Goal: Task Accomplishment & Management: Complete application form

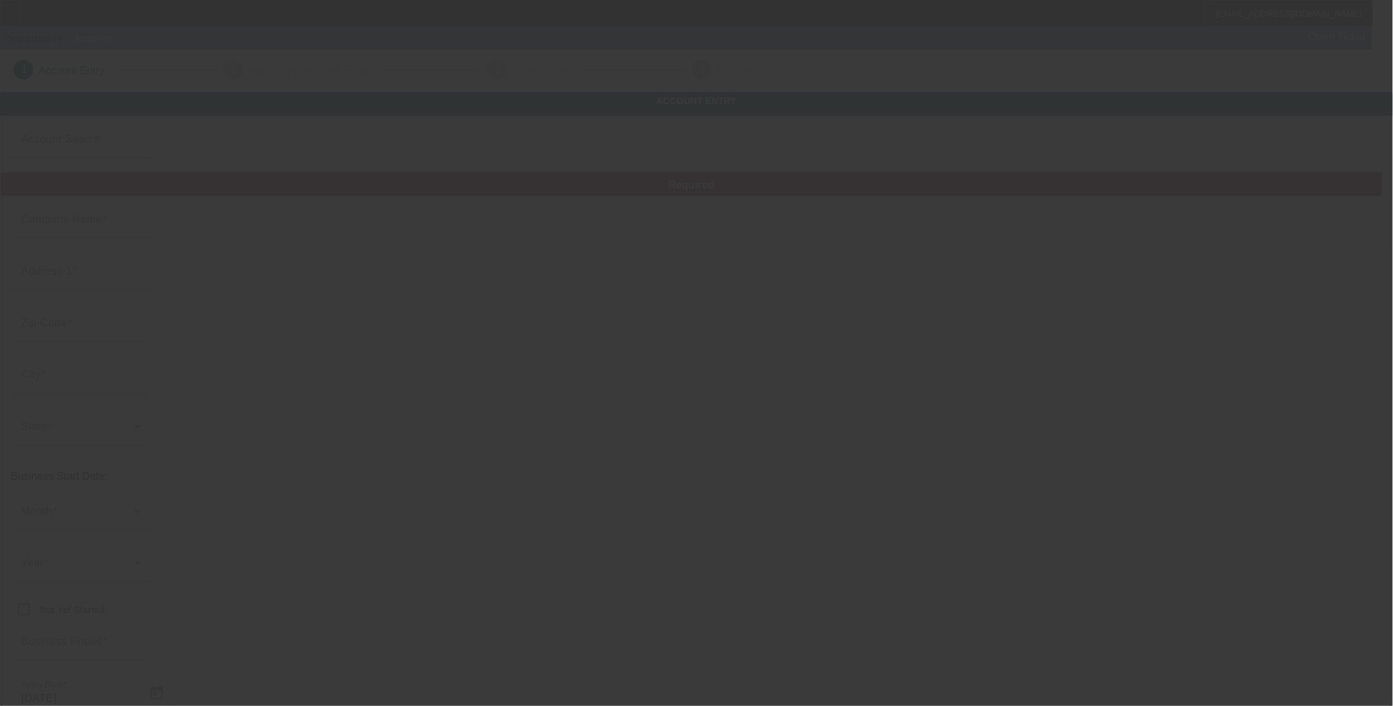
type input "[PERSON_NAME] Dream Homes, LLC"
type input "5391 Water Valley Road"
type input "39301"
type input "Lauderdale"
type input "[PHONE_NUMBER]"
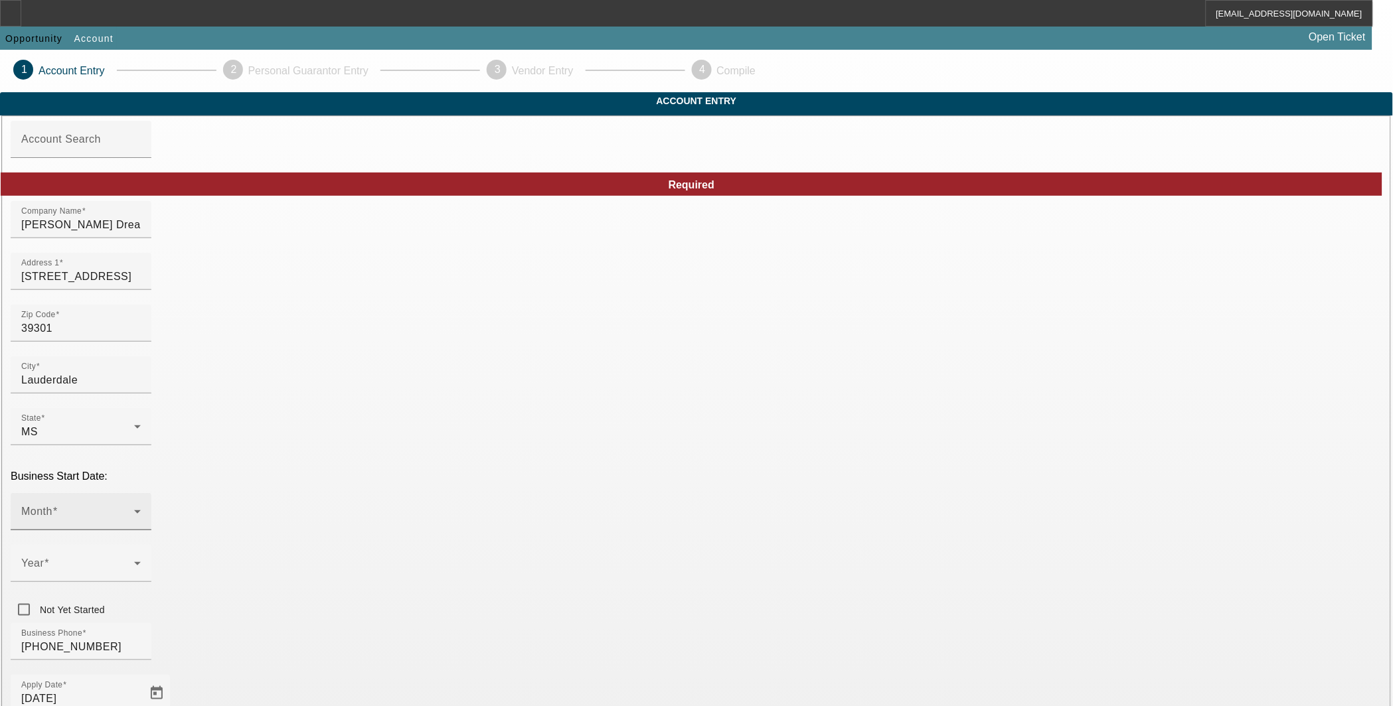
click at [134, 509] on span at bounding box center [77, 517] width 113 height 16
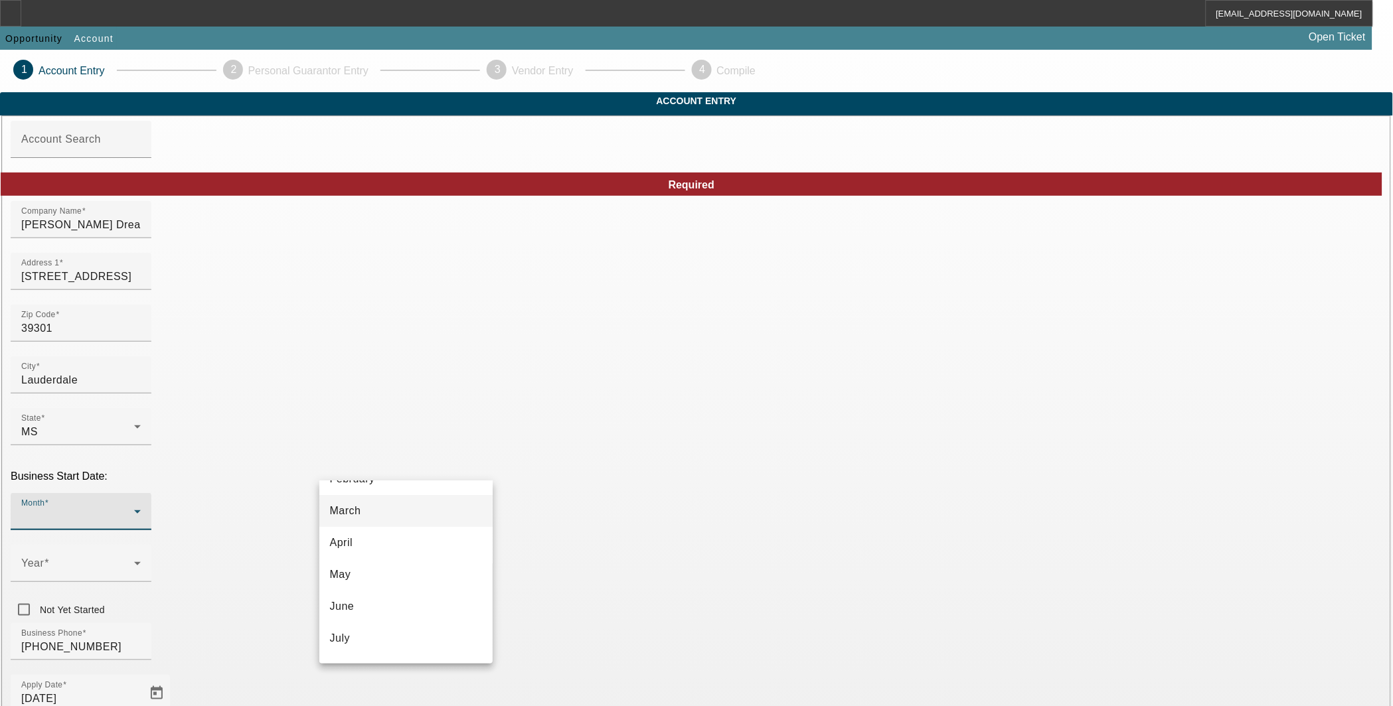
scroll to position [123, 0]
click at [400, 573] on mat-option "June" at bounding box center [406, 571] width 174 height 32
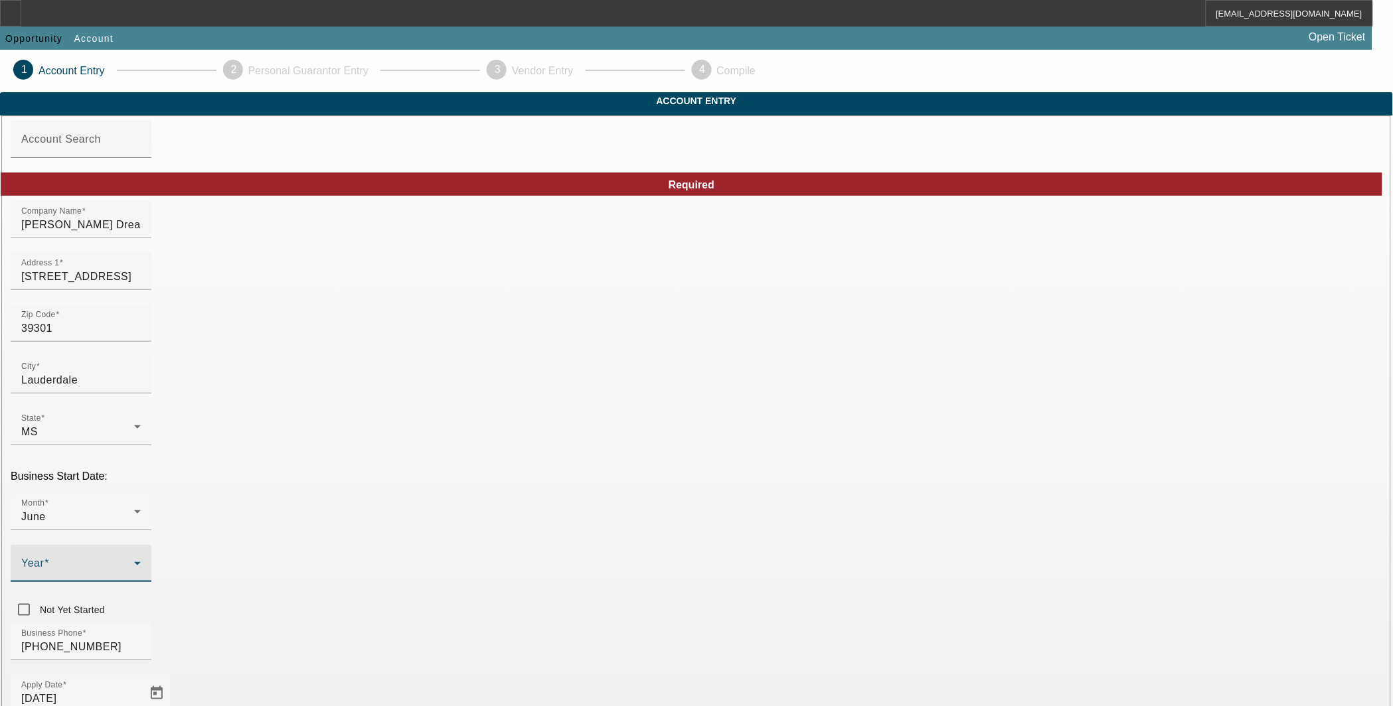
click at [145, 556] on icon at bounding box center [137, 564] width 16 height 16
click at [546, 547] on span "2023" at bounding box center [536, 539] width 25 height 16
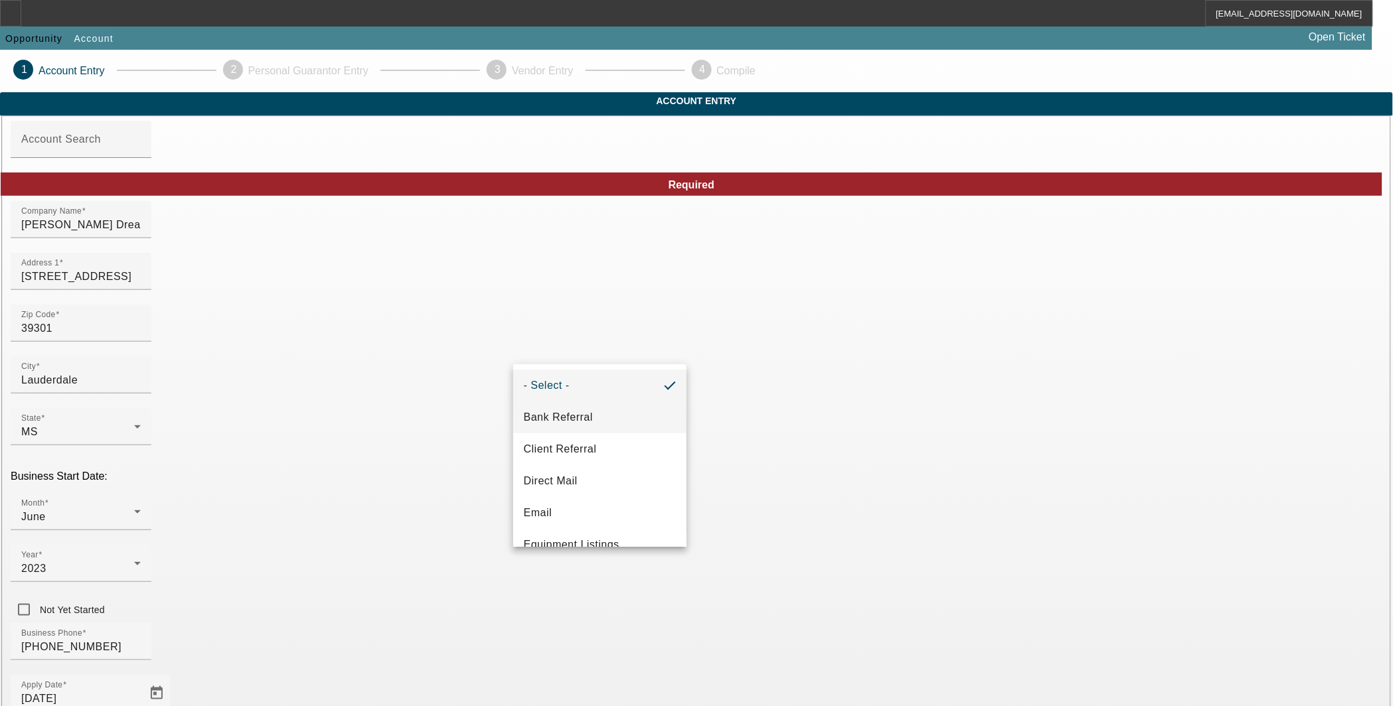
click at [583, 413] on span "Bank Referral" at bounding box center [558, 418] width 69 height 16
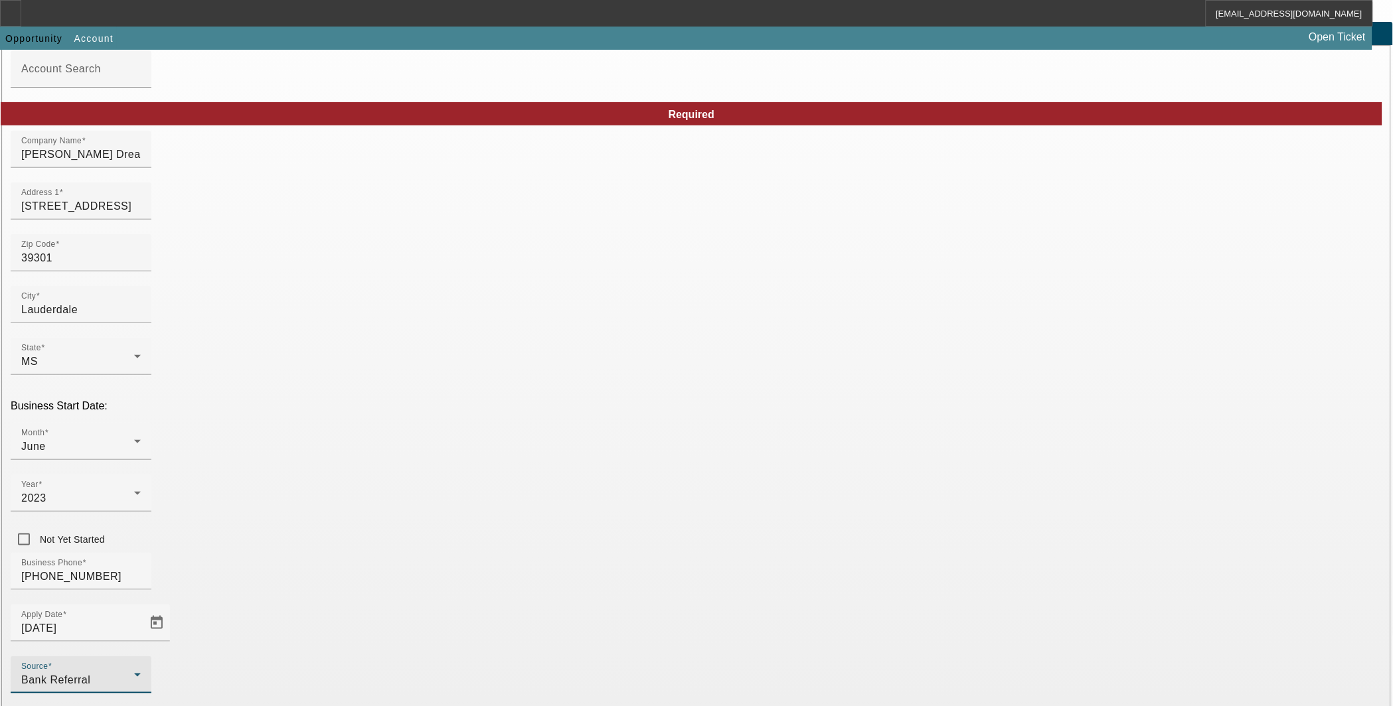
scroll to position [120, 0]
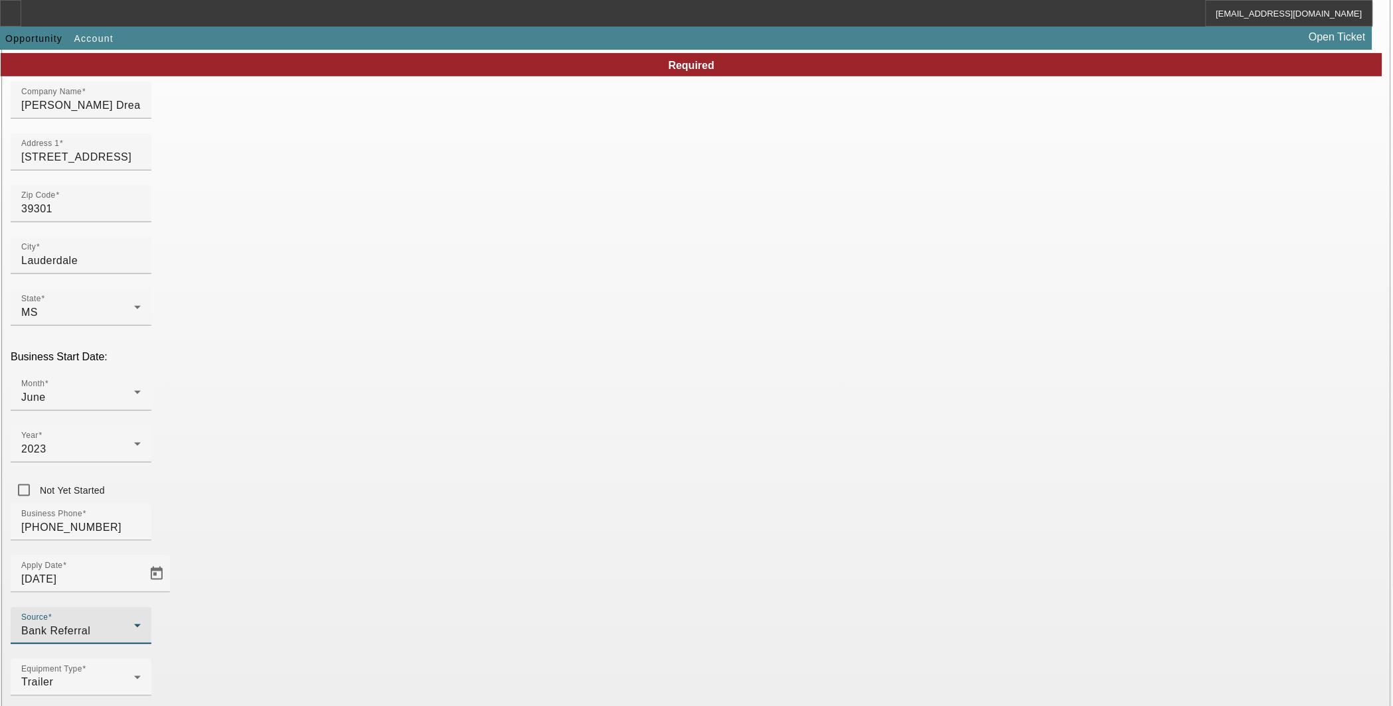
click at [453, 669] on span "Smarter Equipment Finance L.L.C." at bounding box center [400, 669] width 141 height 27
type input "Smarter Equipment Finance L.L.C."
click at [556, 588] on span "One-Off" at bounding box center [544, 590] width 40 height 16
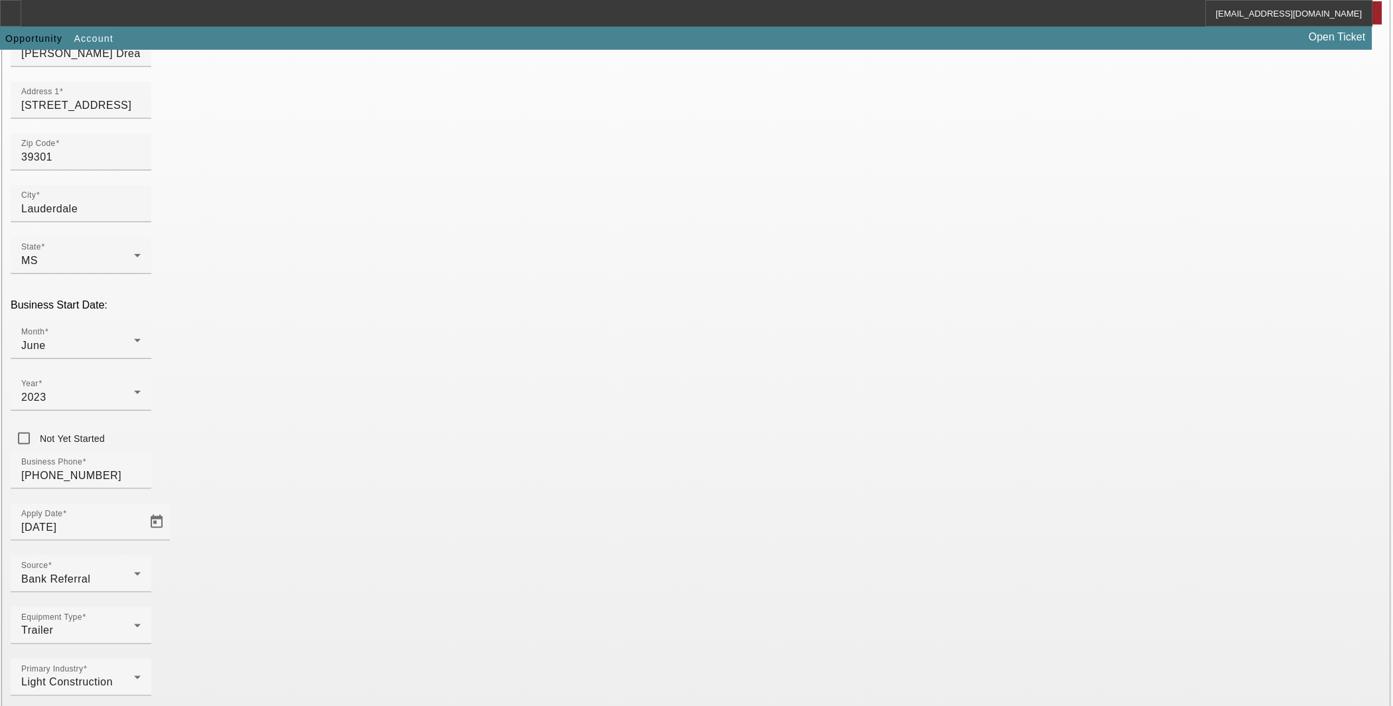
scroll to position [201, 0]
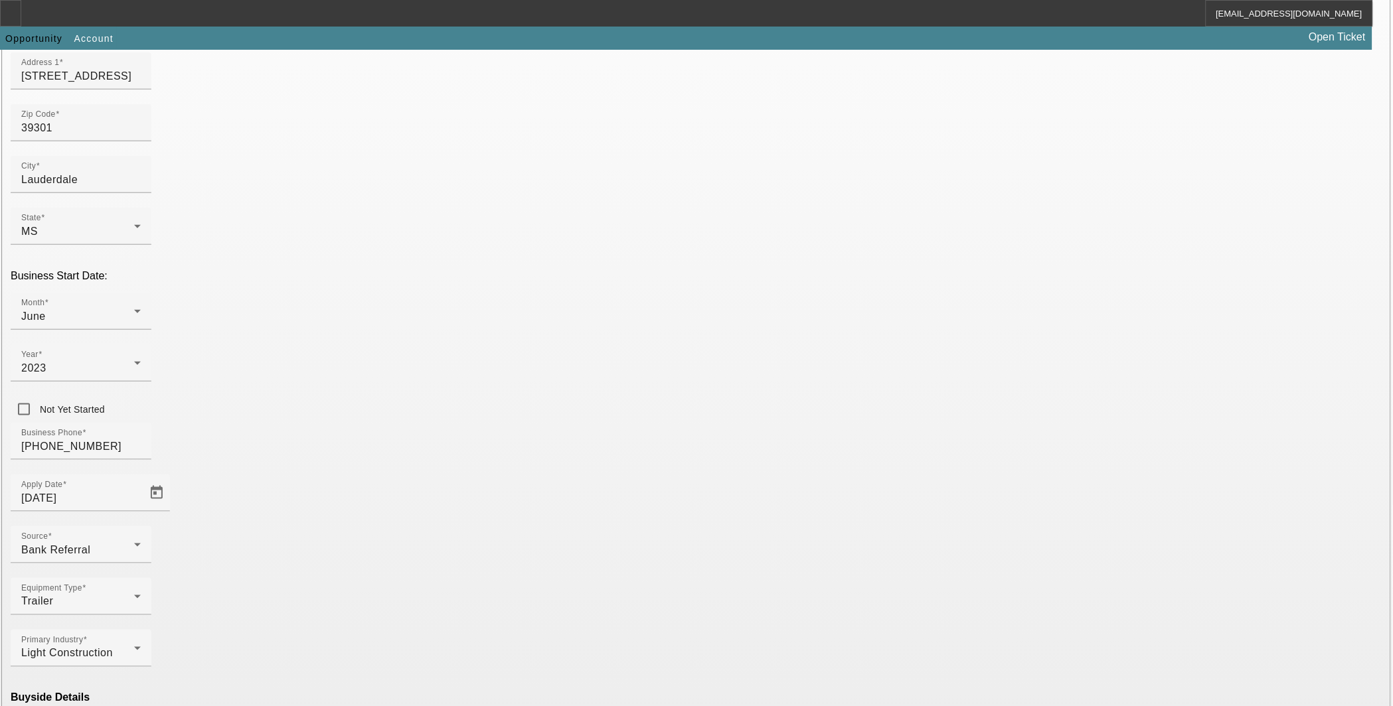
click at [445, 591] on mat-option "Ineligible" at bounding box center [406, 590] width 174 height 32
click at [572, 661] on span "Smarter Equipment Finance L.L.C." at bounding box center [600, 670] width 153 height 32
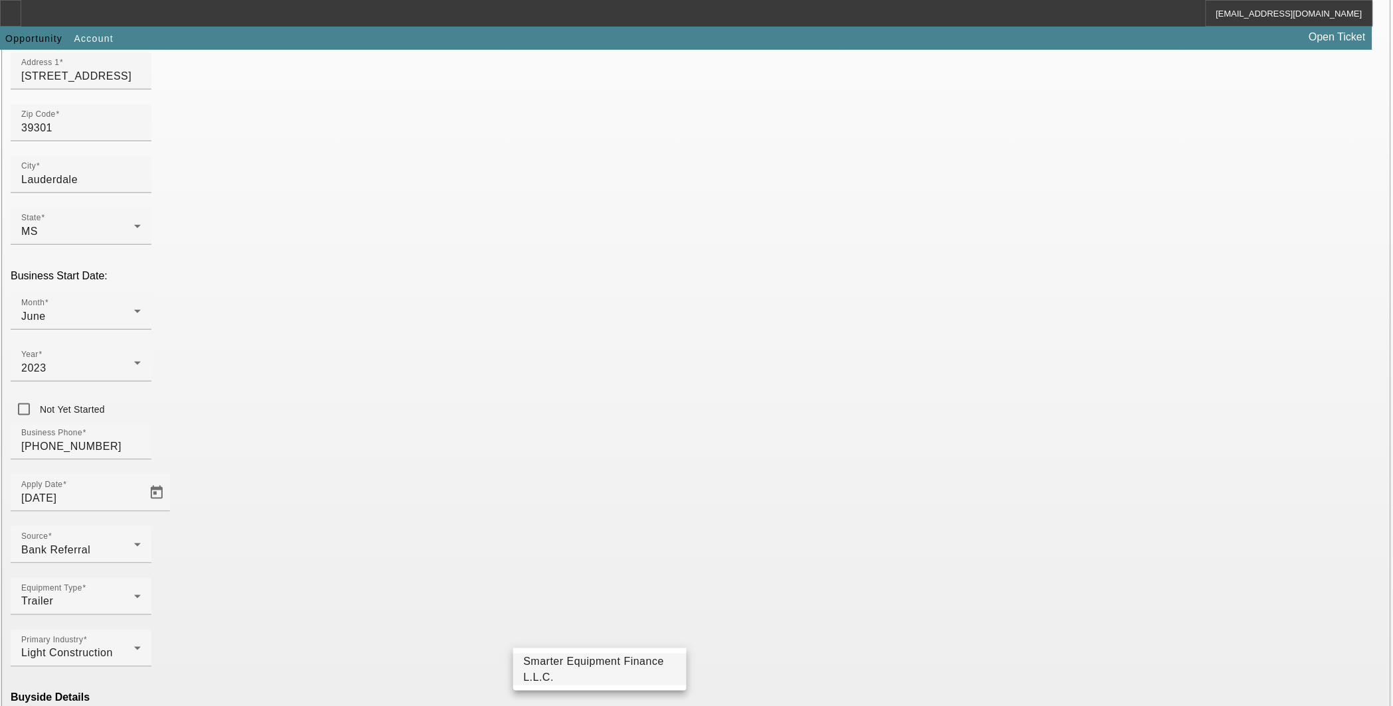
type input "Smarter Equipment Finance L.L.C."
paste input "993010082"
type input "993010082"
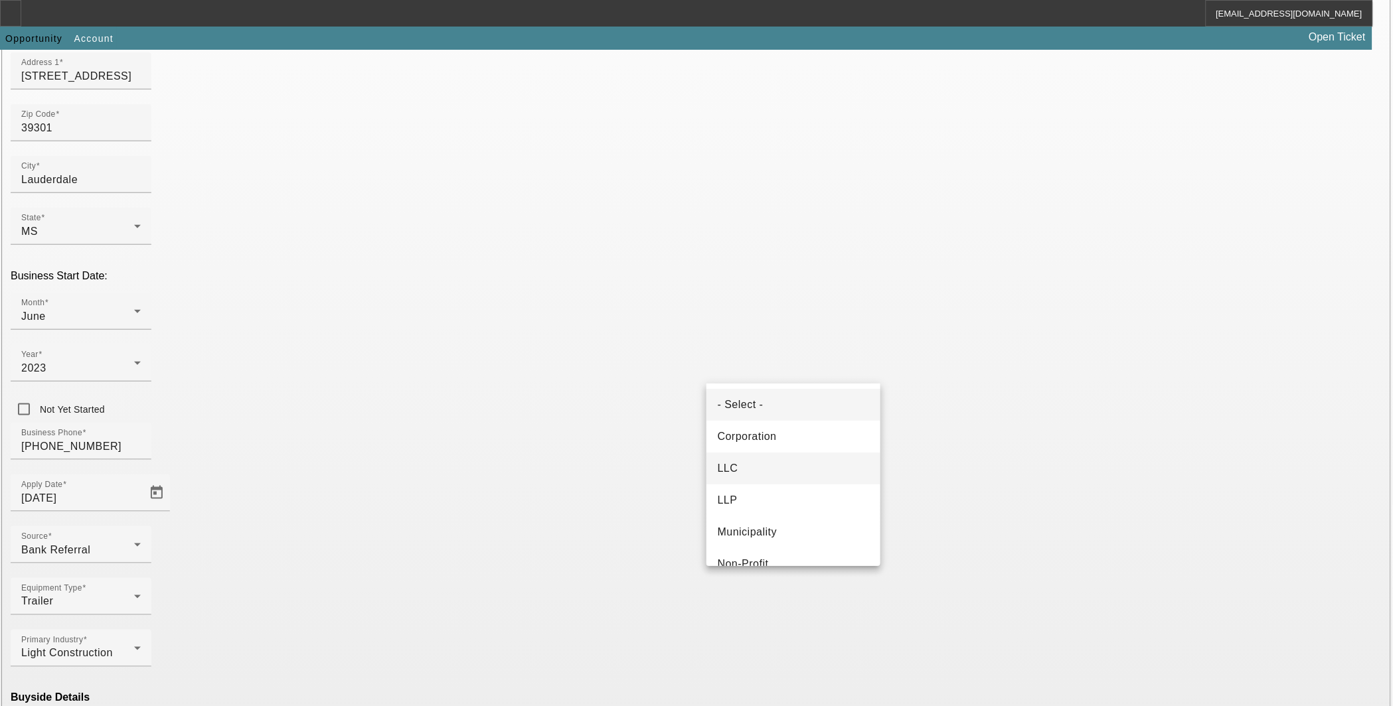
click at [775, 471] on mat-option "LLC" at bounding box center [793, 469] width 174 height 32
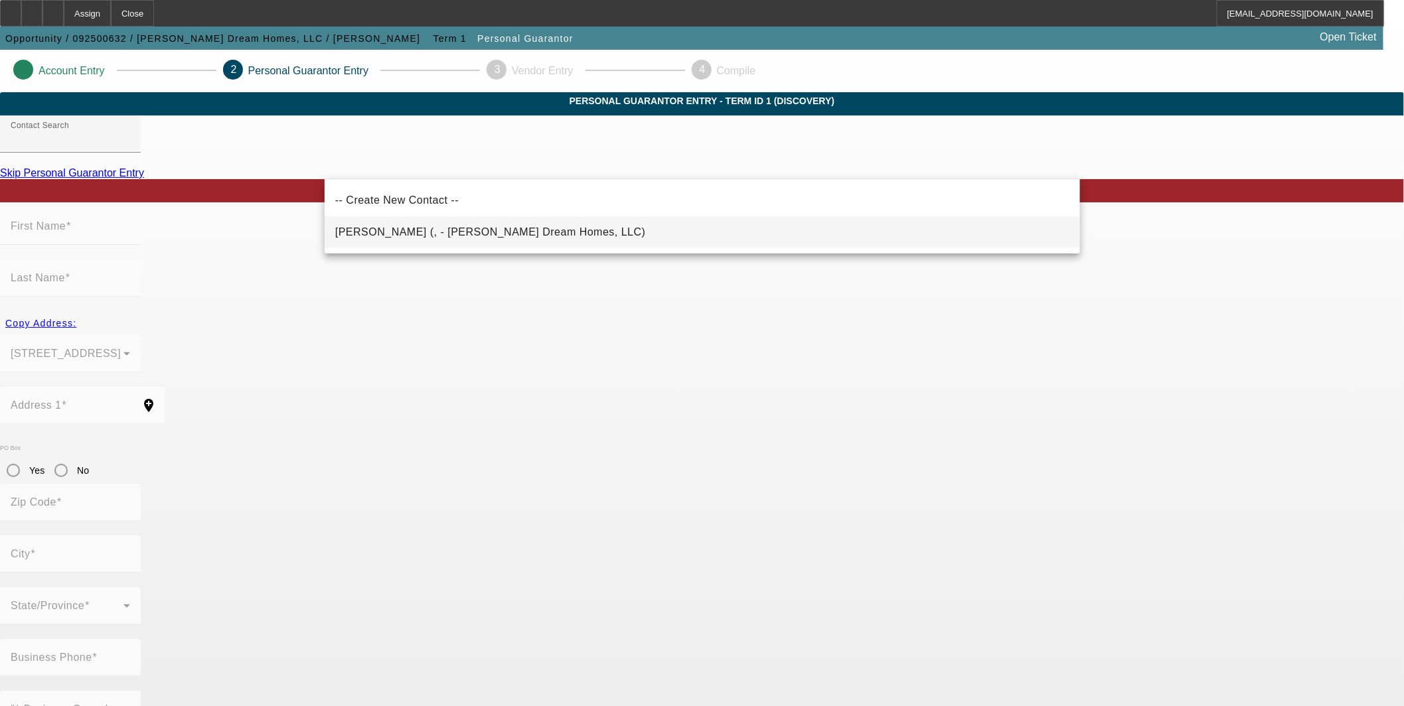
click at [485, 231] on span "Bush, Antonnio (, - Bush Dream Homes, LLC)" at bounding box center [490, 231] width 311 height 11
type input "Bush, Antonnio (, - Bush Dream Homes, LLC)"
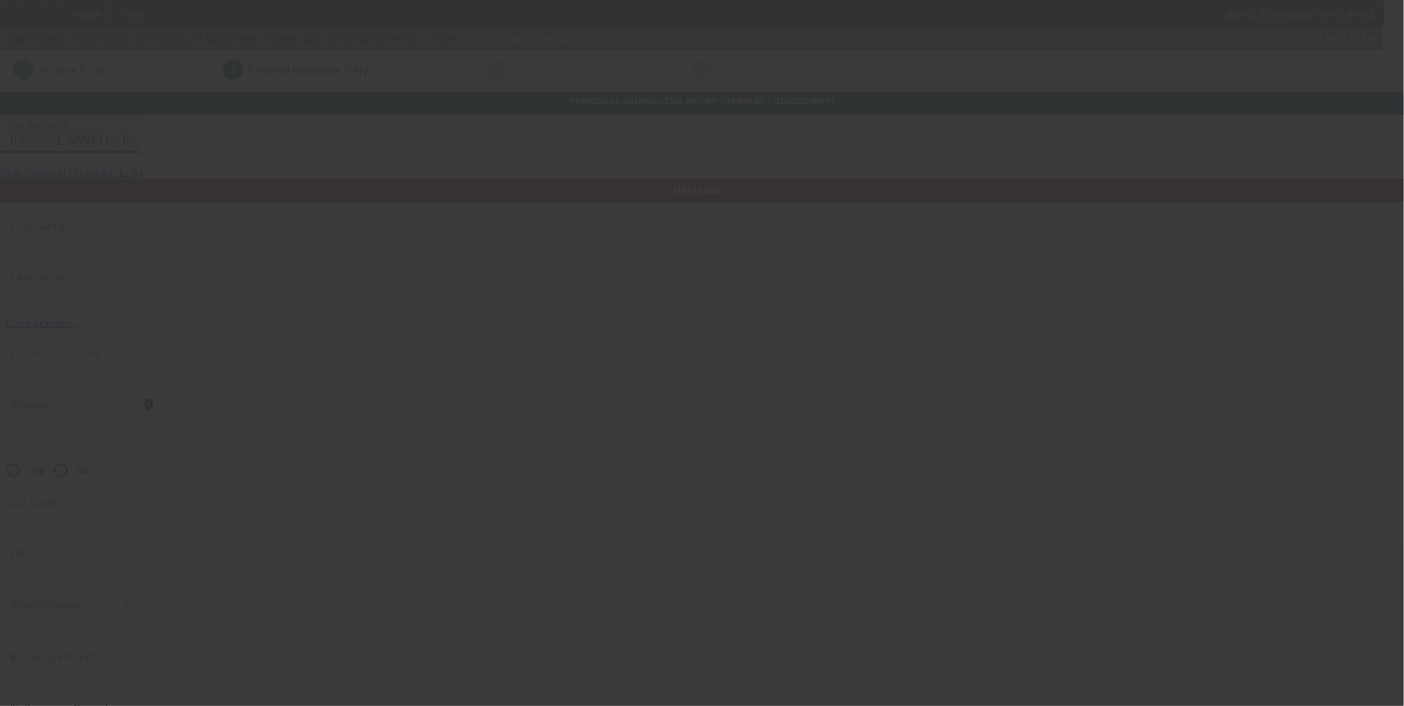
type input "Antonnio"
type input "Bush"
radio input "true"
type input "[PHONE_NUMBER]"
type input "bushconstruction25@yahoo.com"
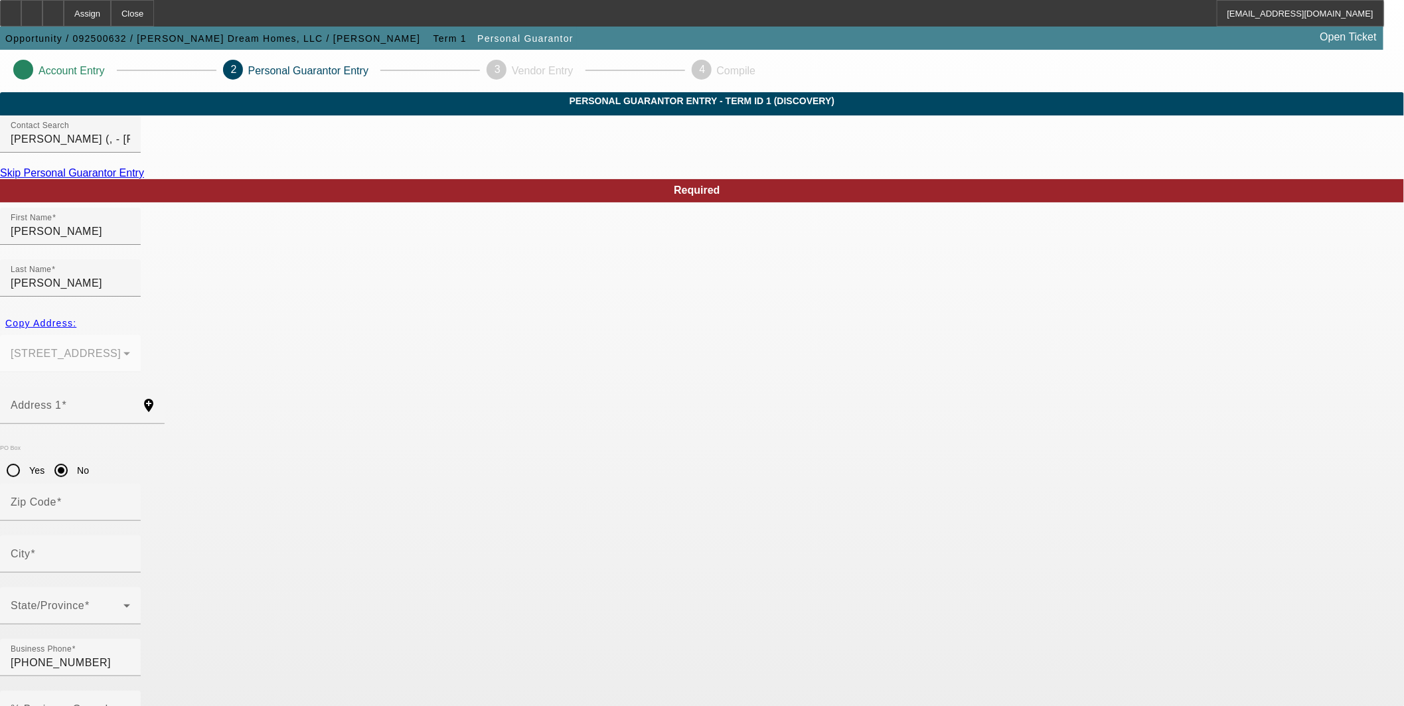
paste input "587-27-7232"
type input "587-27-7232"
click at [108, 704] on mat-label "% Business Owned" at bounding box center [60, 709] width 98 height 11
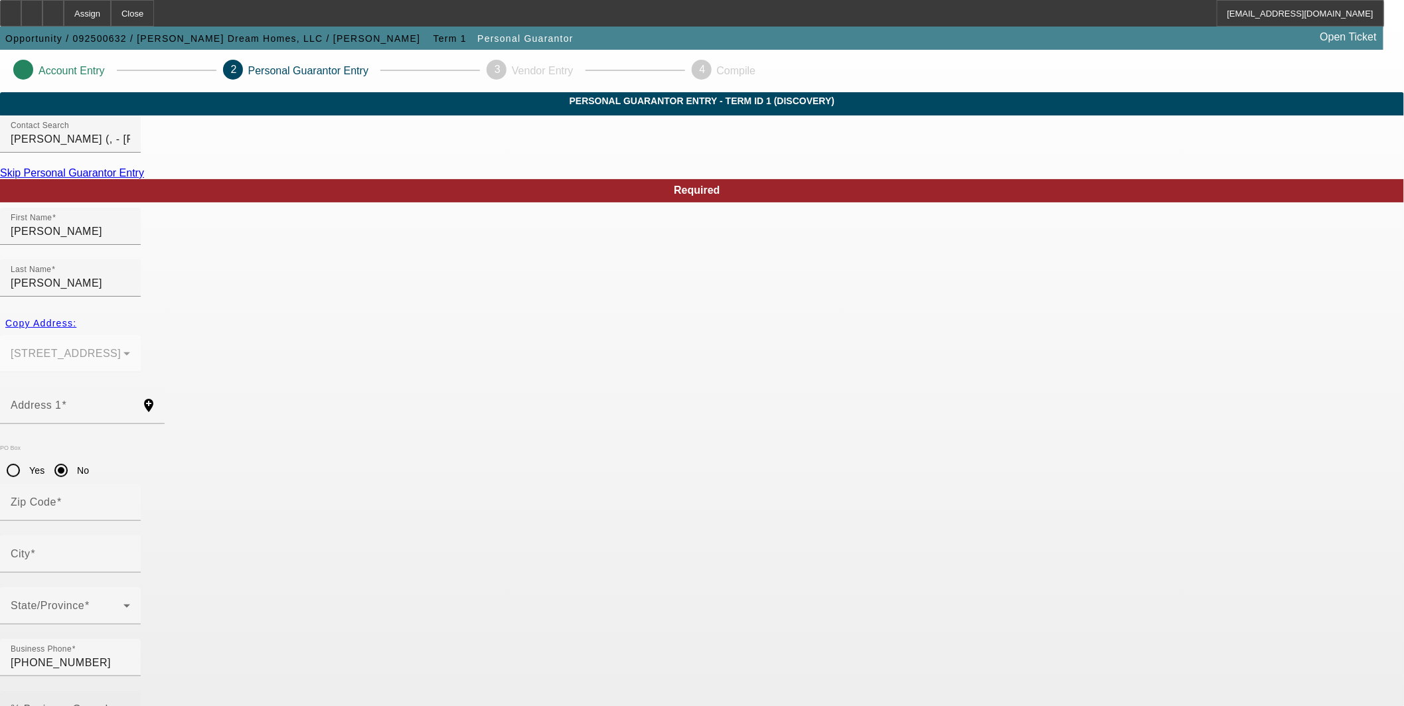
click at [130, 706] on input "% Business Owned" at bounding box center [71, 715] width 120 height 16
click at [130, 691] on div "% Business Owned 10" at bounding box center [71, 709] width 120 height 37
type input "100"
drag, startPoint x: 718, startPoint y: 576, endPoint x: 704, endPoint y: 558, distance: 22.8
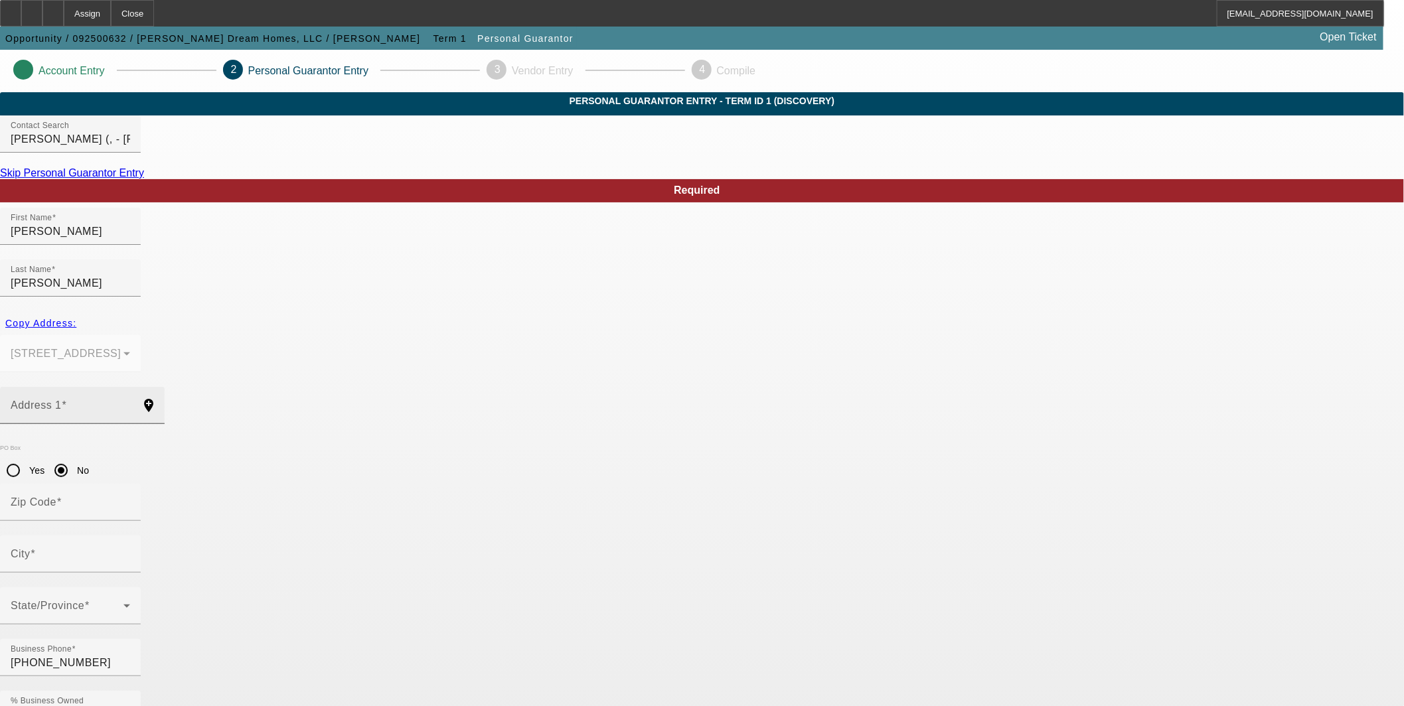
click at [130, 403] on input "Address 1" at bounding box center [71, 411] width 120 height 16
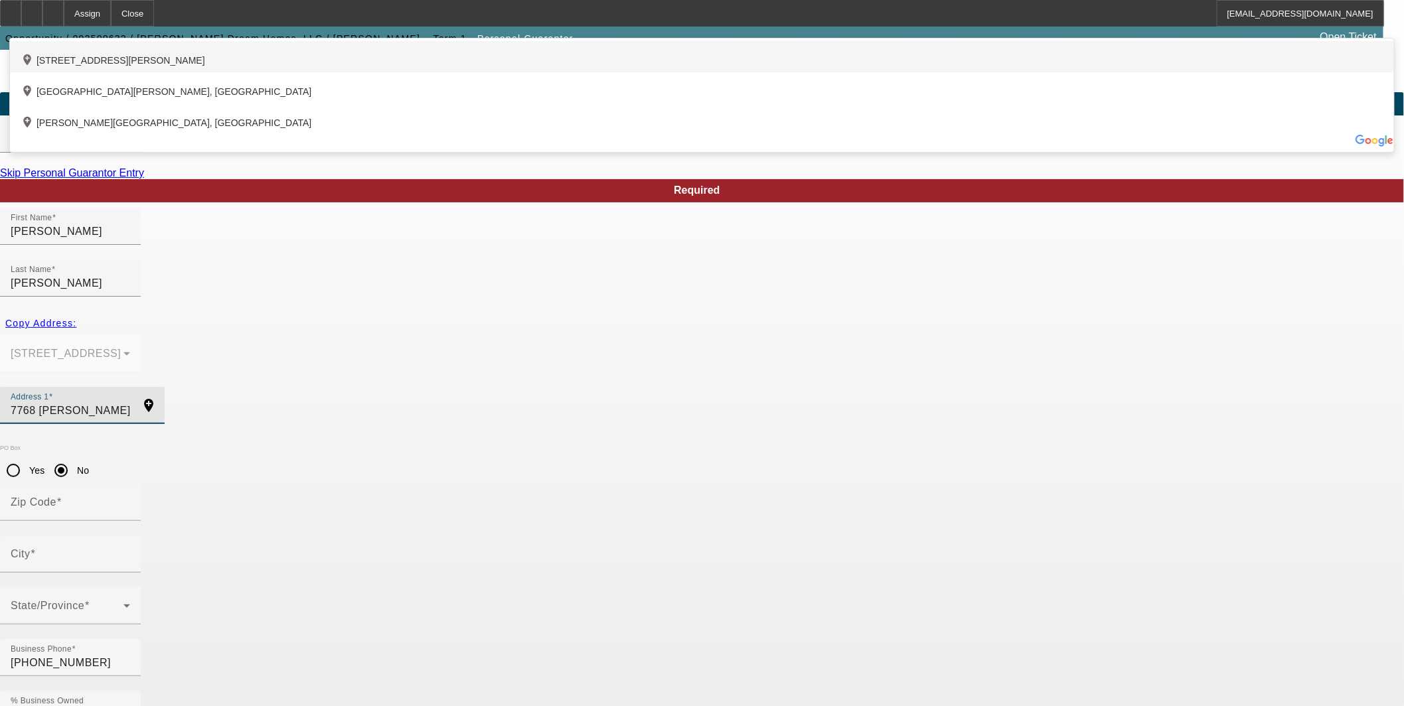
click at [451, 72] on div "add_location 7768 Russell Topton Road, Toomsuba, MS 39364, US" at bounding box center [702, 56] width 1384 height 31
type input "7768 Russell Topton Road"
type input "39364"
type input "Toomsuba"
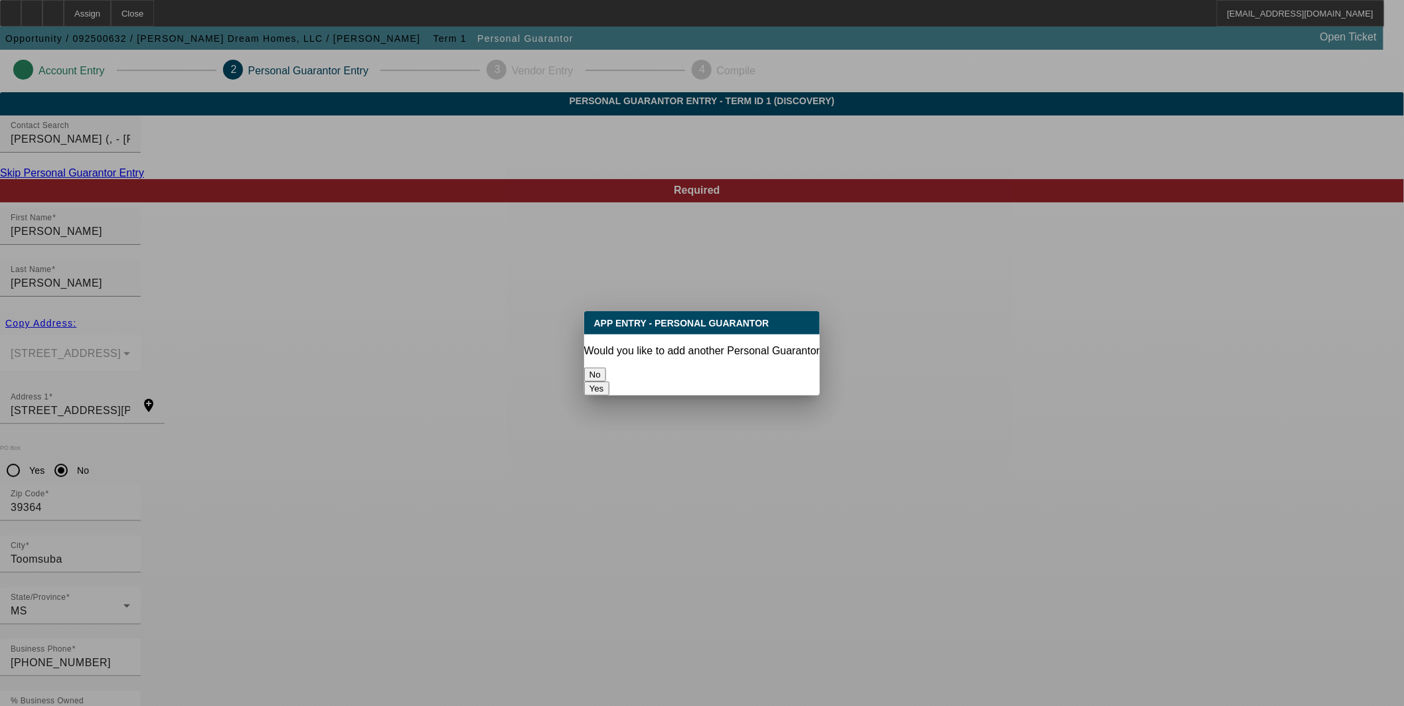
click at [606, 372] on button "No" at bounding box center [595, 375] width 22 height 14
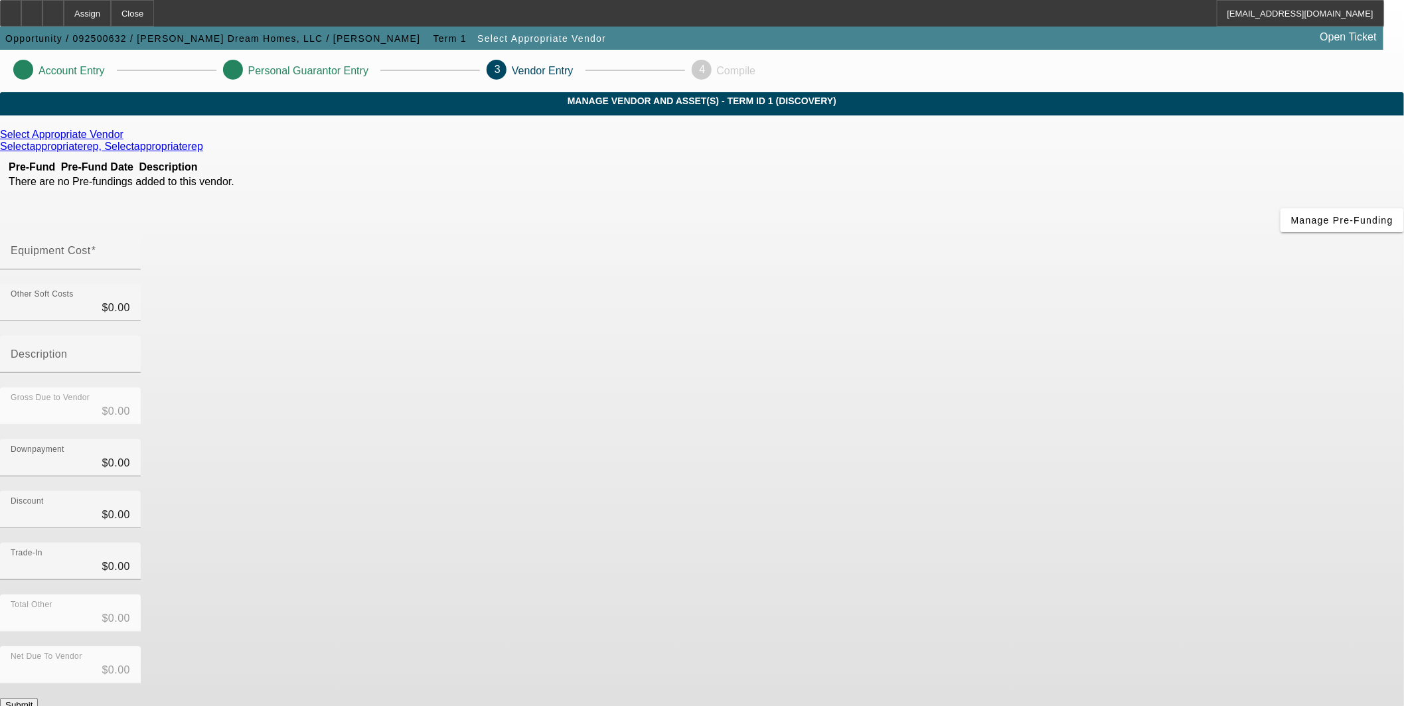
click at [127, 140] on icon at bounding box center [127, 134] width 0 height 11
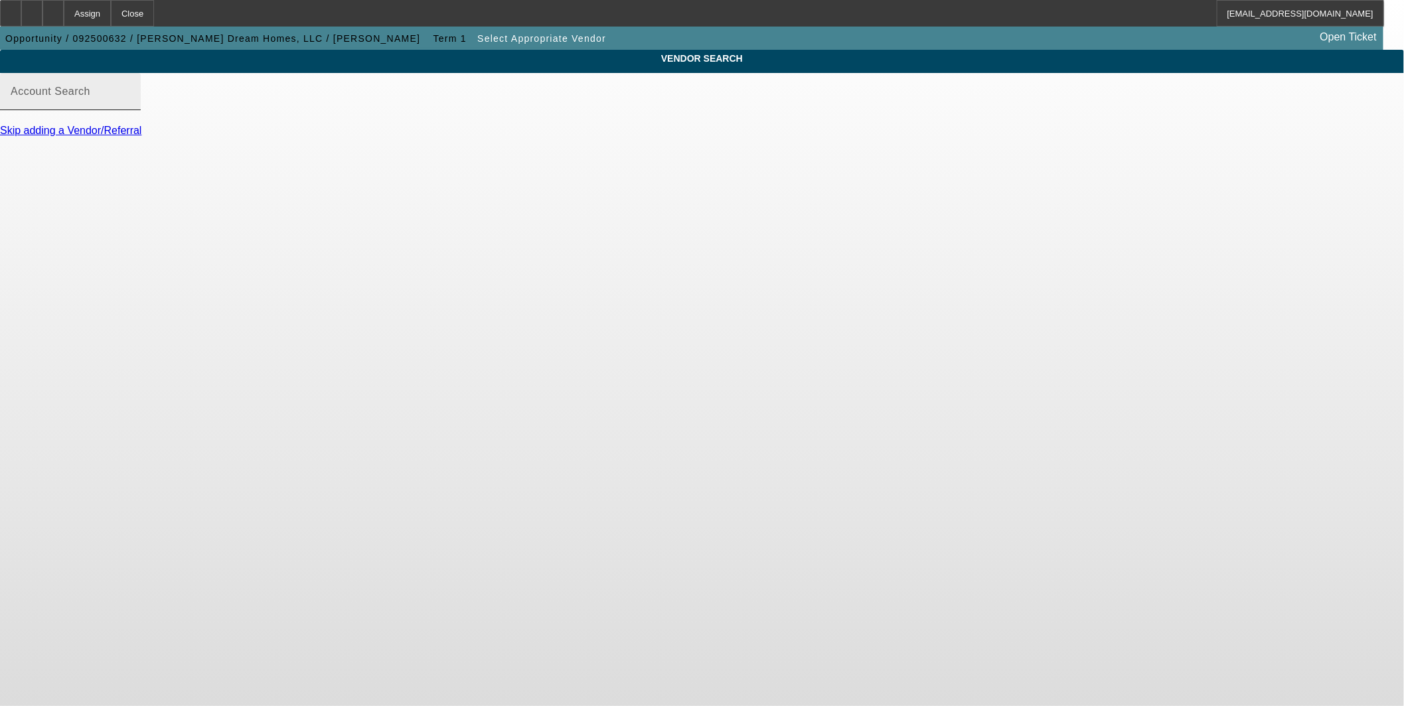
click at [130, 105] on input "Account Search" at bounding box center [71, 97] width 120 height 16
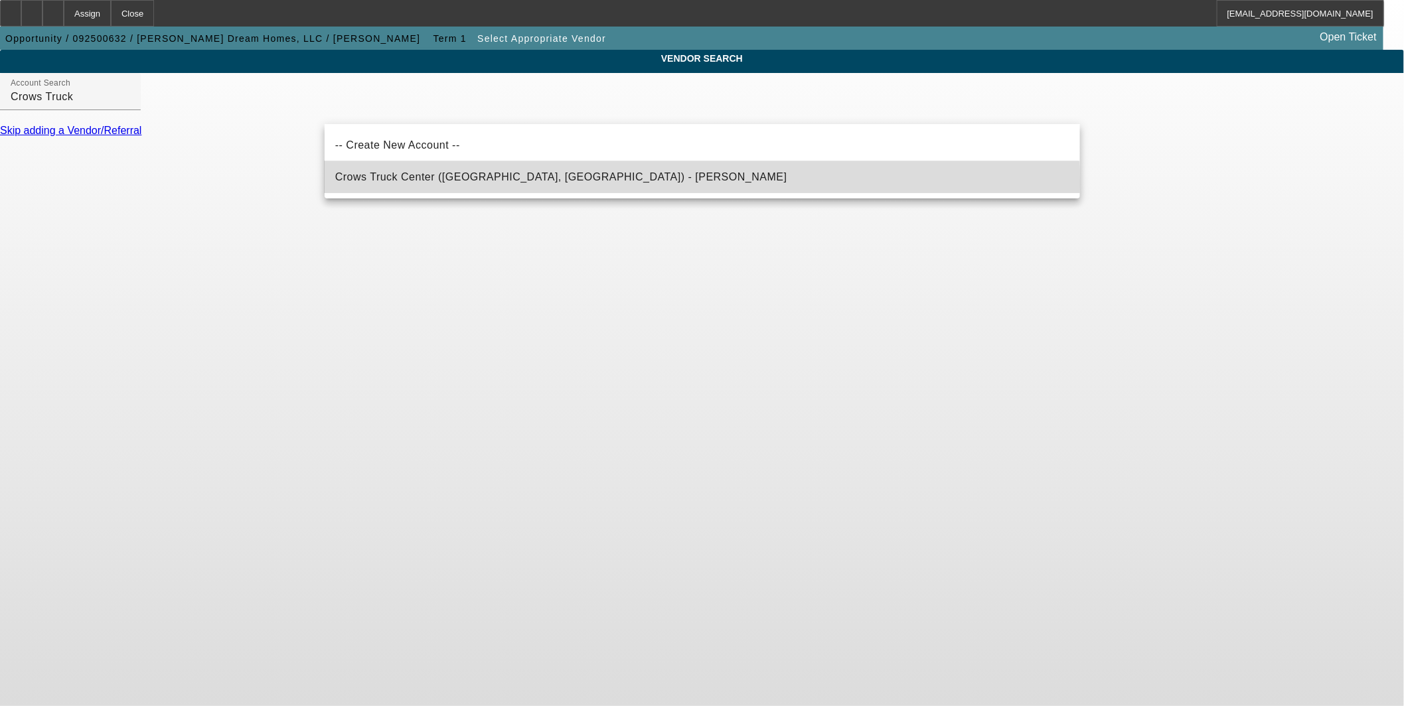
click at [507, 183] on span "Crows Truck Center ([GEOGRAPHIC_DATA], [GEOGRAPHIC_DATA]) - [PERSON_NAME]" at bounding box center [561, 177] width 452 height 16
type input "Crows Truck Center ([GEOGRAPHIC_DATA], [GEOGRAPHIC_DATA]) - [PERSON_NAME]"
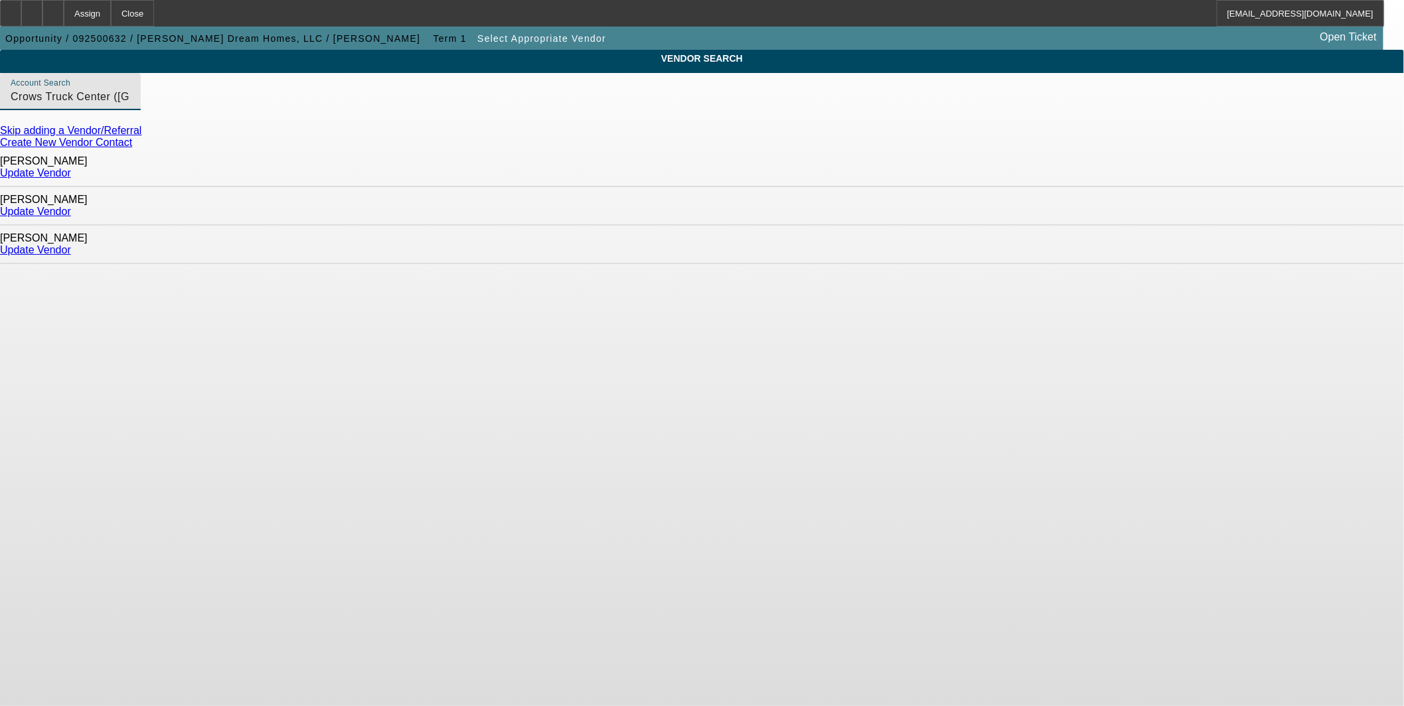
click at [132, 145] on link "Create New Vendor Contact" at bounding box center [66, 142] width 132 height 11
click at [64, 16] on div at bounding box center [52, 13] width 21 height 27
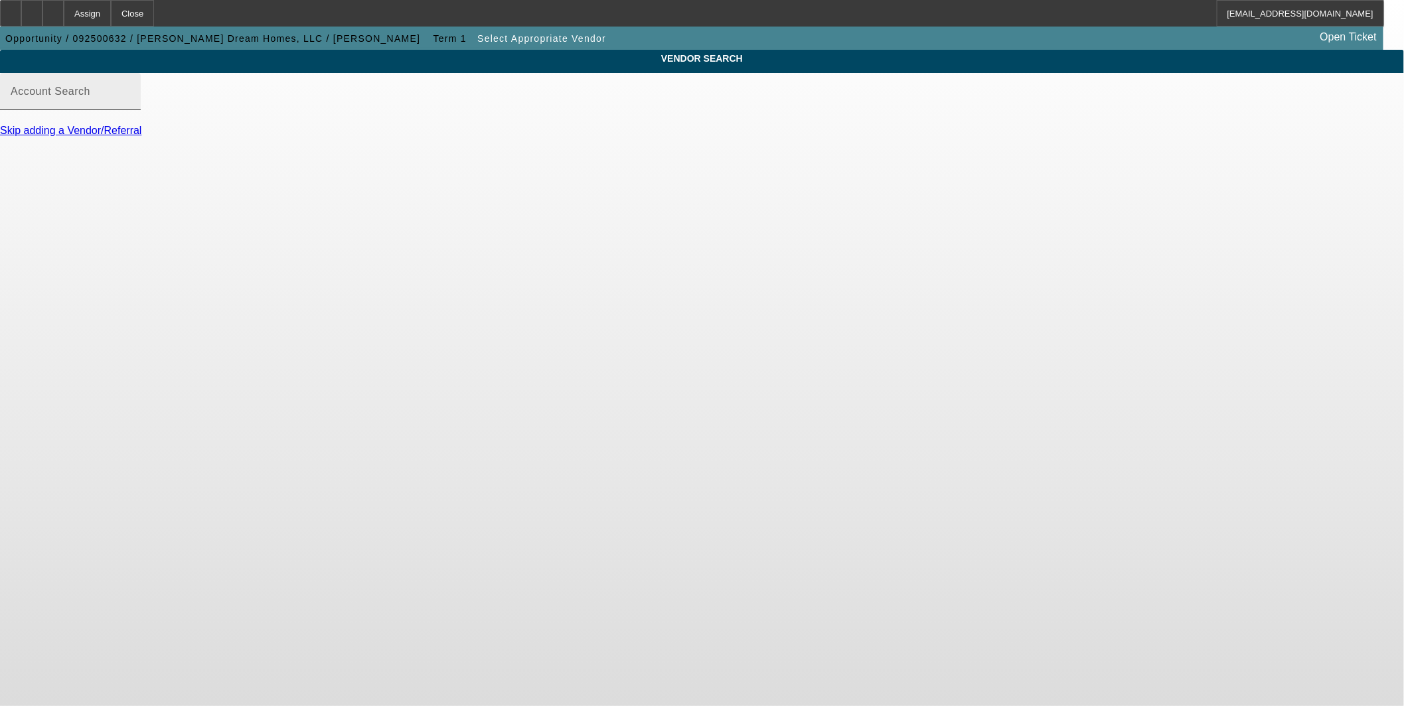
click at [130, 105] on input "Account Search" at bounding box center [71, 97] width 120 height 16
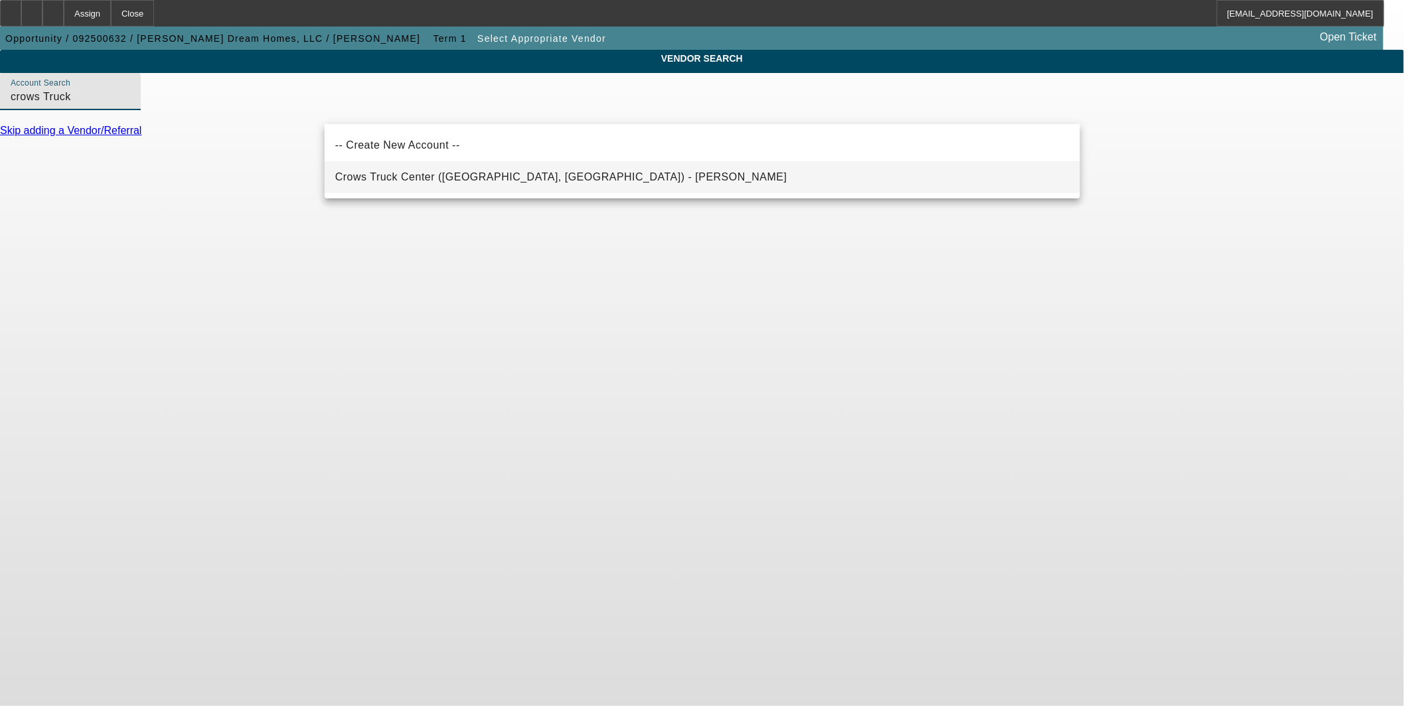
click at [536, 174] on span "Crows Truck Center ([GEOGRAPHIC_DATA], [GEOGRAPHIC_DATA]) - [PERSON_NAME]" at bounding box center [561, 176] width 452 height 11
type input "Crows Truck Center (Memphis, TN) - Massey, Robert"
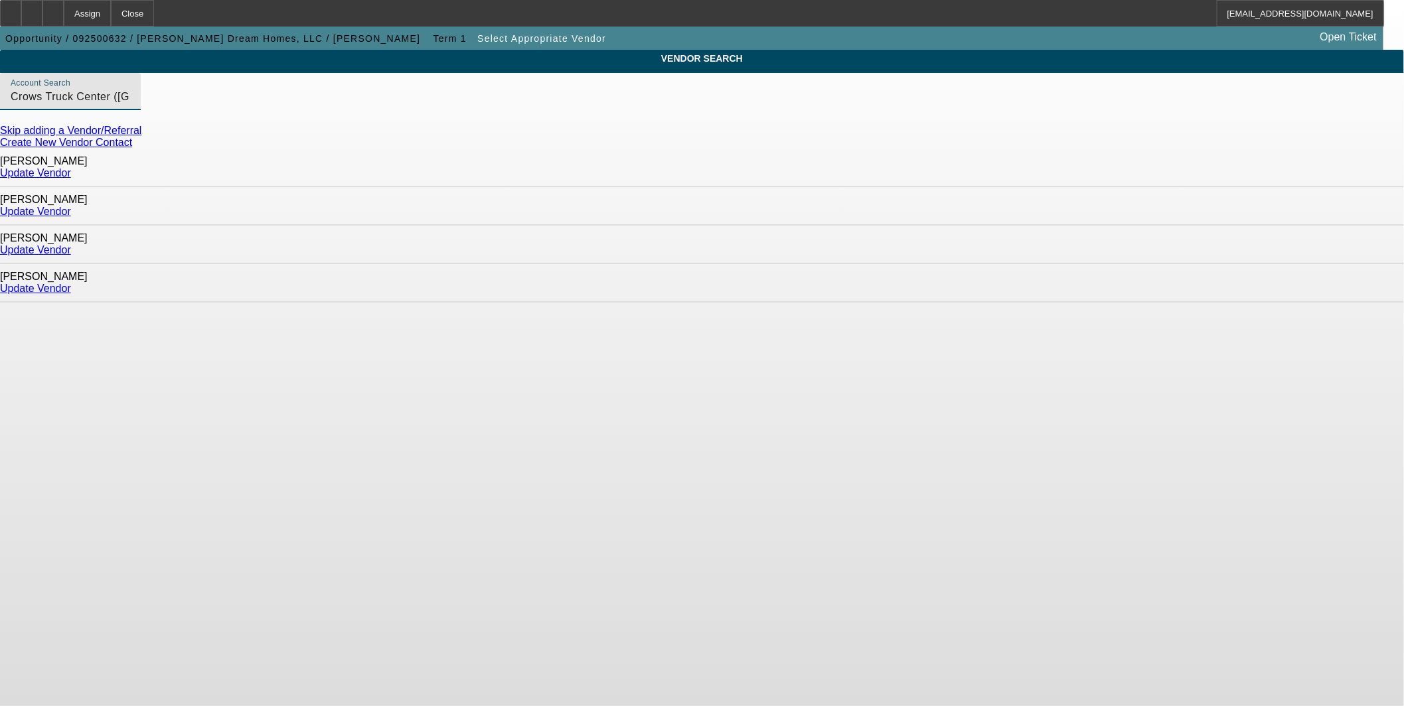
click at [71, 206] on link "Update Vendor" at bounding box center [35, 211] width 71 height 11
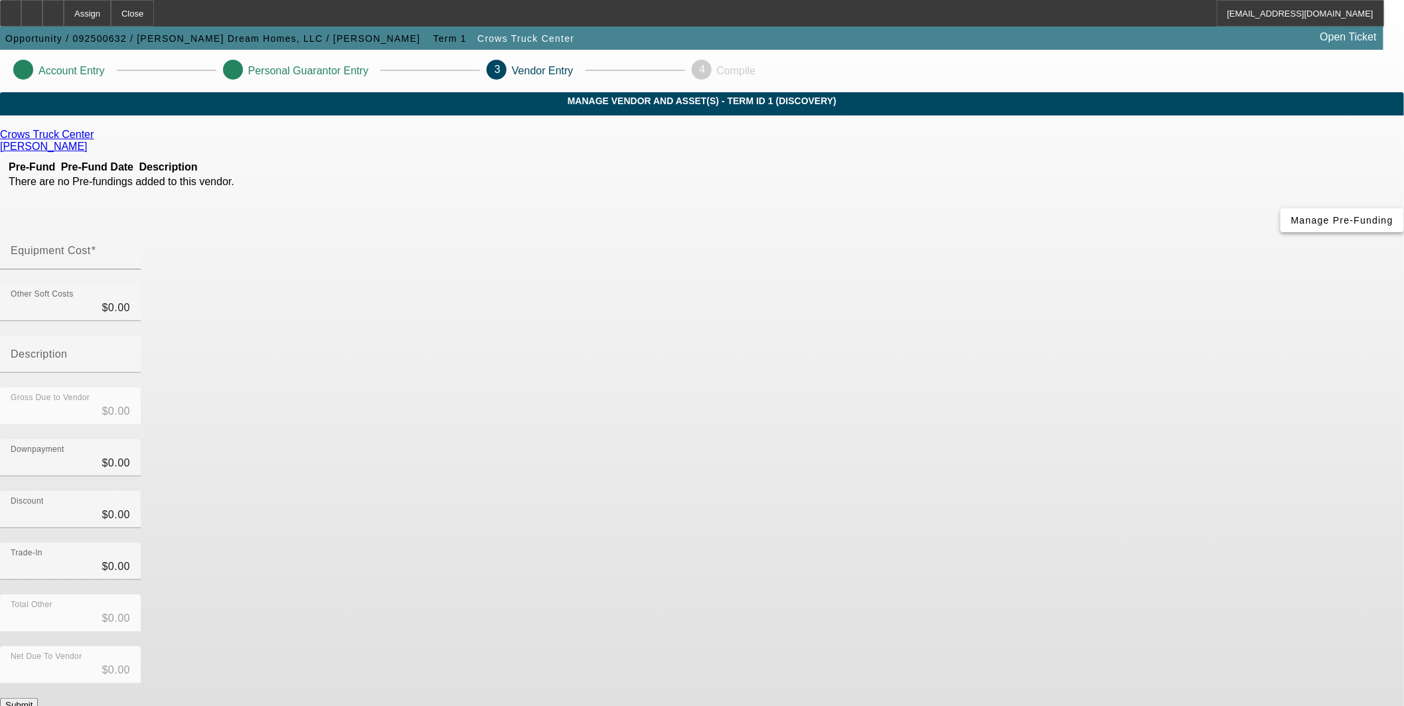
click at [1291, 226] on span "Manage Pre-Funding" at bounding box center [1342, 220] width 102 height 11
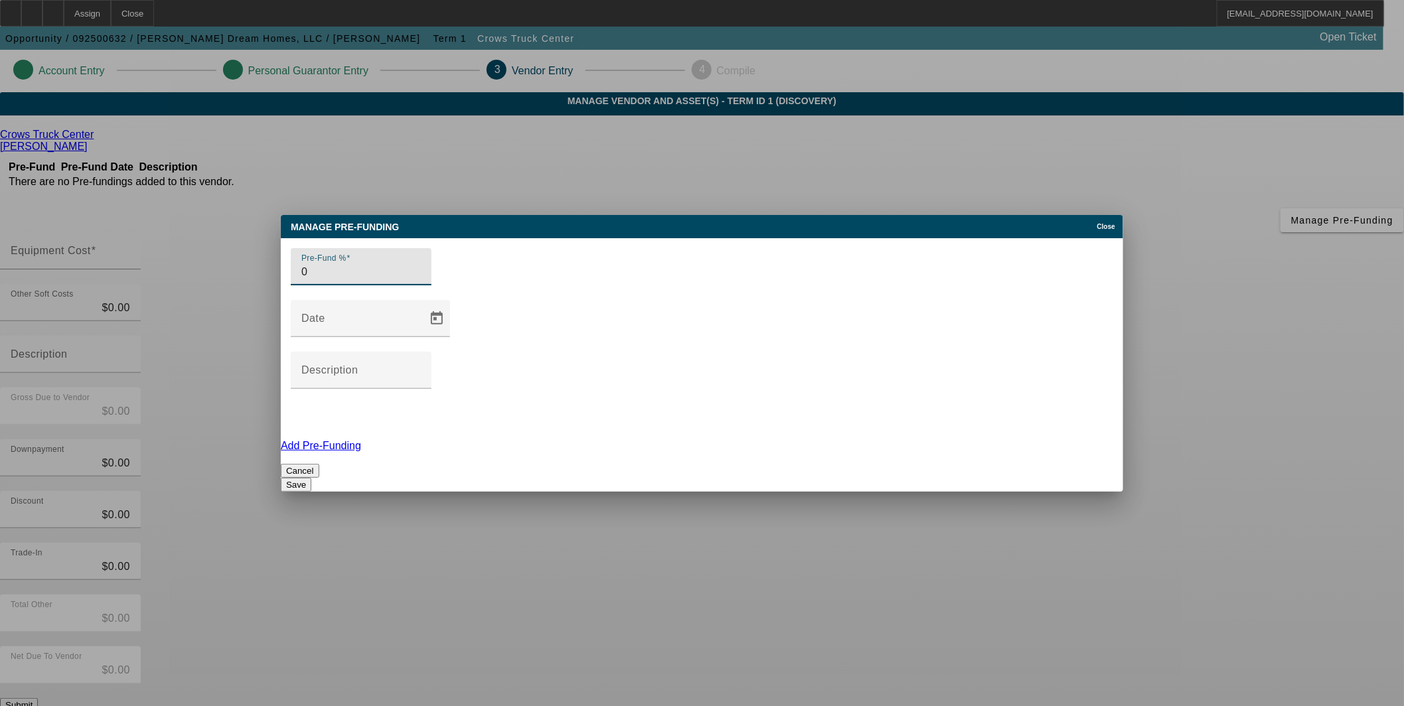
type input "0"
click at [311, 478] on button "Save" at bounding box center [296, 485] width 31 height 14
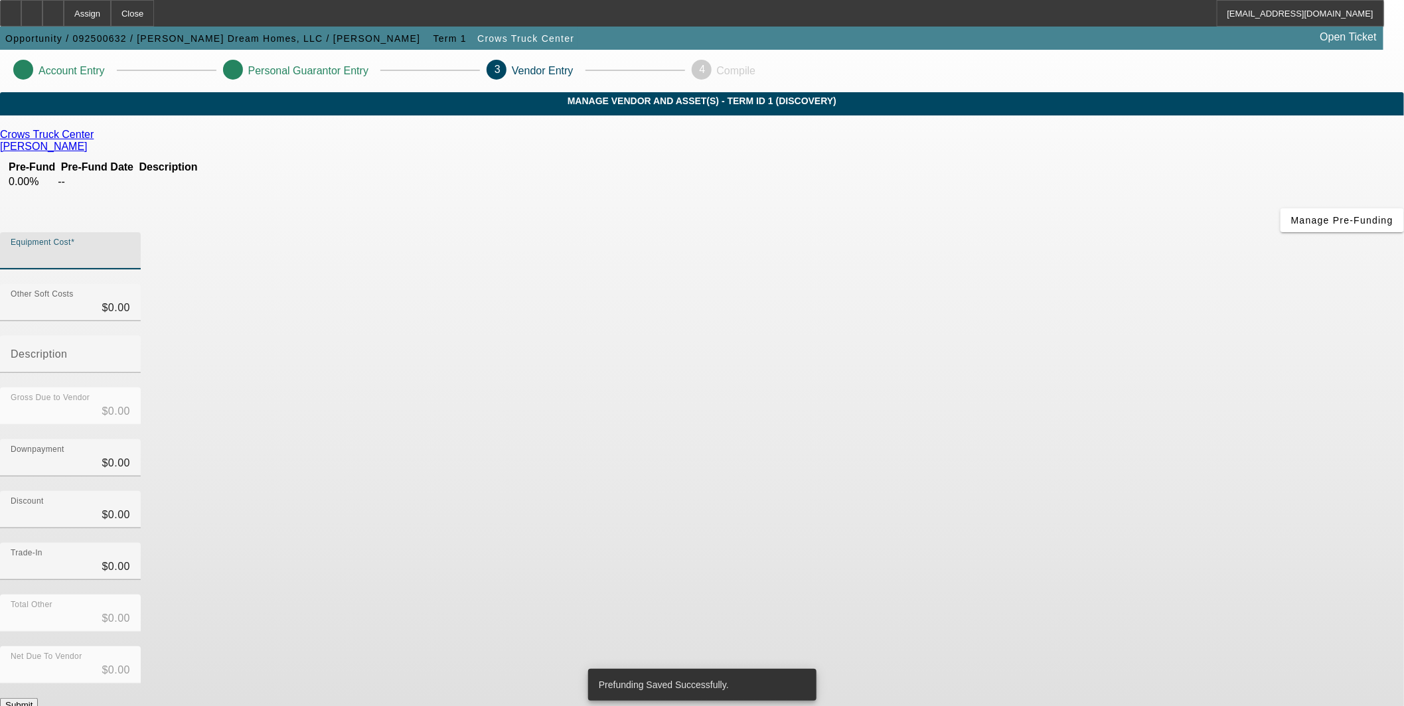
click at [130, 248] on input "Equipment Cost" at bounding box center [71, 256] width 120 height 16
type input "6"
type input "$6.00"
type input "66"
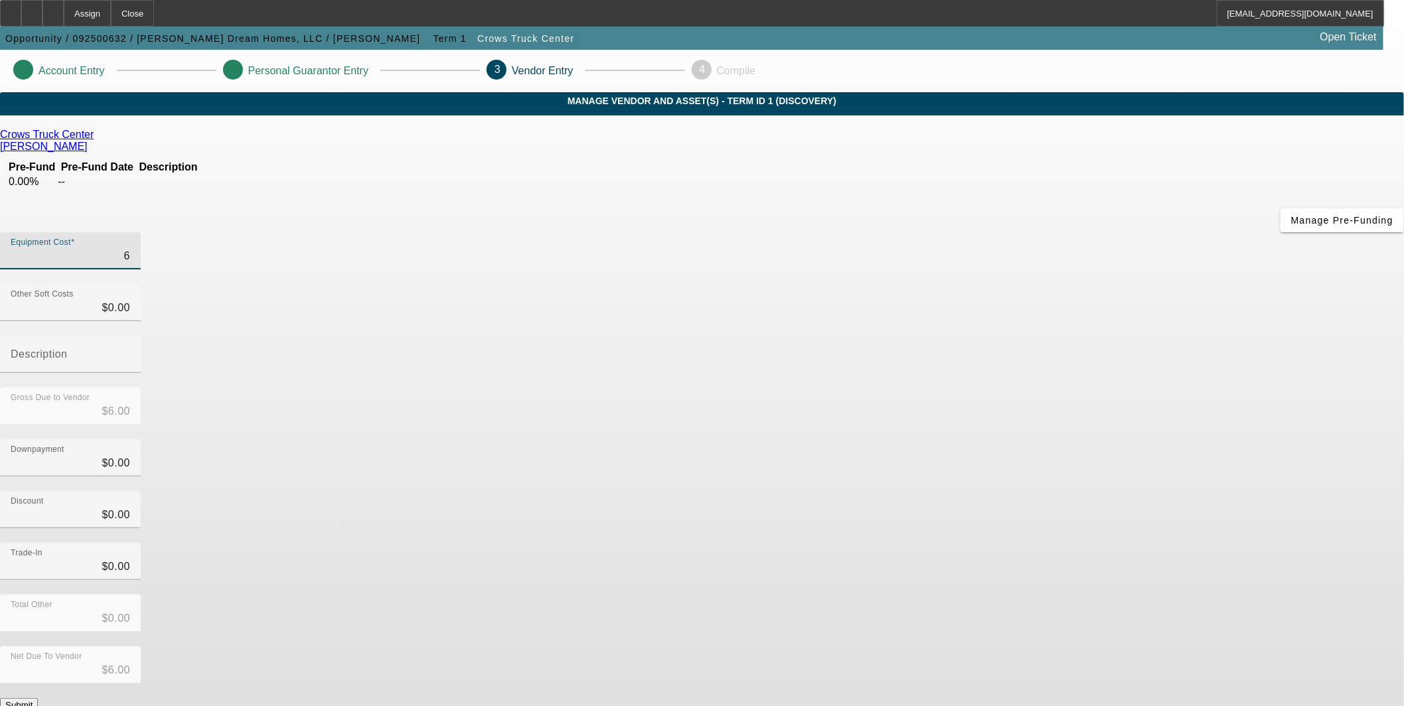
type input "$66.00"
type input "662"
type input "$662.00"
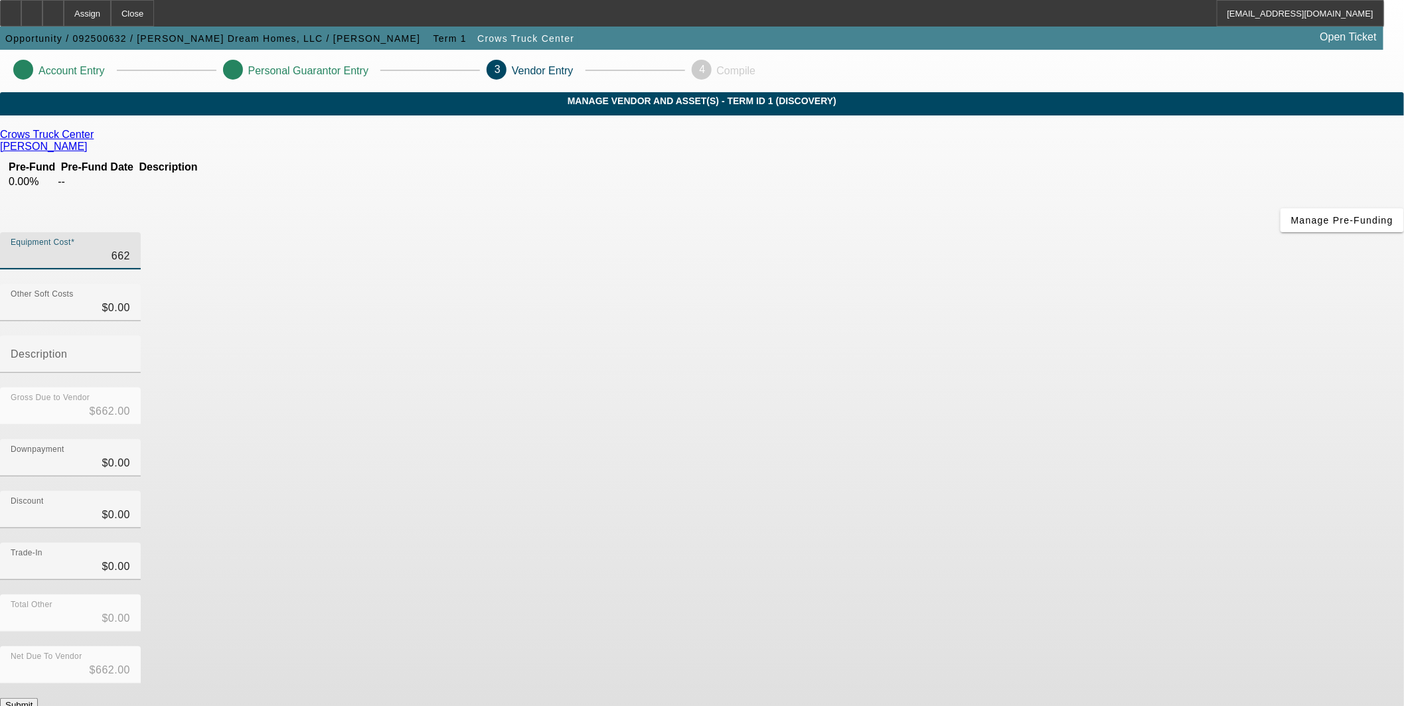
type input "6622"
type input "$6,622.00"
type input "66225"
type input "$66,225.00"
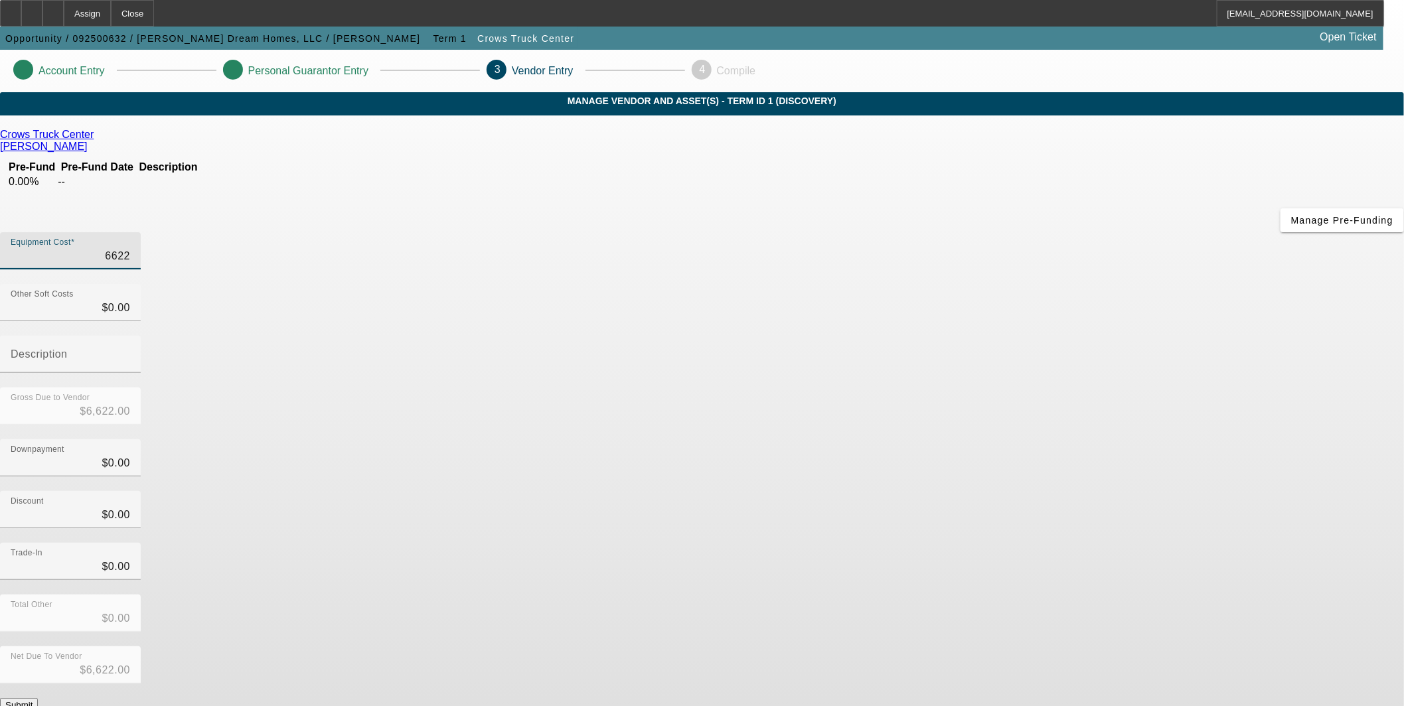
type input "$66,225.00"
type input "66225.5"
type input "$66,225.50"
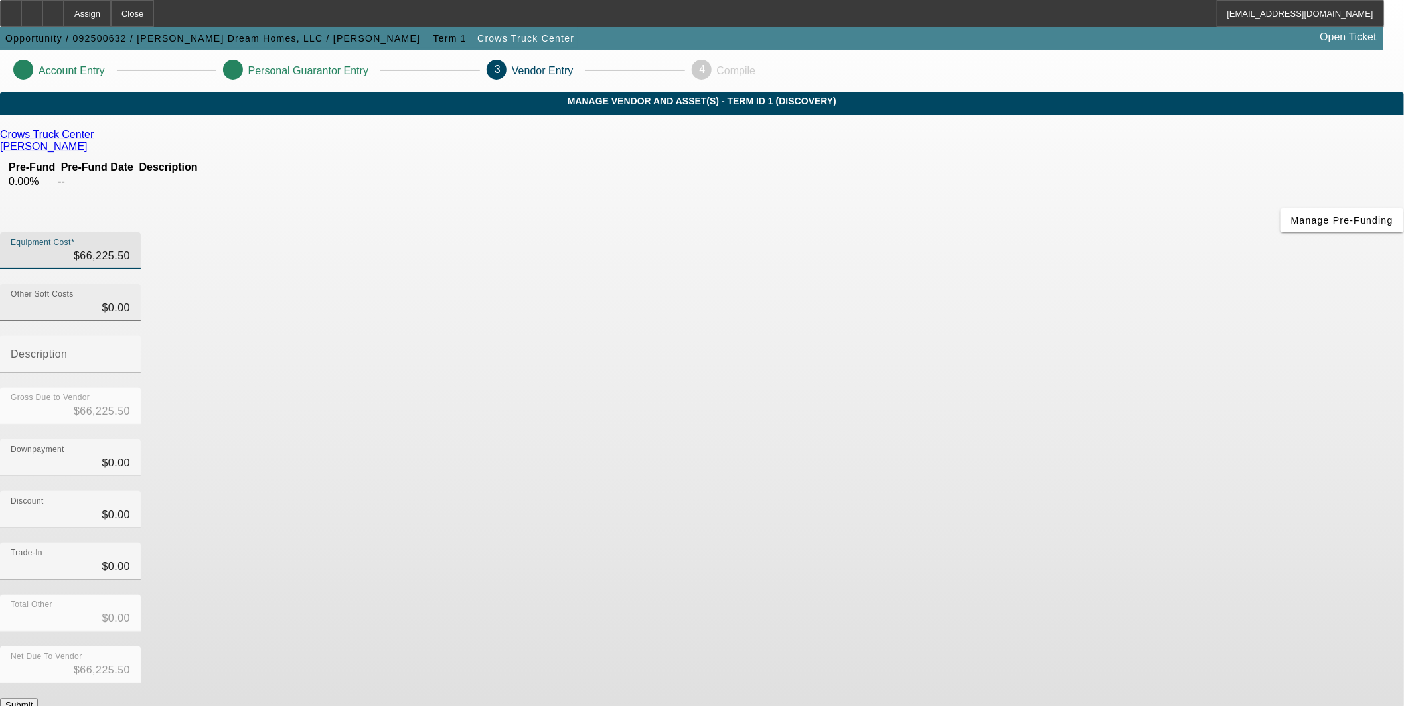
click at [130, 284] on div "Other Soft Costs $0.00" at bounding box center [71, 302] width 120 height 37
click at [1247, 116] on app-vendor-asset-manage "Account Entry Personal Guarantor Entry 3 Vendor Entry 4 Compile MANAGE VENDOR A…" at bounding box center [702, 421] width 1404 height 742
click at [130, 300] on input "0" at bounding box center [71, 308] width 120 height 16
paste input "8,160.62"
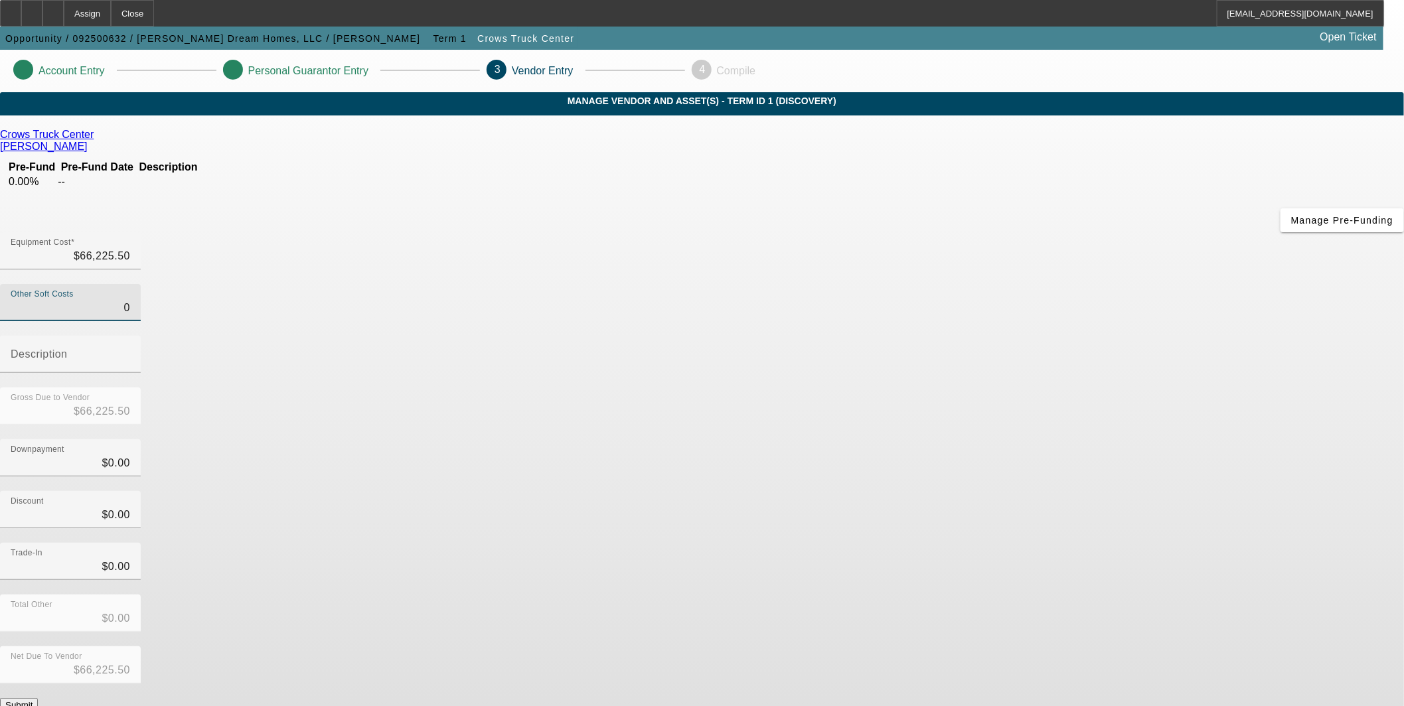
type input "8,160.62"
type input "$74,386.12"
type input "$8,160.62"
click at [130, 352] on input "Description" at bounding box center [71, 360] width 120 height 16
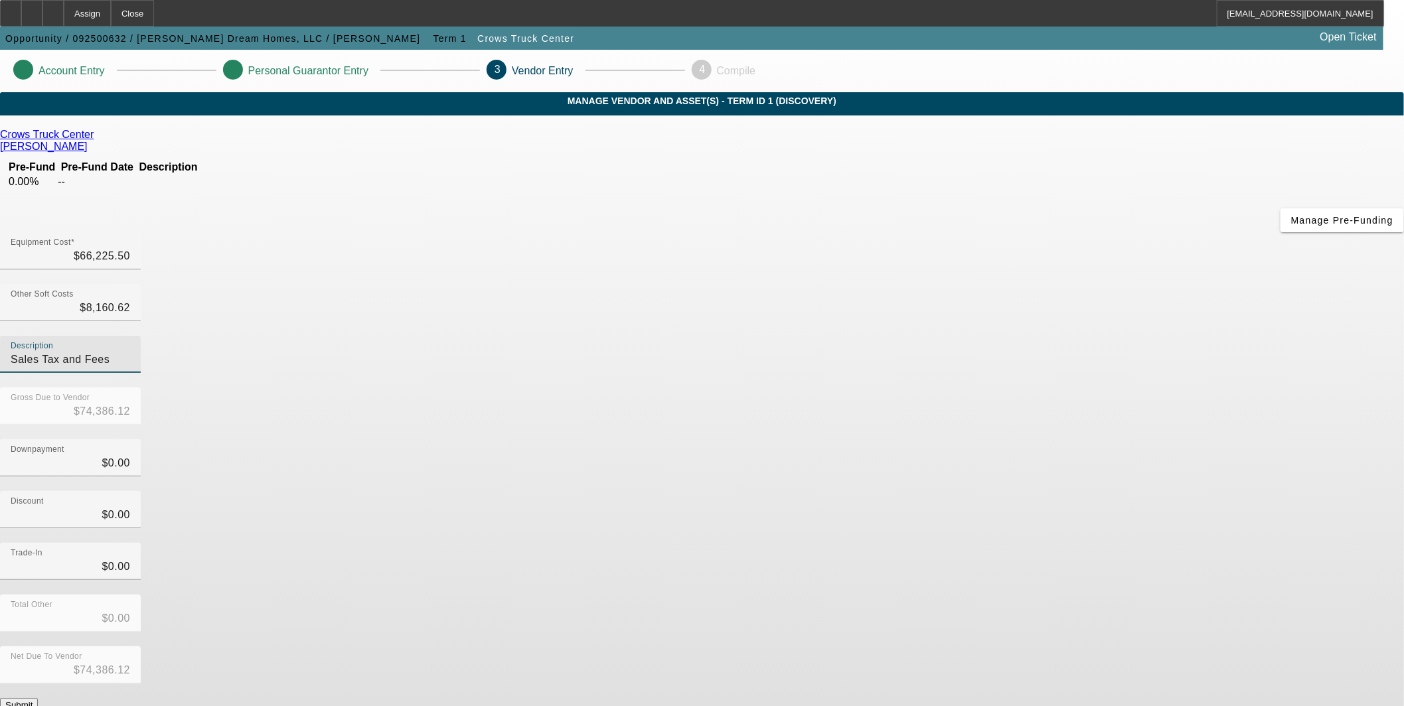
type input "Sales Tax and Fees"
click at [1105, 507] on app-vendor-asset-manage "Account Entry Personal Guarantor Entry 3 Vendor Entry 4 Compile MANAGE VENDOR A…" at bounding box center [702, 421] width 1404 height 742
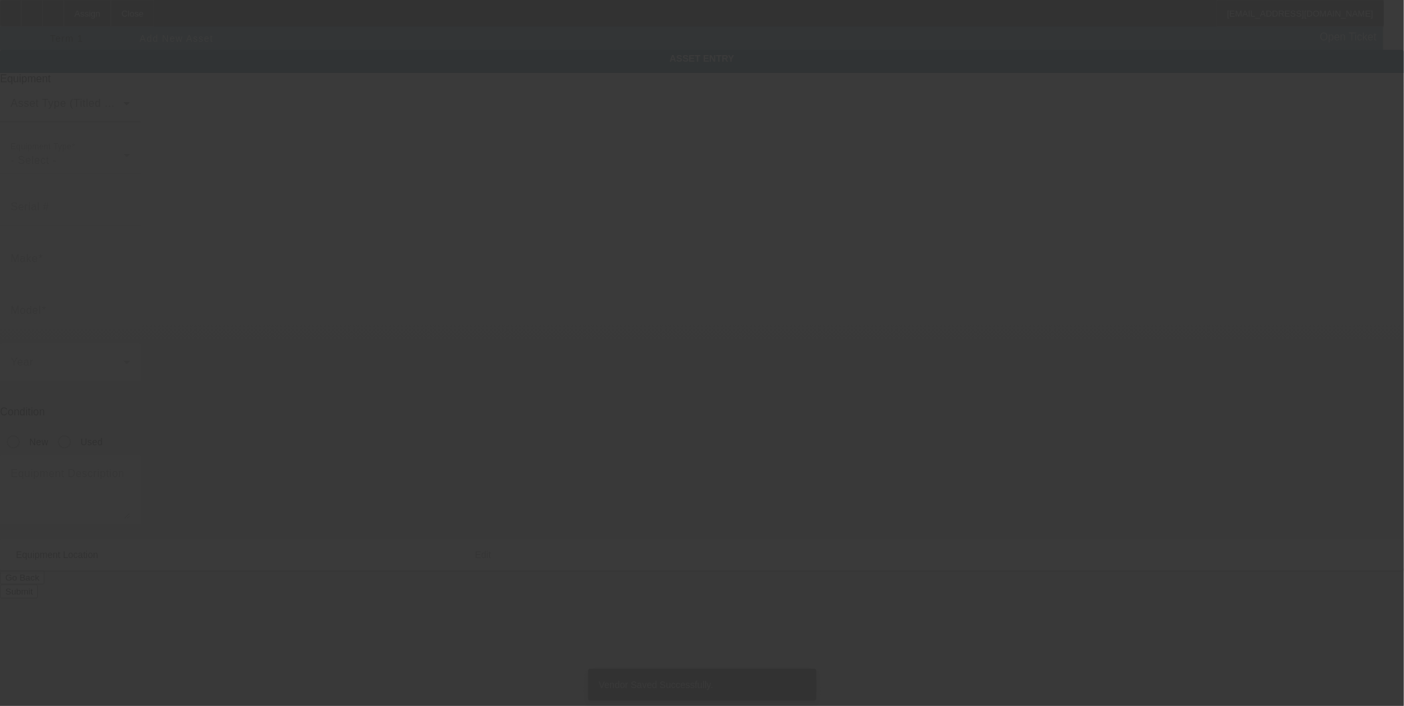
type input "5391 Water Valley Road"
type input "Lauderdale"
type input "39301"
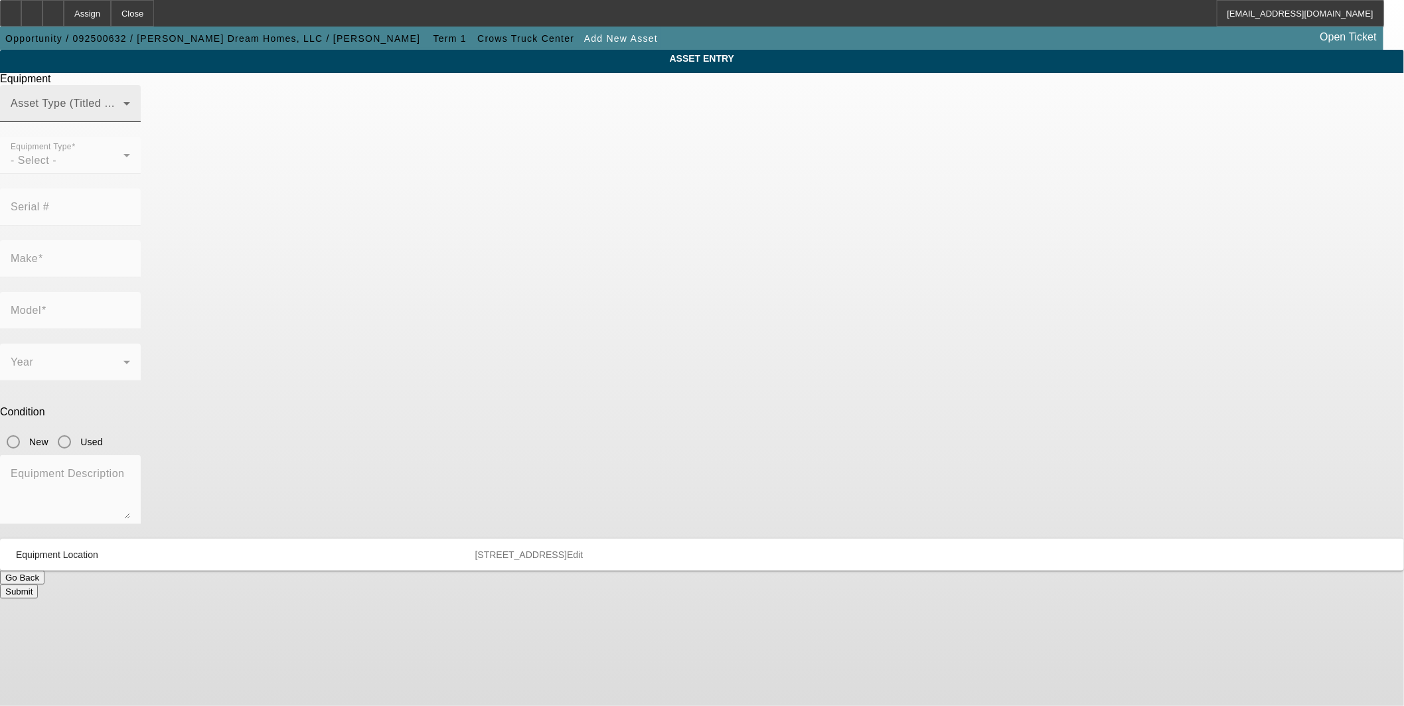
click at [123, 117] on span at bounding box center [67, 109] width 113 height 16
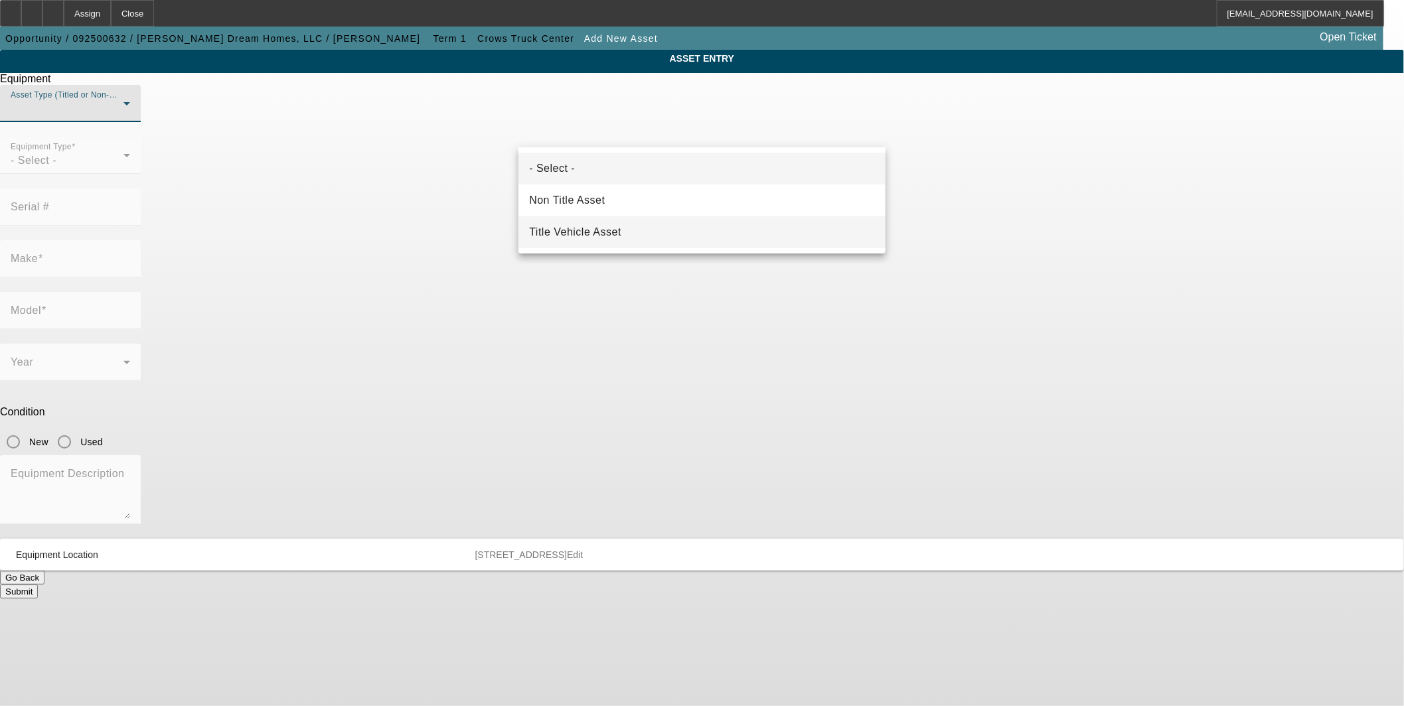
click at [639, 226] on mat-option "Title Vehicle Asset" at bounding box center [702, 232] width 367 height 32
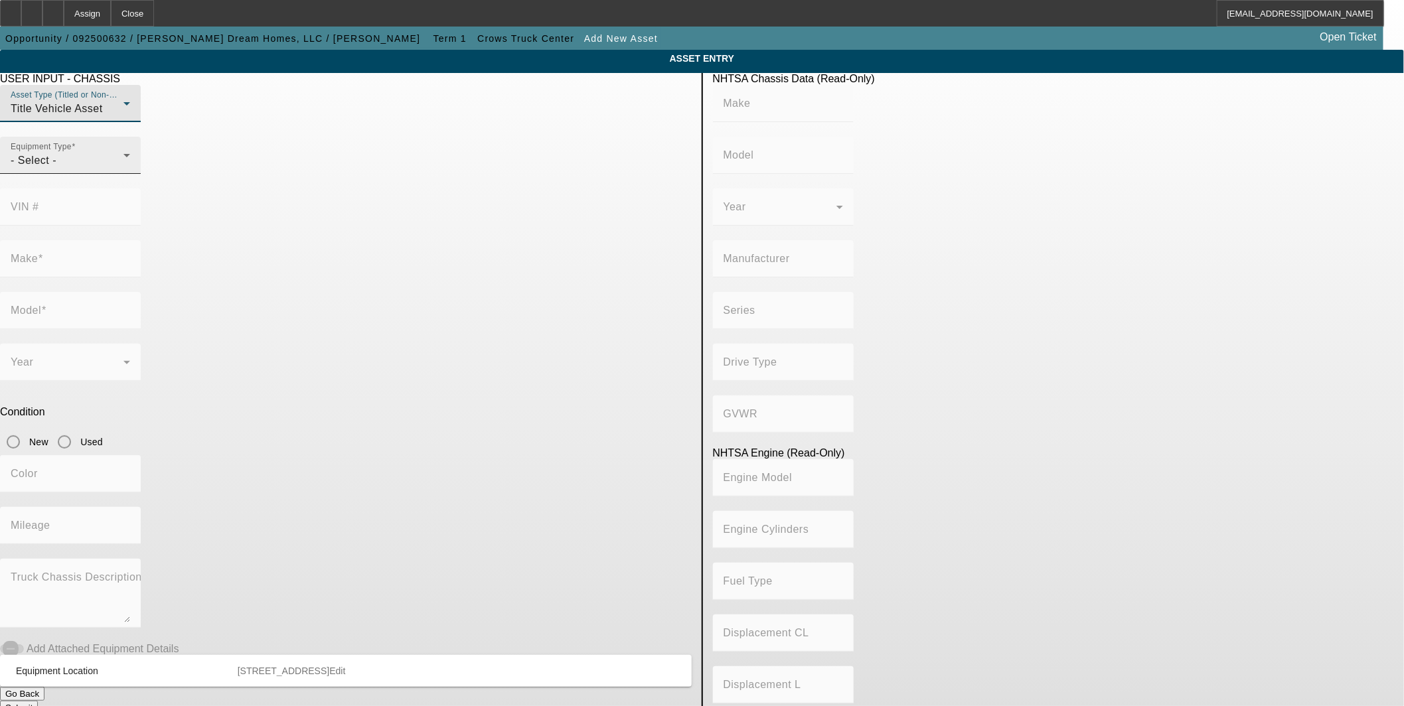
click at [123, 169] on div "- Select -" at bounding box center [67, 161] width 113 height 16
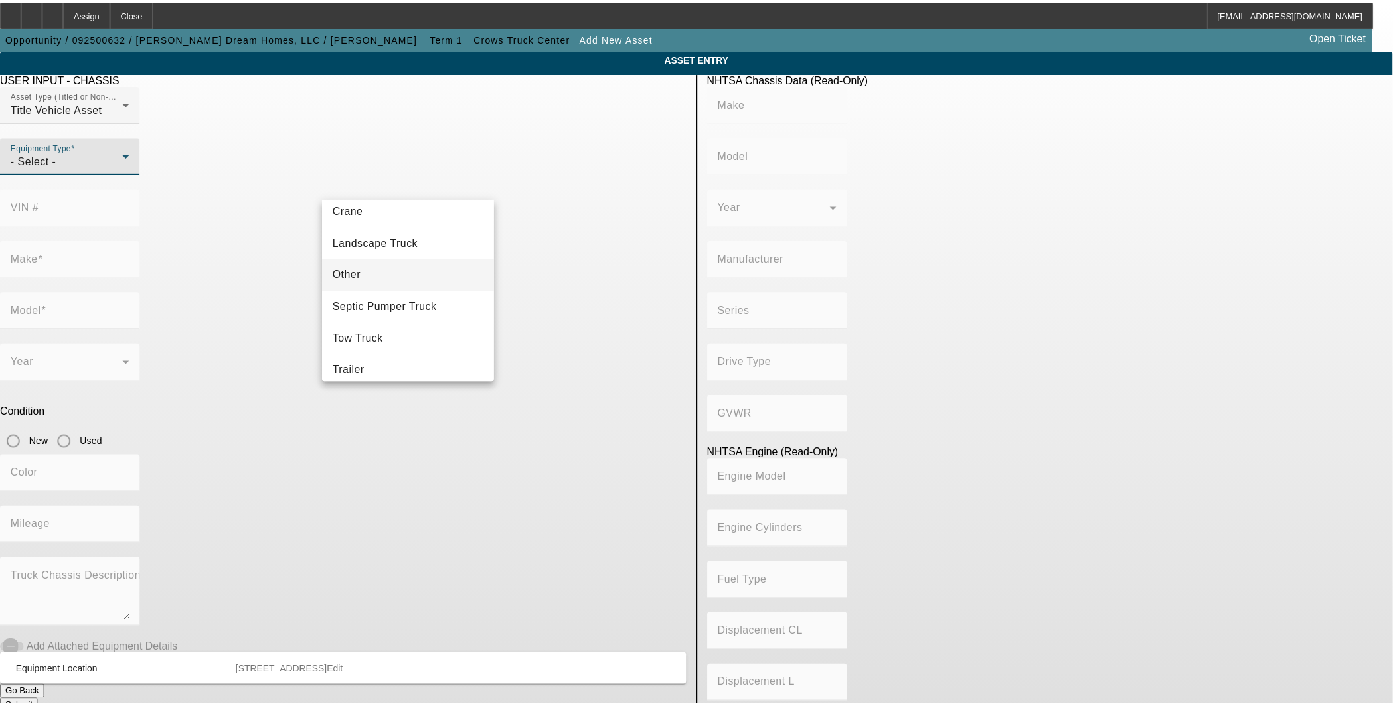
scroll to position [146, 0]
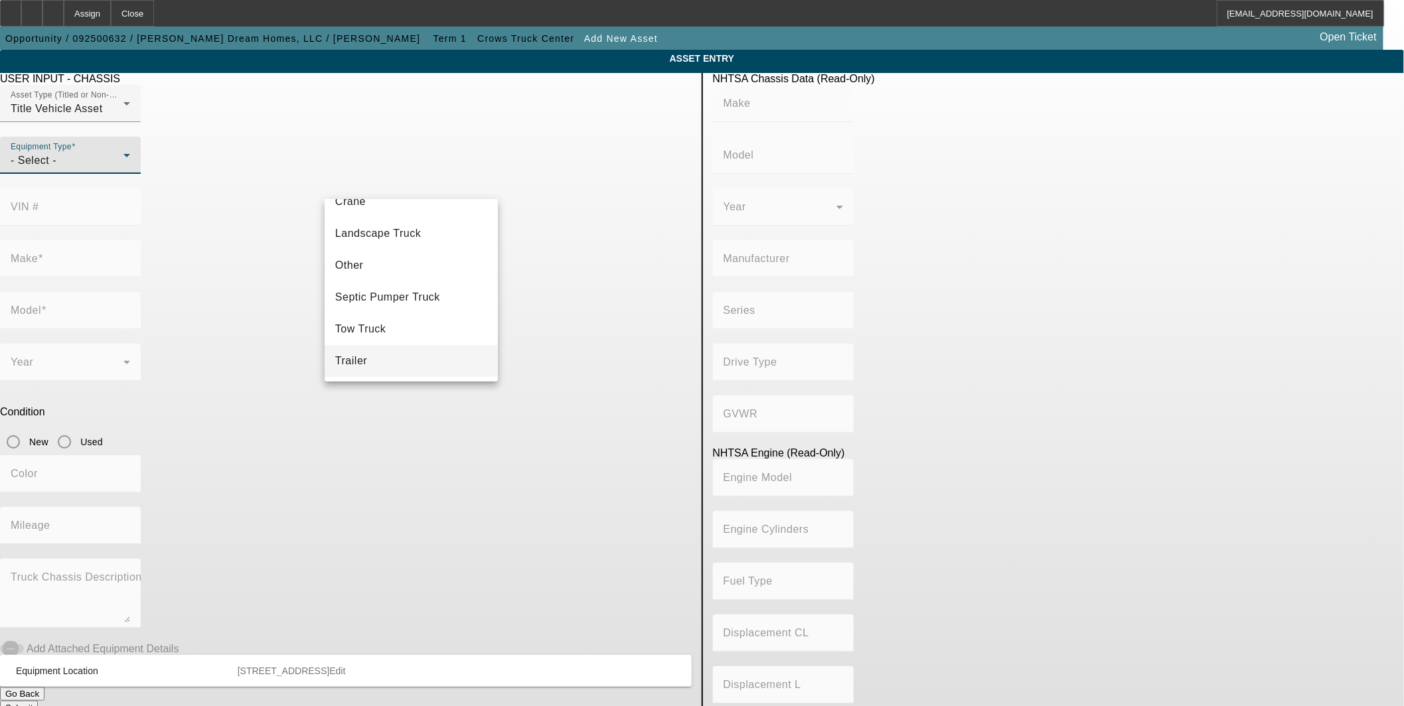
click at [392, 355] on mat-option "Trailer" at bounding box center [411, 361] width 173 height 32
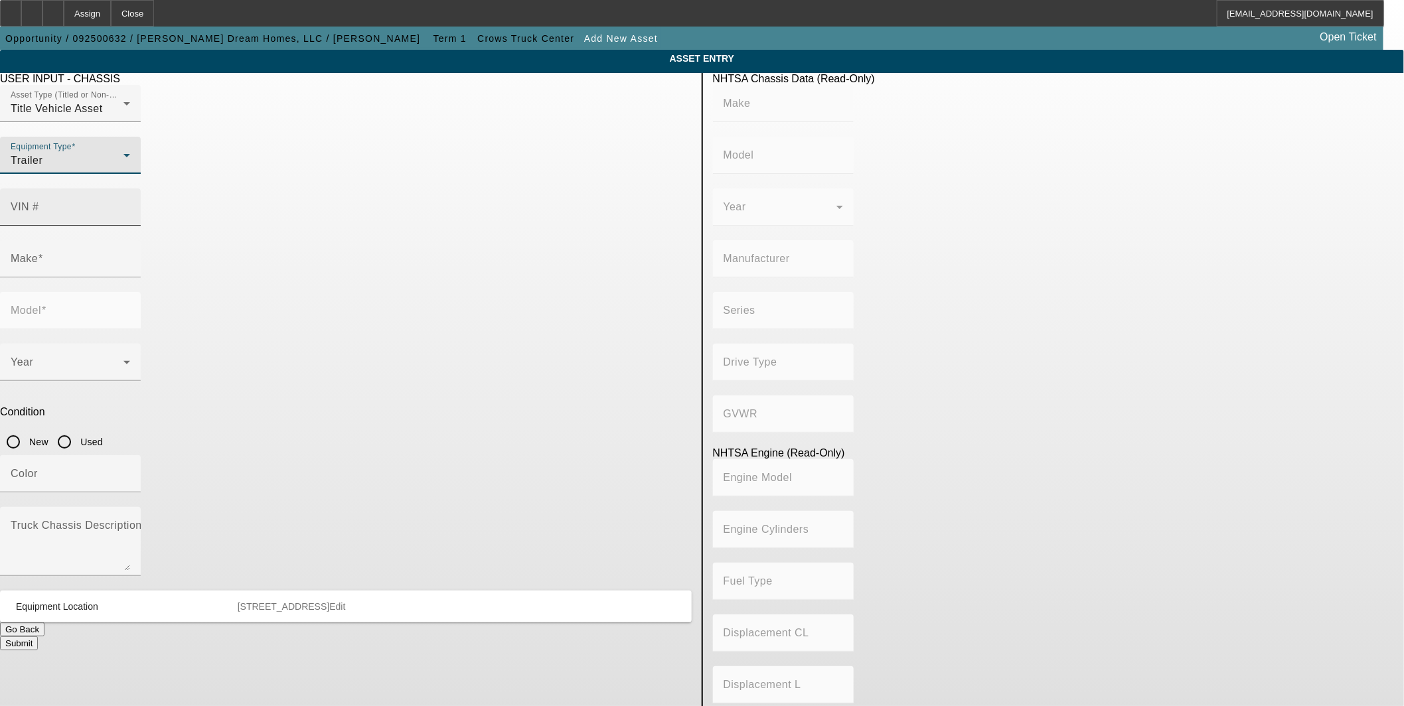
click at [39, 201] on mat-label "VIN #" at bounding box center [25, 206] width 29 height 11
click at [130, 204] on input "VIN #" at bounding box center [71, 212] width 120 height 16
paste input "48X2E2428T1018424"
type input "48X2E2428T1018424"
click at [639, 455] on div "Color" at bounding box center [346, 481] width 692 height 52
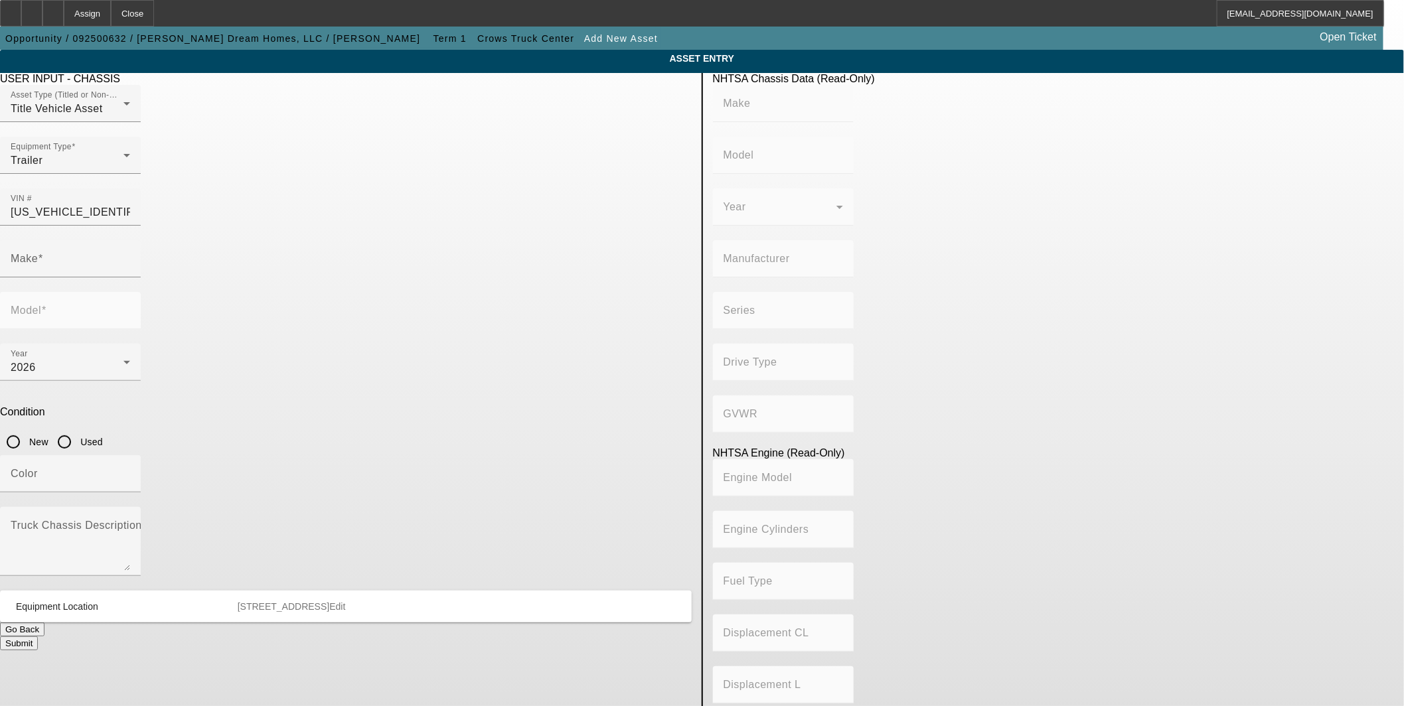
type input "TRAVIS BODY & TRAILER, INC."
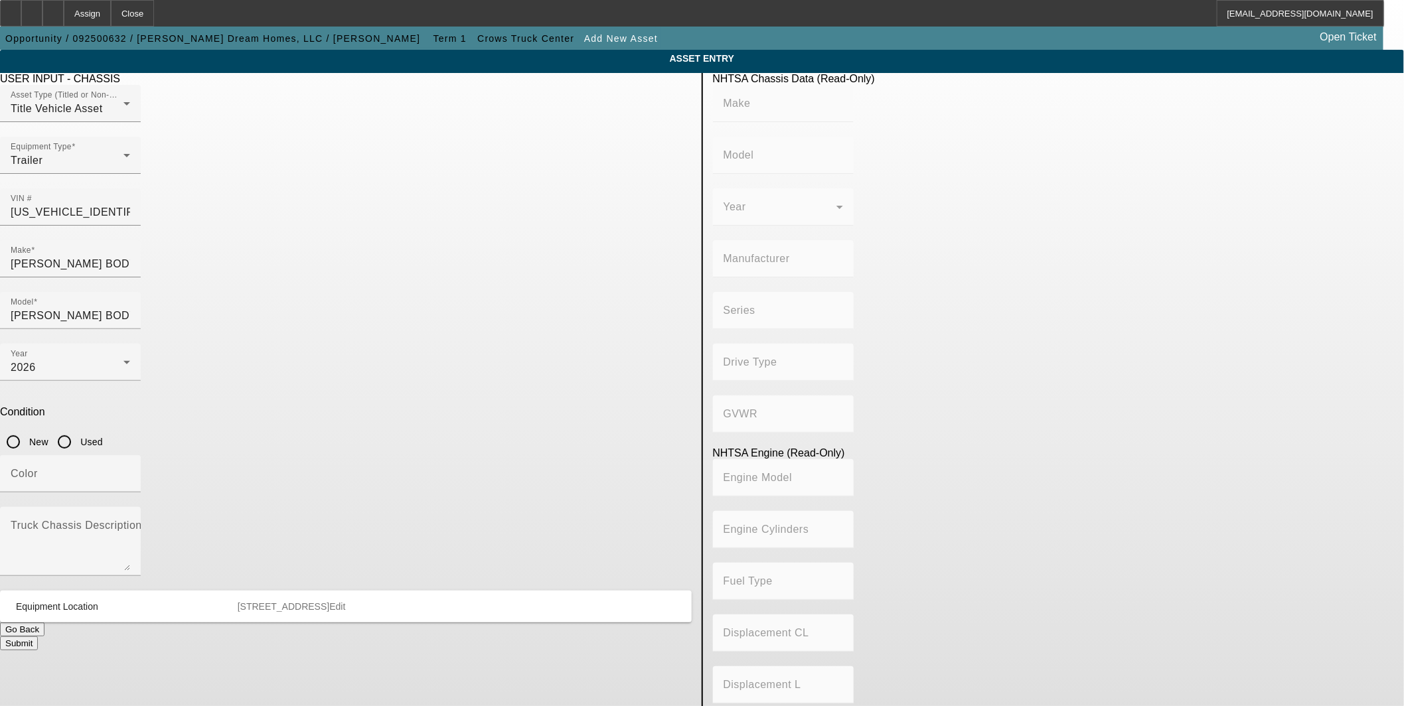
type input "Not Applicable"
click at [27, 429] on input "New" at bounding box center [13, 442] width 27 height 27
radio input "true"
click at [130, 455] on div "Color" at bounding box center [71, 473] width 120 height 37
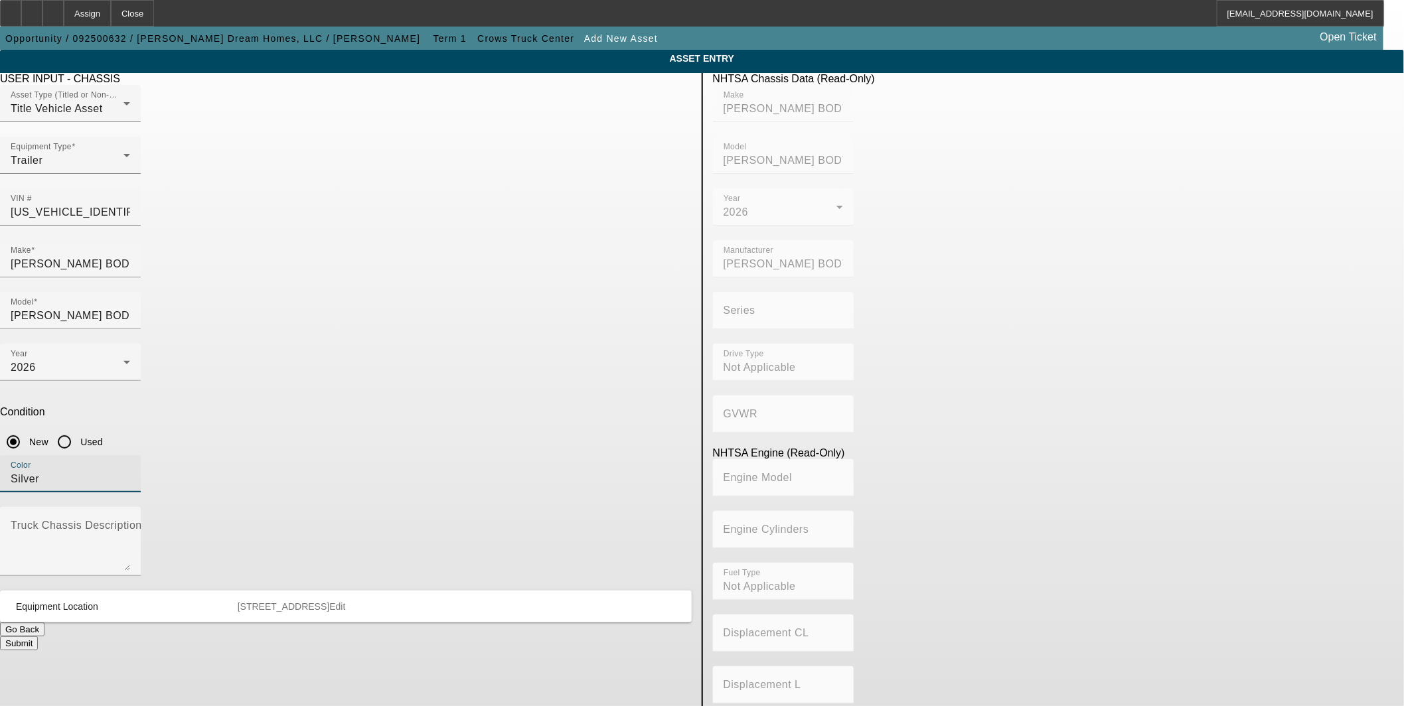
type input "Silver"
click at [130, 523] on textarea "Truck Chassis Description (Describe the truck chassis only)" at bounding box center [71, 547] width 120 height 48
paste textarea "End dump"
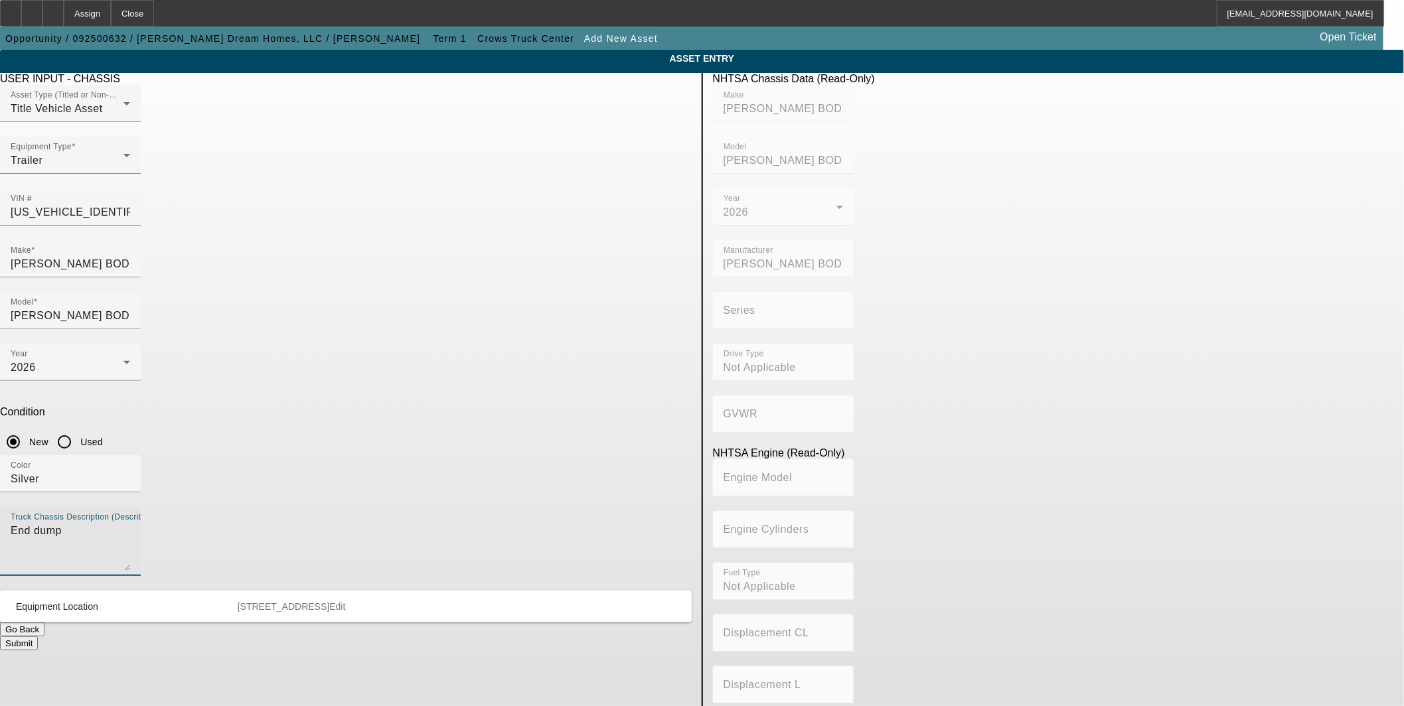
click at [130, 523] on textarea "End dump" at bounding box center [71, 547] width 120 height 48
paste textarea "24'' COAL DOOR"
type textarea "End dump, 24'' COAL DOOR"
click at [38, 637] on button "Submit" at bounding box center [19, 644] width 38 height 14
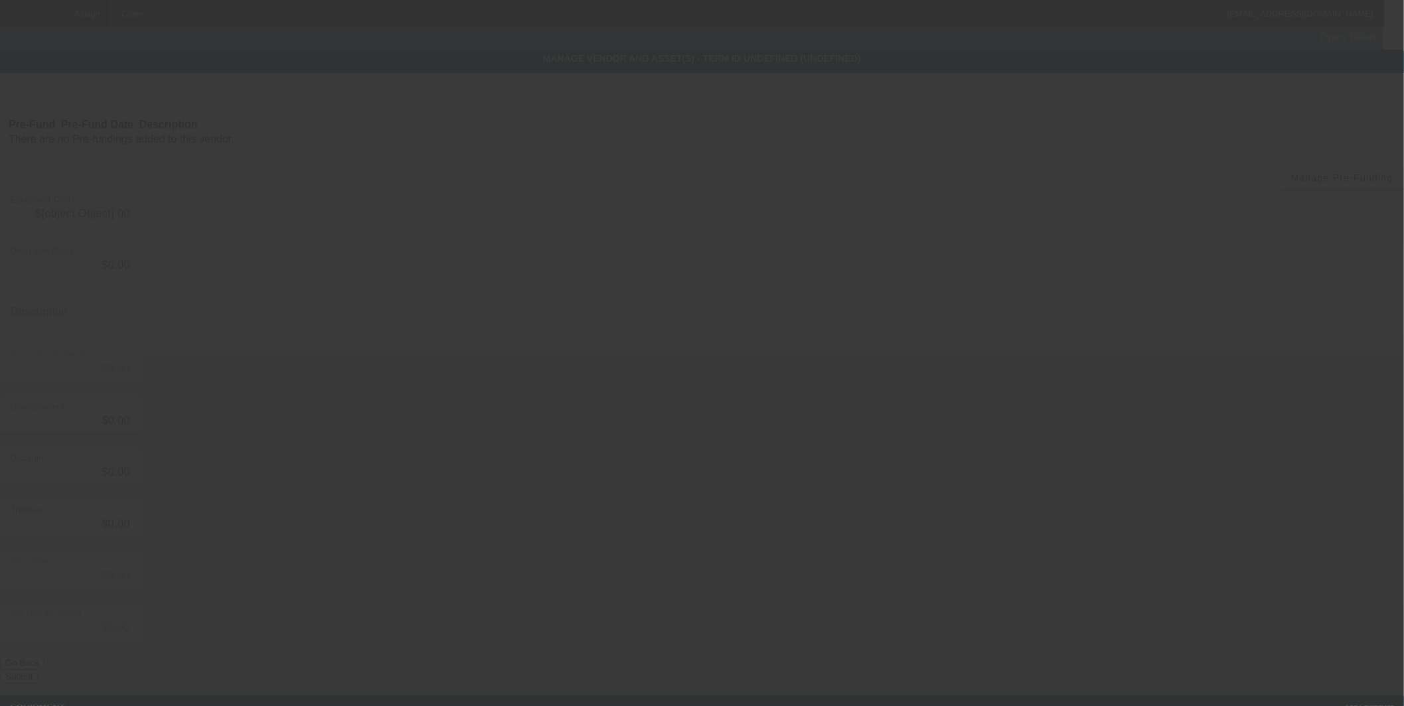
type input "$66,225.50"
type input "$8,160.62"
type input "Sales Tax and Fees"
type input "$74,386.12"
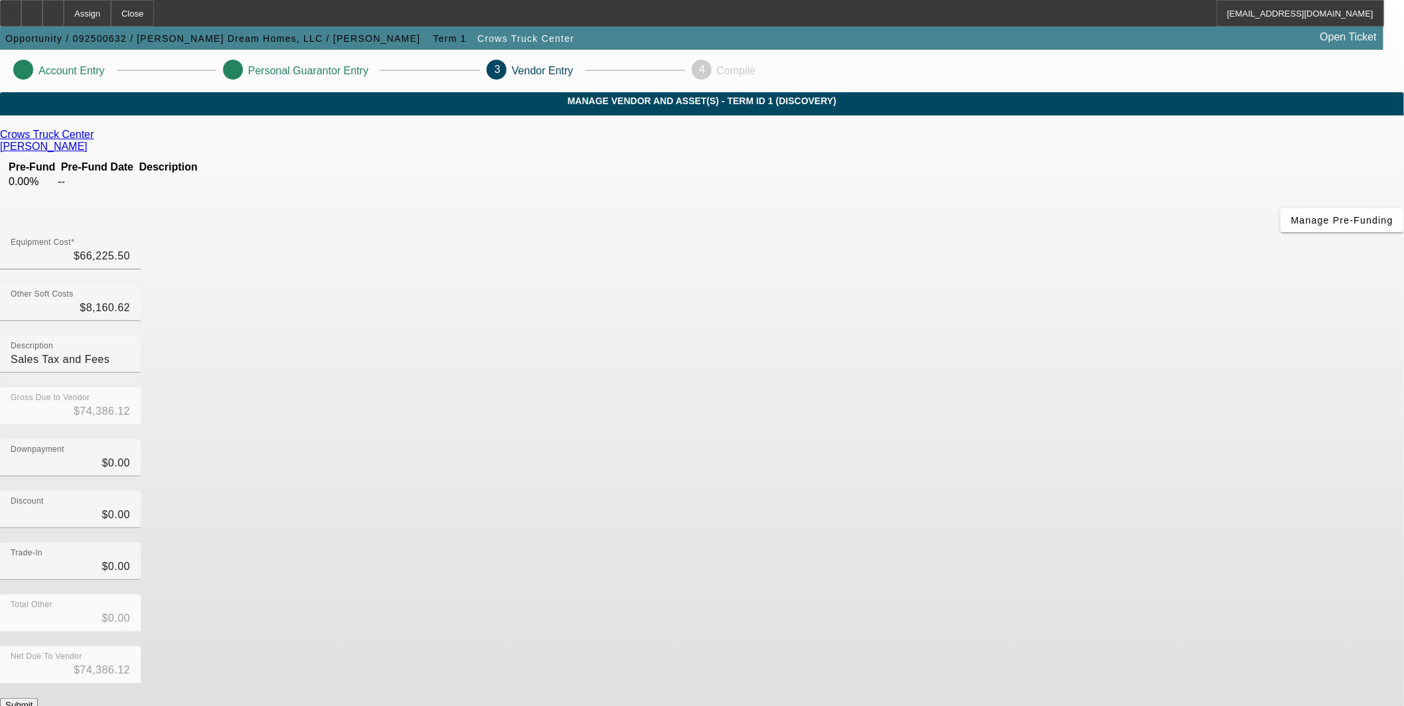
click at [38, 698] on button "Submit" at bounding box center [19, 705] width 38 height 14
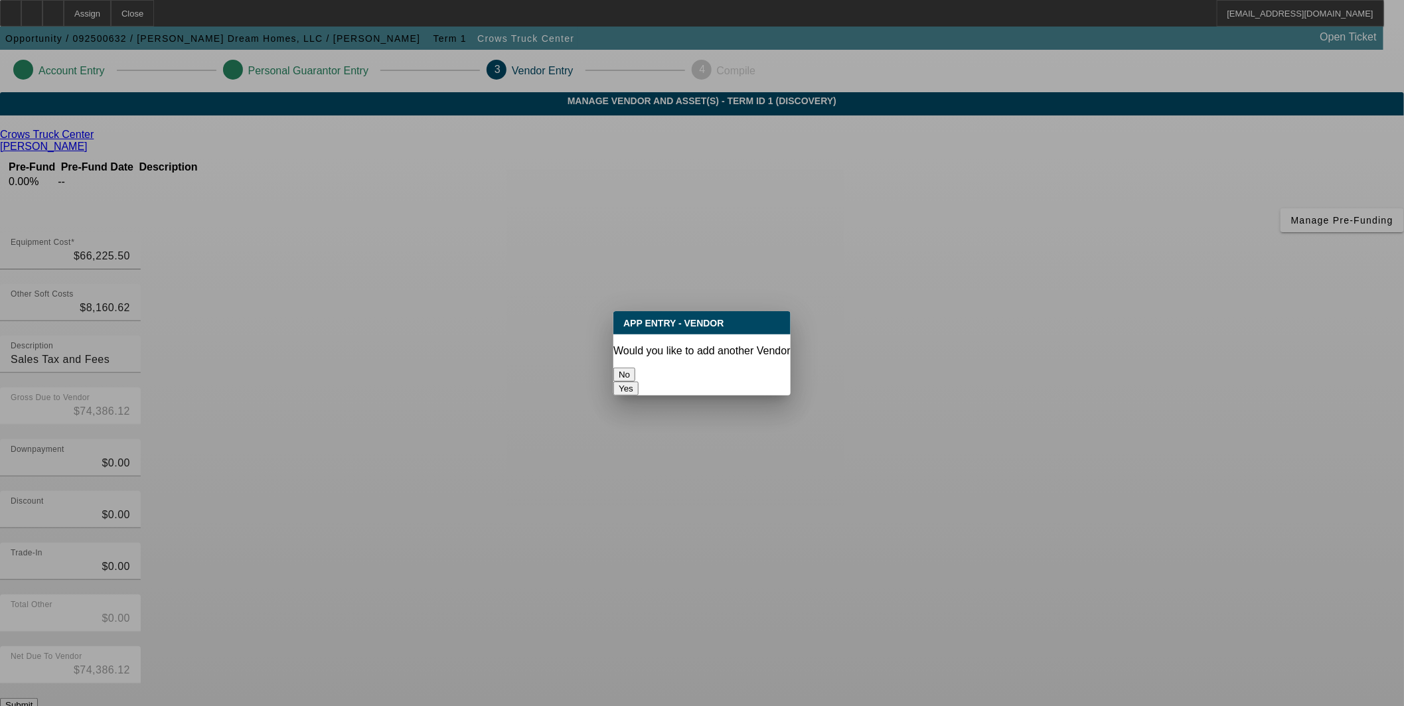
click at [635, 374] on button "No" at bounding box center [624, 375] width 22 height 14
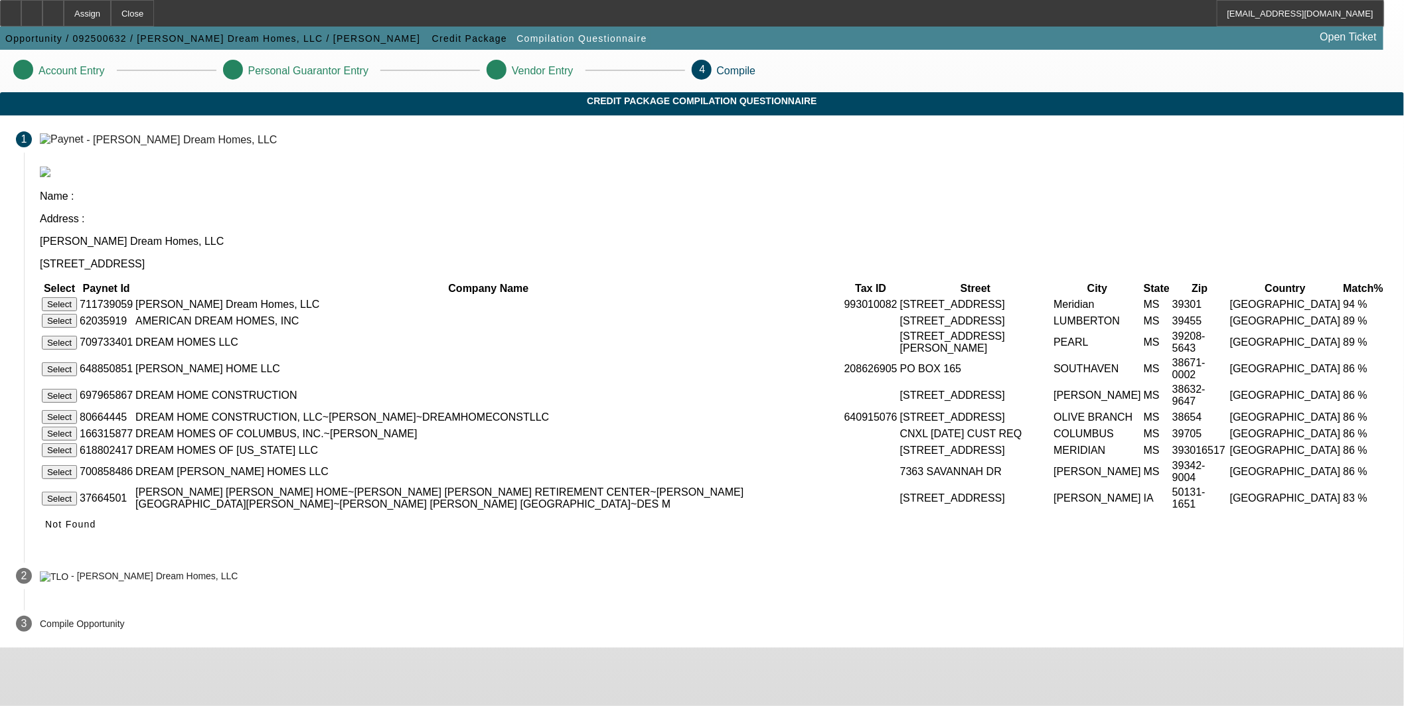
click at [77, 297] on button "Select" at bounding box center [59, 304] width 35 height 14
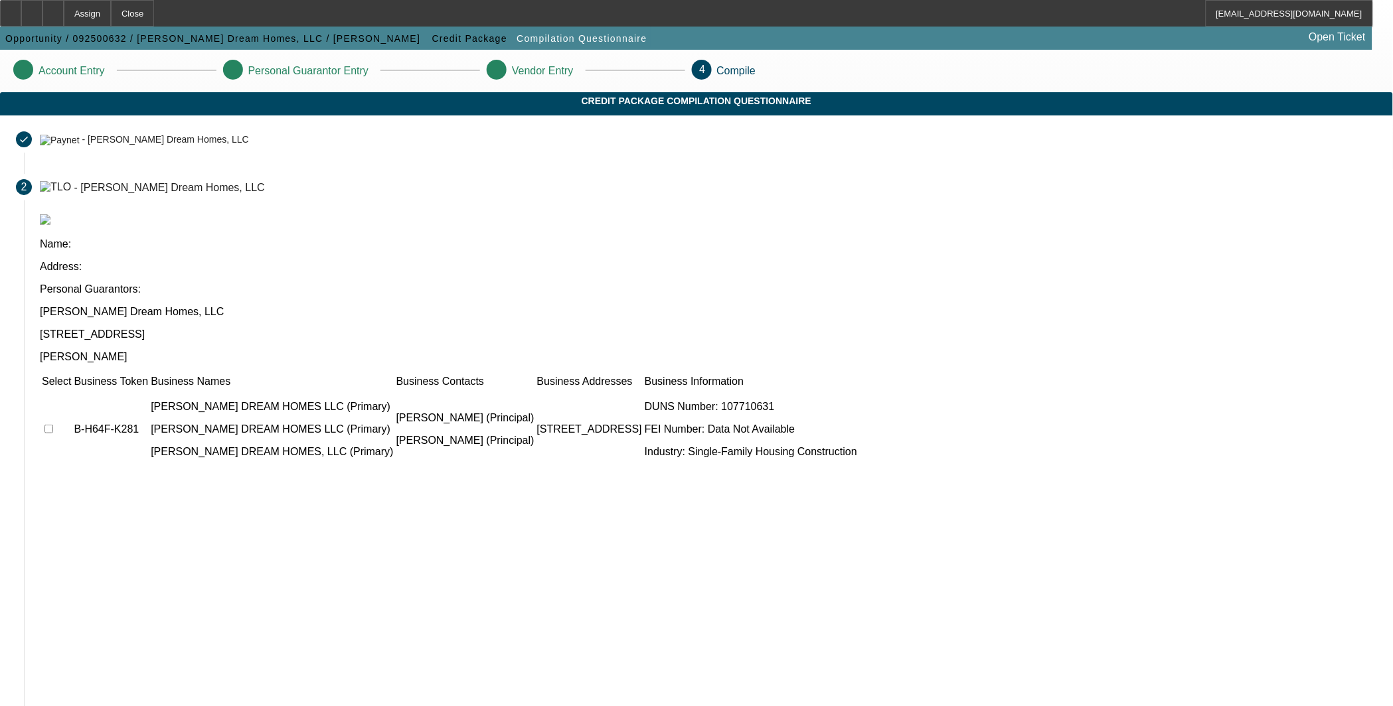
click at [53, 425] on input "checkbox" at bounding box center [48, 429] width 9 height 9
checkbox input "true"
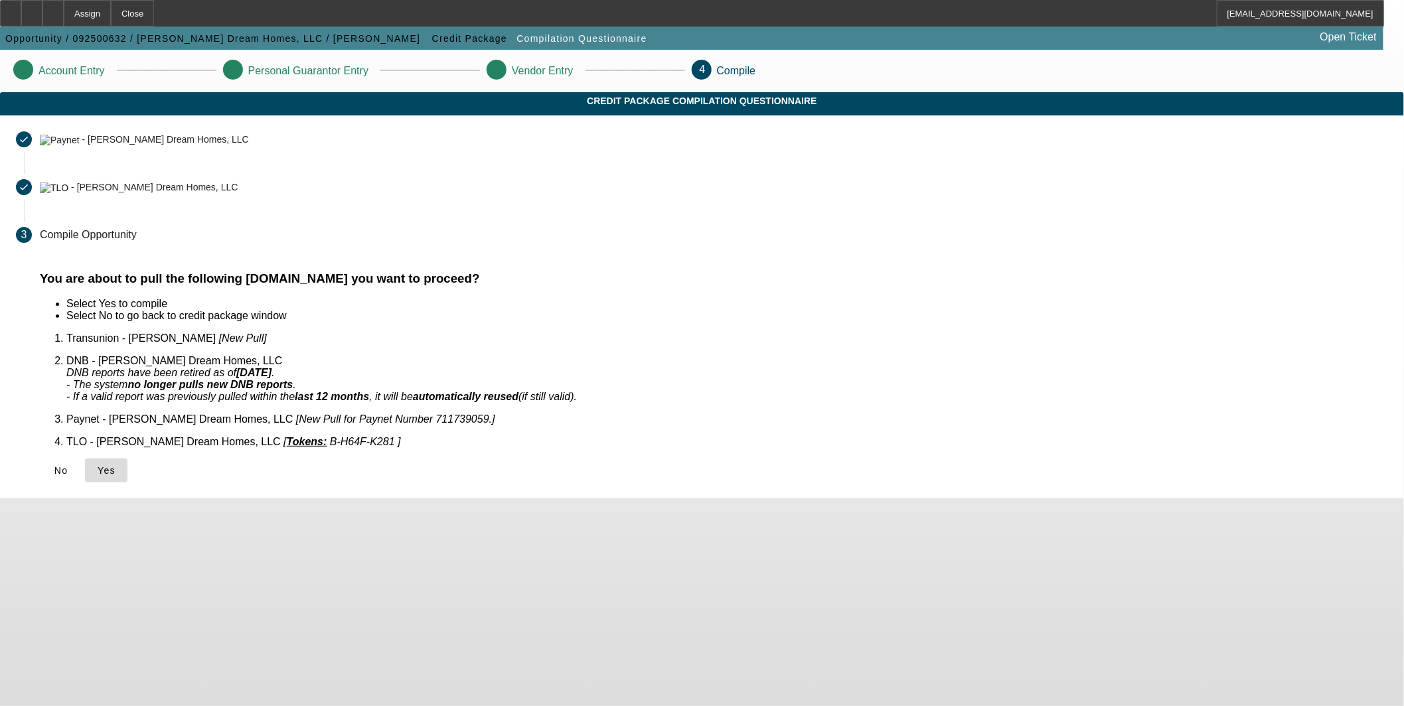
click at [116, 465] on span "Yes" at bounding box center [107, 470] width 18 height 11
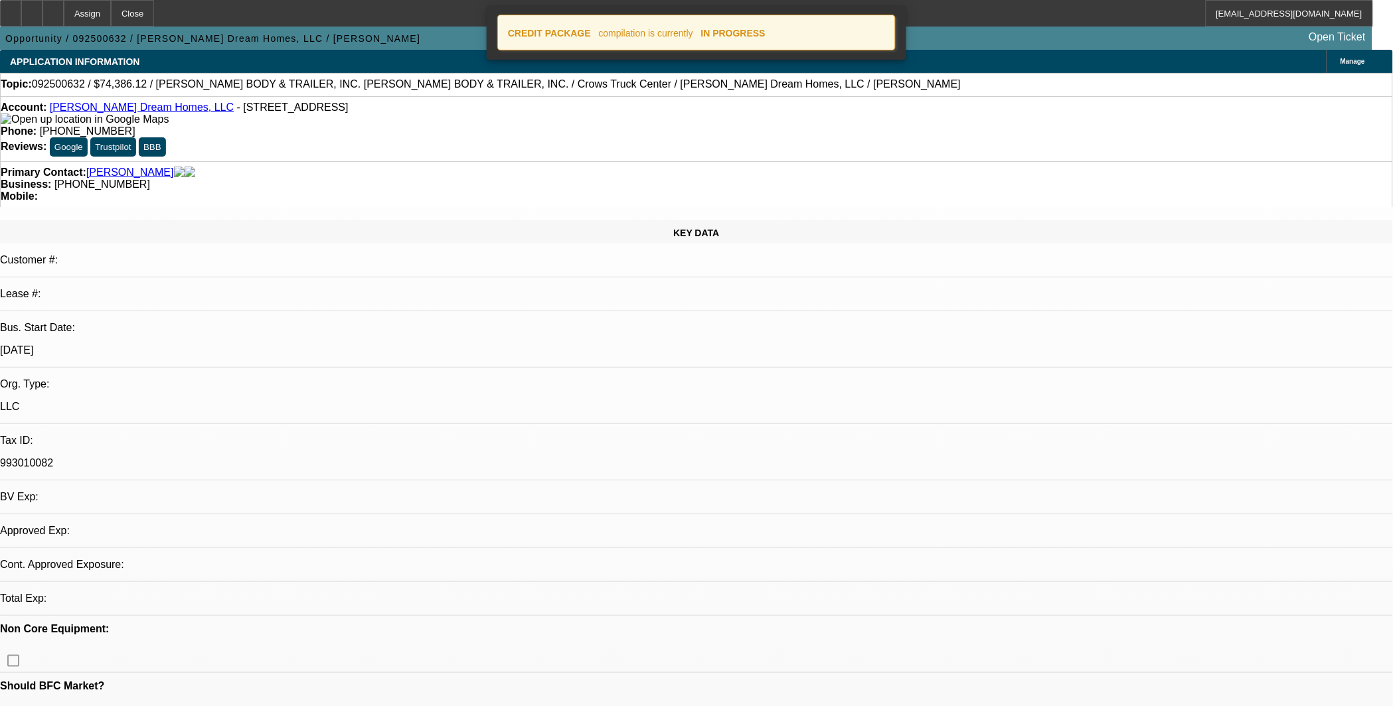
select select "0"
select select "2"
select select "0.1"
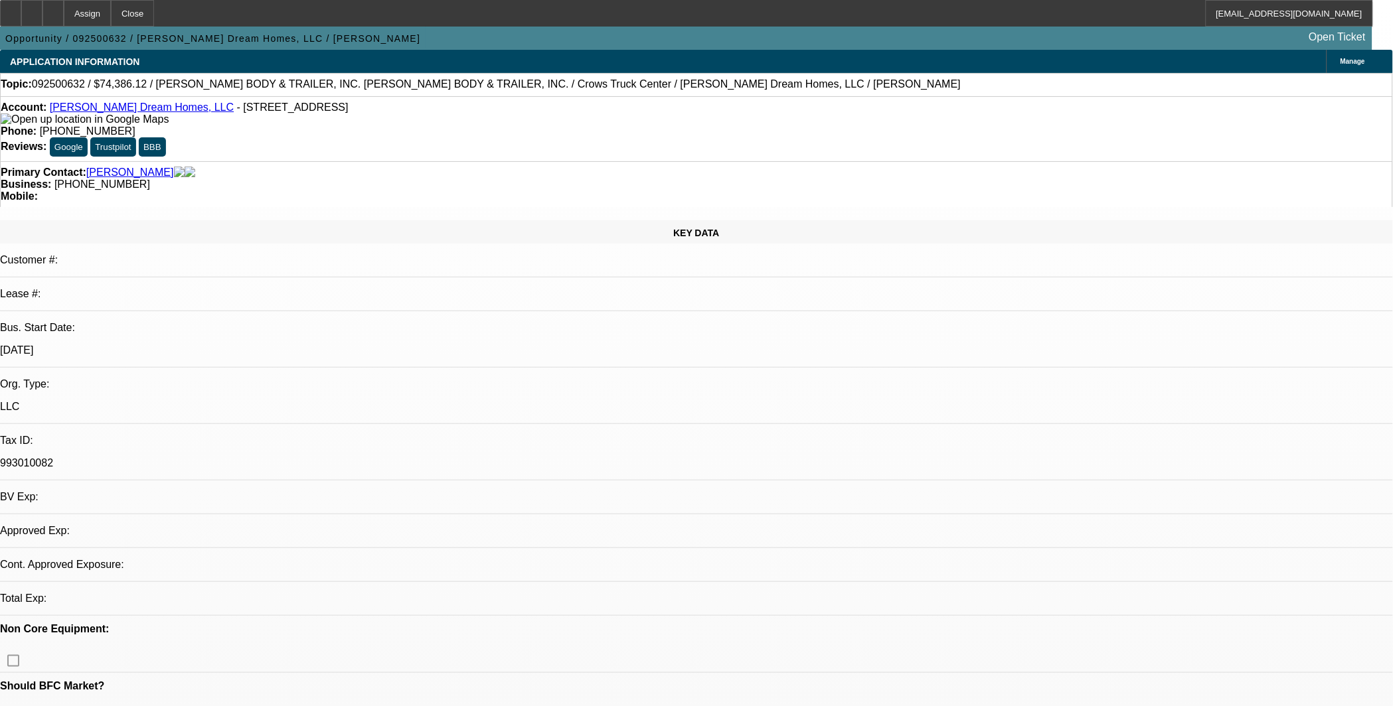
select select "1"
select select "2"
select select "4"
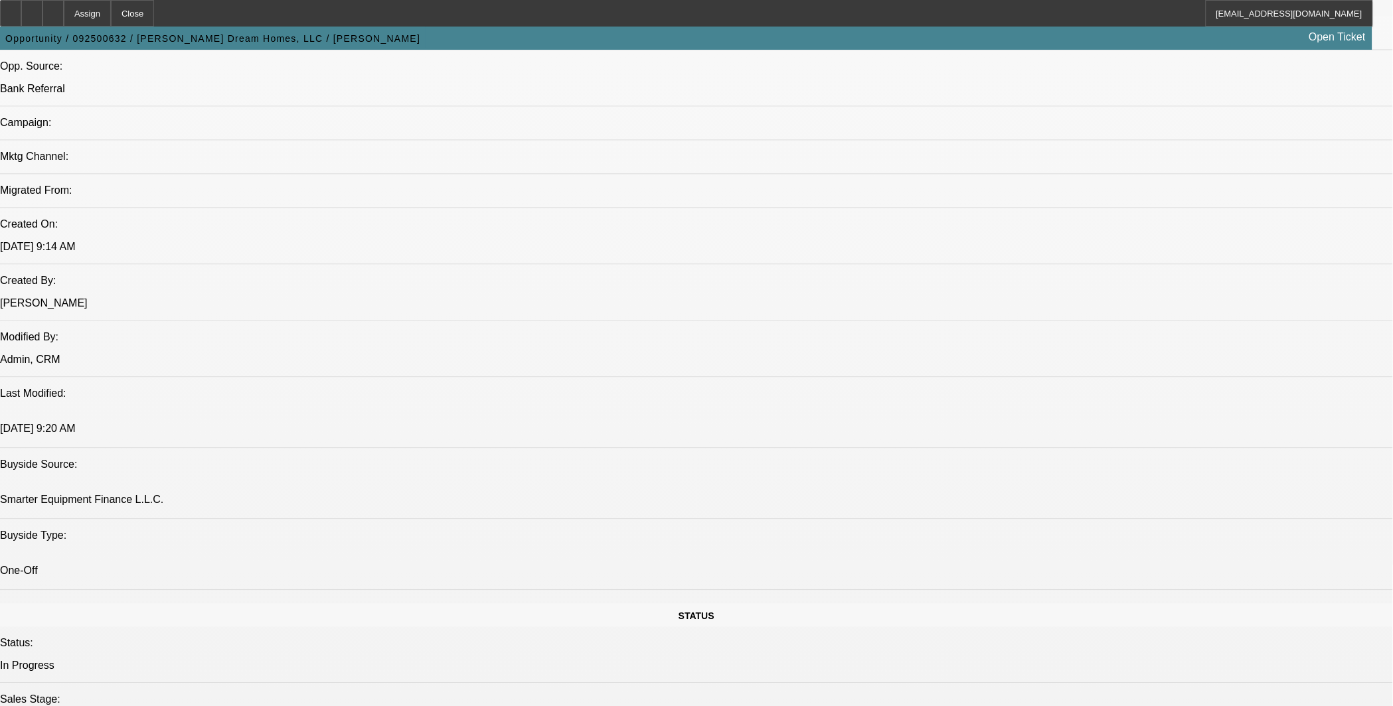
scroll to position [738, 0]
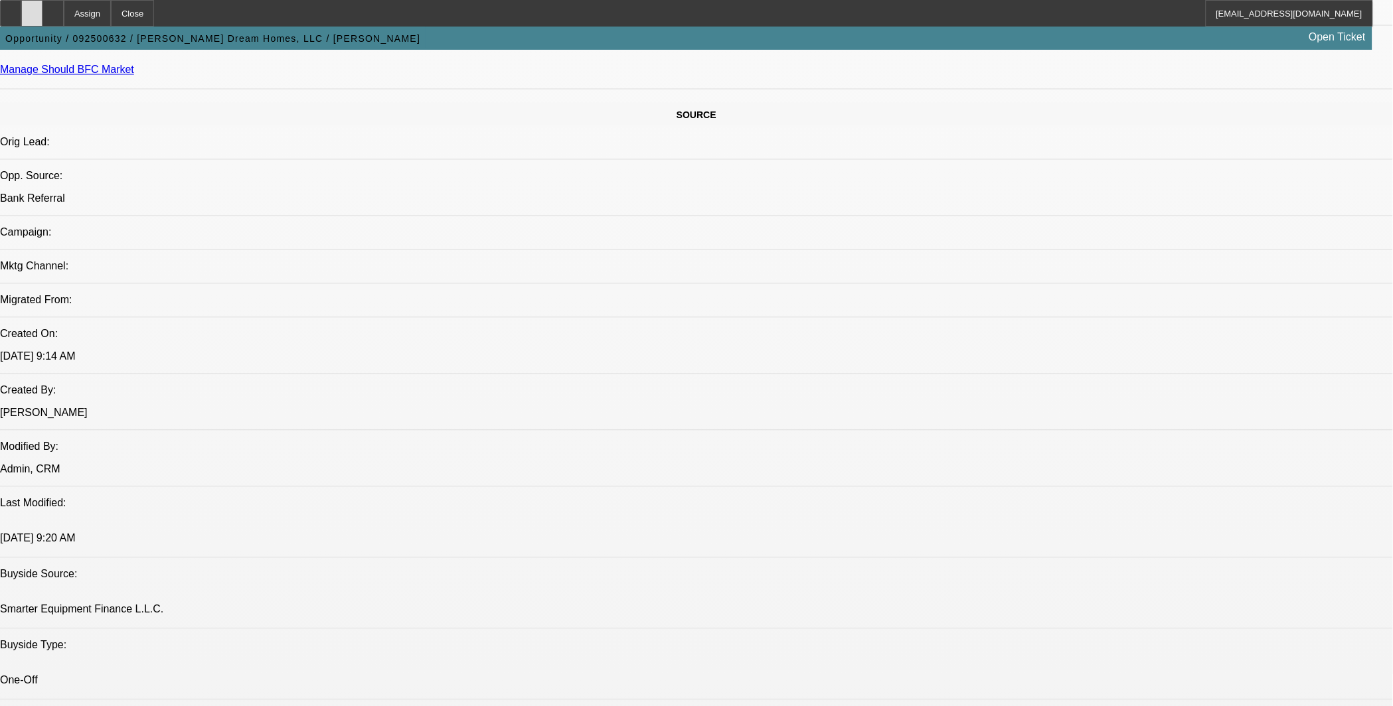
click at [32, 9] on icon at bounding box center [32, 9] width 0 height 0
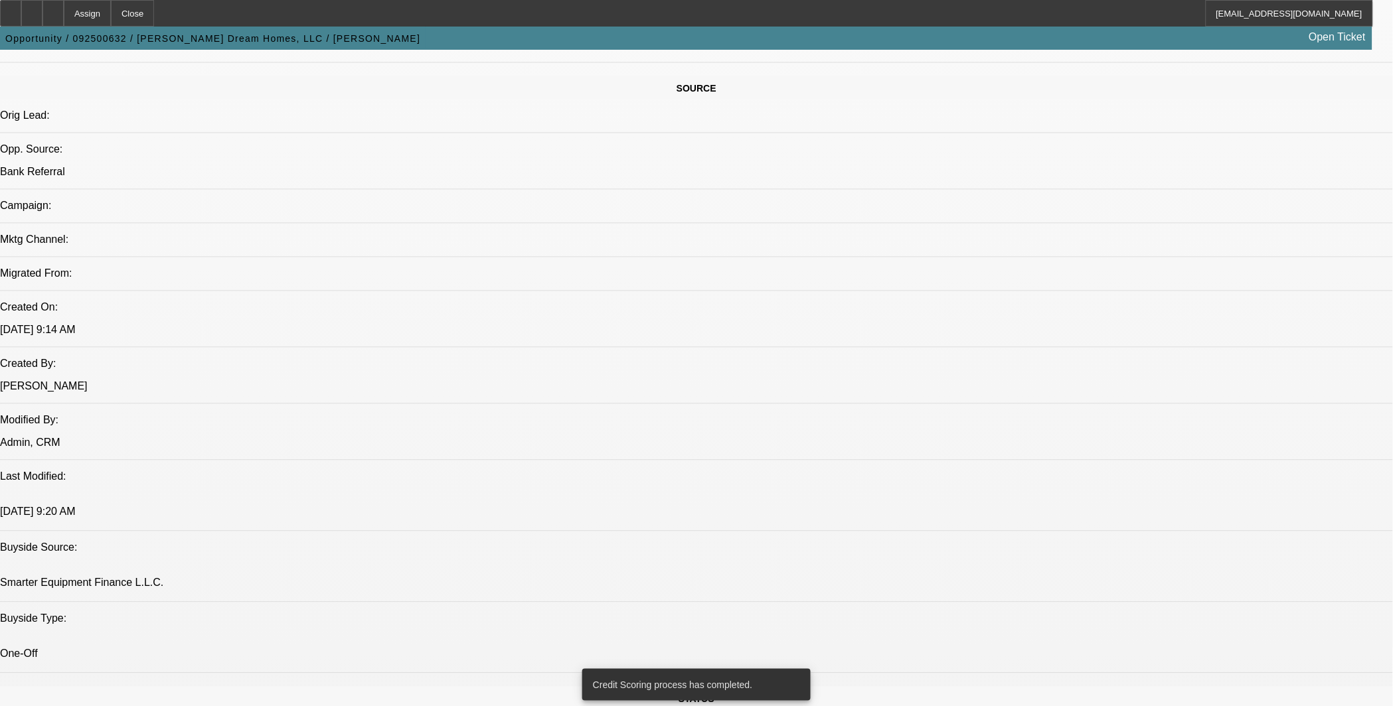
scroll to position [758, 0]
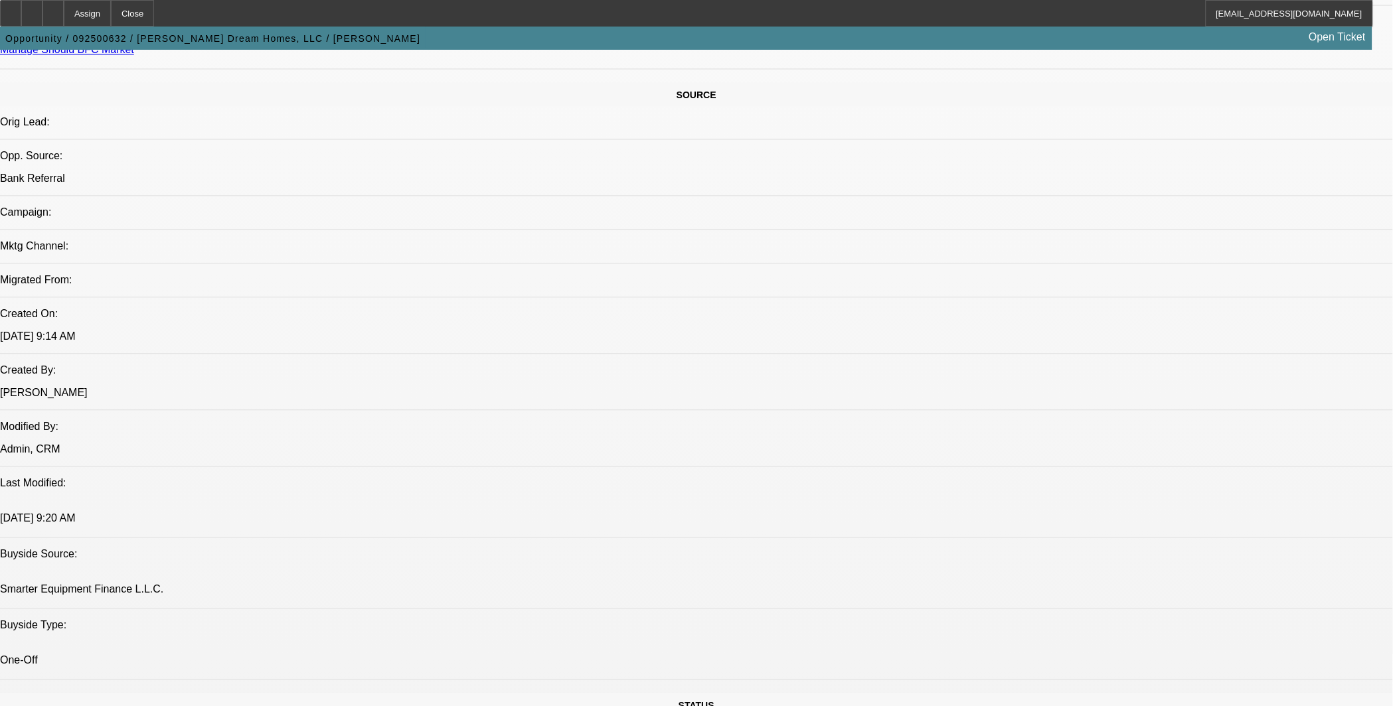
drag, startPoint x: 116, startPoint y: 20, endPoint x: 414, endPoint y: 143, distance: 323.0
click at [111, 20] on div "Assign" at bounding box center [87, 13] width 47 height 27
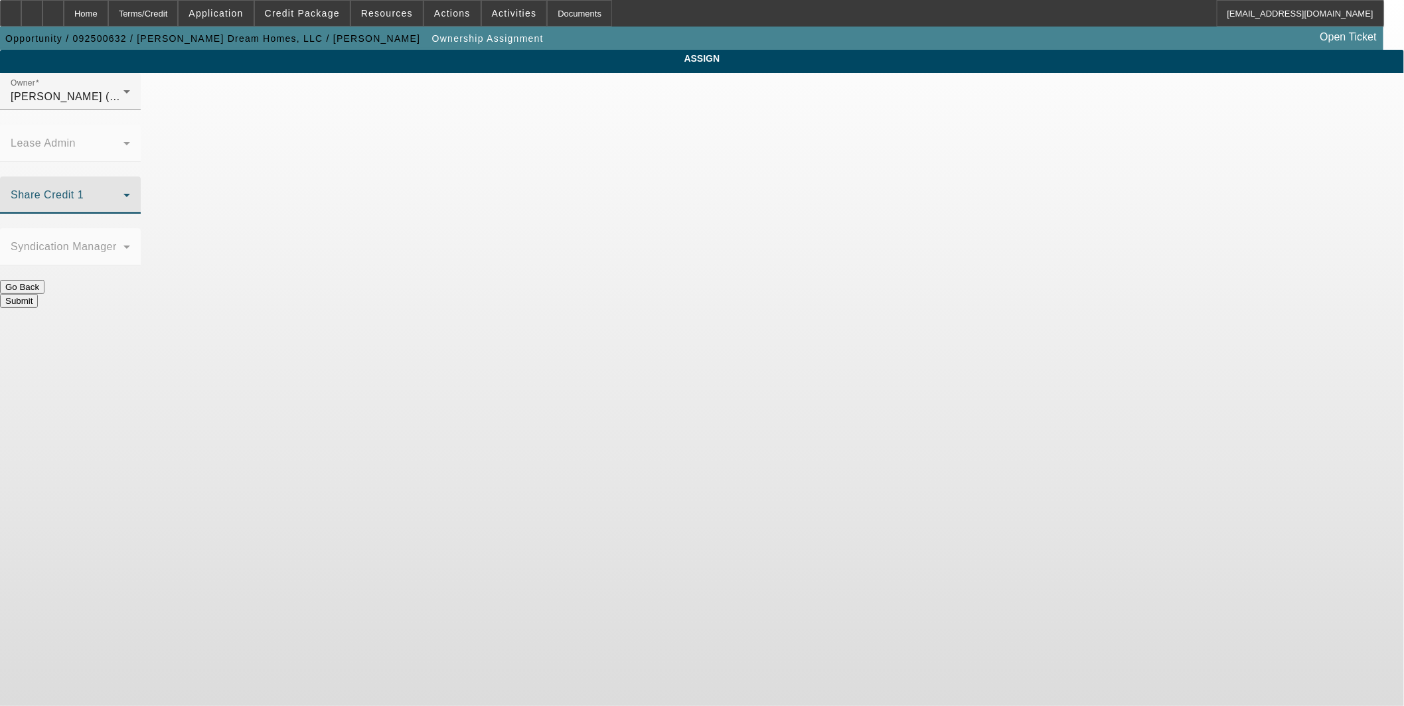
click at [123, 193] on span at bounding box center [67, 201] width 113 height 16
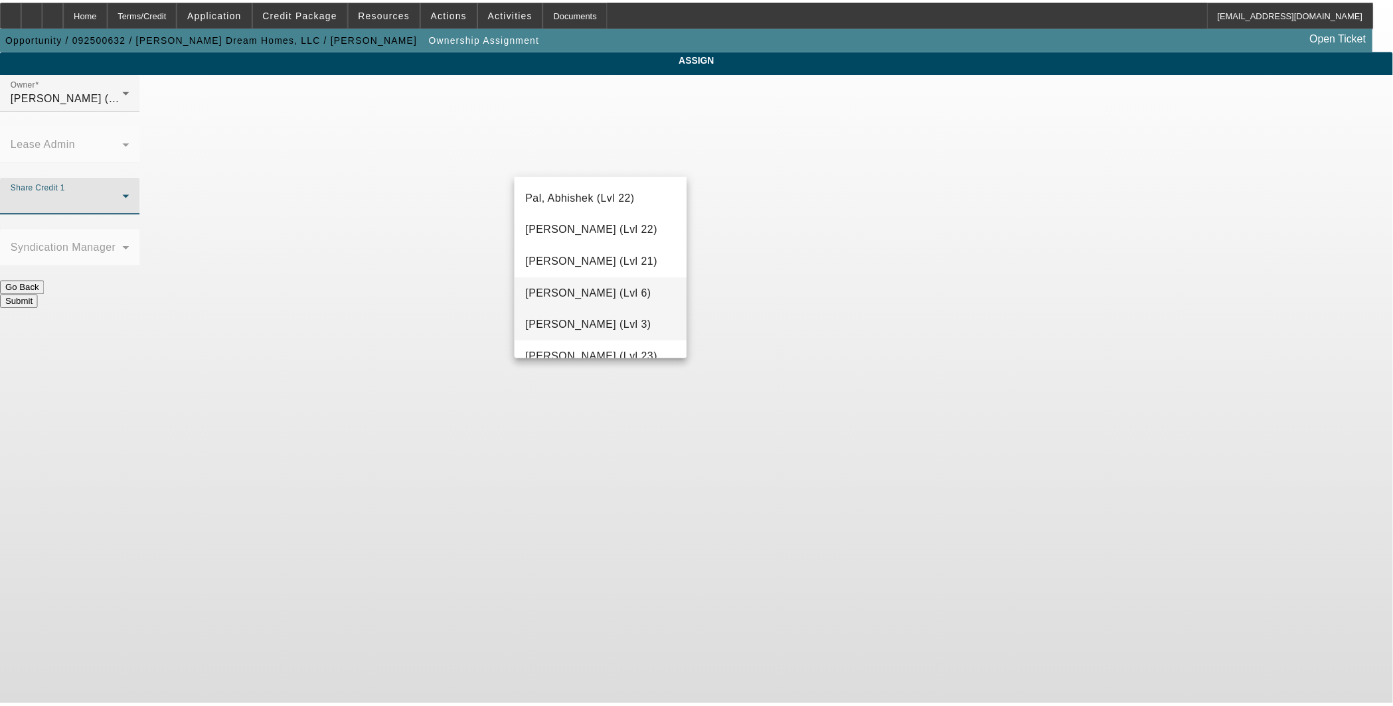
scroll to position [1348, 0]
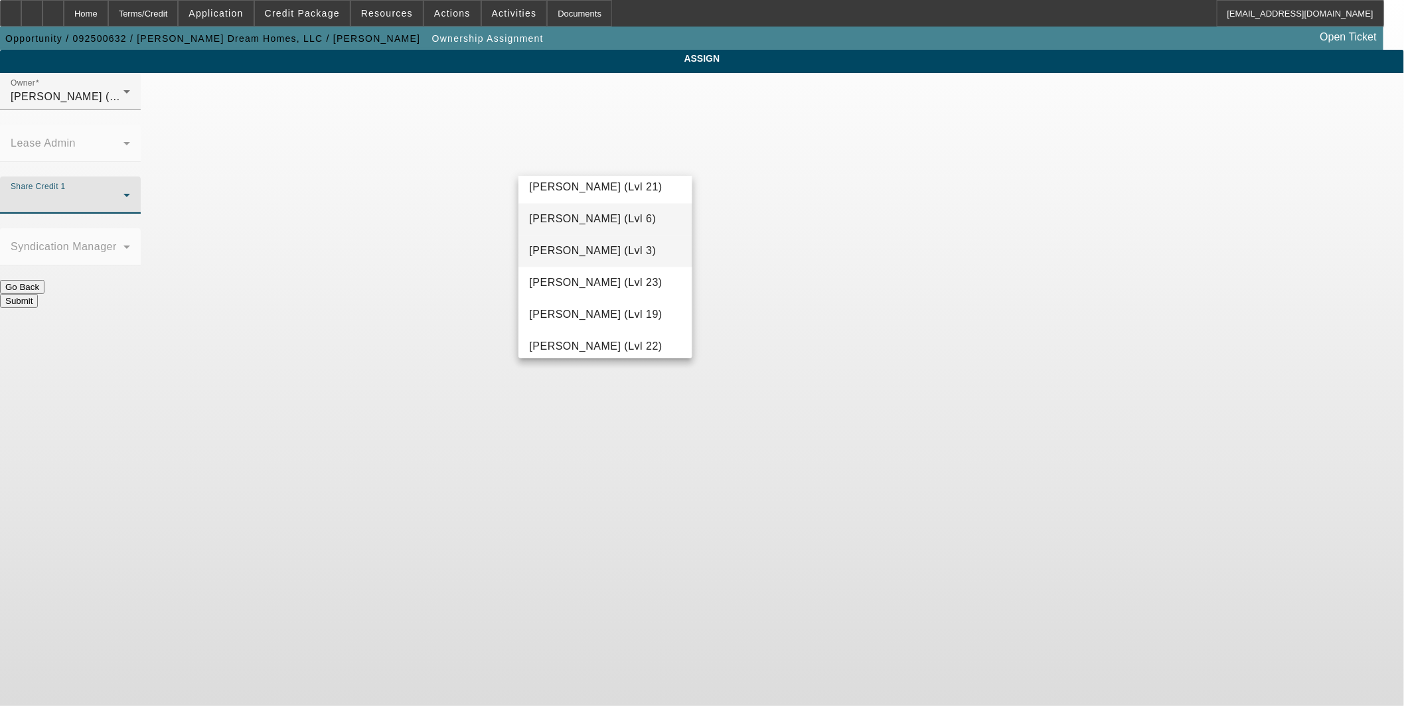
click at [606, 252] on span "Richards, Stephanie (Lvl 3)" at bounding box center [592, 252] width 127 height 16
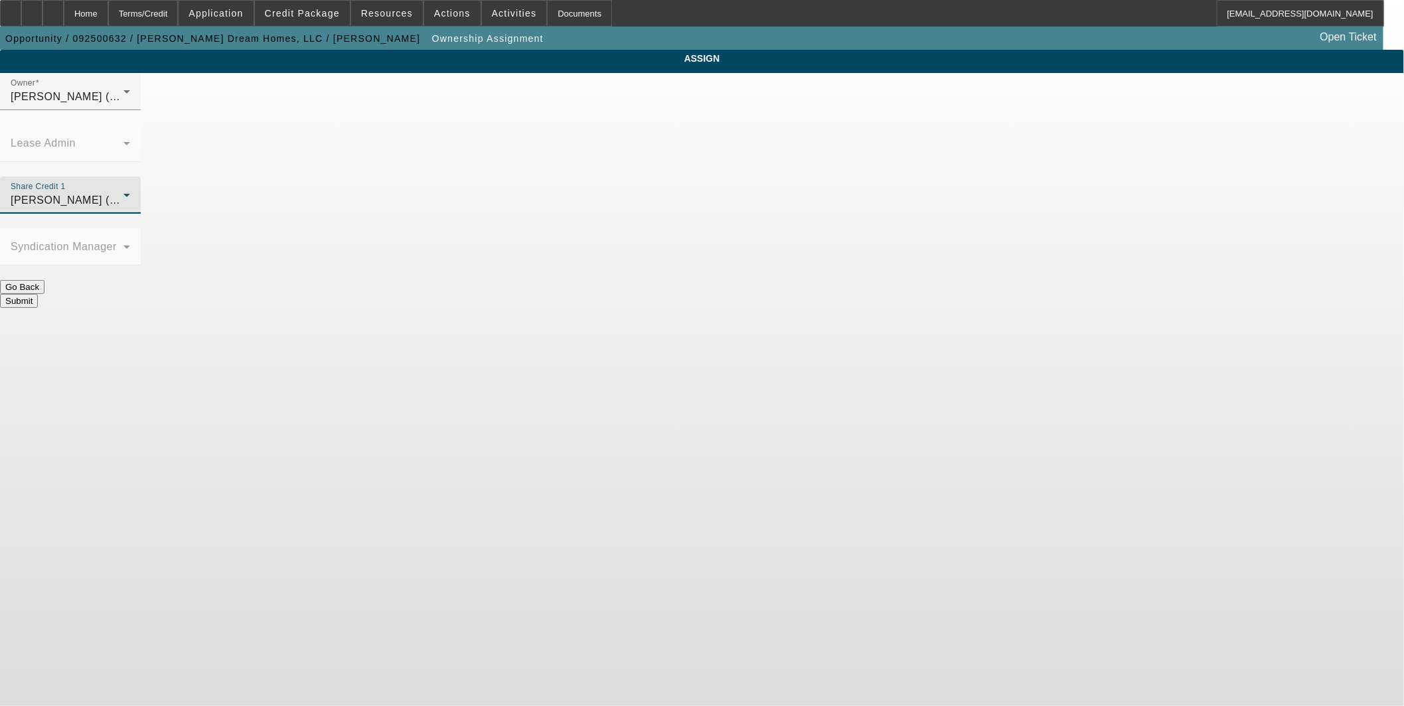
click at [38, 294] on button "Submit" at bounding box center [19, 301] width 38 height 14
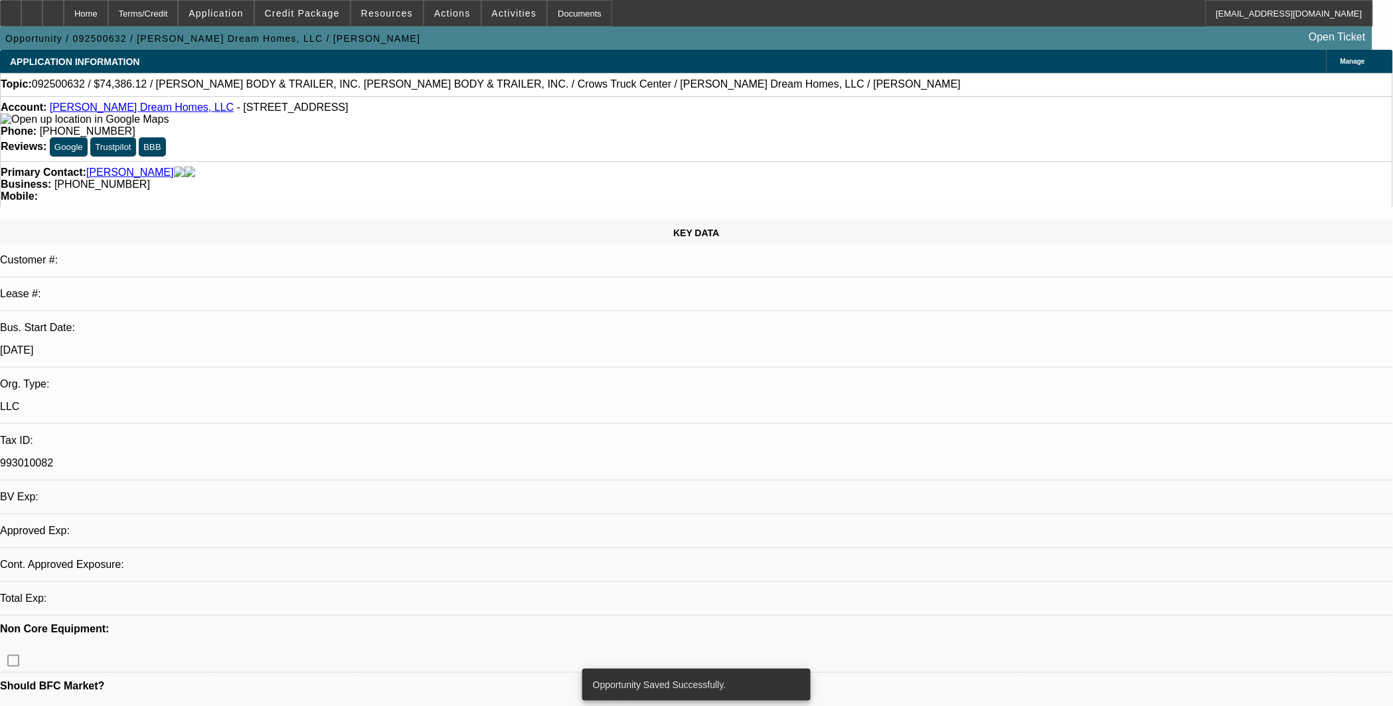
select select "0"
select select "2"
select select "0.1"
select select "4"
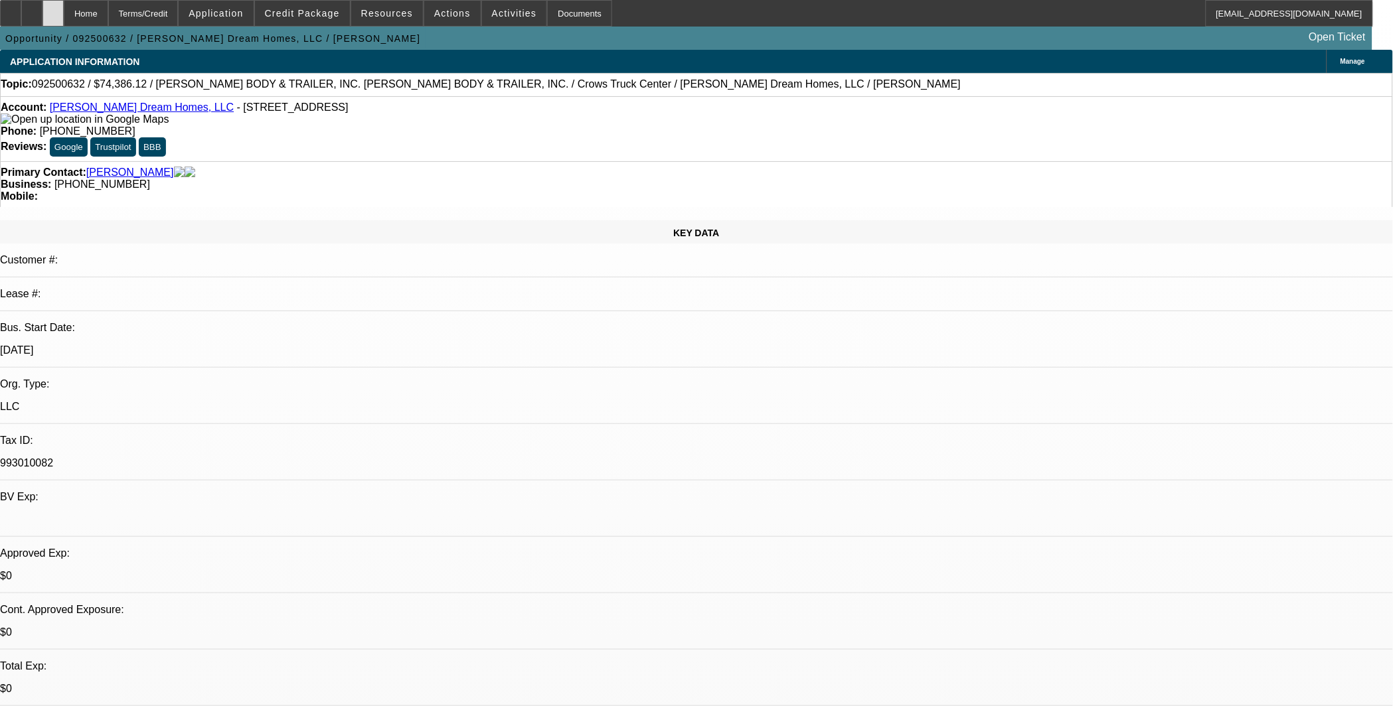
click at [53, 9] on icon at bounding box center [53, 9] width 0 height 0
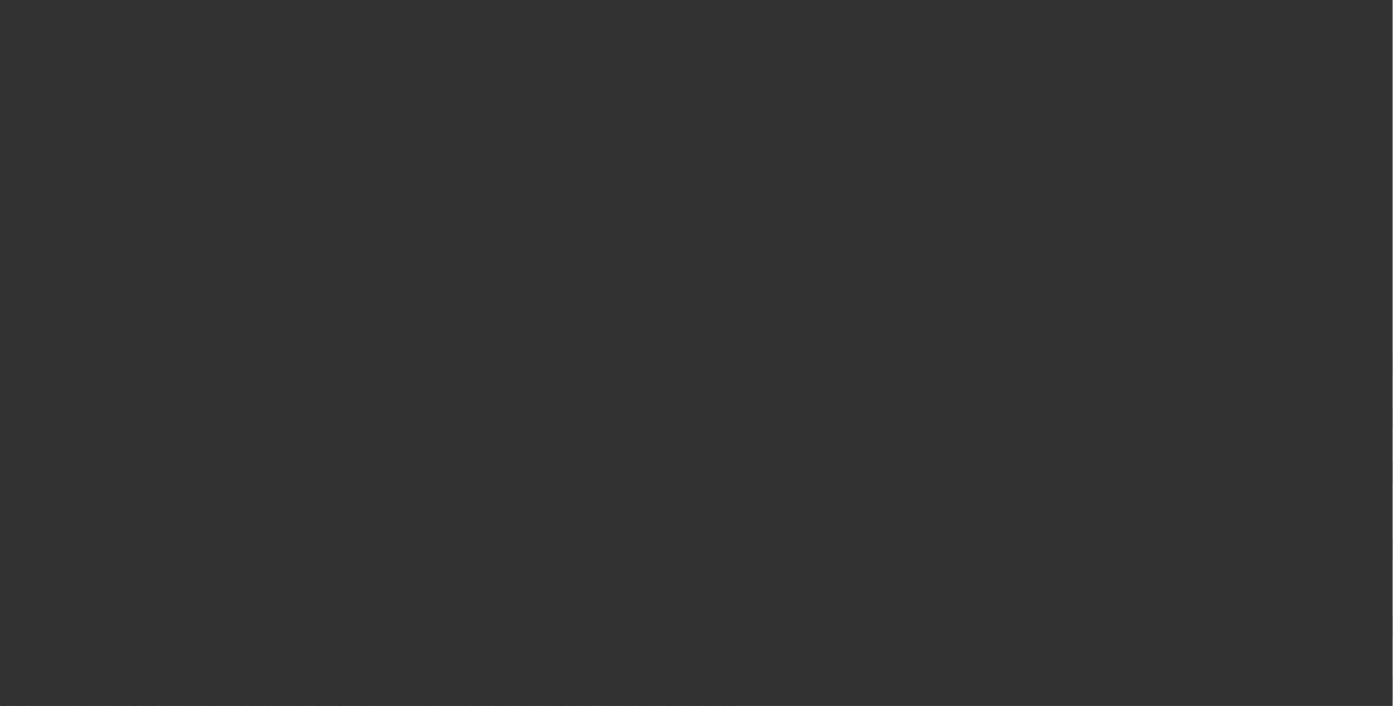
select select "0"
select select "2"
select select "0.1"
select select "4"
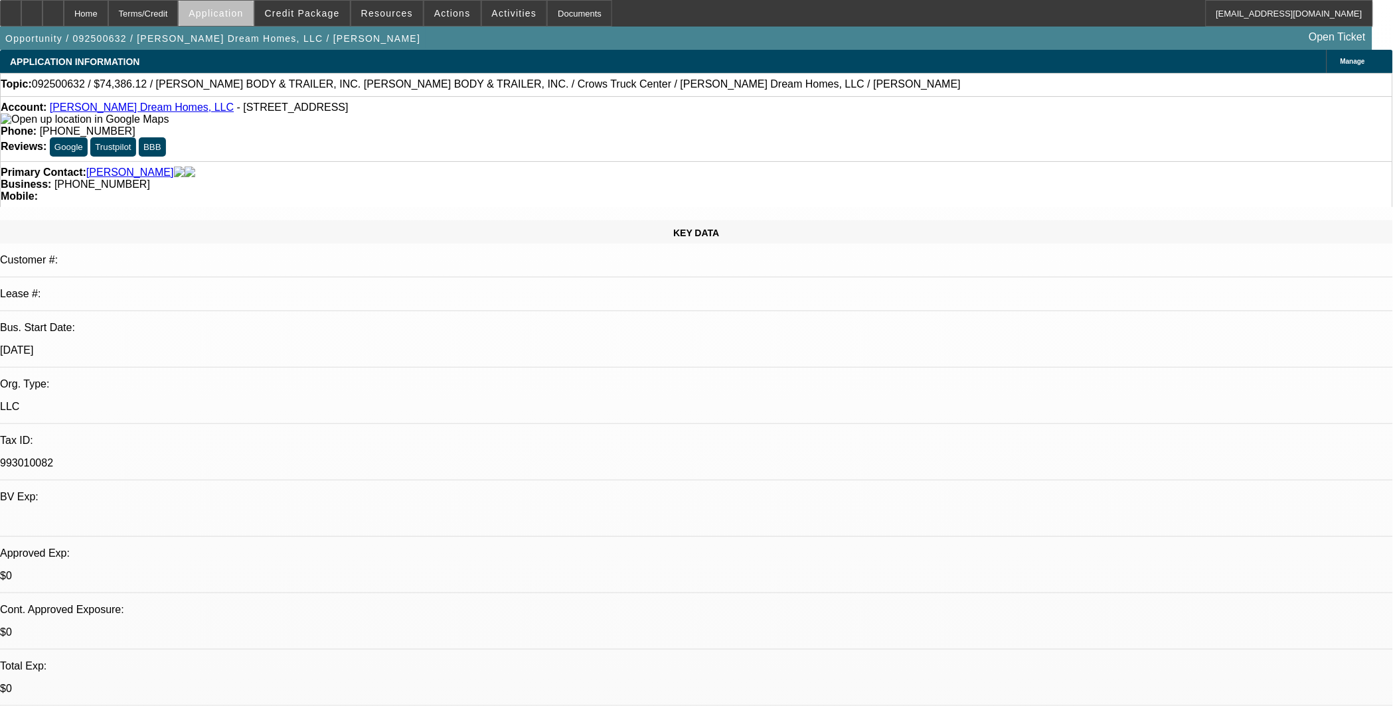
click at [243, 17] on span "Application" at bounding box center [216, 13] width 54 height 11
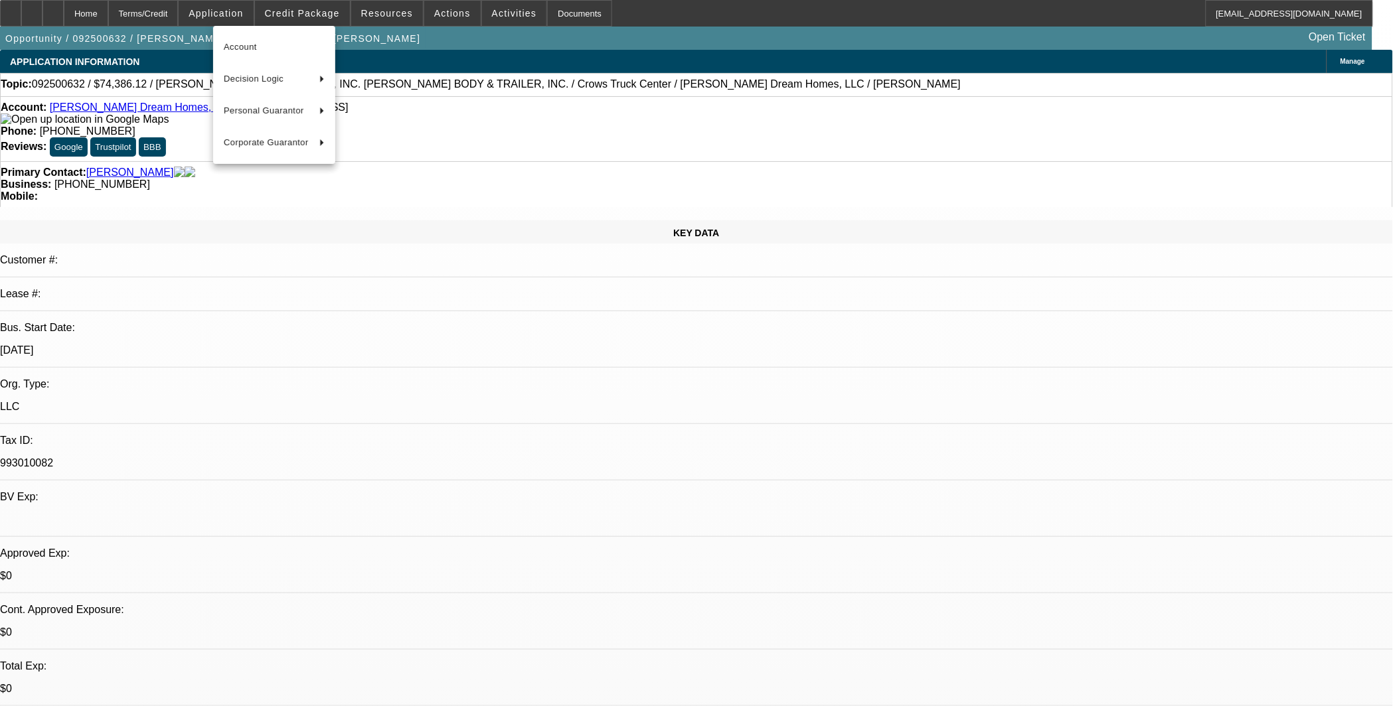
click at [329, 16] on div at bounding box center [696, 353] width 1393 height 706
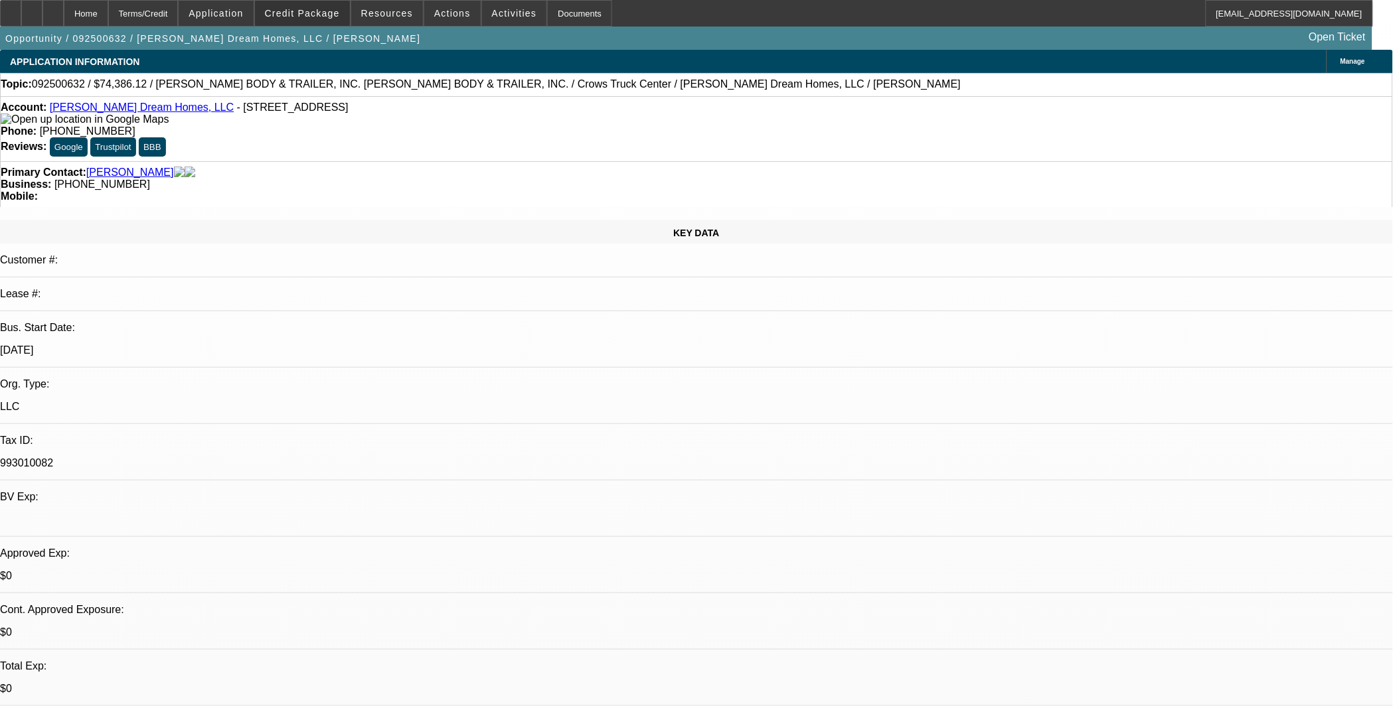
click at [329, 16] on span "Credit Package" at bounding box center [302, 13] width 75 height 11
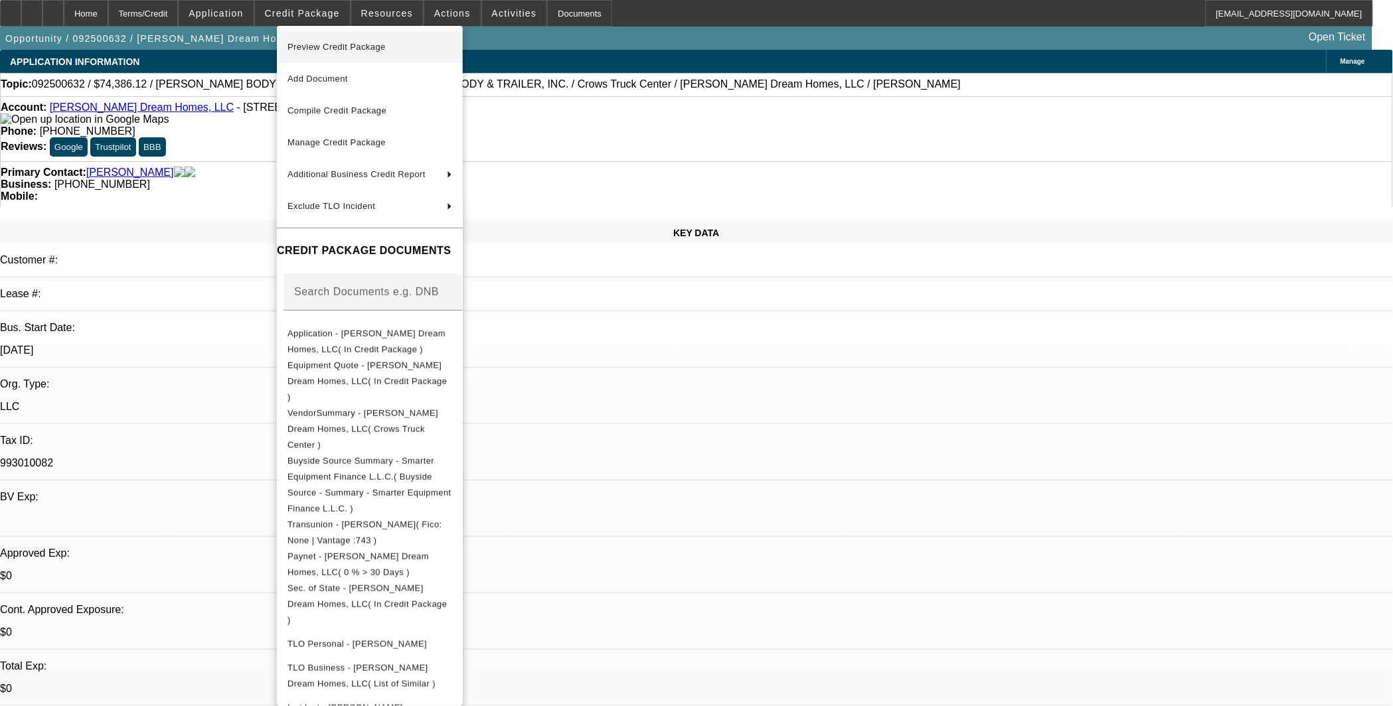
click at [353, 44] on span "Preview Credit Package" at bounding box center [336, 47] width 98 height 10
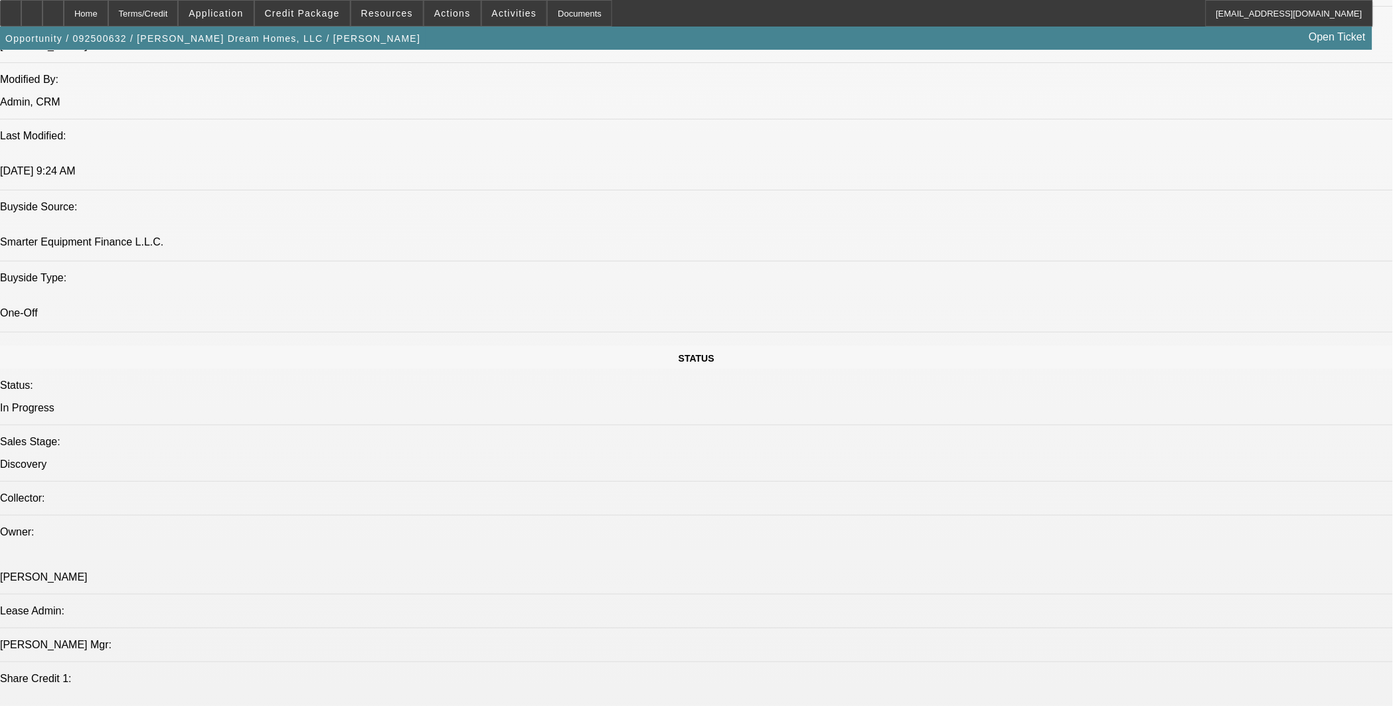
scroll to position [1106, 0]
radio input "true"
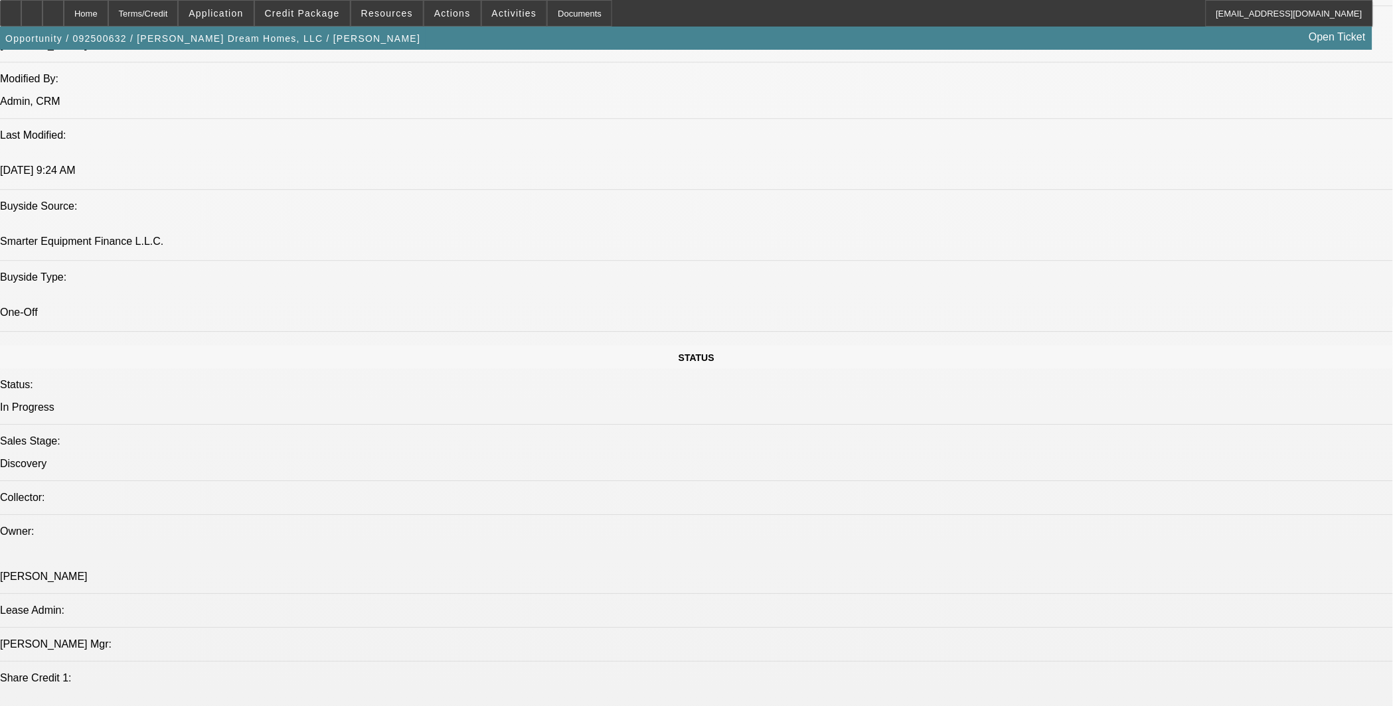
type textarea "Is there a Antonnio Jr on the SoS? - - Fundered Vendor back in 2022."
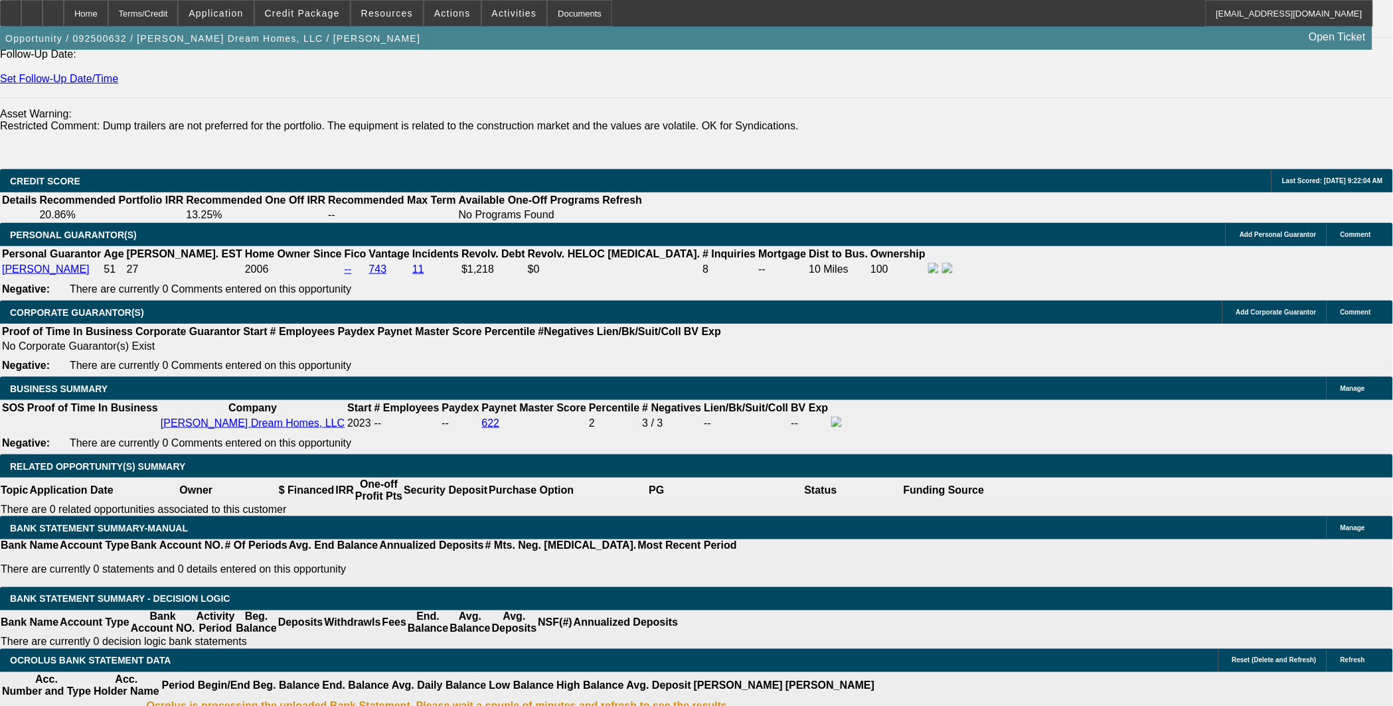
scroll to position [1844, 0]
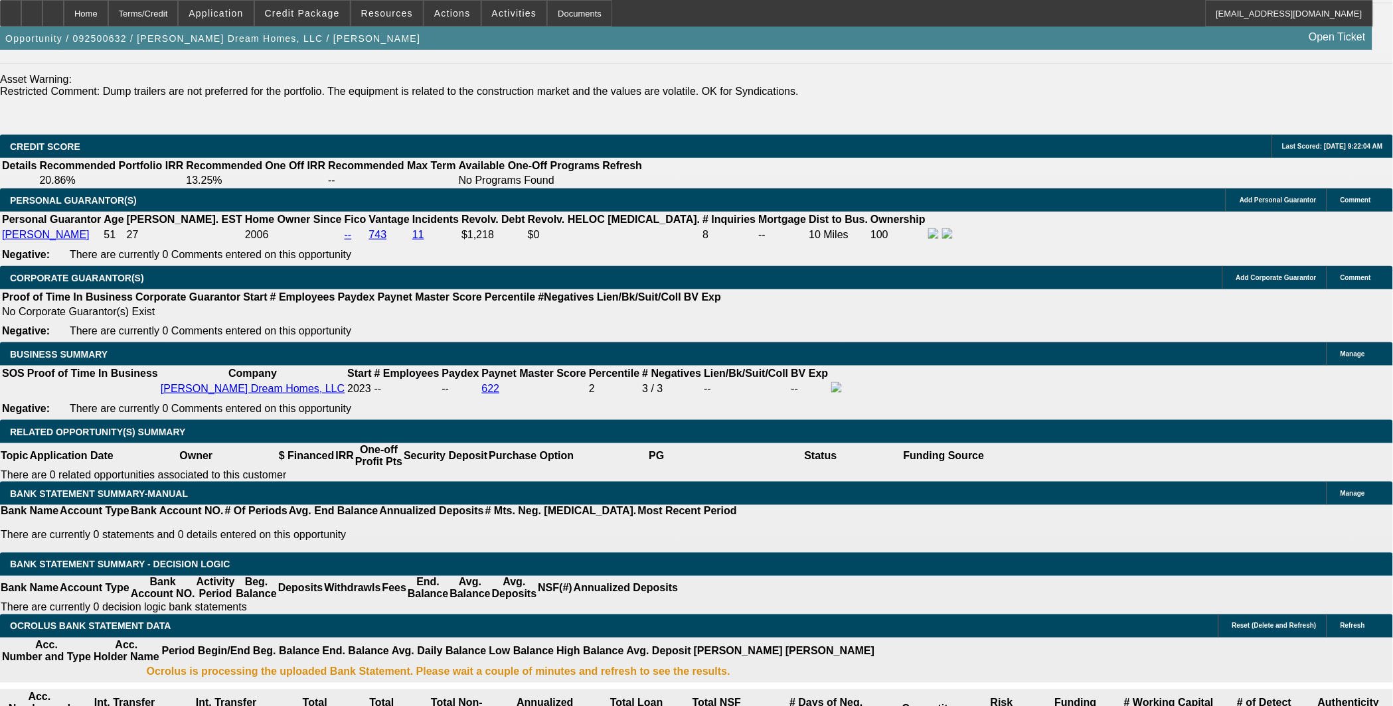
click at [325, 19] on span at bounding box center [302, 13] width 95 height 32
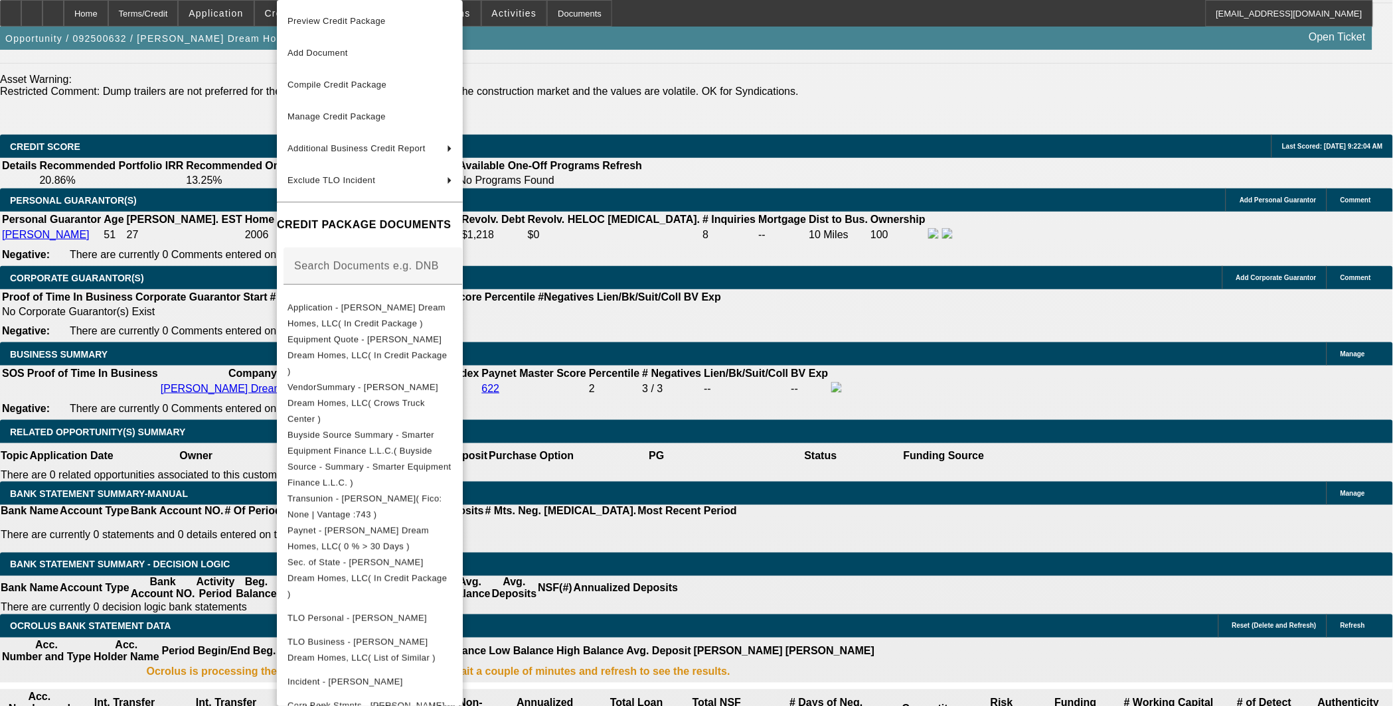
click at [362, 24] on span "Preview Credit Package" at bounding box center [336, 21] width 98 height 10
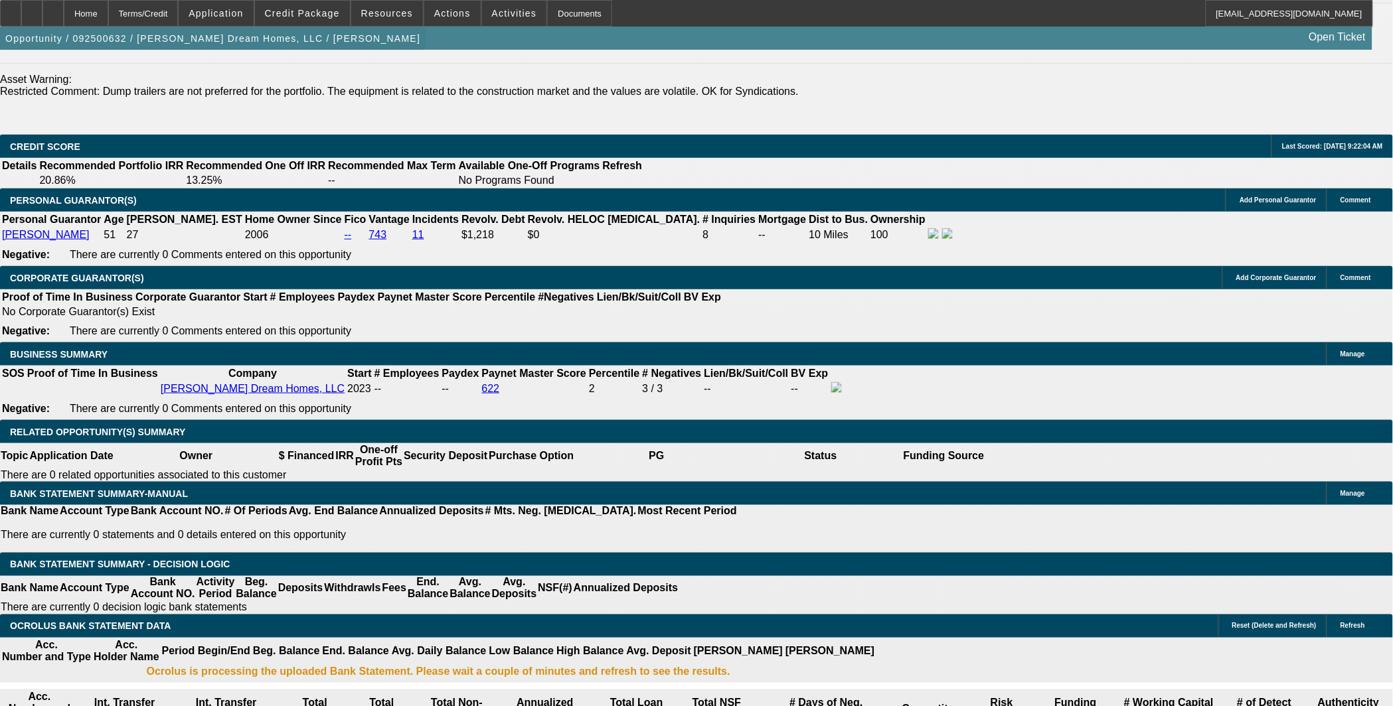
drag, startPoint x: 84, startPoint y: 10, endPoint x: 41, endPoint y: 39, distance: 51.2
click at [53, 9] on icon at bounding box center [53, 9] width 0 height 0
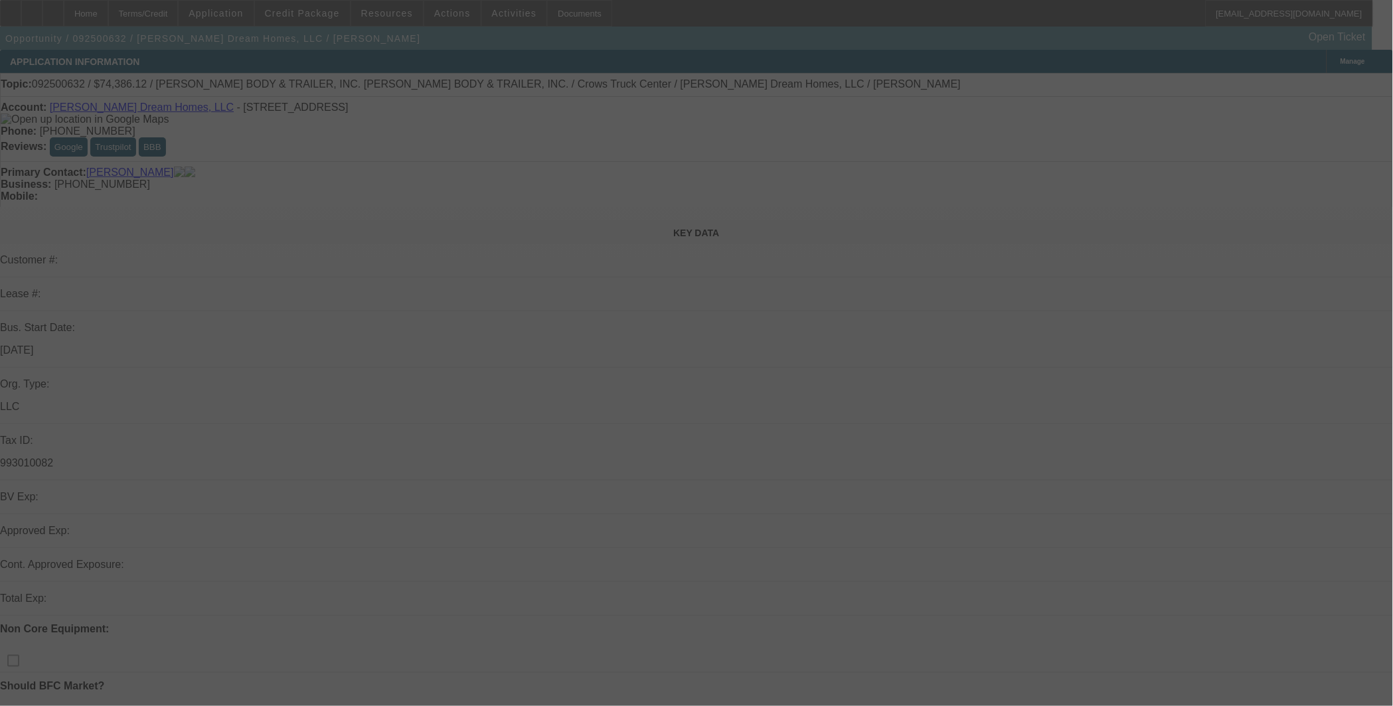
select select "0"
select select "2"
select select "0.1"
select select "4"
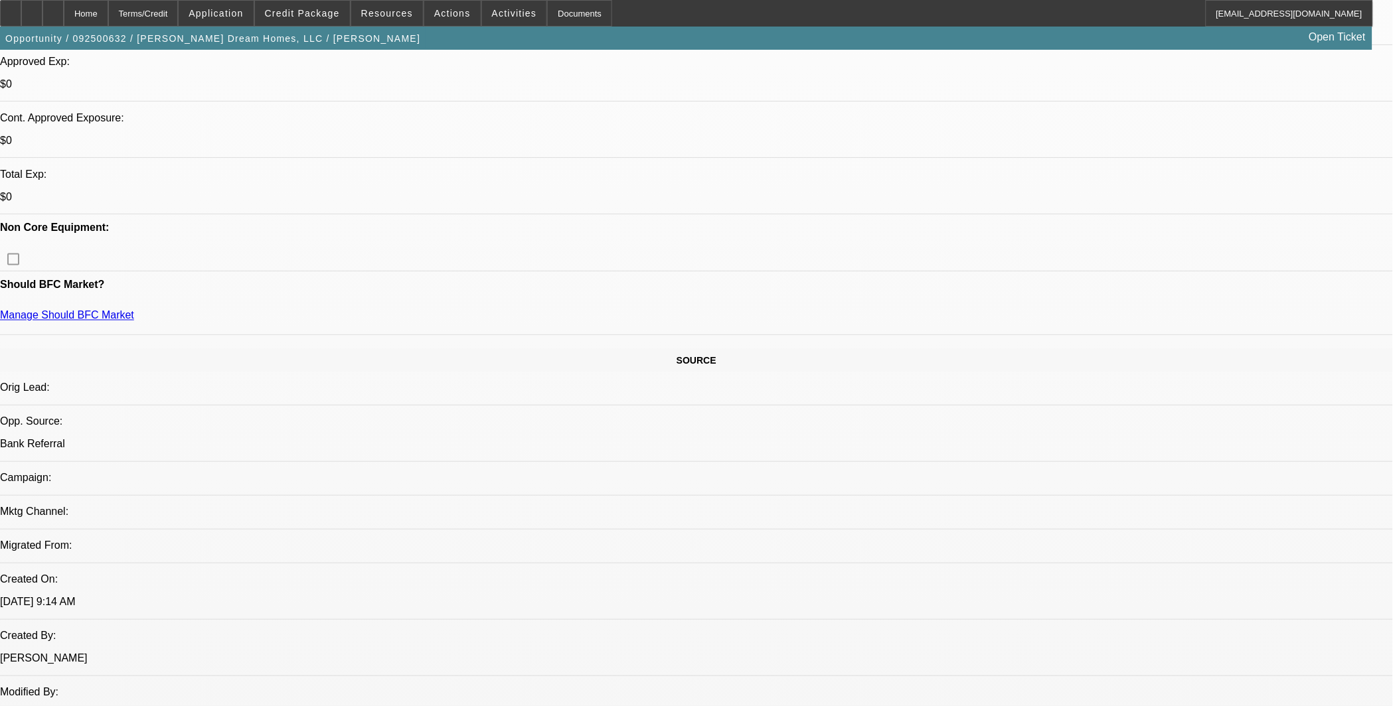
scroll to position [368, 0]
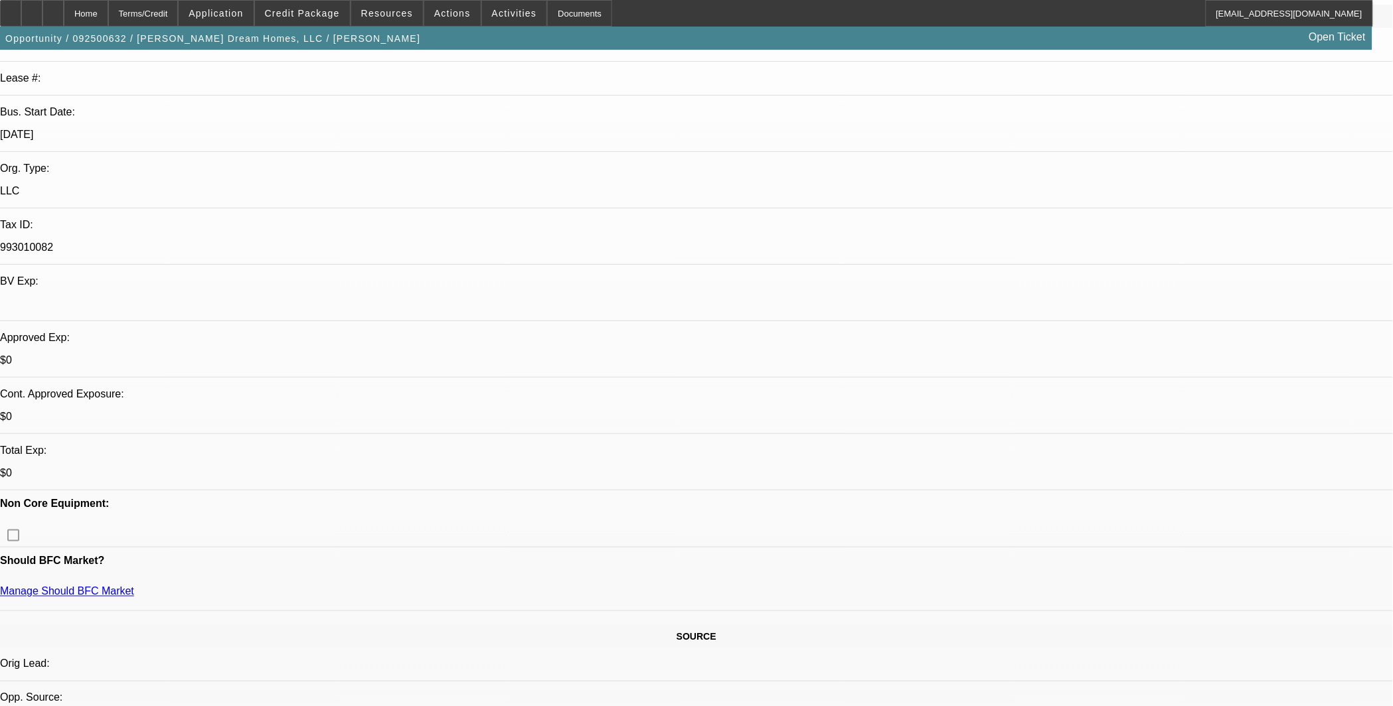
scroll to position [0, 0]
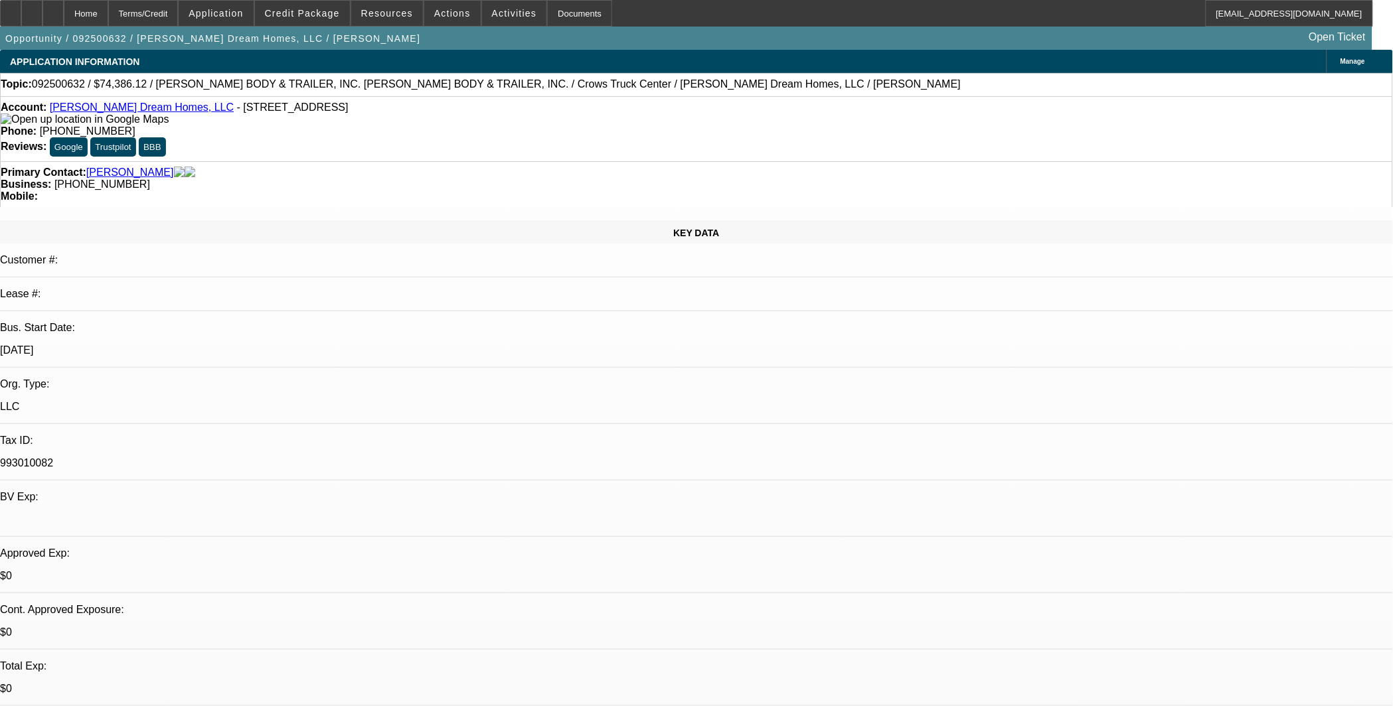
radio input "true"
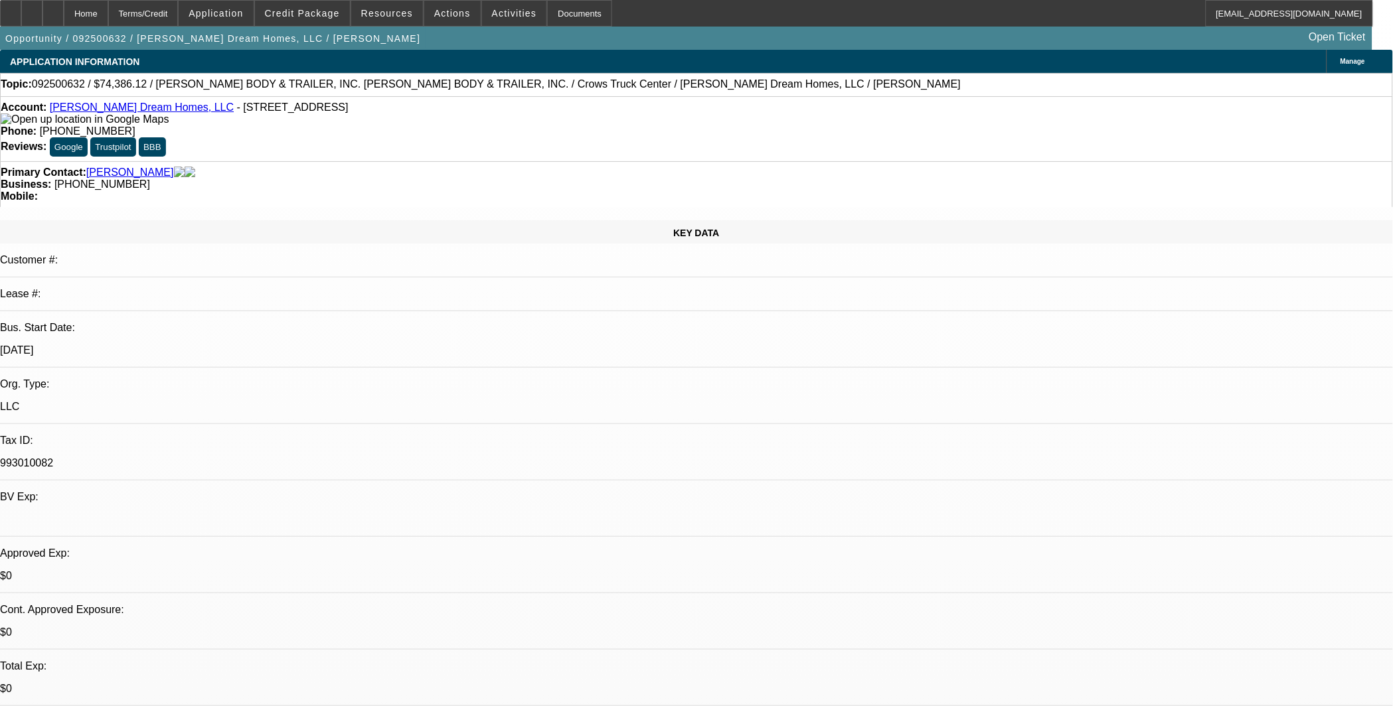
type textarea "Just over 2 years TIB. - - Looks like an Antonnio JR is on the SoS - - Bank Sta…"
click at [64, 13] on div at bounding box center [52, 13] width 21 height 27
select select "0"
select select "2"
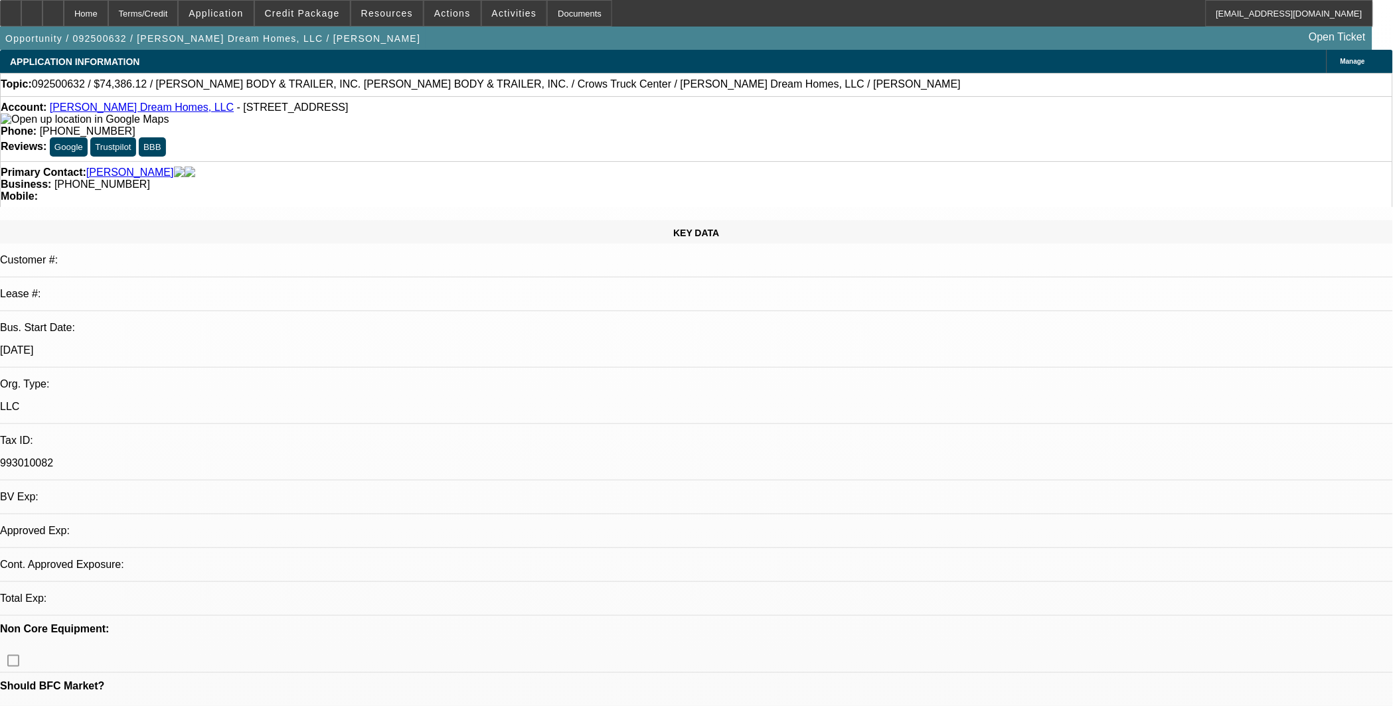
select select "0.1"
select select "4"
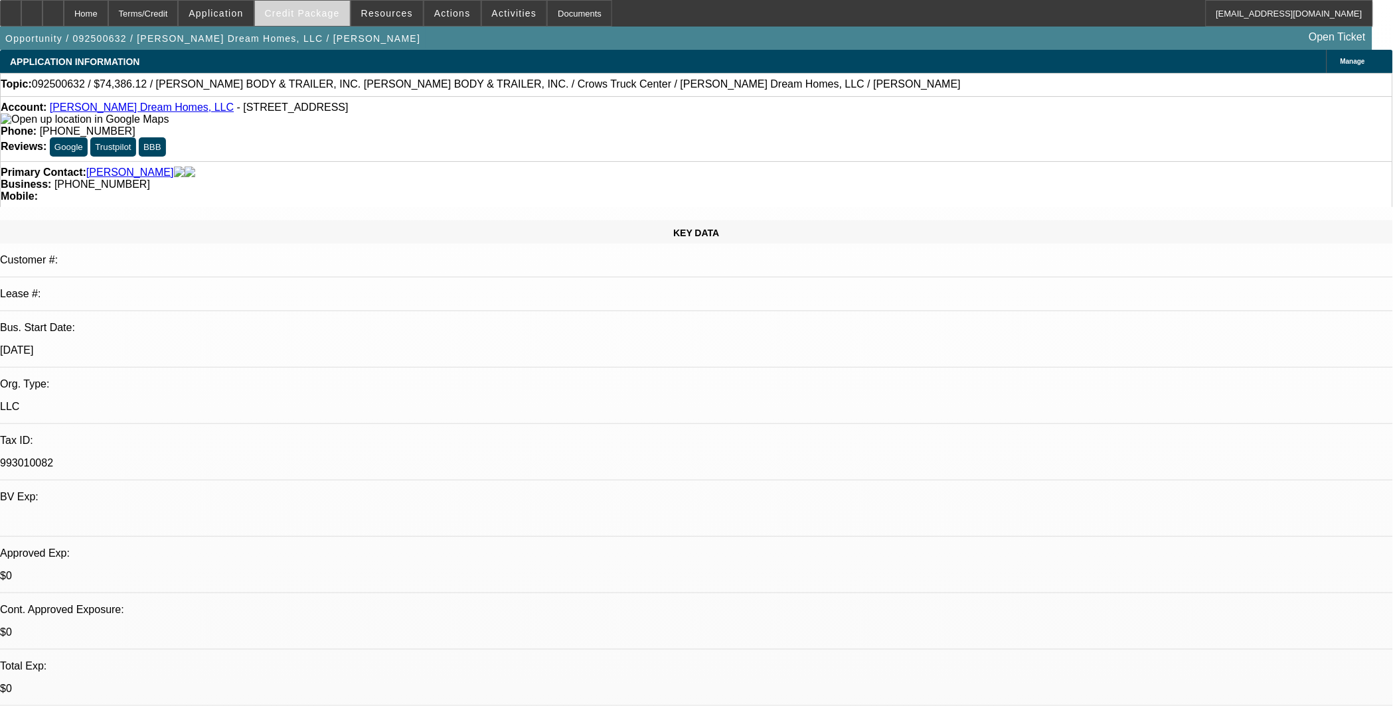
click at [311, 13] on span "Credit Package" at bounding box center [302, 13] width 75 height 11
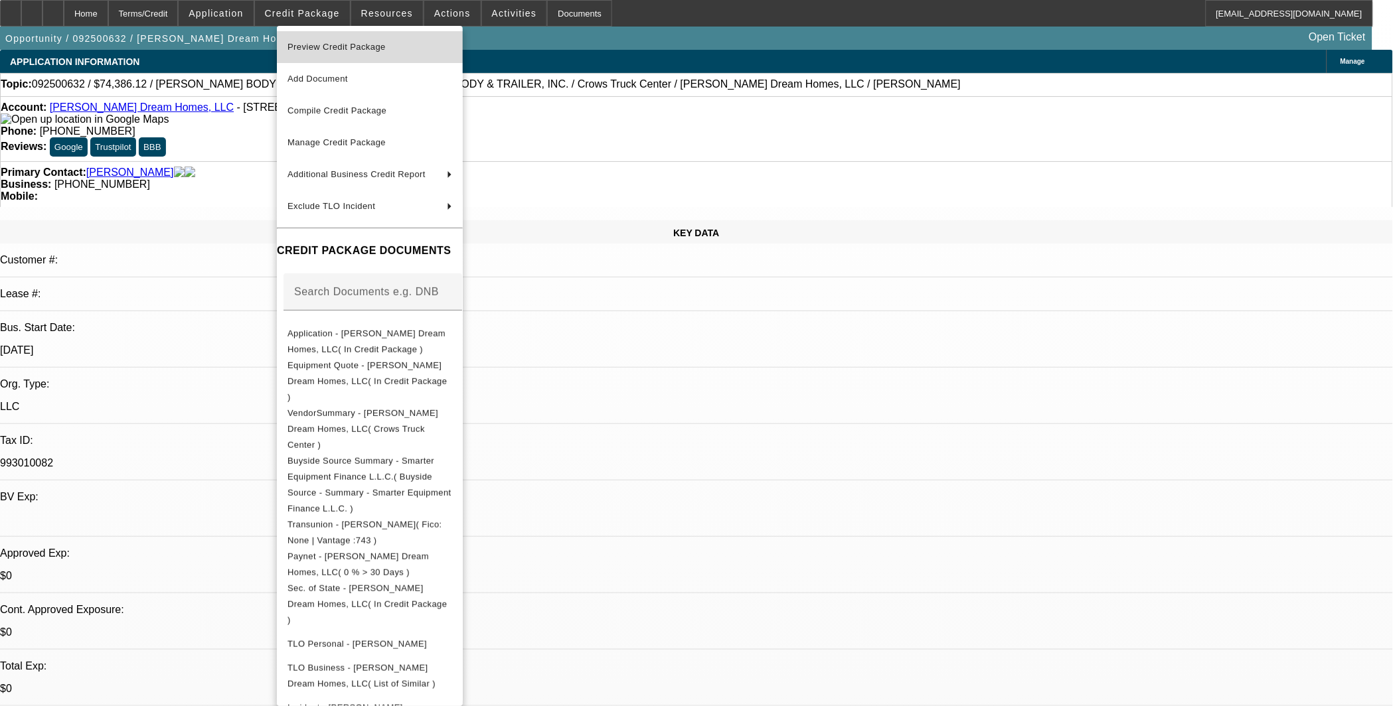
click at [392, 51] on span "Preview Credit Package" at bounding box center [369, 47] width 165 height 16
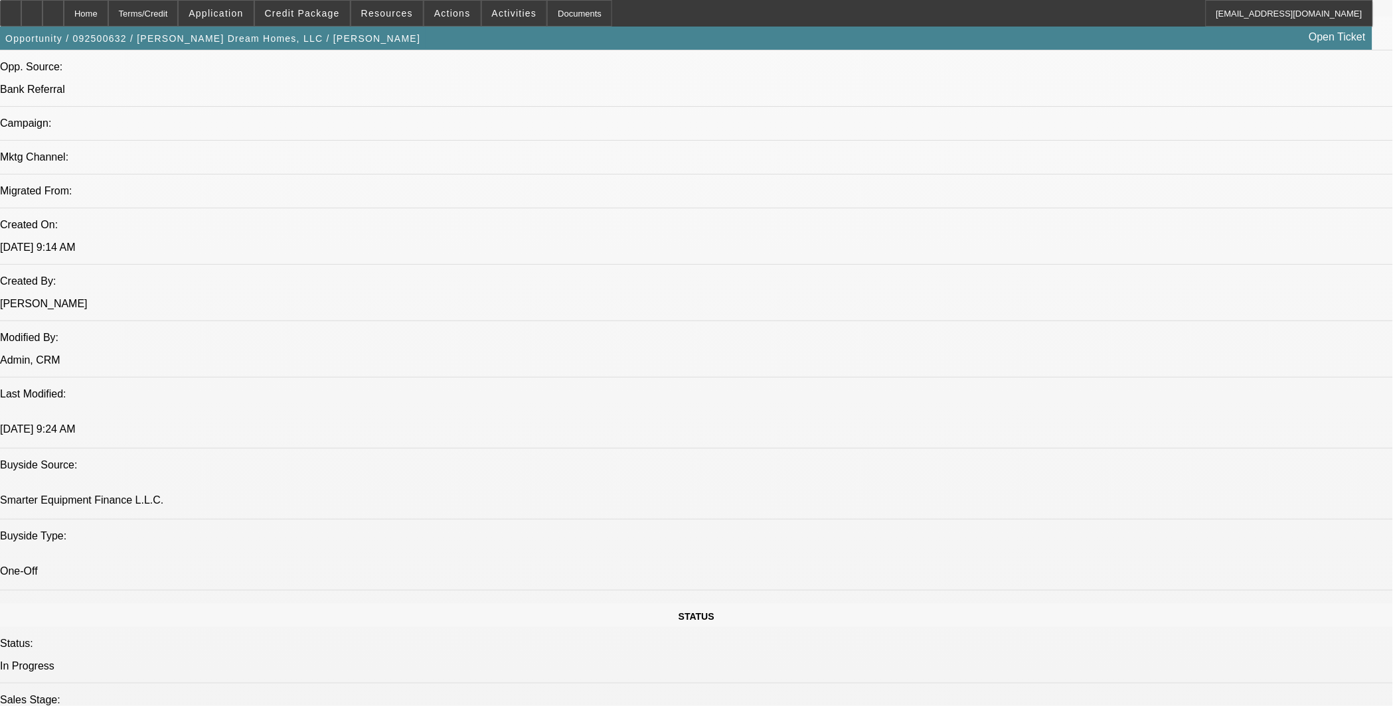
scroll to position [860, 0]
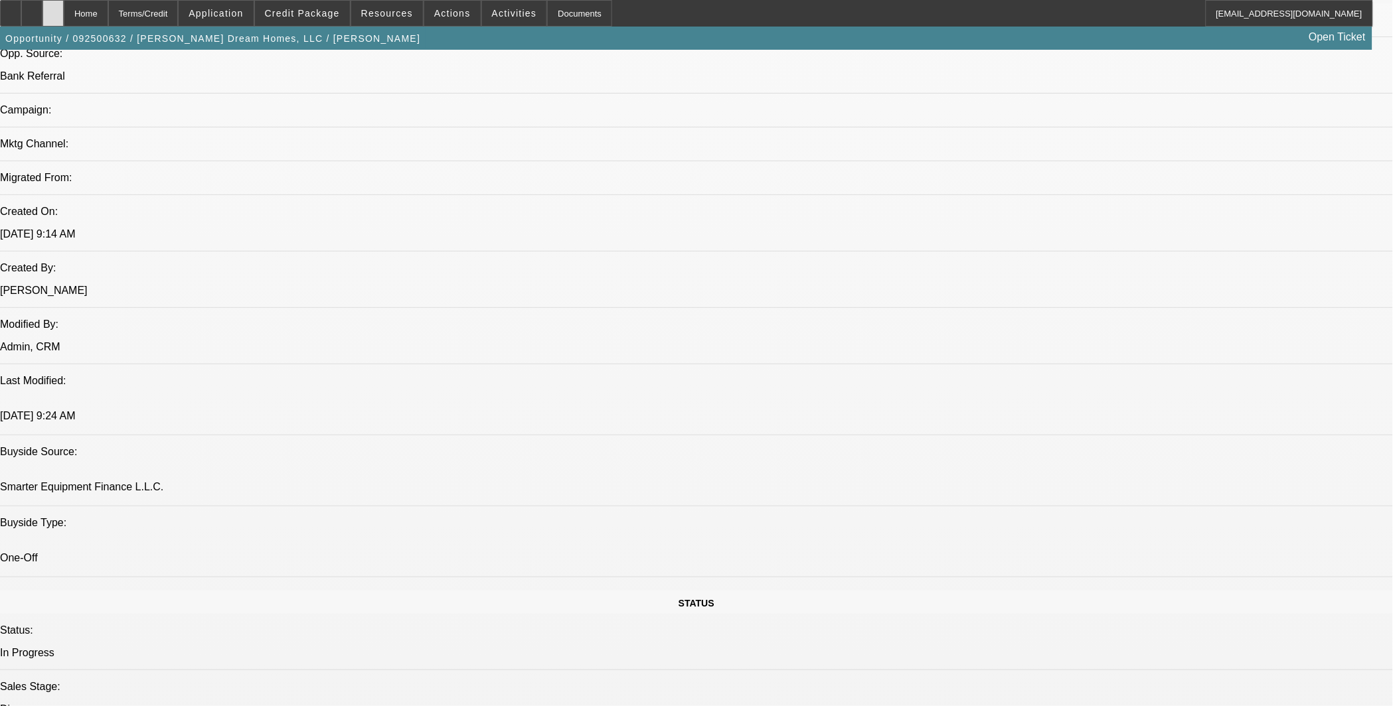
click at [64, 11] on div at bounding box center [52, 13] width 21 height 27
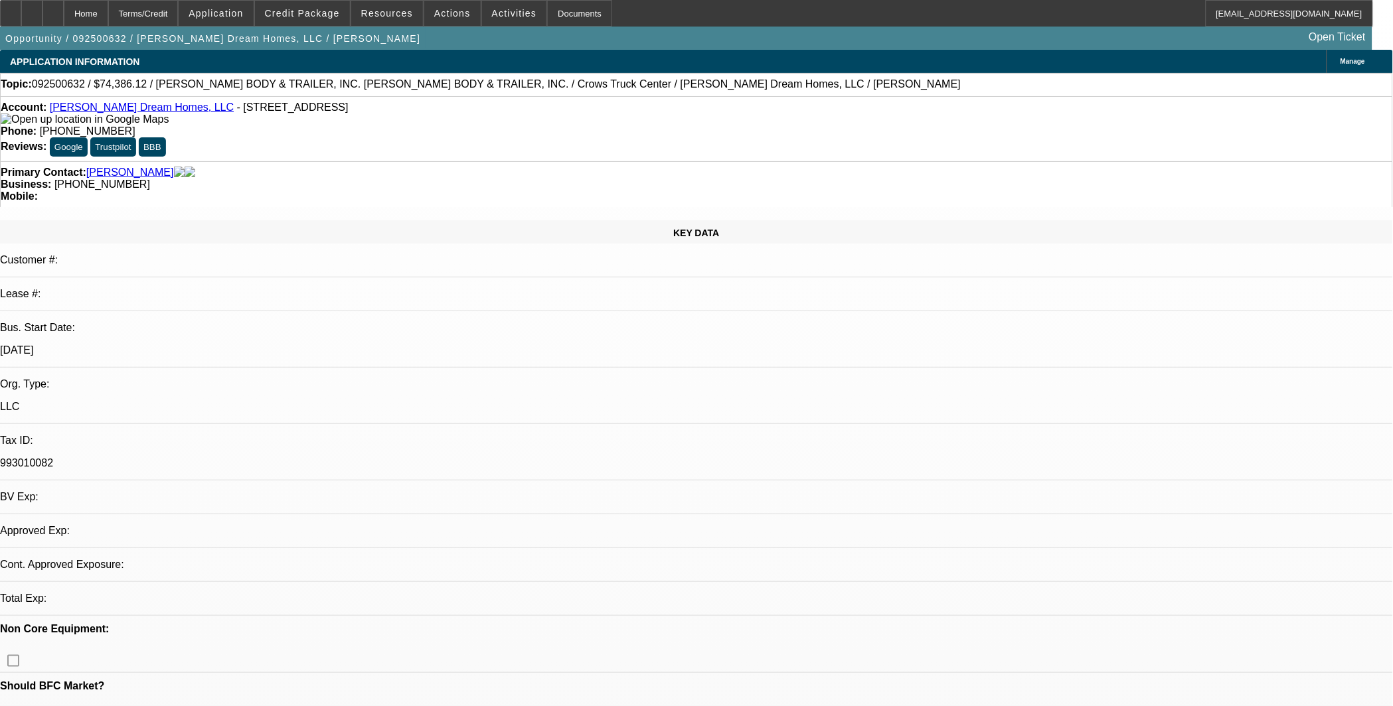
select select "0"
select select "2"
select select "0.1"
select select "4"
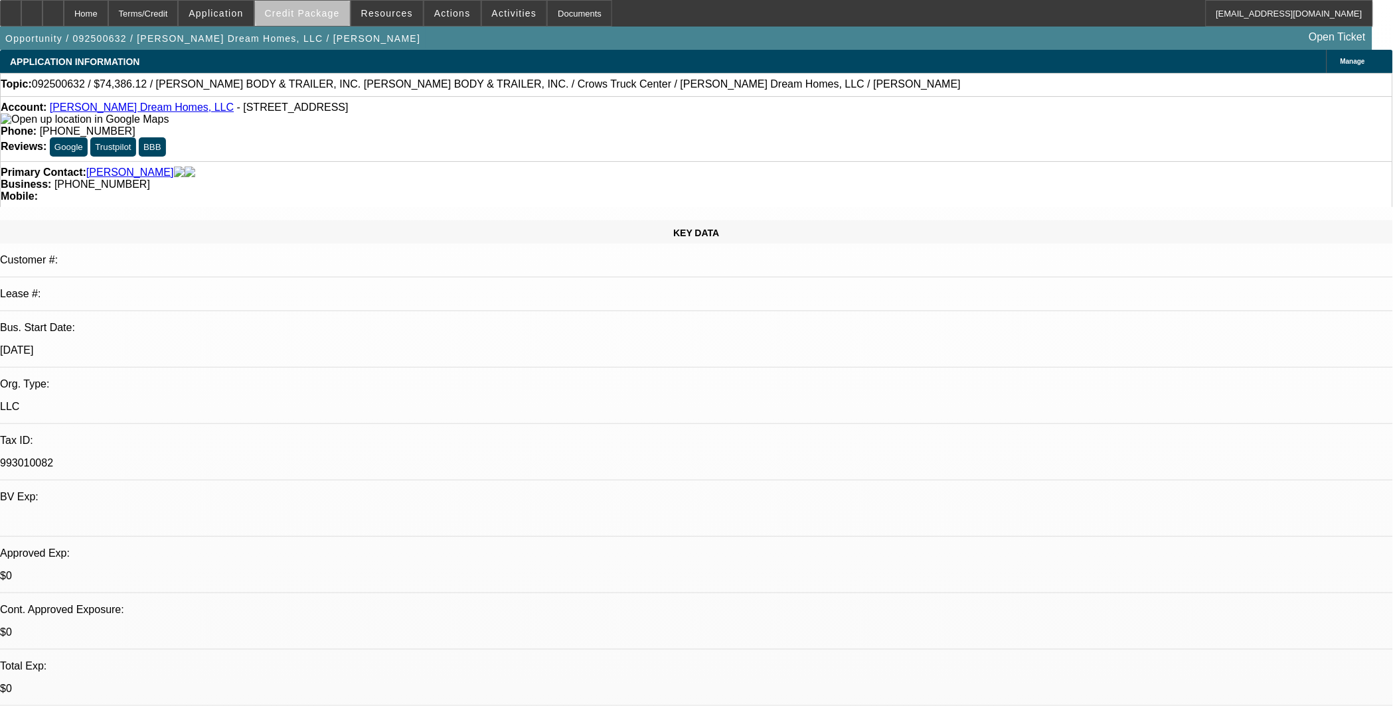
click at [336, 13] on span "Credit Package" at bounding box center [302, 13] width 75 height 11
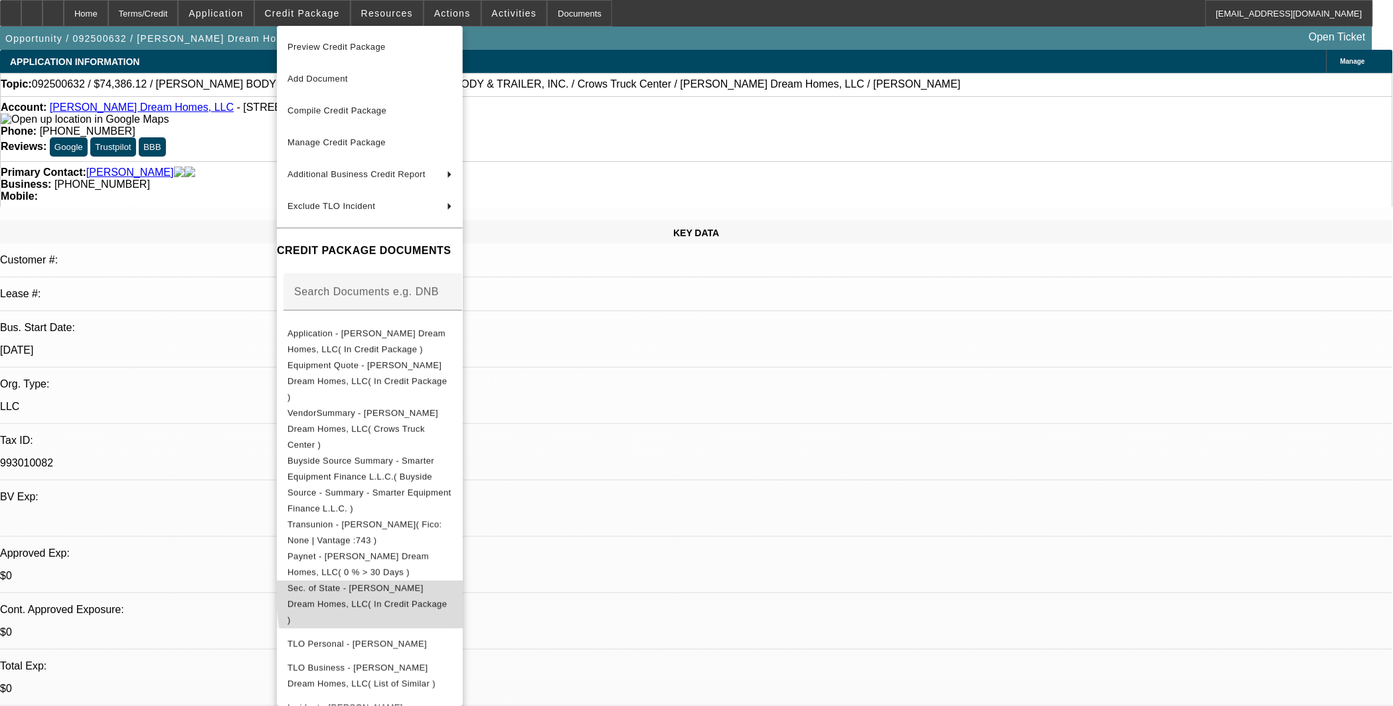
click at [447, 583] on span "Sec. of State - [PERSON_NAME] Dream Homes, LLC( In Credit Package )" at bounding box center [366, 604] width 159 height 42
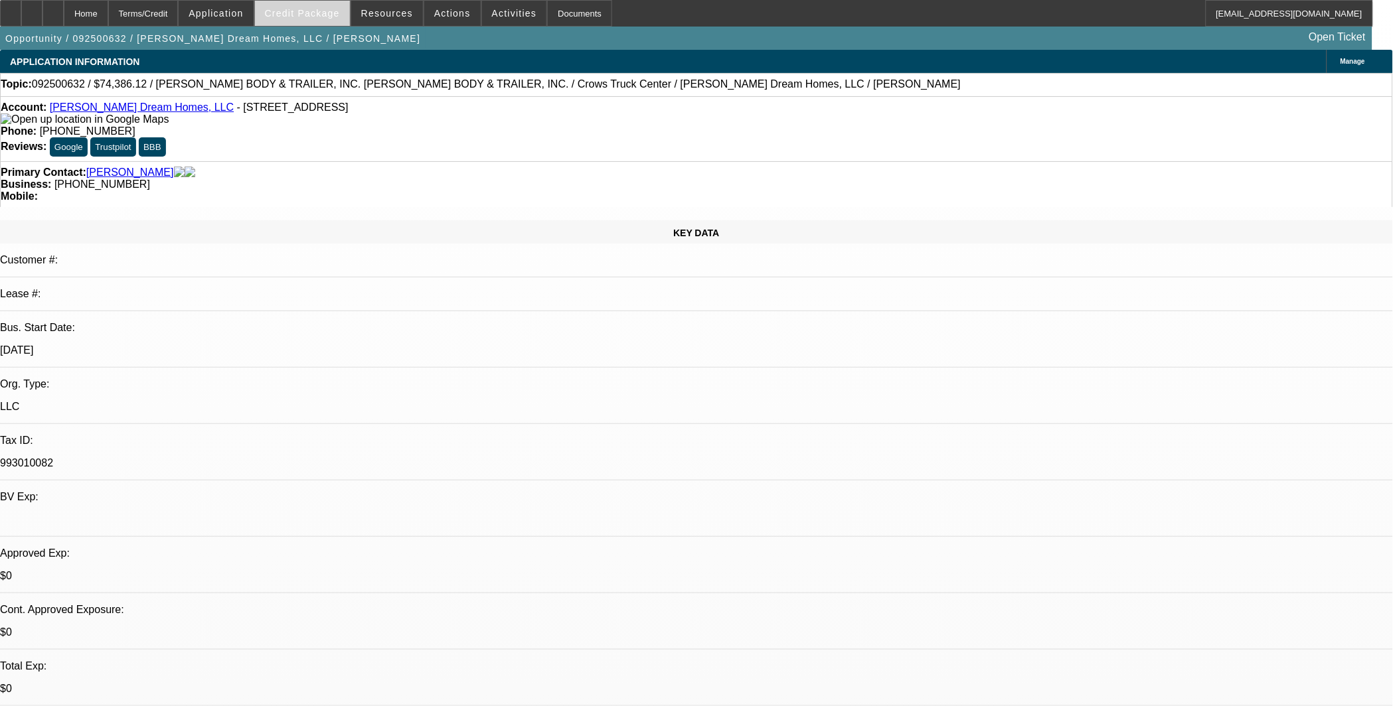
click at [331, 23] on span at bounding box center [302, 13] width 95 height 32
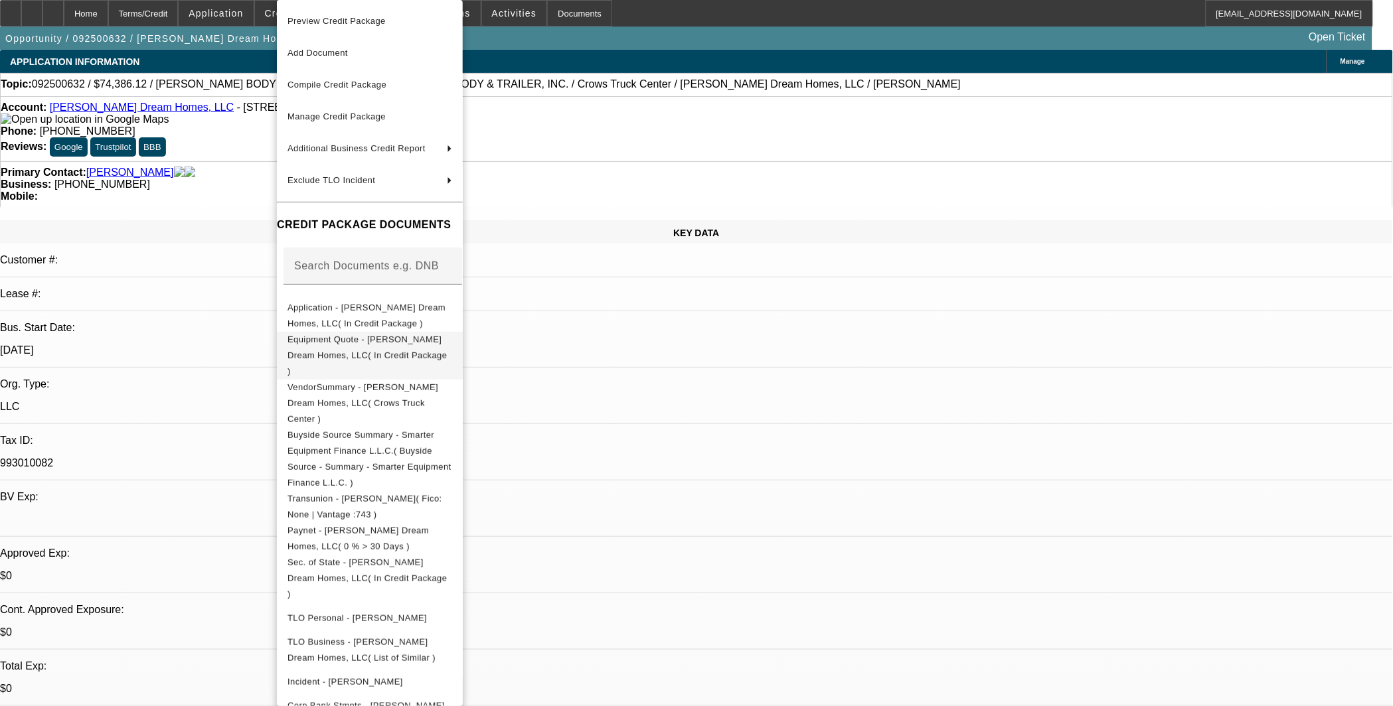
scroll to position [14, 0]
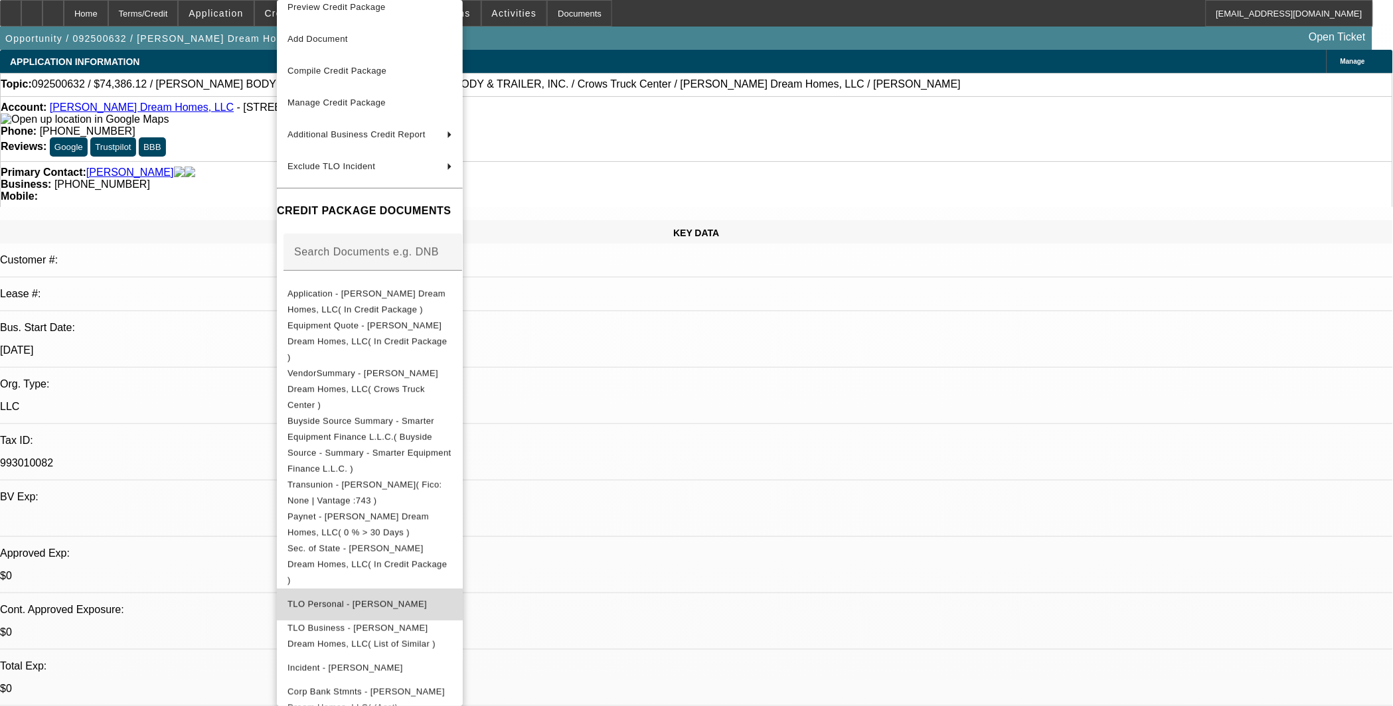
click at [401, 600] on span "TLO Personal - [PERSON_NAME]" at bounding box center [356, 605] width 139 height 10
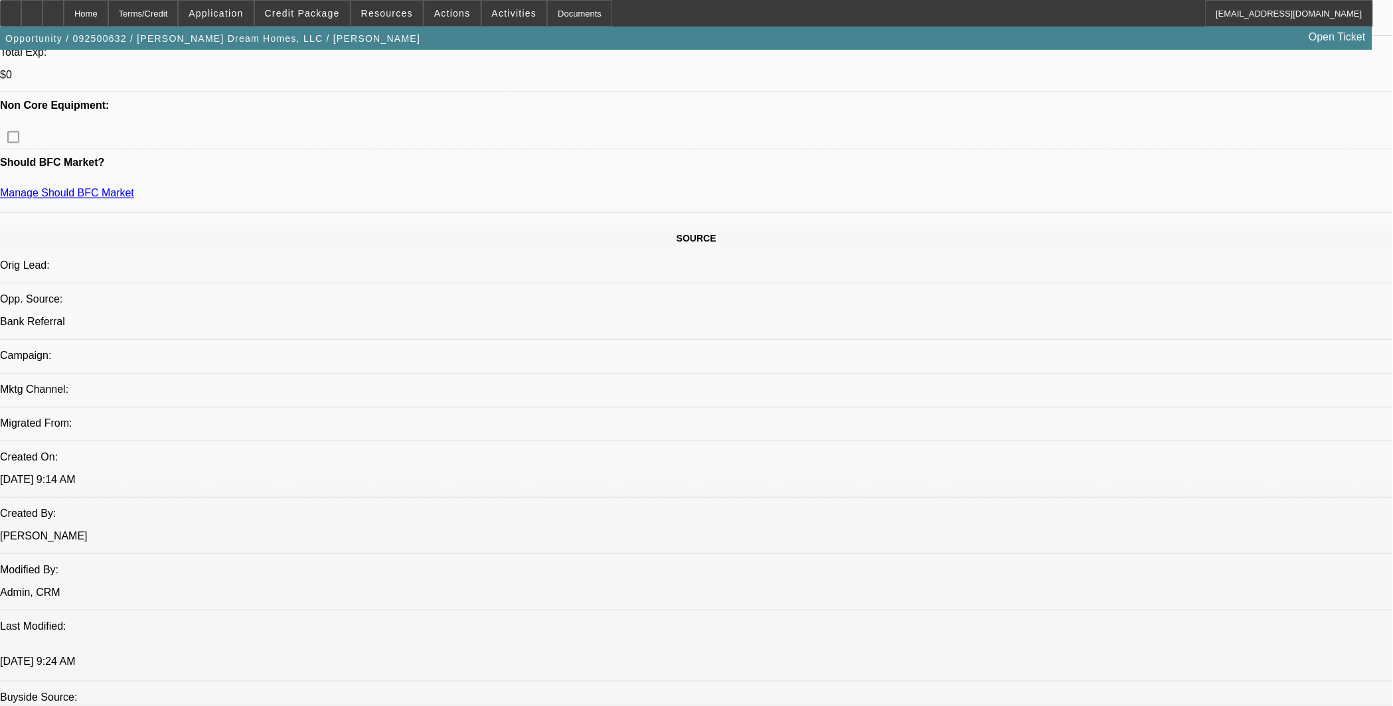
scroll to position [738, 0]
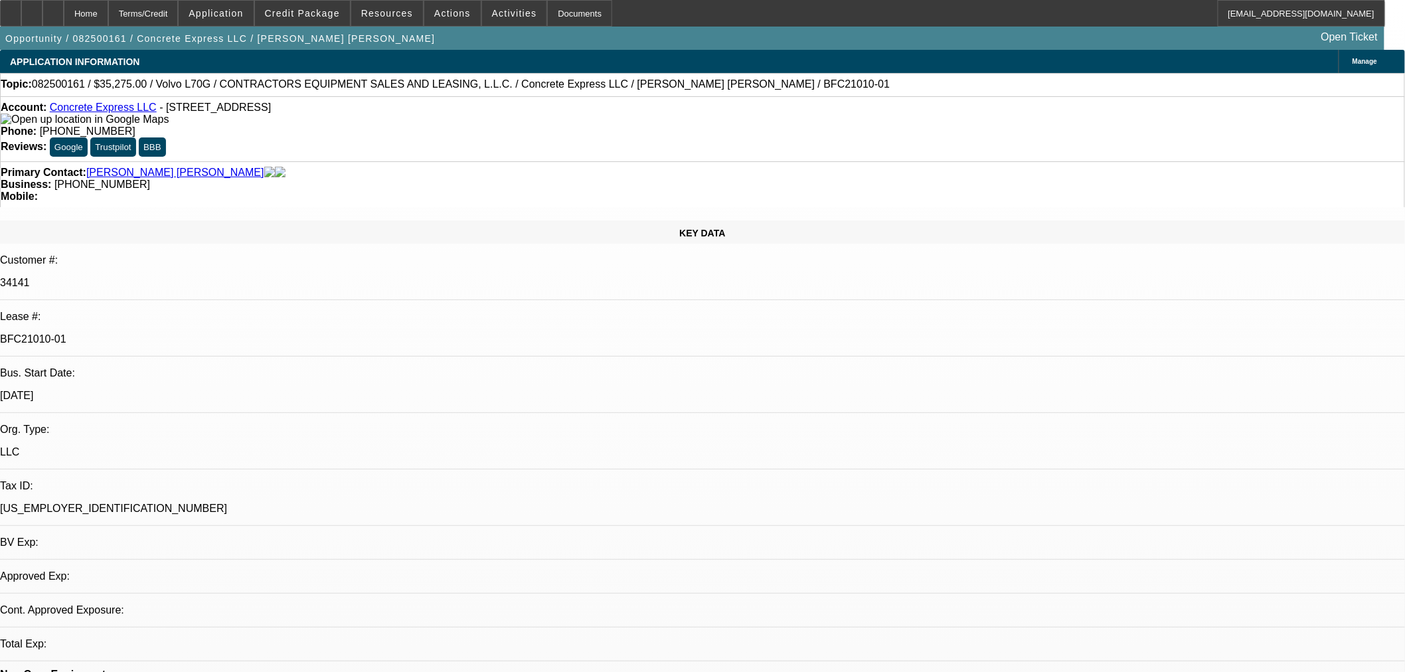
select select "0.15"
select select "2"
select select "0"
select select "6"
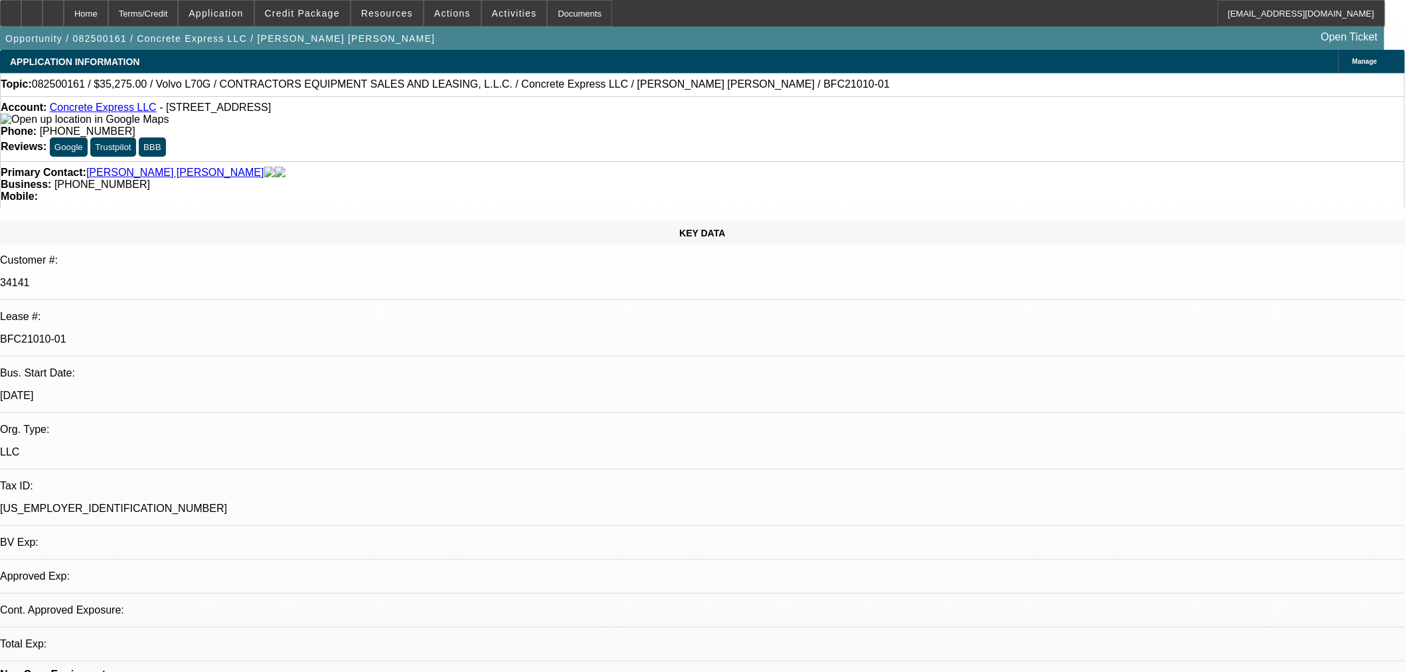
select select "0.15"
select select "2"
select select "0"
select select "6"
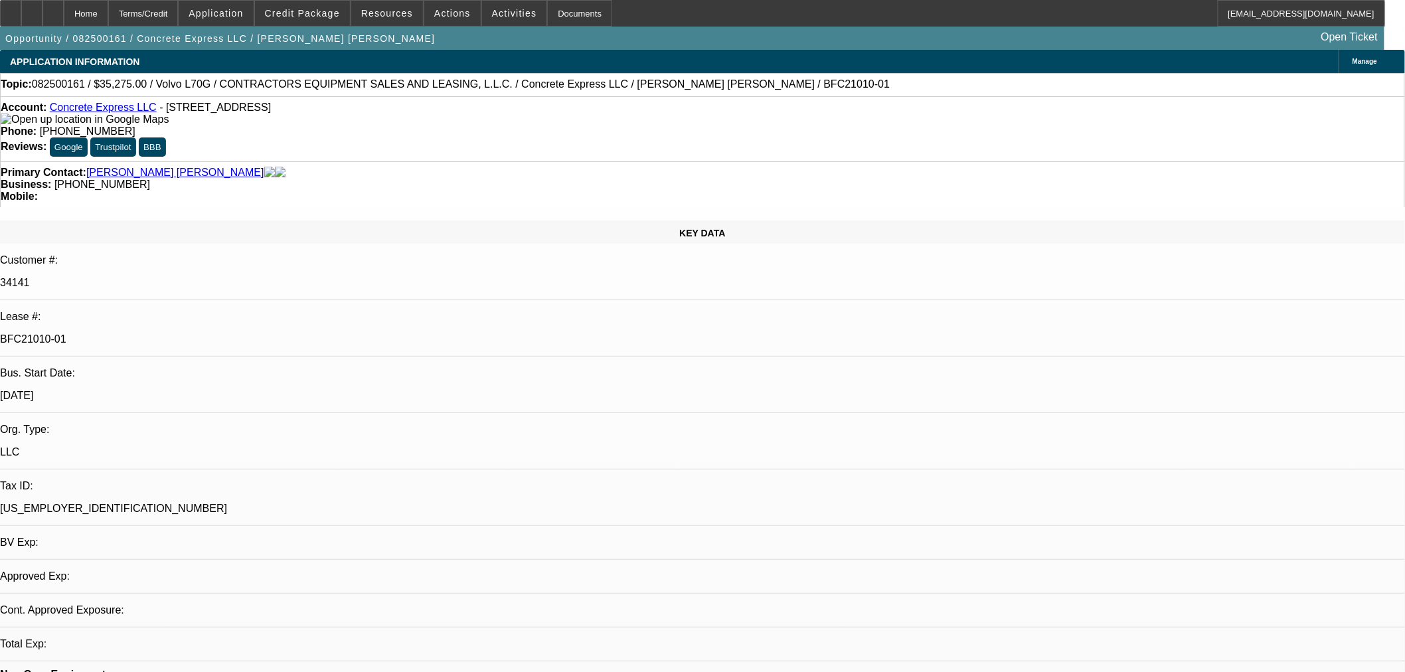
select select "0.2"
select select "2"
select select "0"
select select "6"
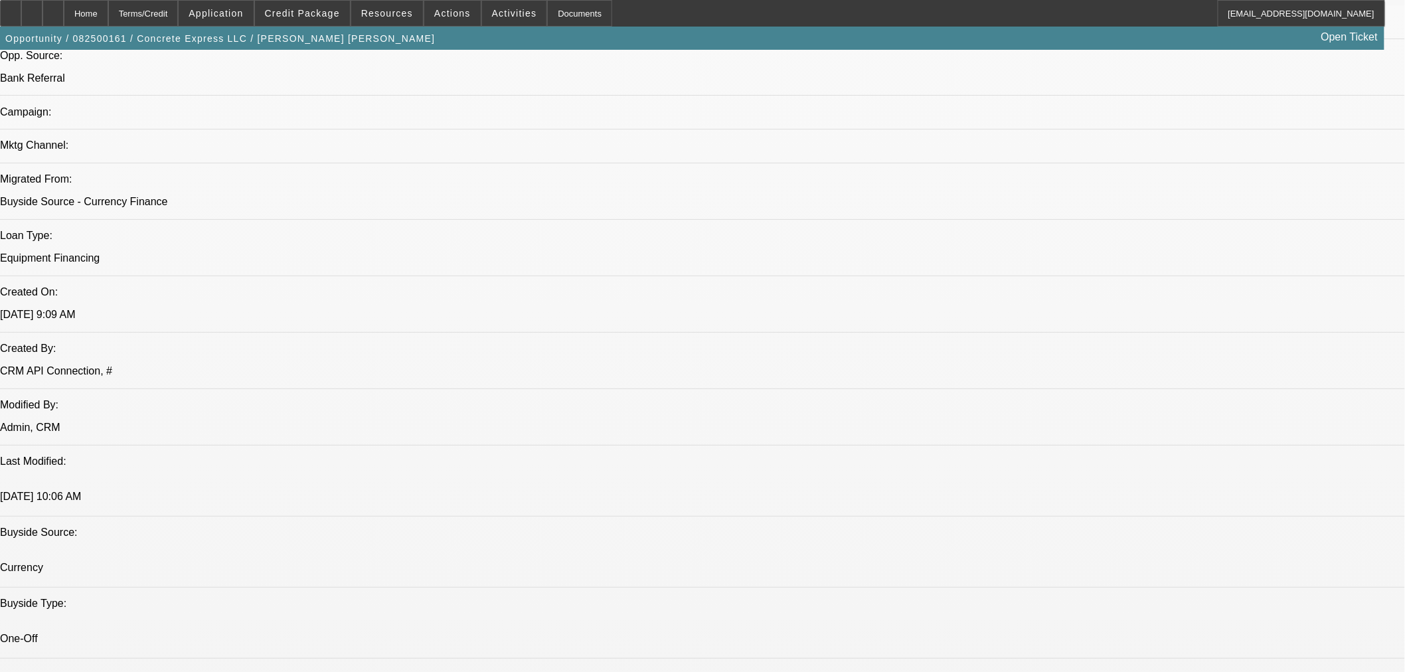
scroll to position [738, 0]
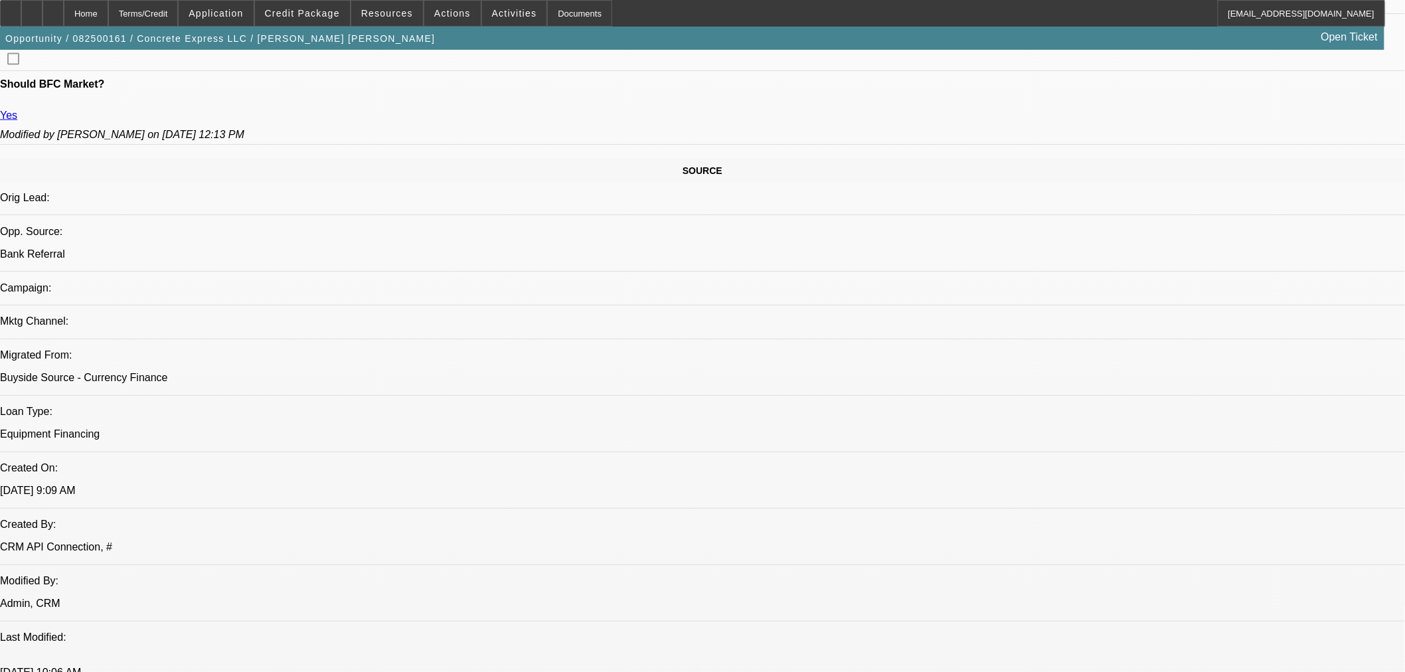
radio input "true"
type textarea "Doesn't like loader. Need to connect with Adan."
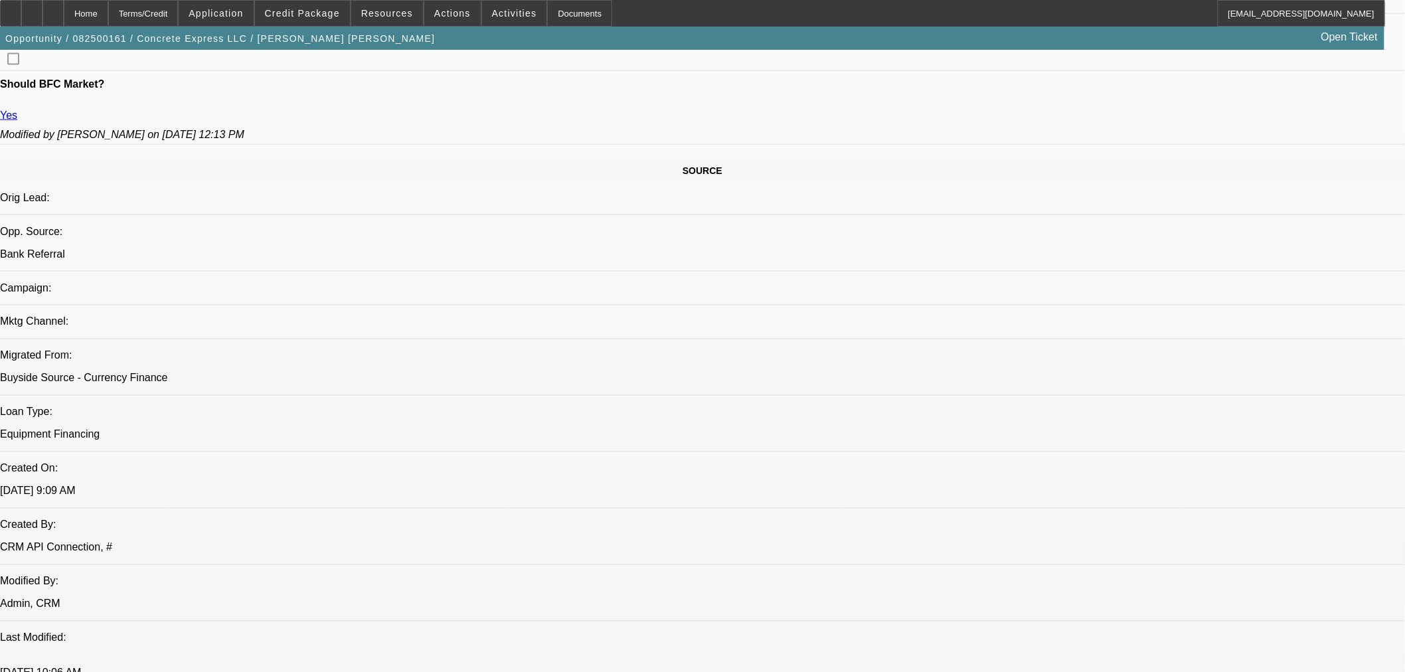
radio input "true"
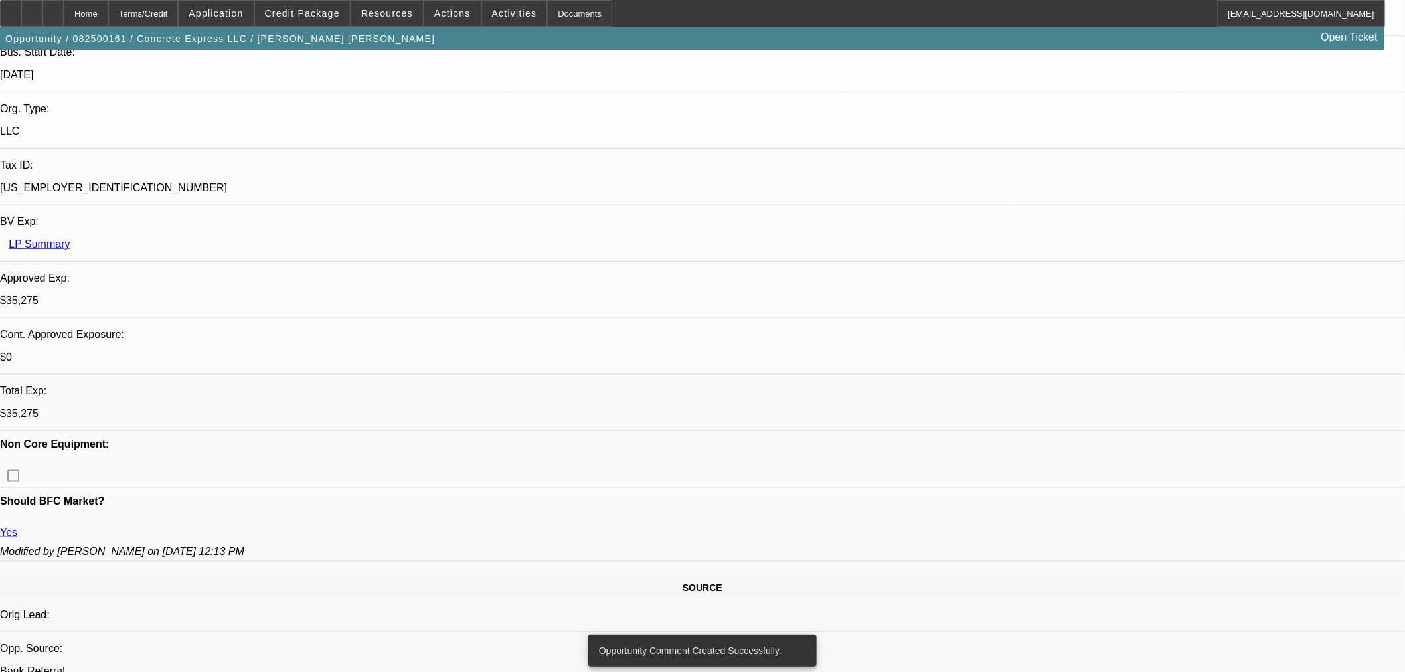
scroll to position [0, 0]
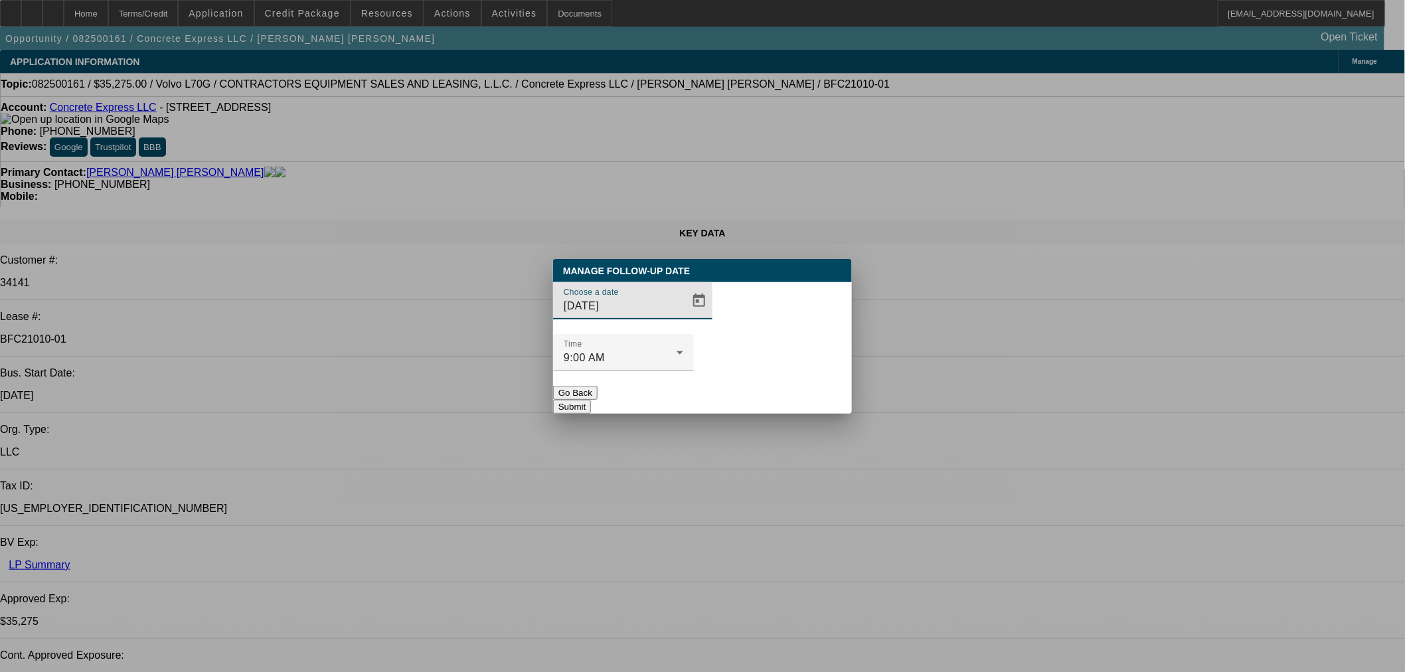
click at [975, 375] on div at bounding box center [702, 336] width 1405 height 672
click at [591, 400] on button "Submit" at bounding box center [572, 407] width 38 height 14
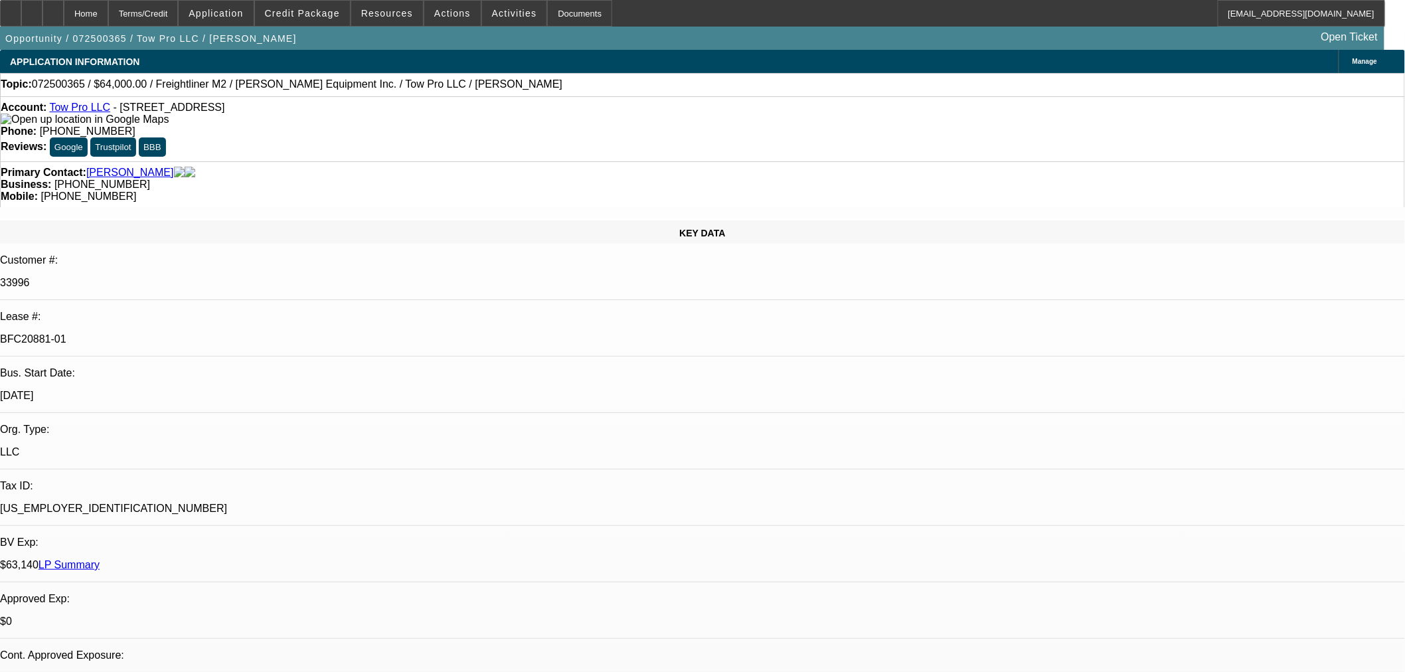
select select "0"
select select "2"
select select "0"
select select "6"
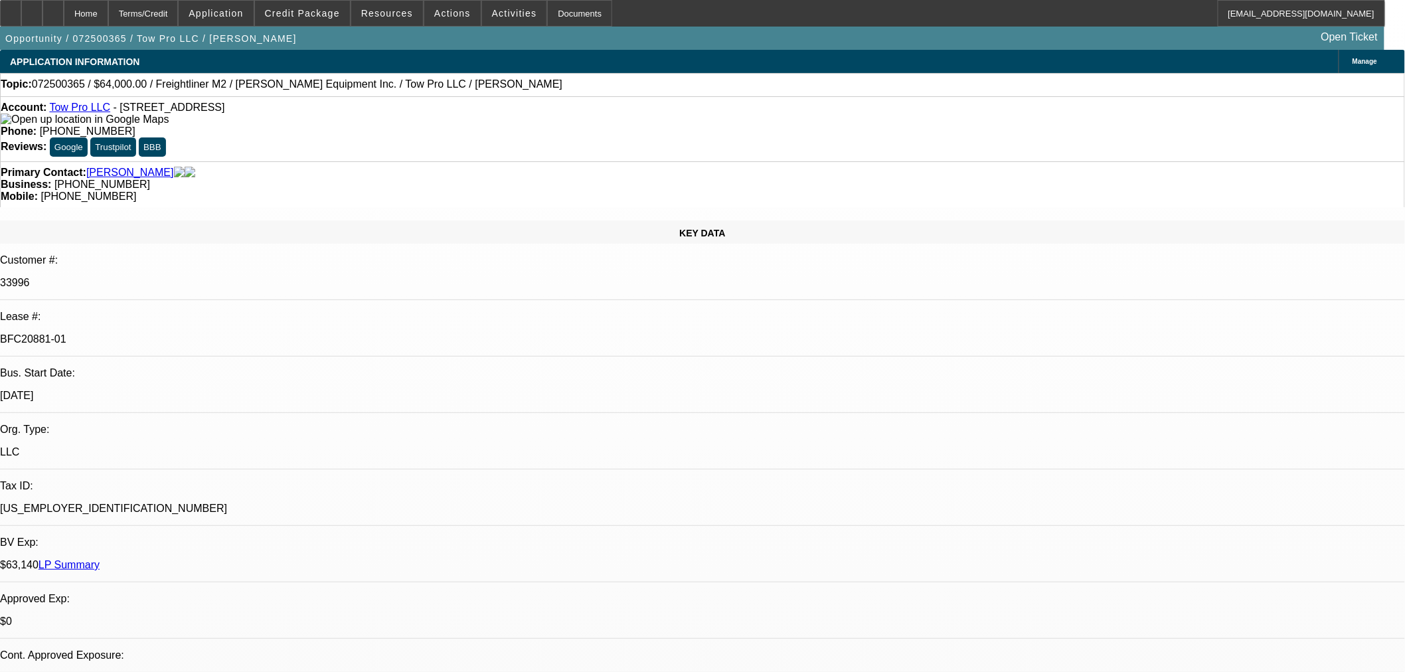
select select "0"
select select "2"
select select "0"
select select "6"
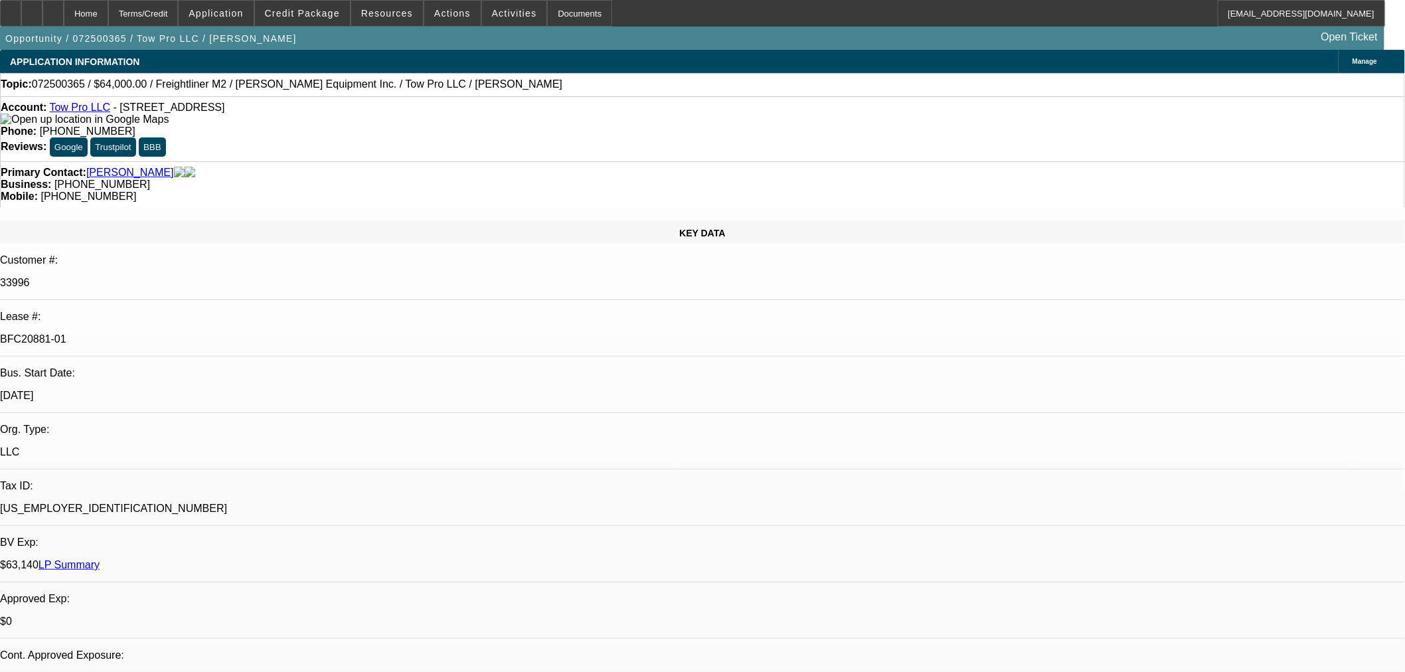
select select "0.15"
select select "2"
select select "0"
select select "6"
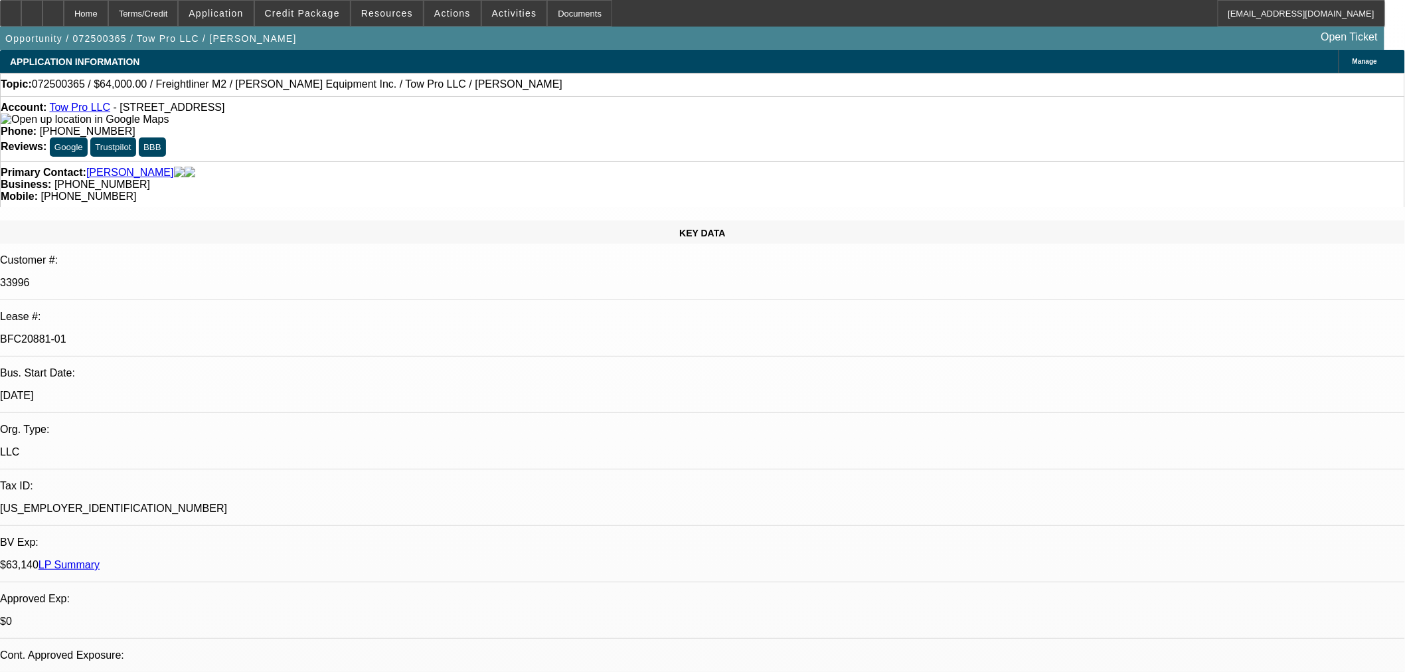
select select "0.15"
select select "2"
select select "0"
select select "6"
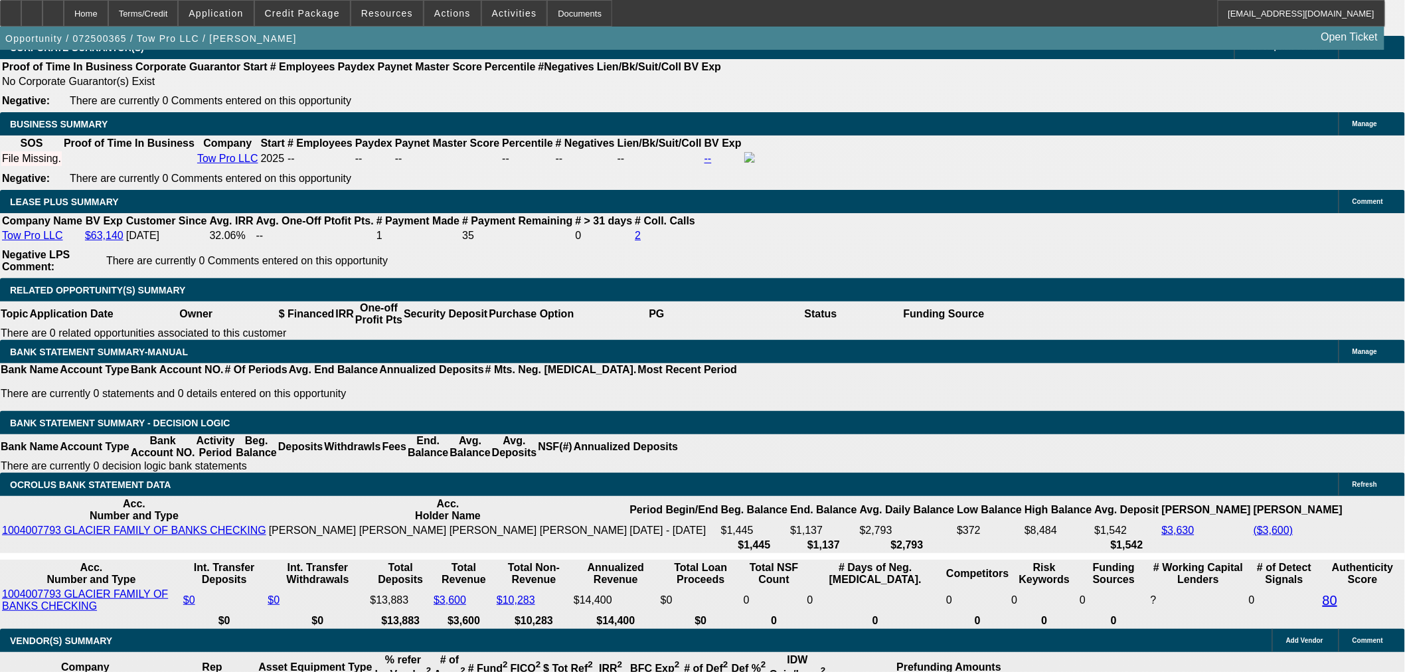
scroll to position [2219, 0]
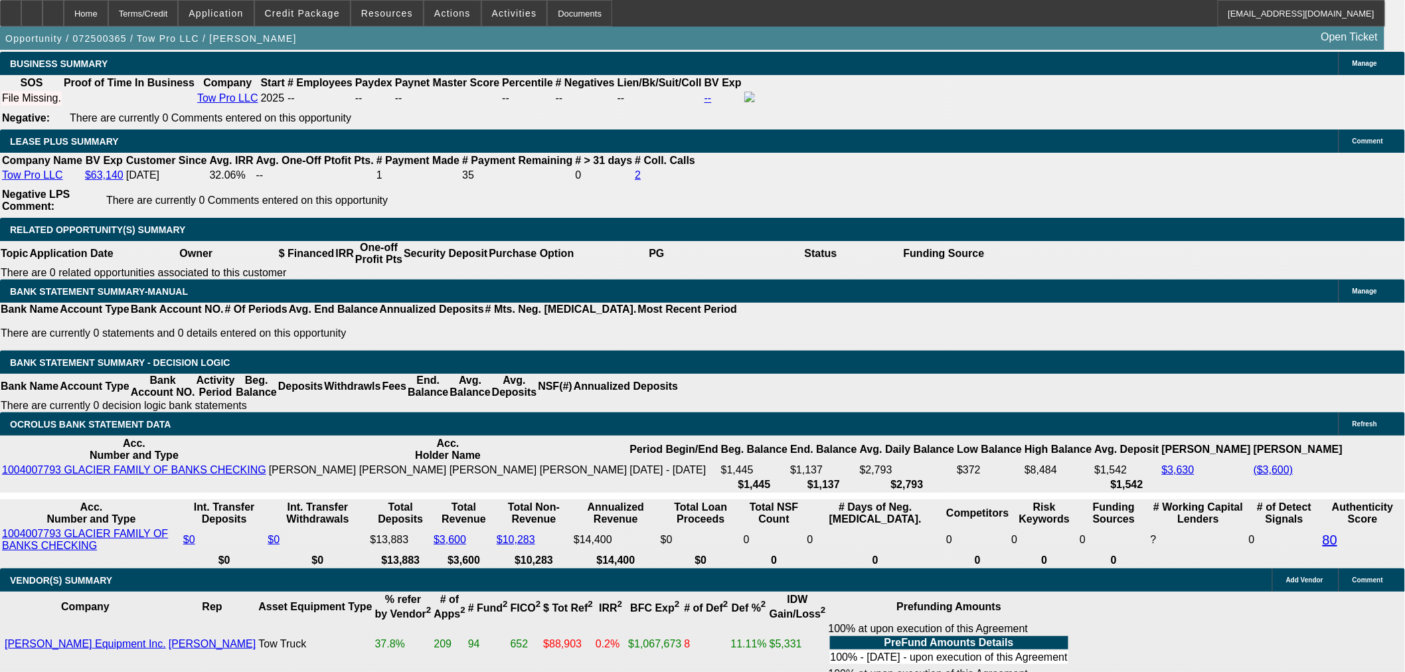
scroll to position [2341, 0]
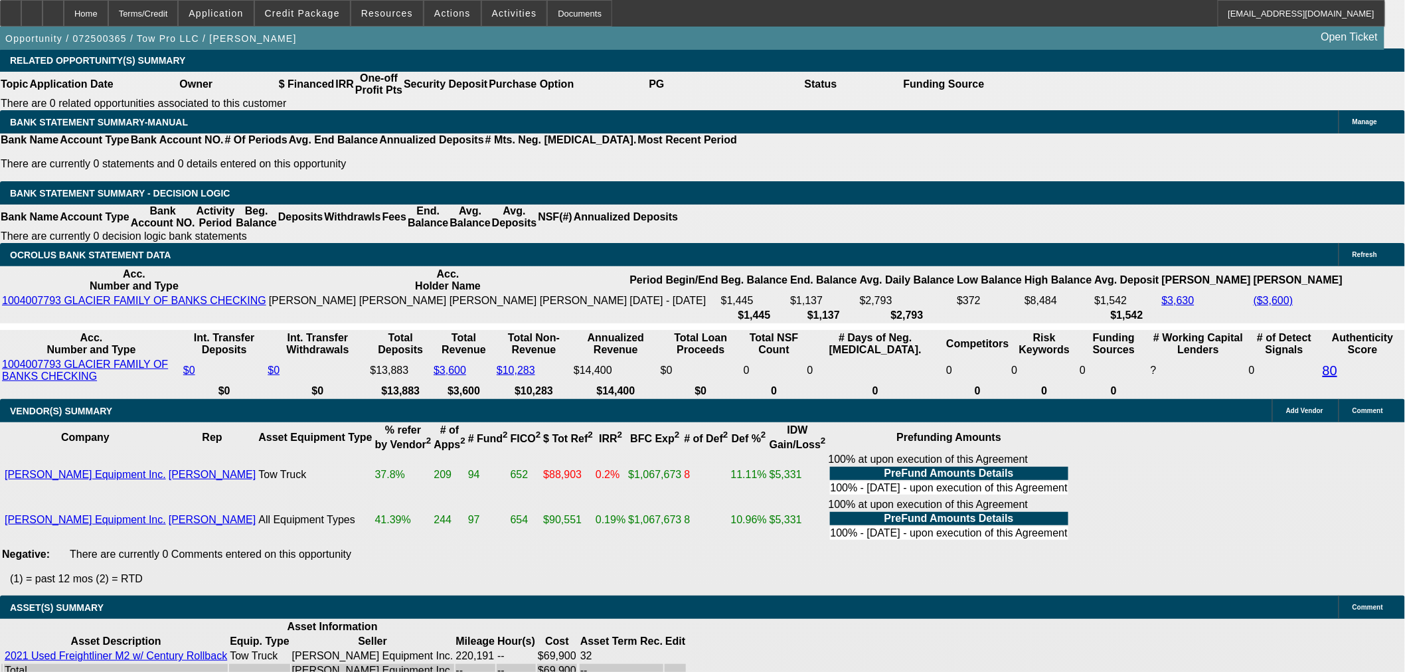
scroll to position [2464, 0]
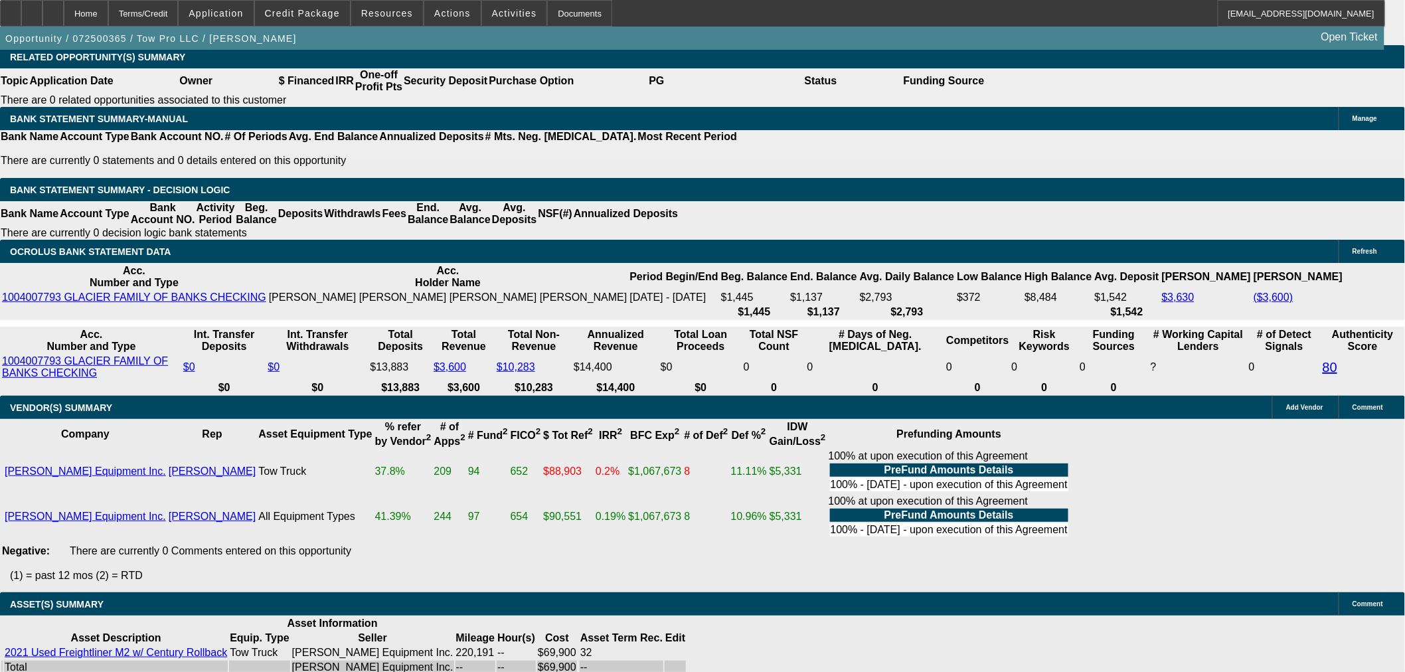
drag, startPoint x: 1222, startPoint y: 532, endPoint x: 1078, endPoint y: 536, distance: 143.4
copy tr "ajames@gocurrency.com"
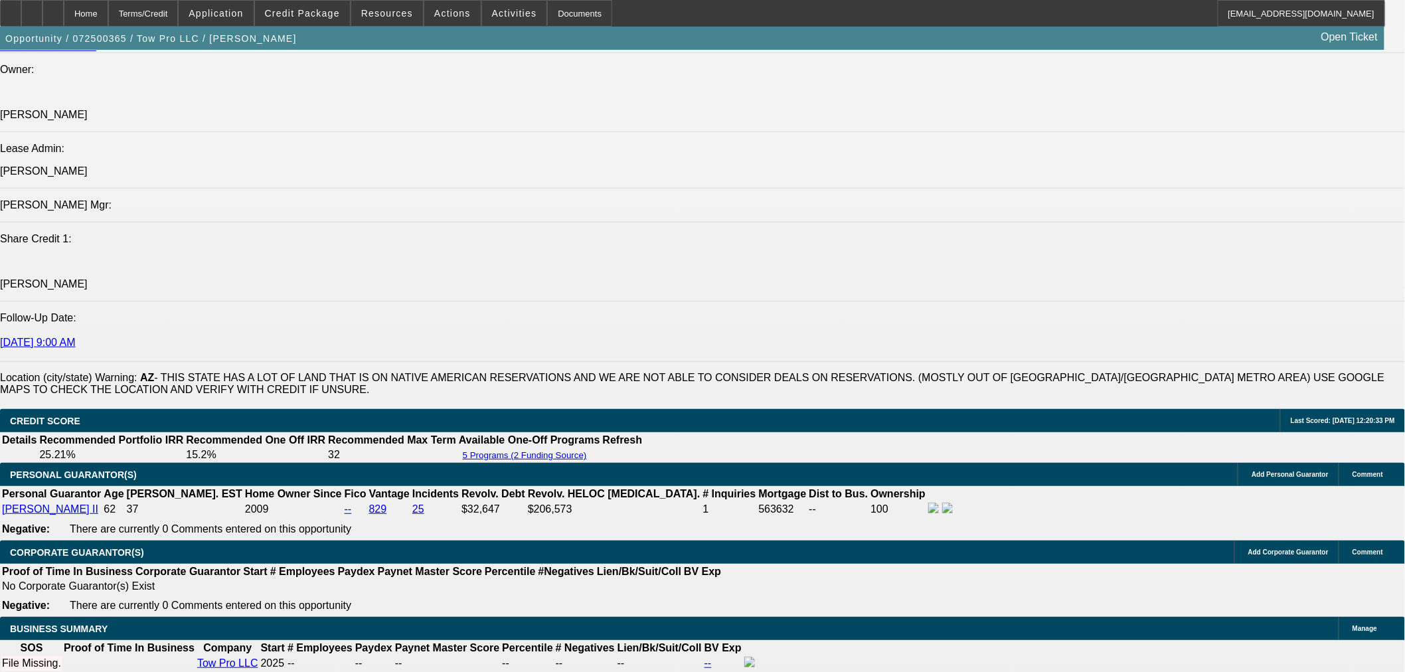
scroll to position [1112, 0]
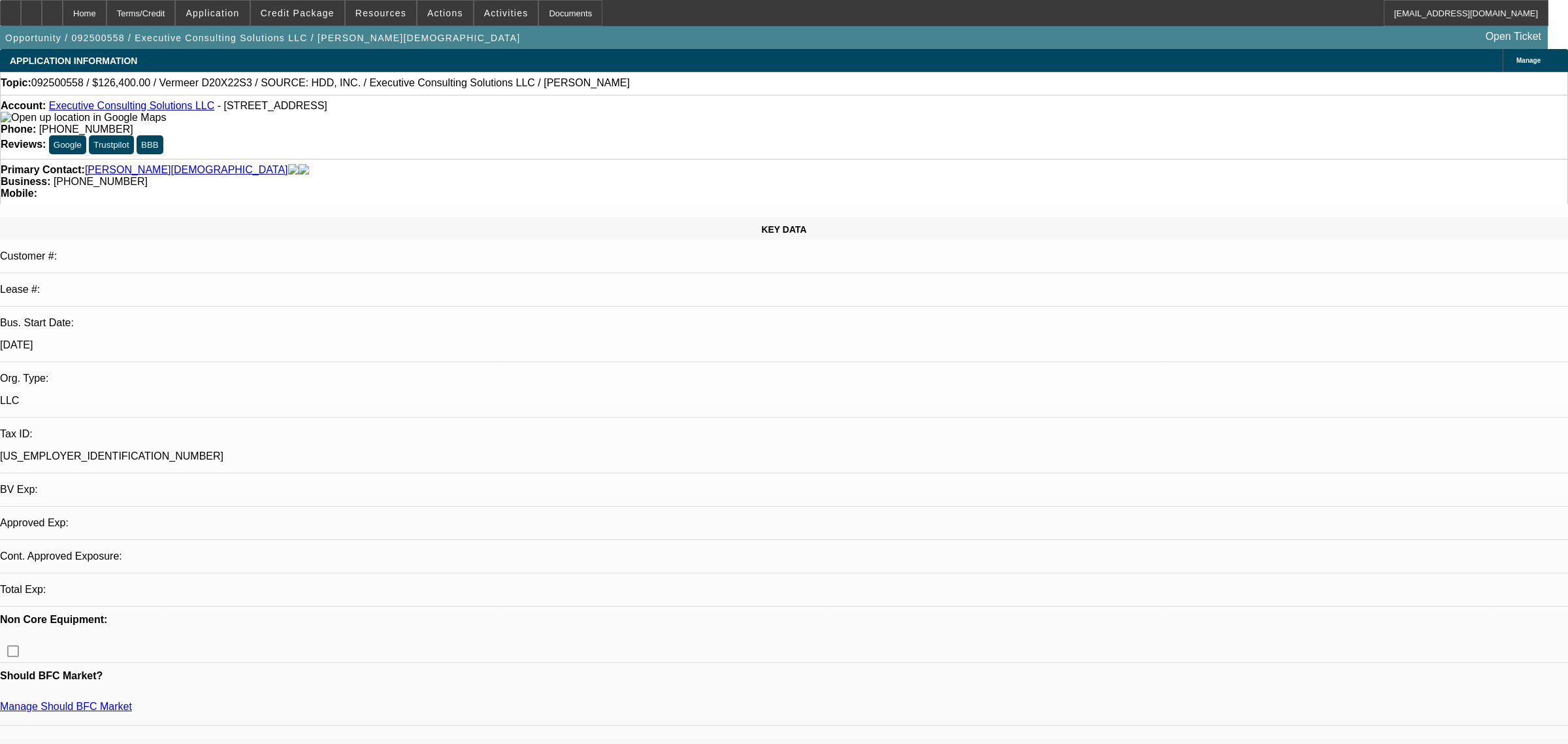
select select "0.2"
select select "2"
select select "0"
select select "6"
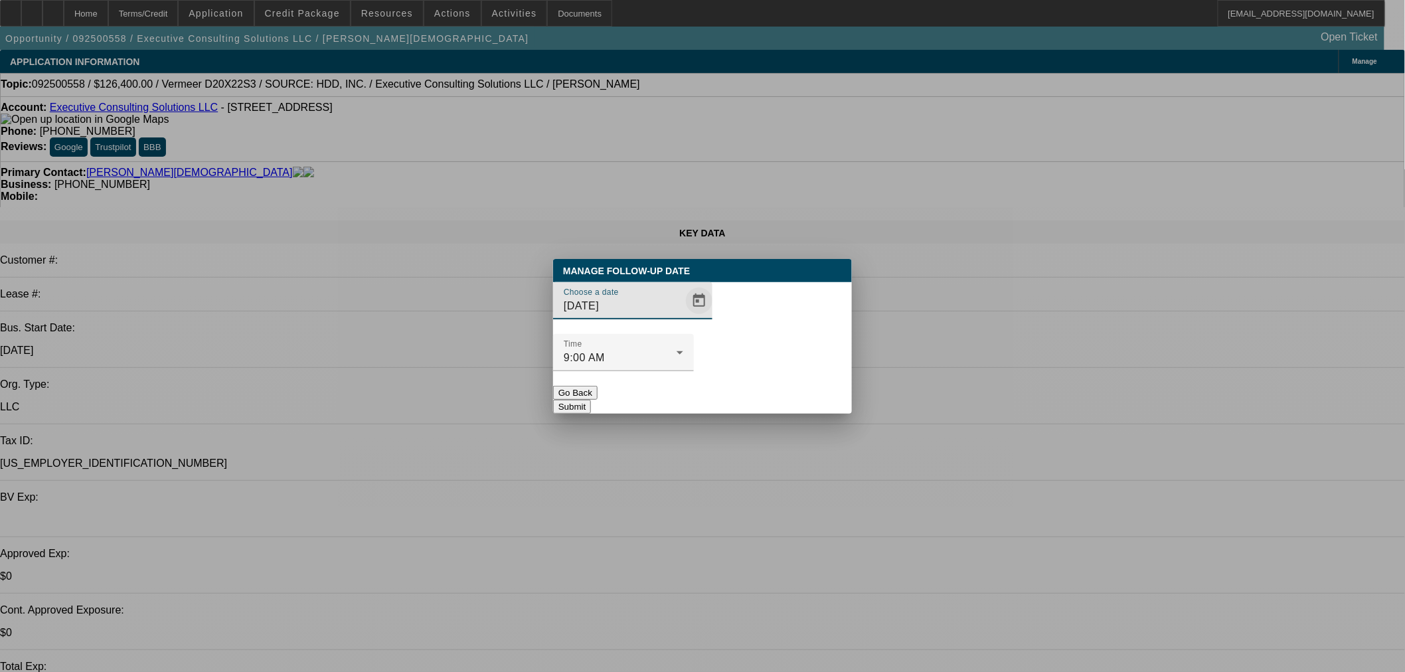
click at [683, 317] on span "Open calendar" at bounding box center [699, 301] width 32 height 32
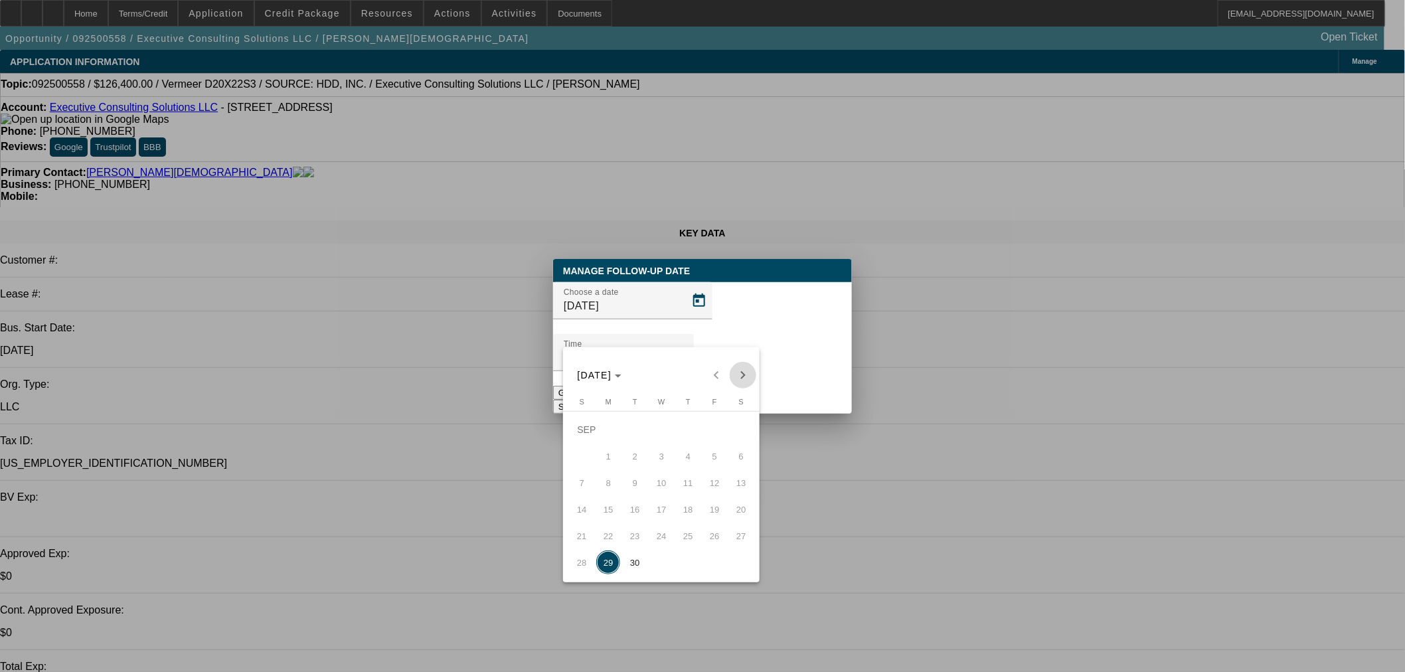
click at [744, 376] on span "Next month" at bounding box center [743, 375] width 27 height 27
click at [724, 436] on span "3" at bounding box center [714, 430] width 24 height 24
type input "10/3/2025"
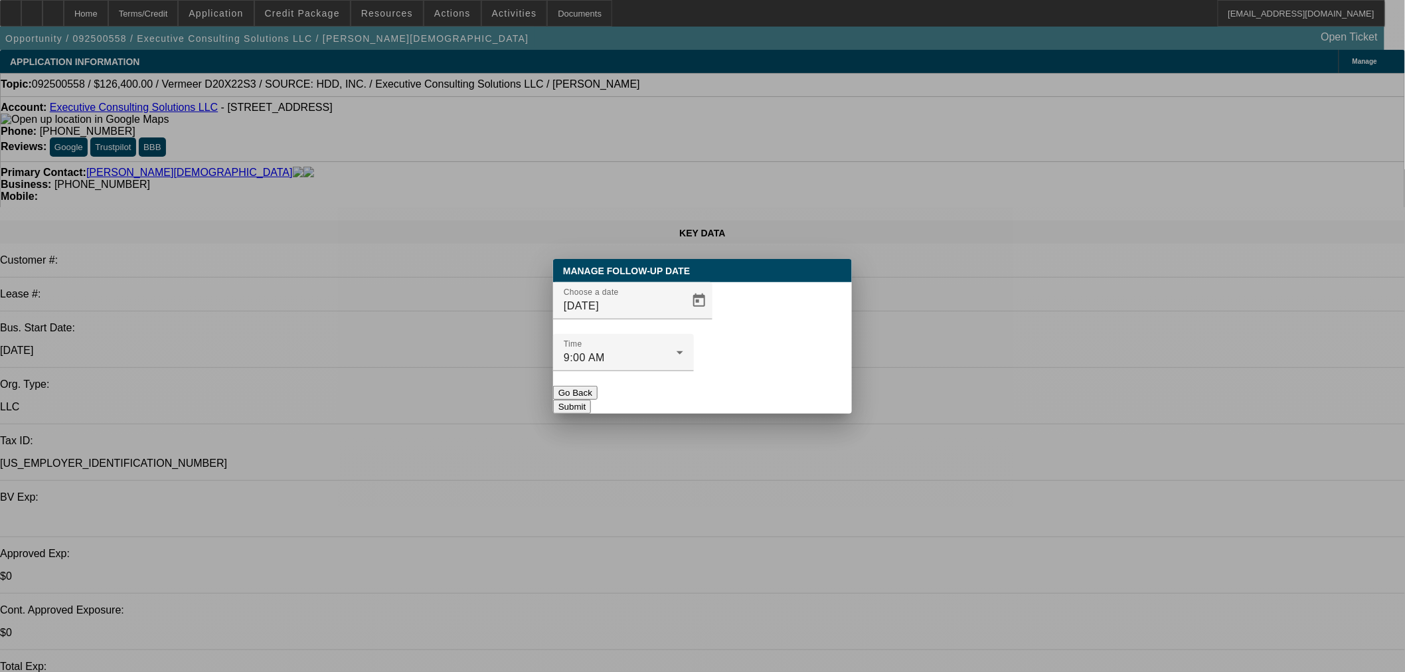
click at [591, 400] on button "Submit" at bounding box center [572, 407] width 38 height 14
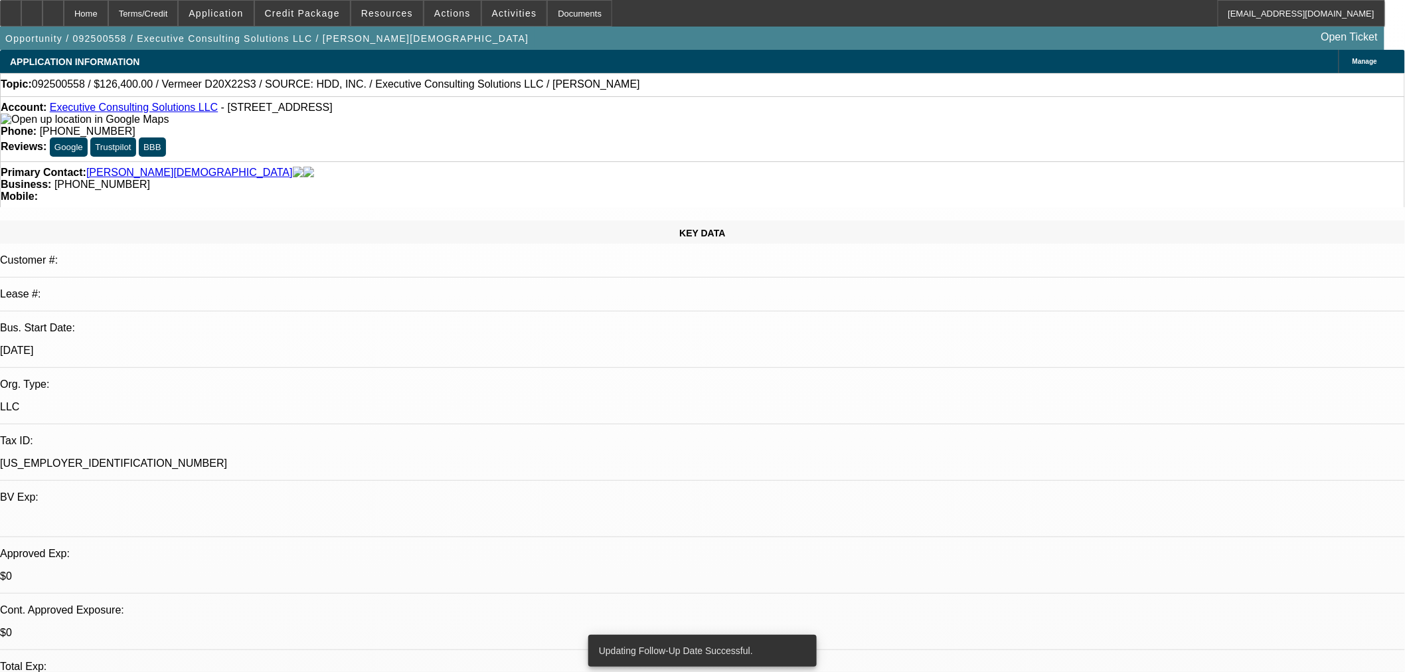
radio input "true"
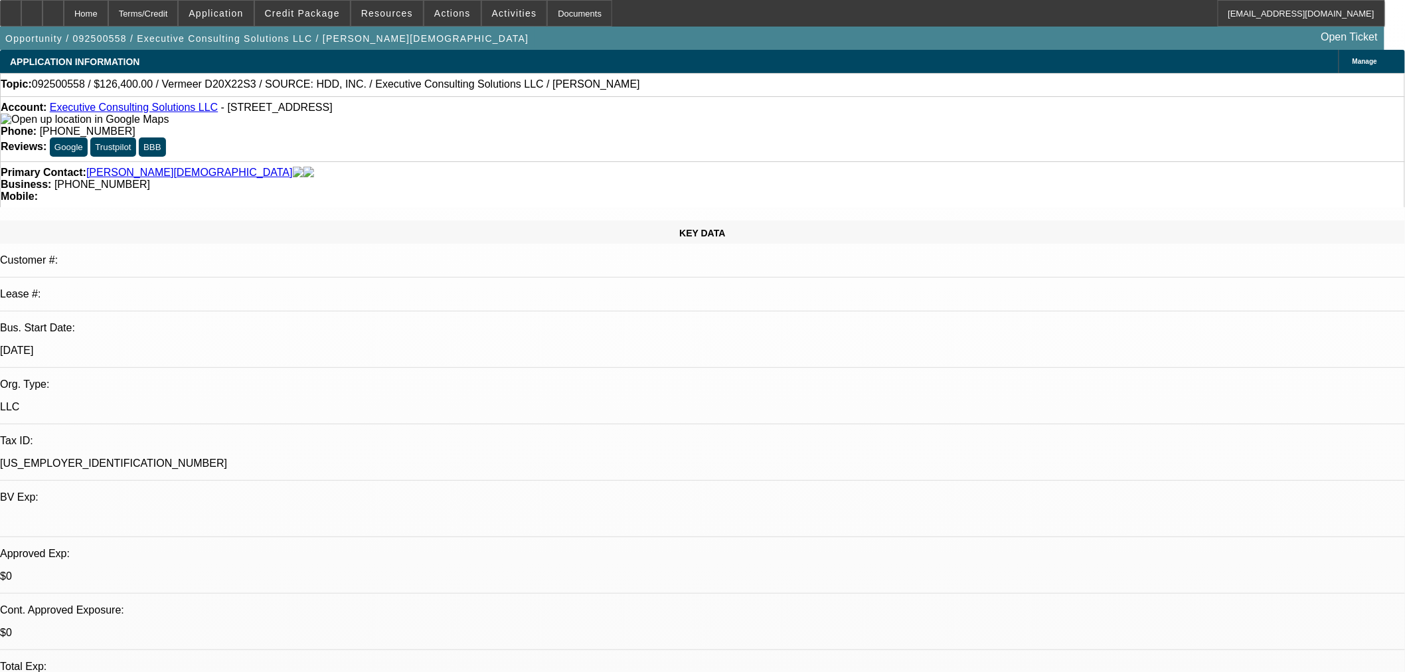
type textarea "I don't think this will close. Close out at end of week if no update."
radio input "true"
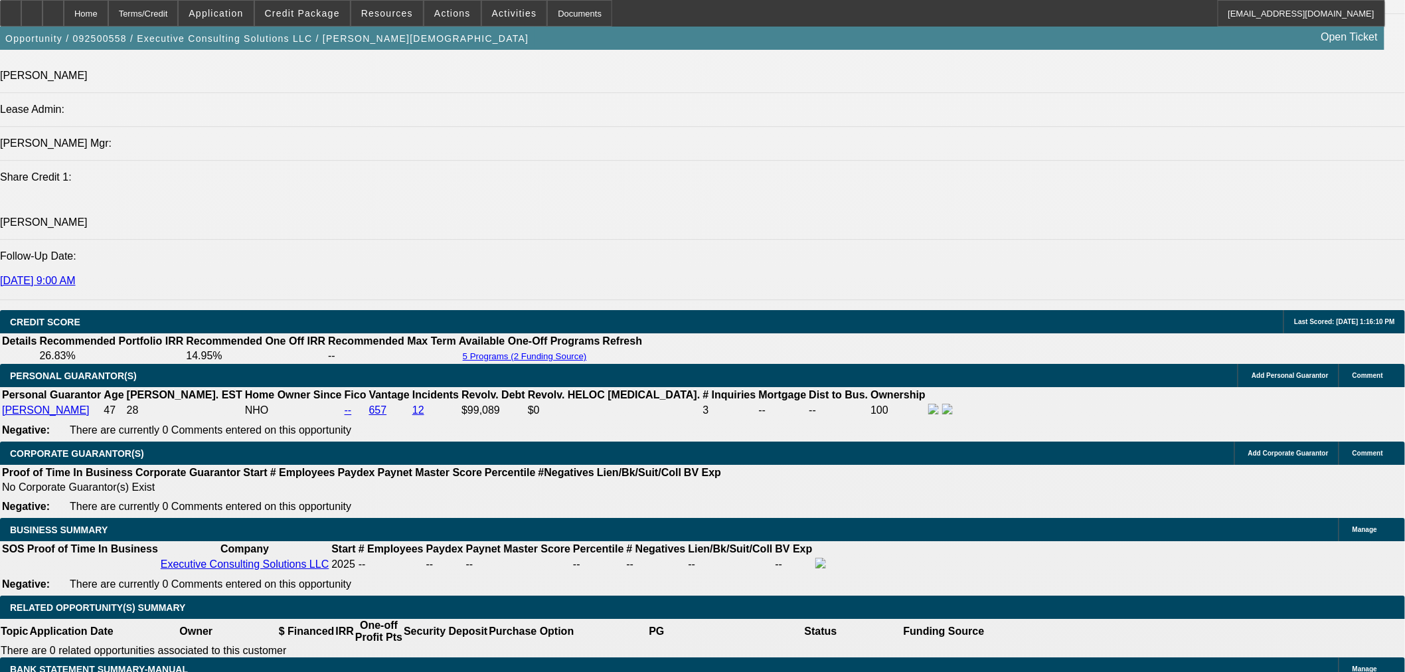
scroll to position [1721, 0]
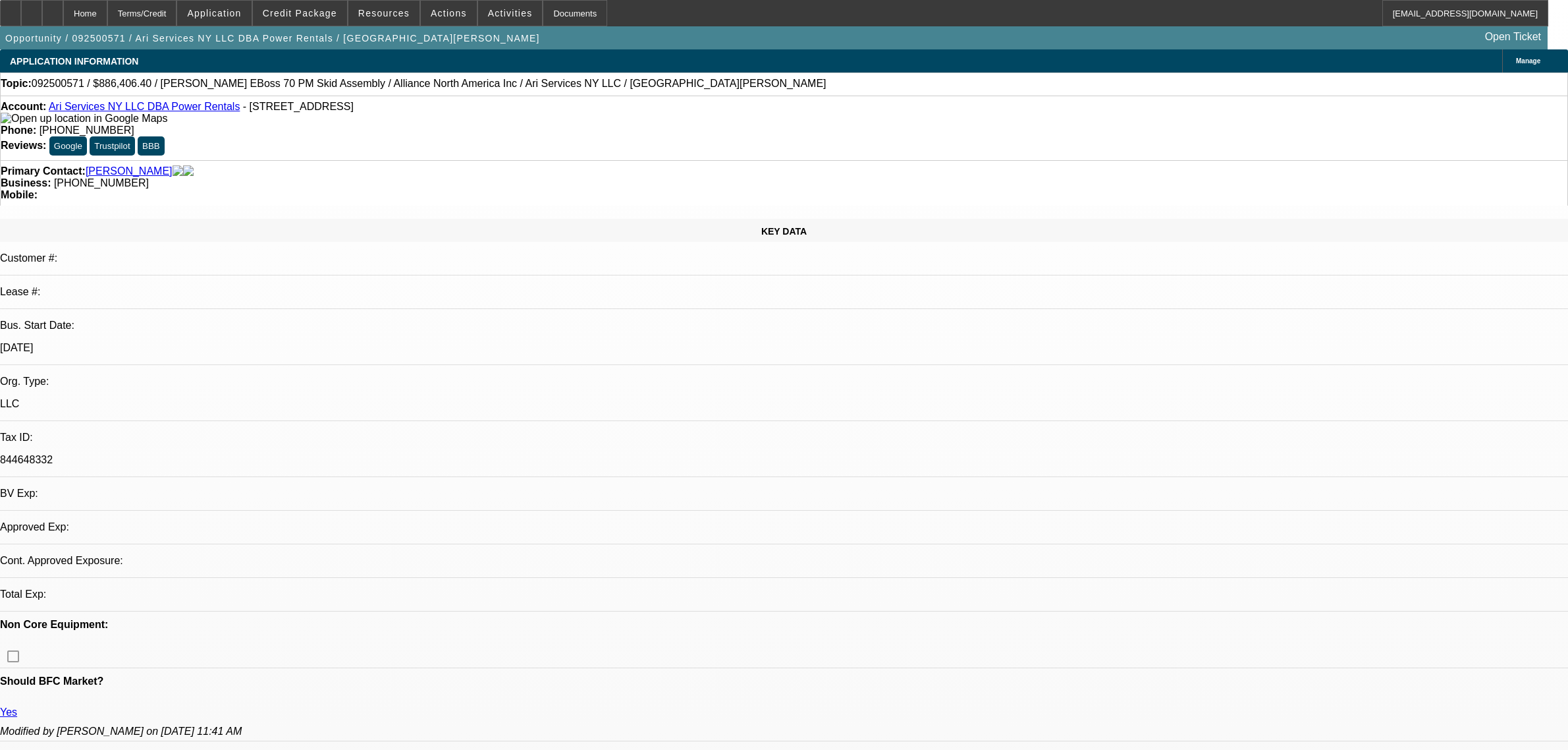
select select "0.1"
select select "2"
select select "0"
select select "6"
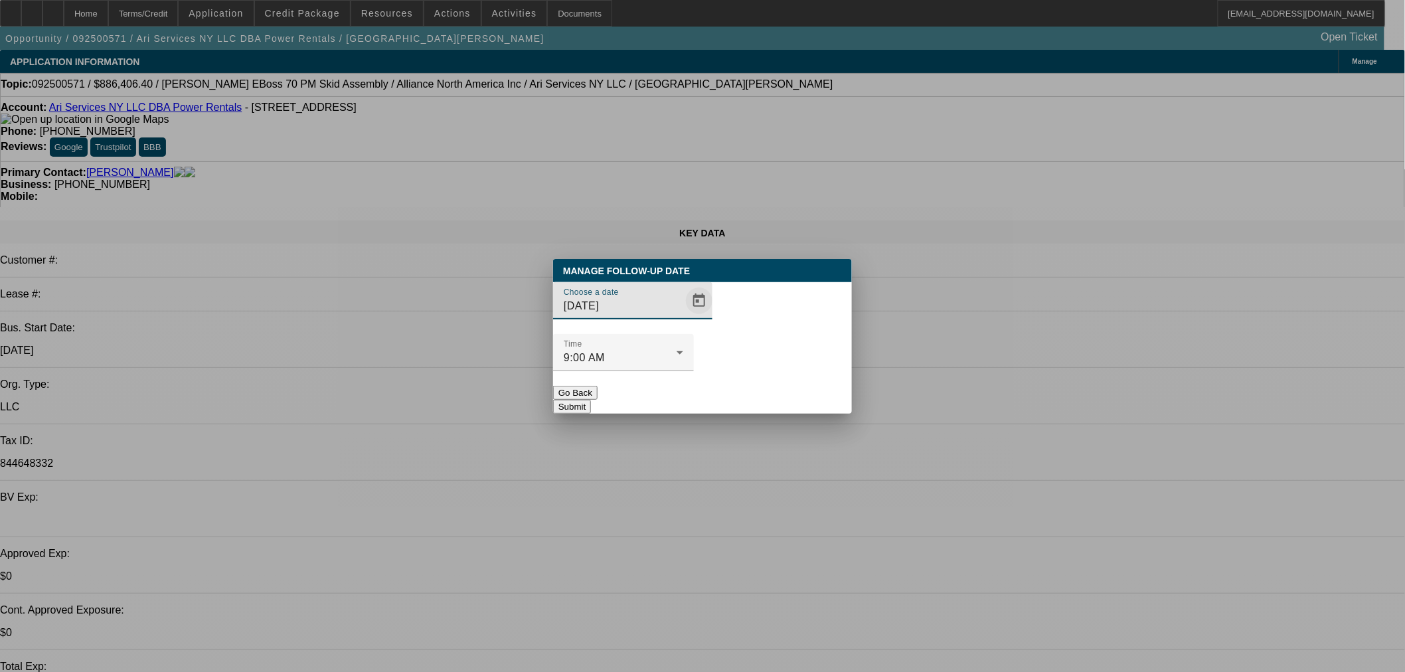
click at [683, 317] on span "Open calendar" at bounding box center [699, 301] width 32 height 32
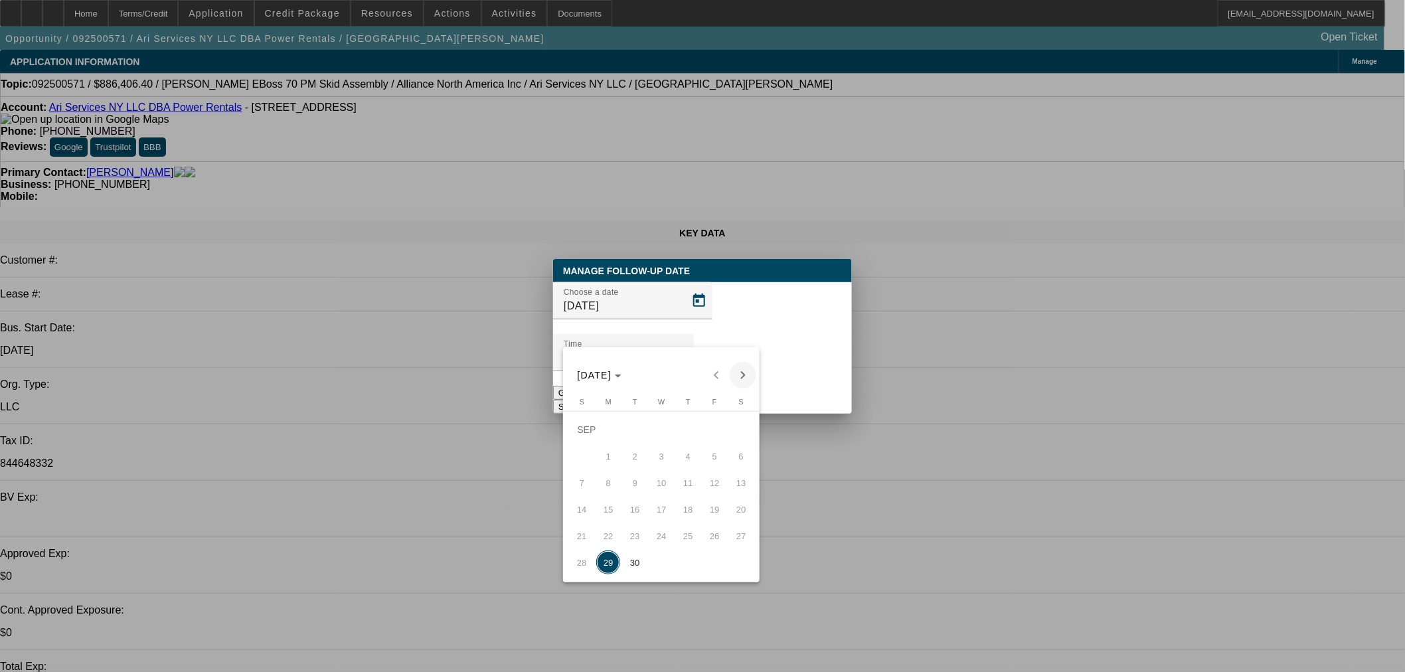
click at [740, 372] on span "Next month" at bounding box center [743, 375] width 27 height 27
click at [611, 455] on span "6" at bounding box center [608, 456] width 24 height 24
type input "[DATE]"
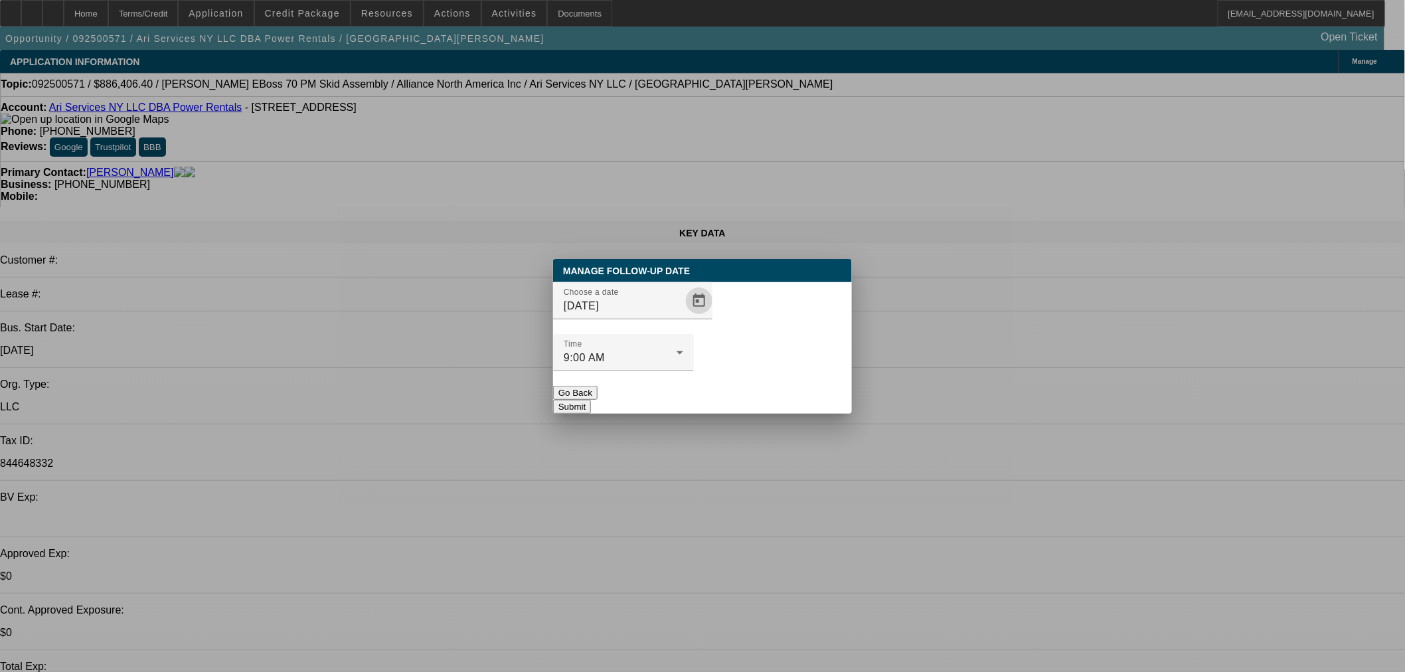
click at [591, 400] on button "Submit" at bounding box center [572, 407] width 38 height 14
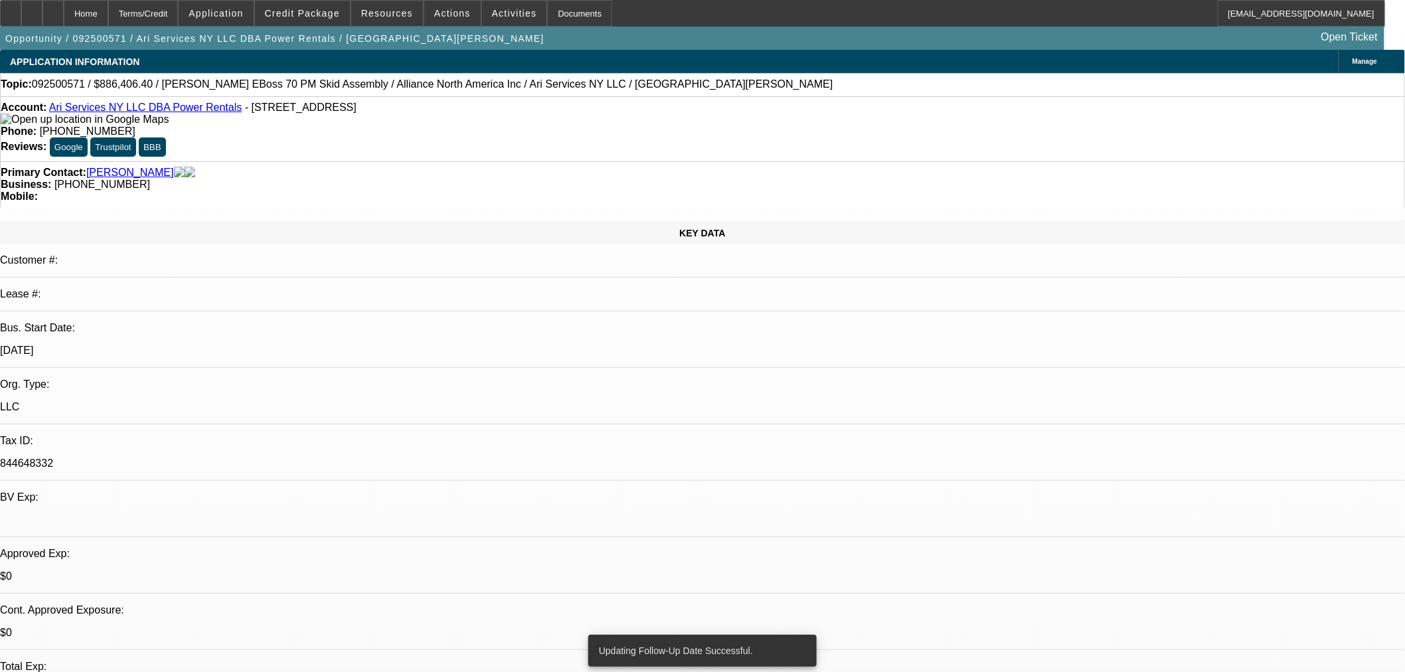
radio input "true"
type textarea "SE to Ariel. FU [DATE]."
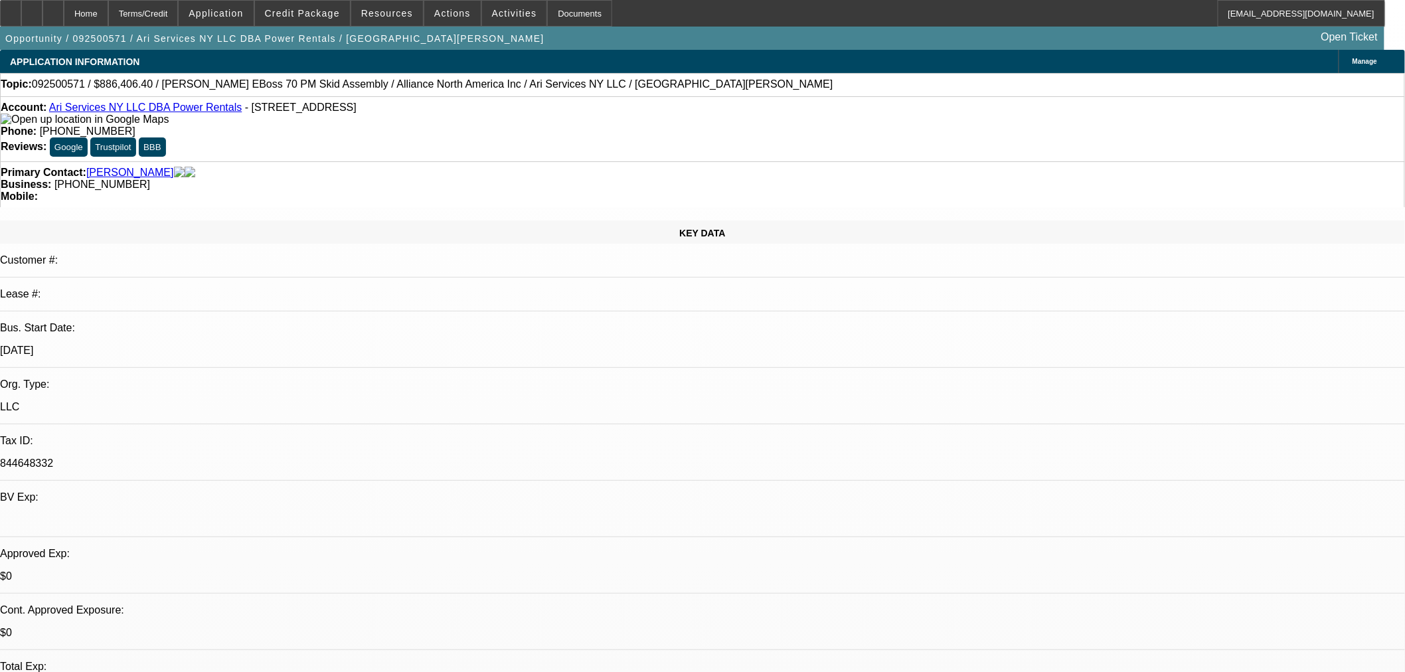
radio input "true"
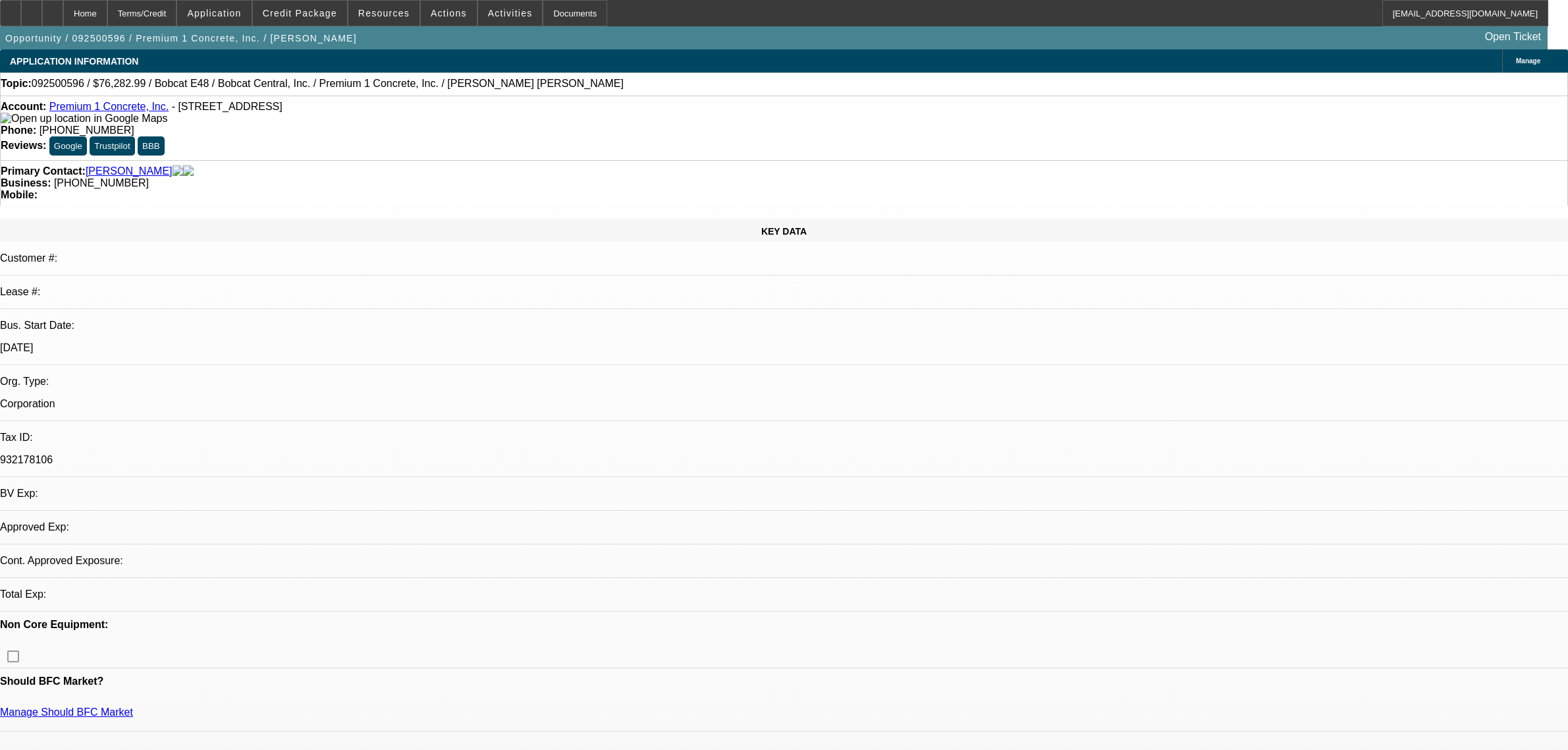
select select "0"
select select "2"
select select "0.1"
select select "4"
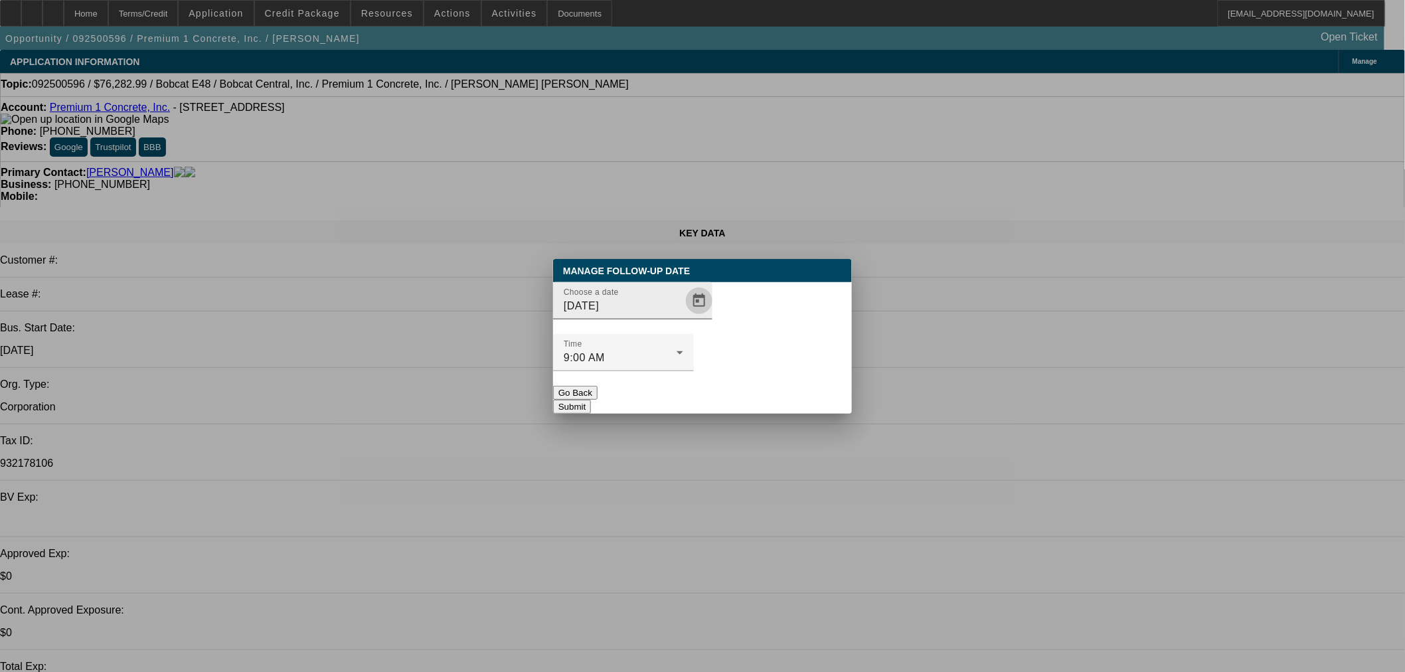
click at [683, 317] on span "Open calendar" at bounding box center [699, 301] width 32 height 32
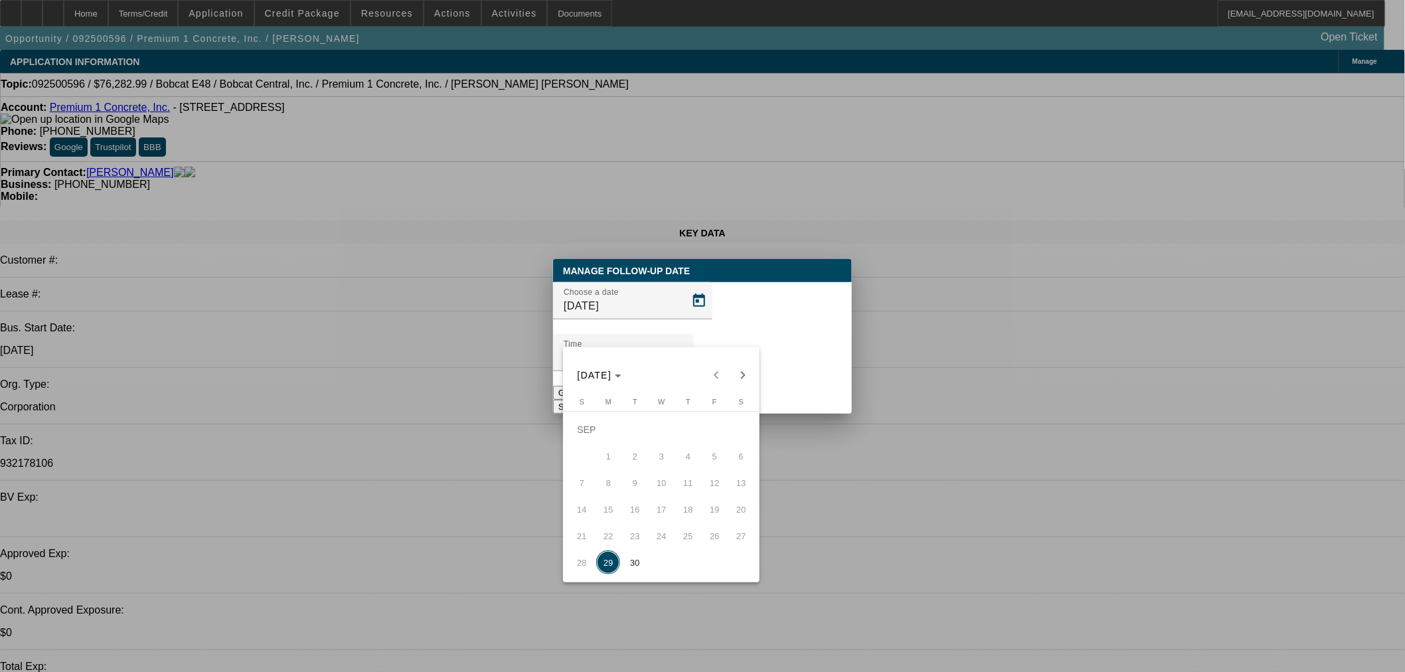
click at [632, 563] on span "30" at bounding box center [635, 562] width 24 height 24
type input "9/30/2025"
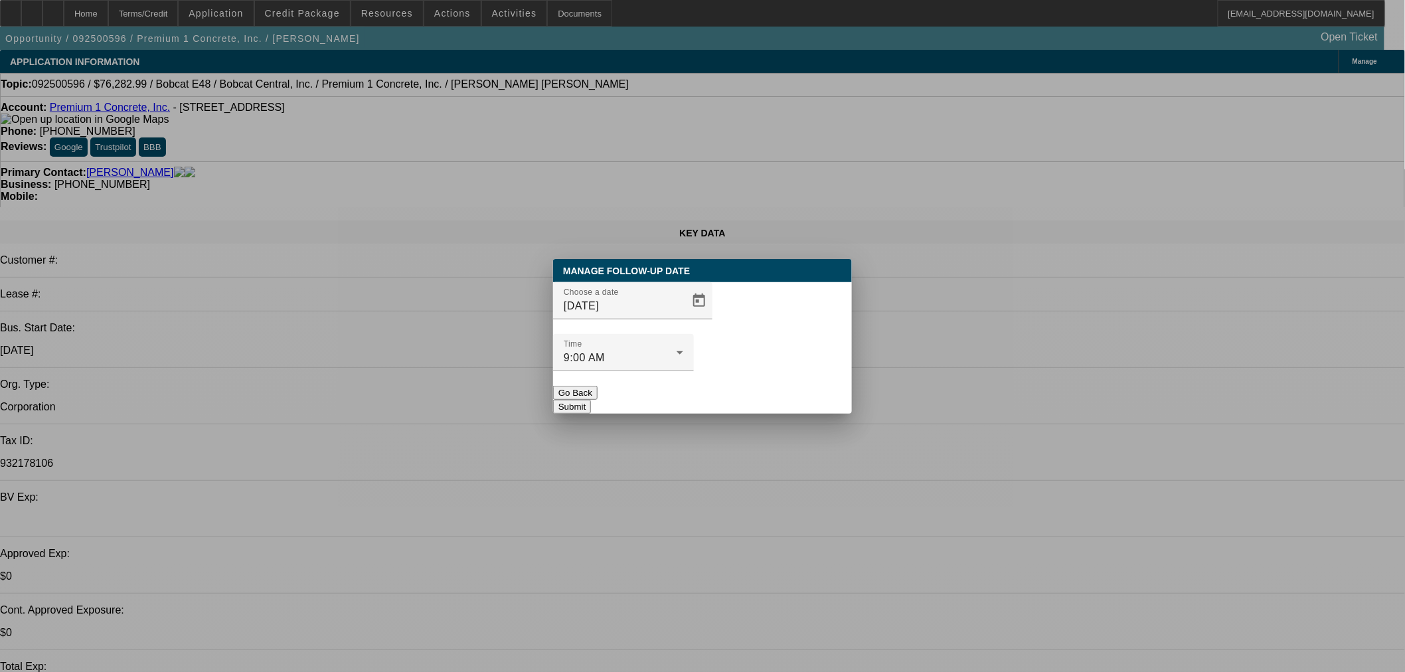
click at [591, 400] on button "Submit" at bounding box center [572, 407] width 38 height 14
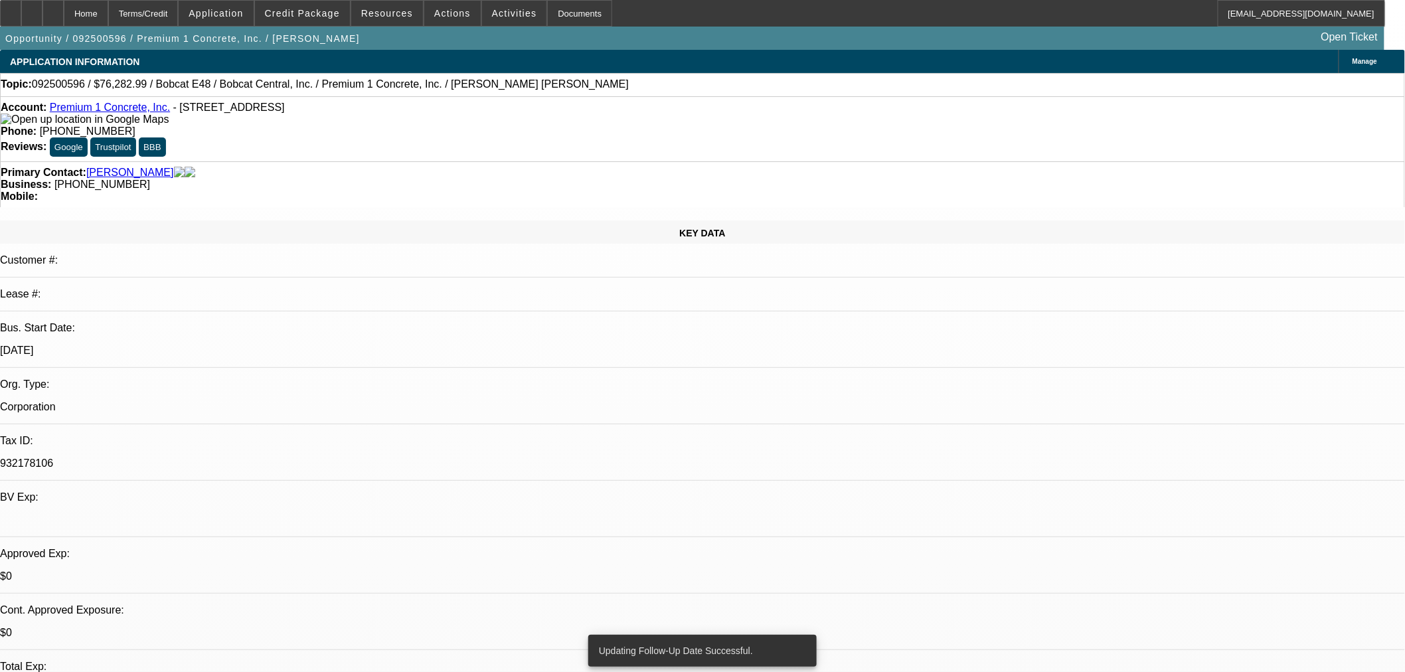
radio input "true"
drag, startPoint x: 1191, startPoint y: 254, endPoint x: 1065, endPoint y: 260, distance: 126.3
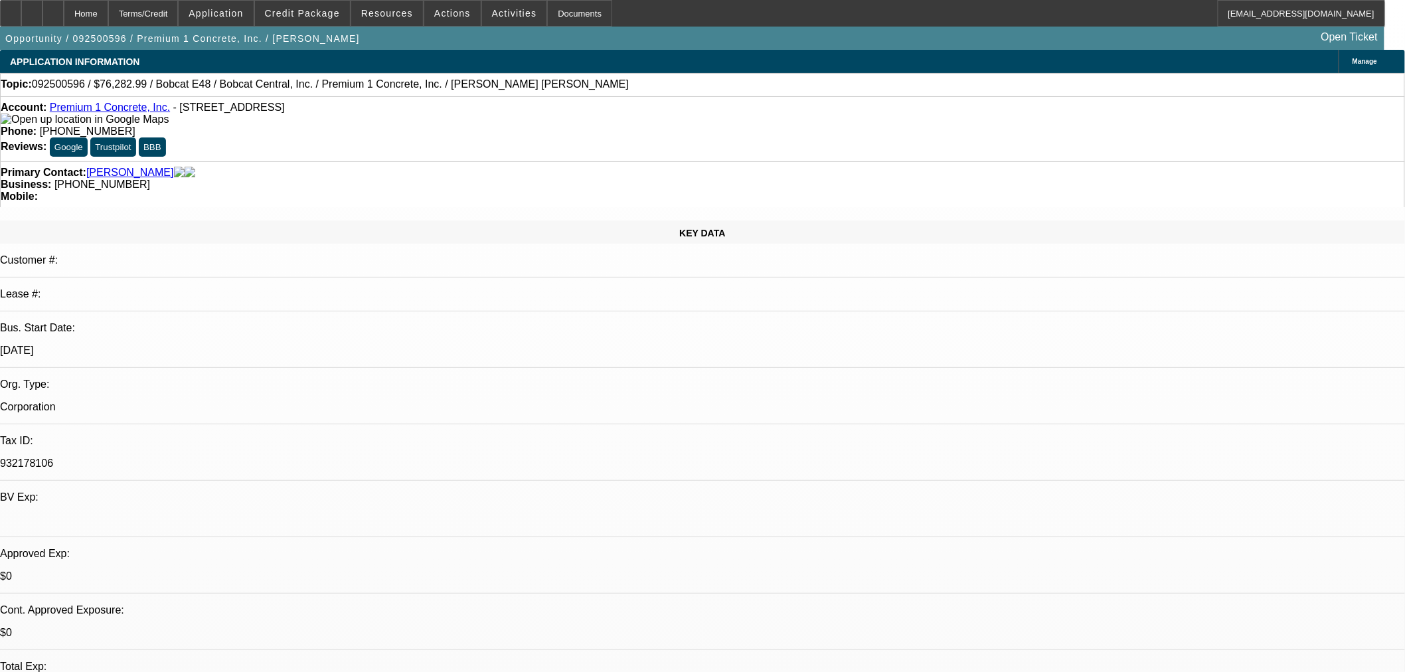
type textarea "Reached out to Makayla Friday. Pretty low quality deal. Close out in 1 week if …"
radio input "true"
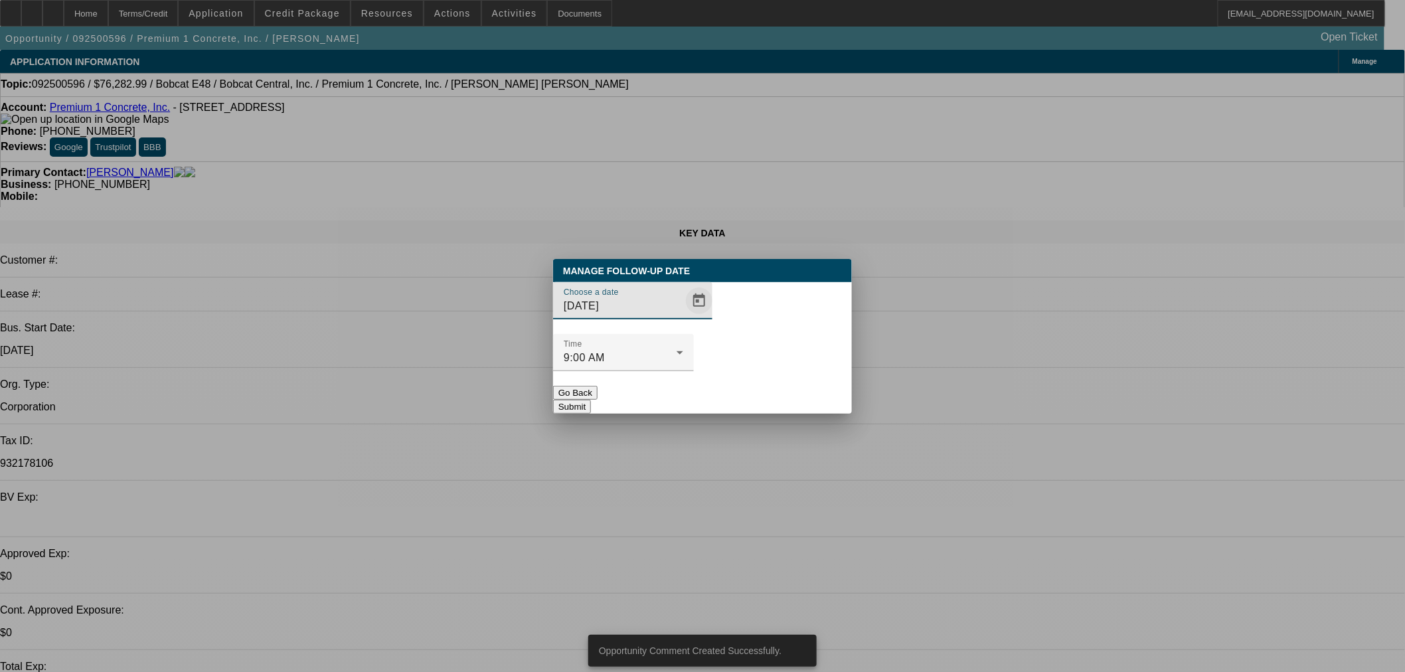
click at [683, 317] on span "Open calendar" at bounding box center [699, 301] width 32 height 32
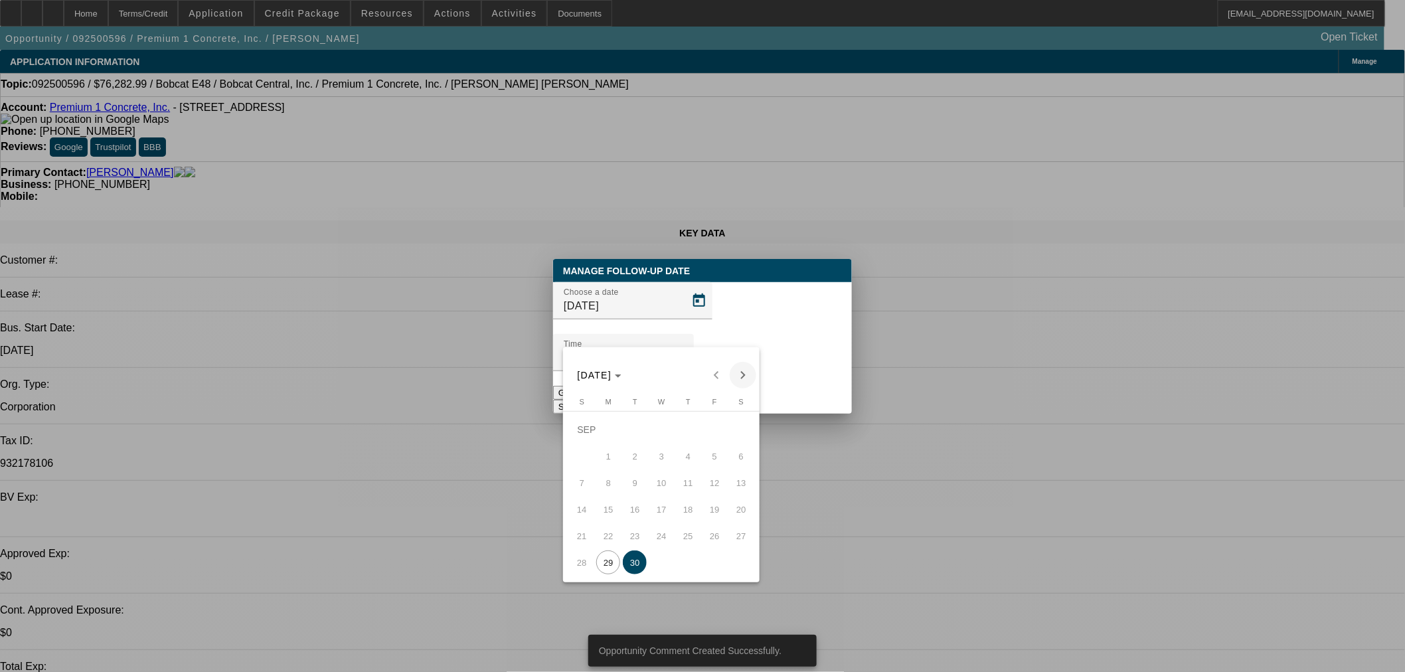
click at [742, 372] on span "Next month" at bounding box center [743, 375] width 27 height 27
click at [611, 453] on span "6" at bounding box center [608, 456] width 24 height 24
type input "10/6/2025"
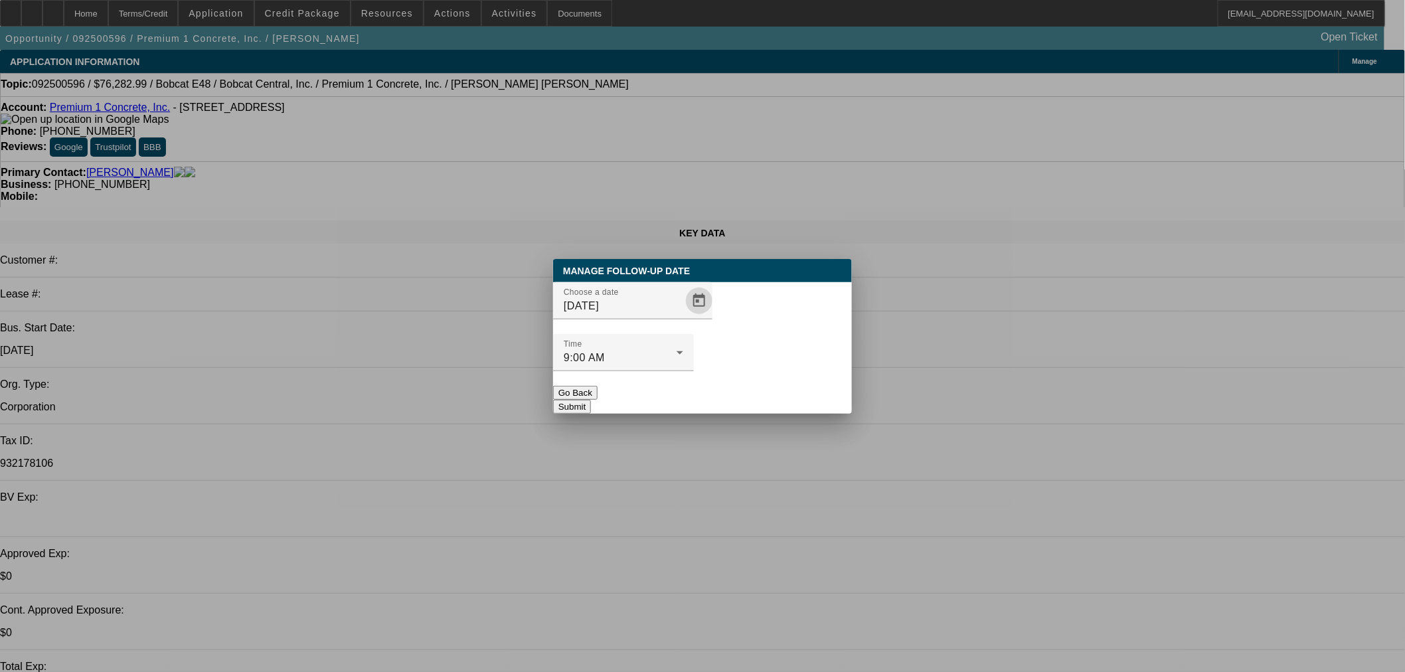
click at [591, 400] on button "Submit" at bounding box center [572, 407] width 38 height 14
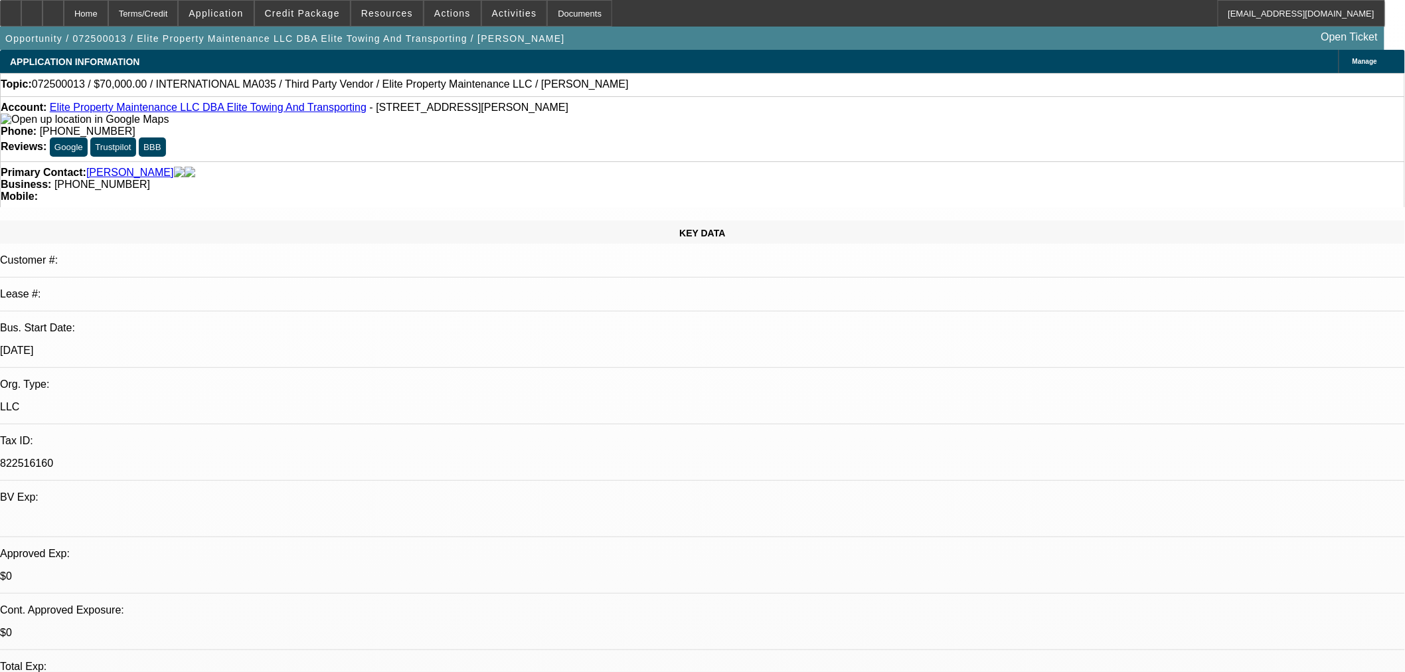
select select "0"
select select "6"
select select "0"
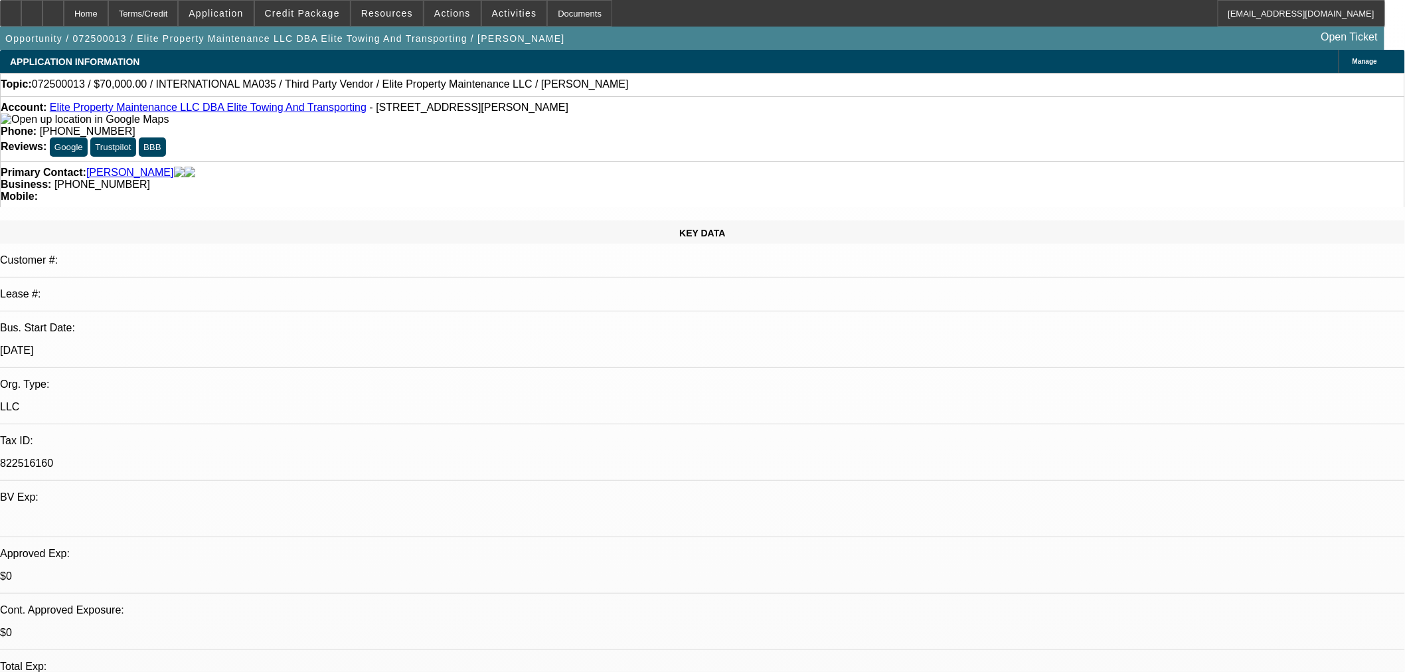
select select "0"
select select "3"
select select "0"
select select "6"
select select "0"
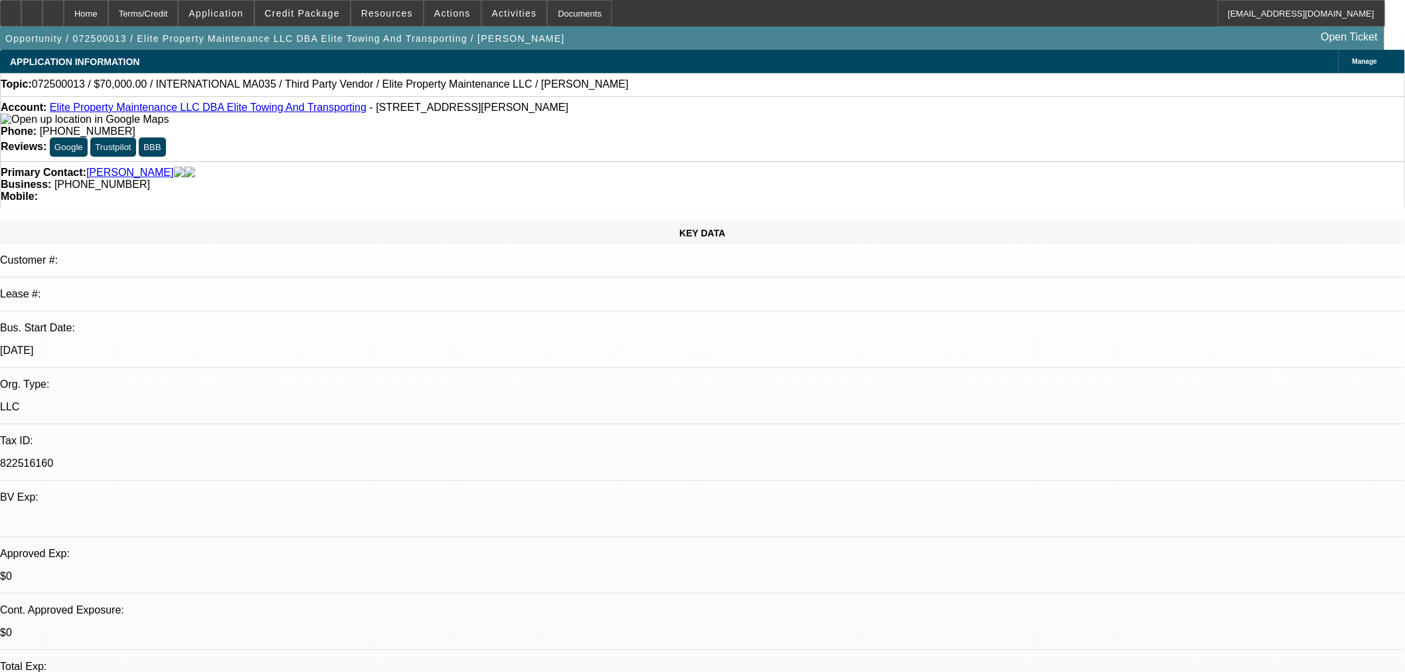
select select "0"
select select "6"
select select "0"
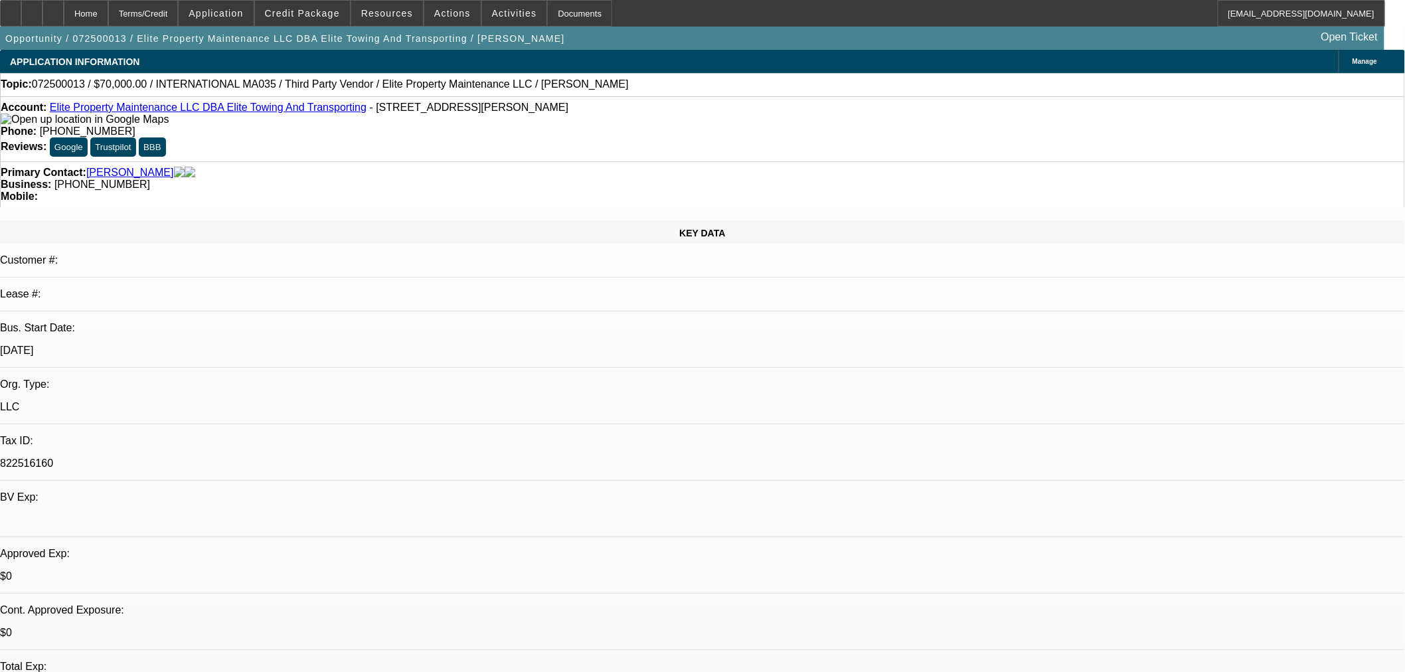
select select "2"
select select "0"
select select "6"
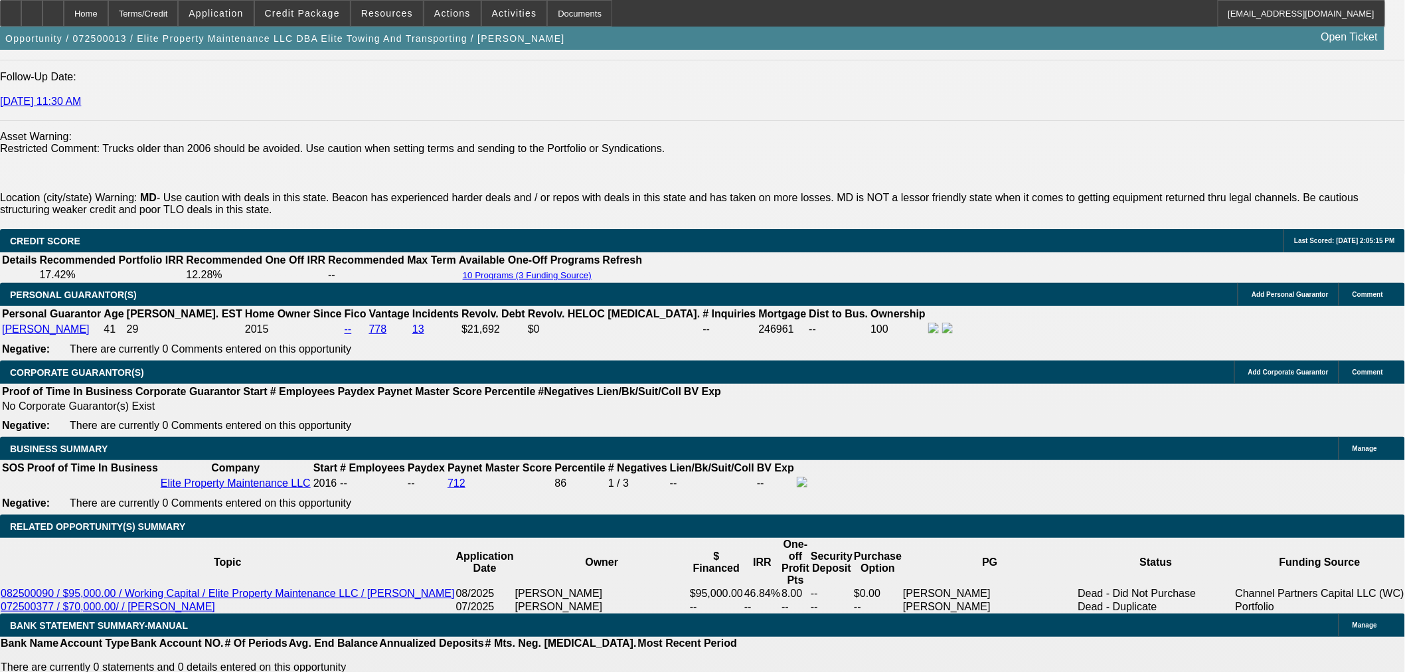
scroll to position [1718, 0]
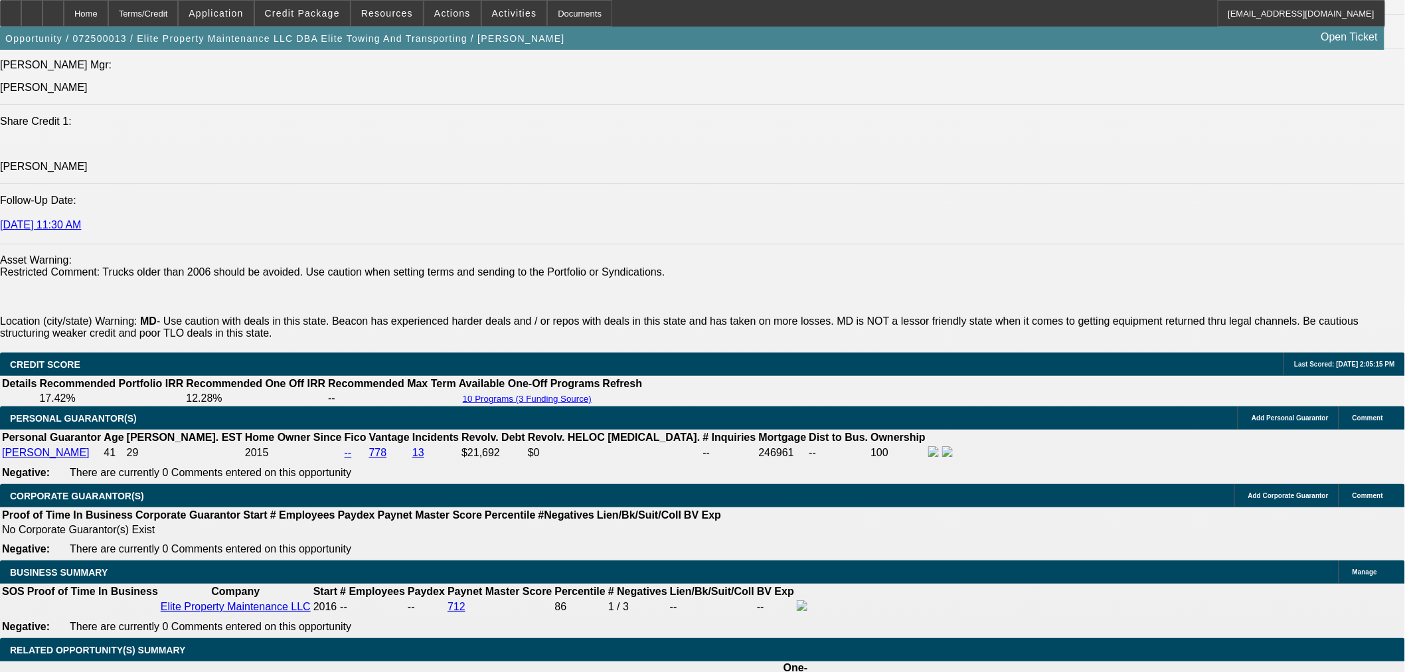
select select "0"
select select "6"
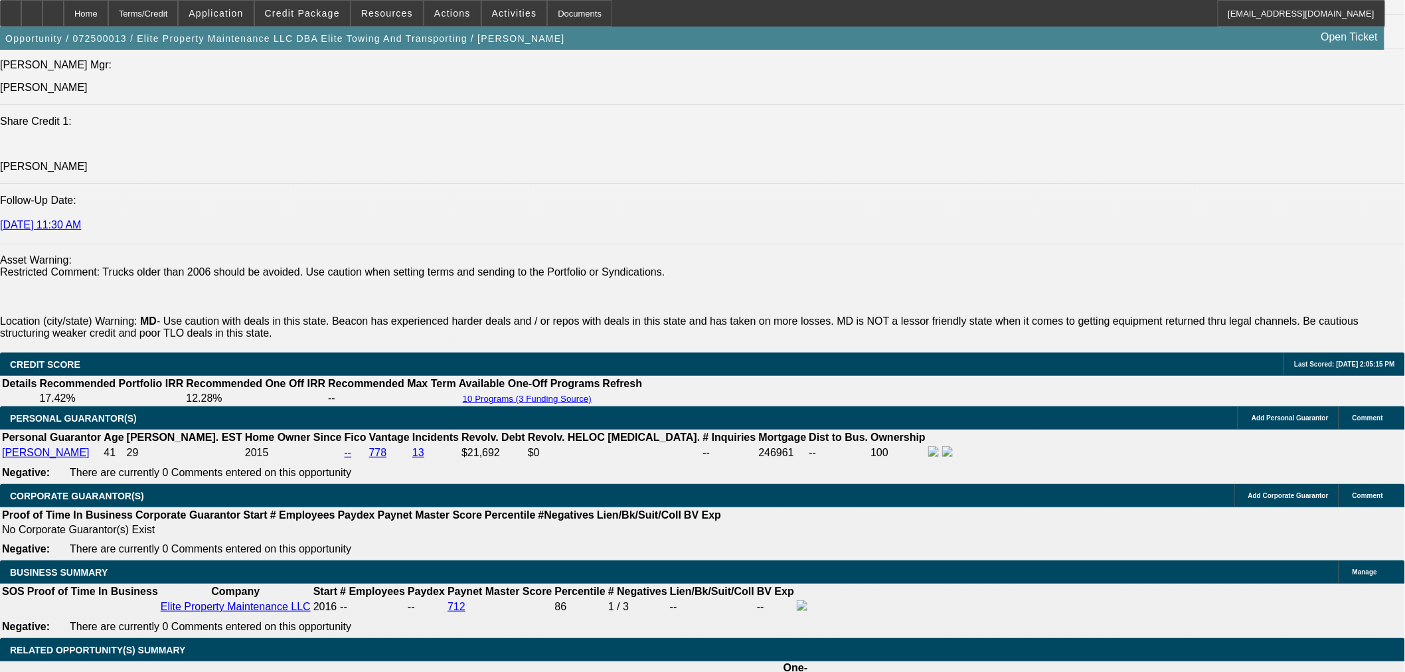
select select "0"
select select "6"
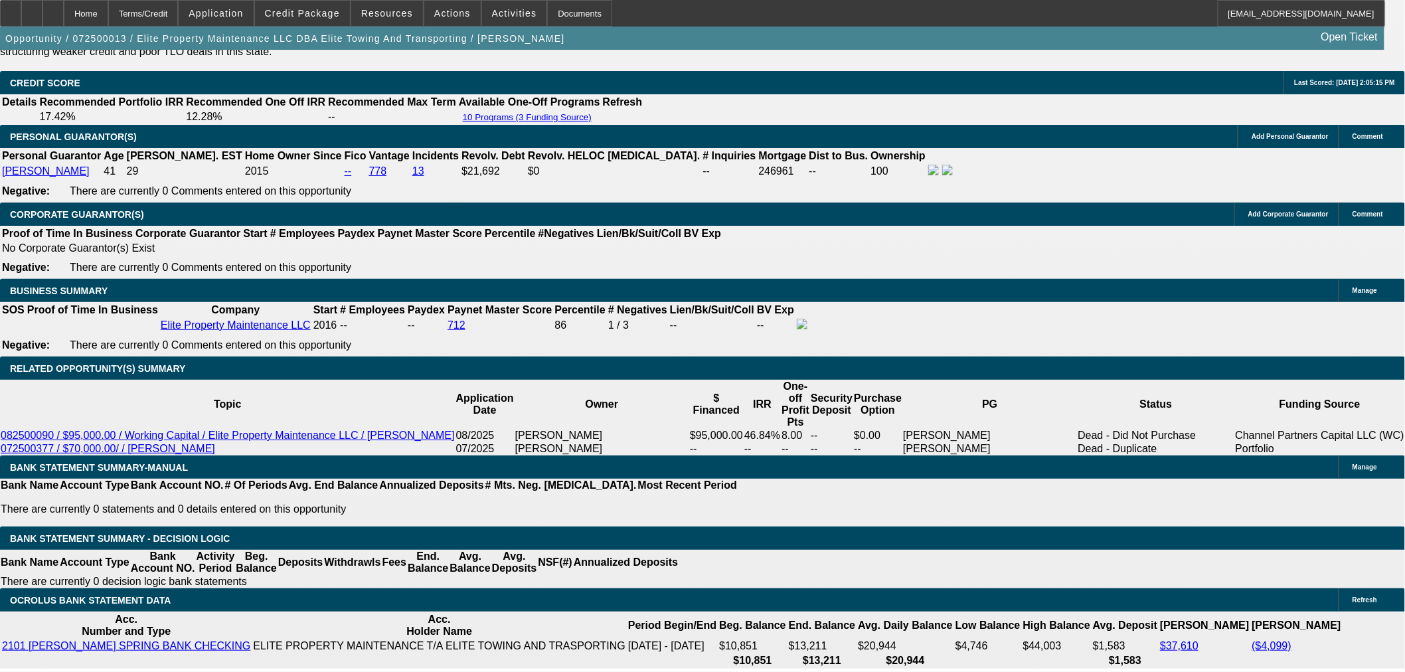
scroll to position [1965, 0]
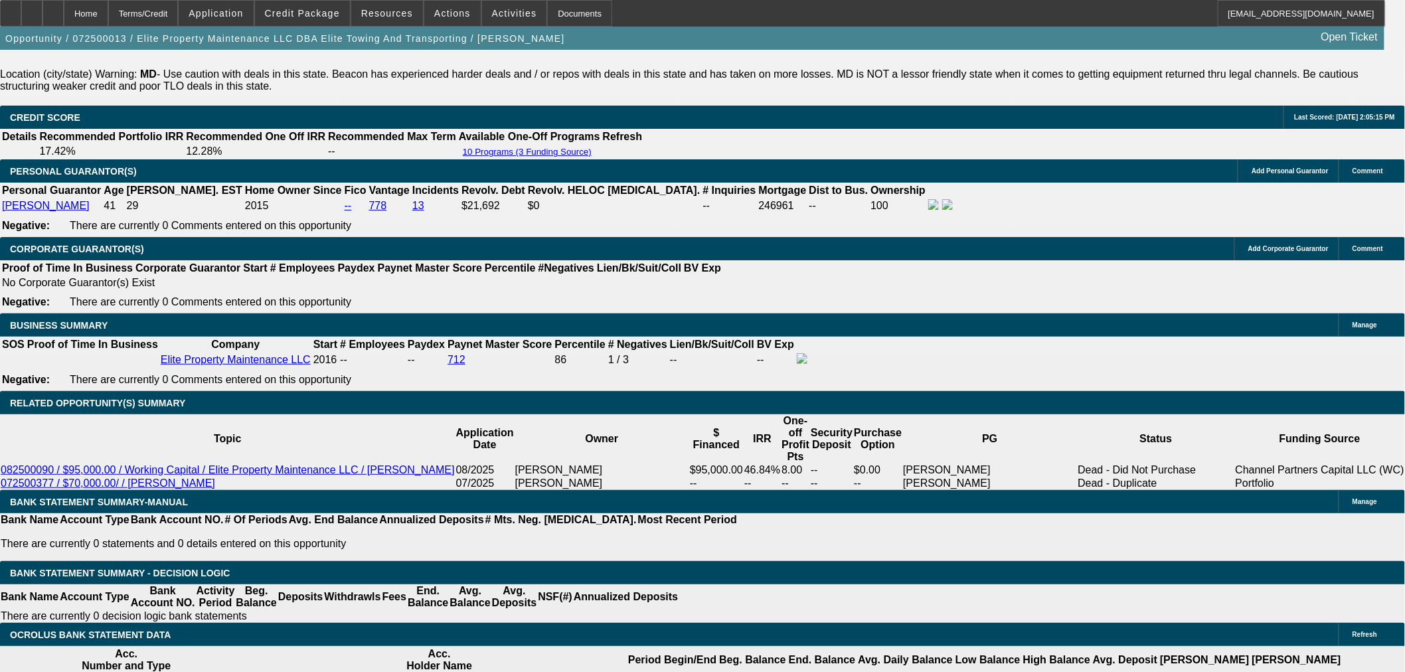
select select "0"
select select "6"
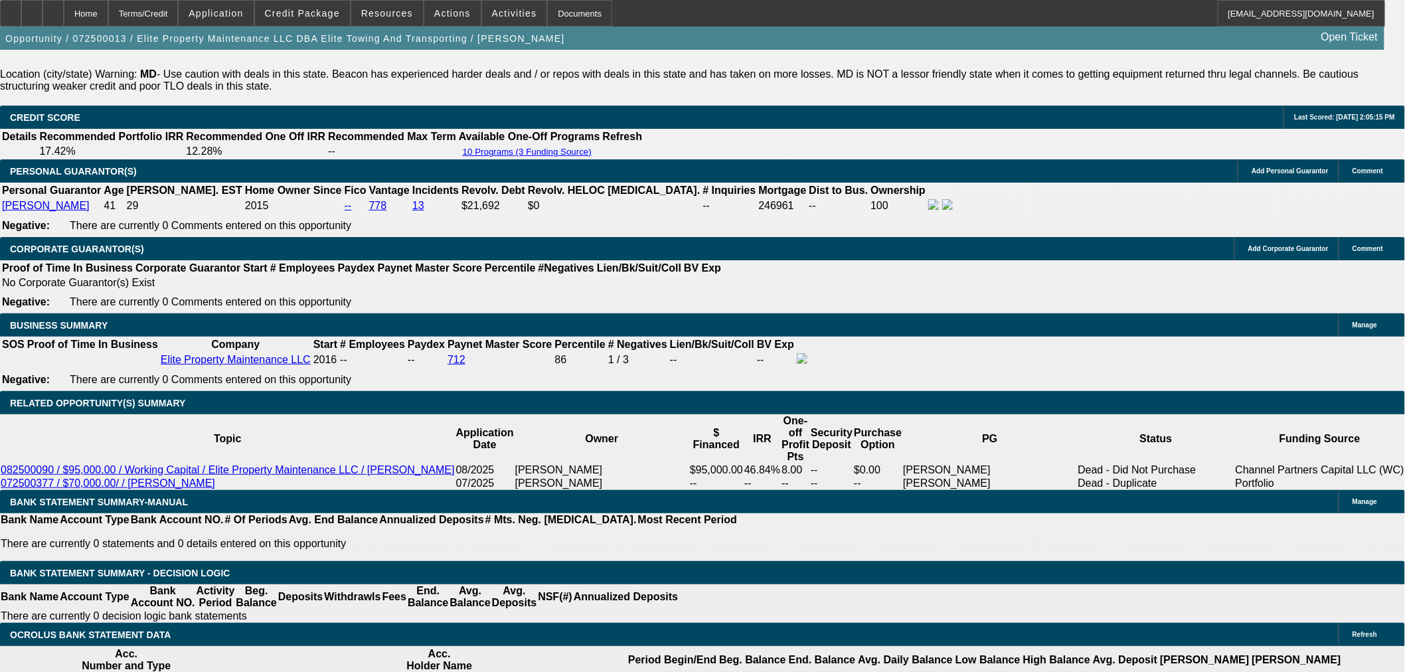
select select "0"
select select "3"
select select "0"
select select "6"
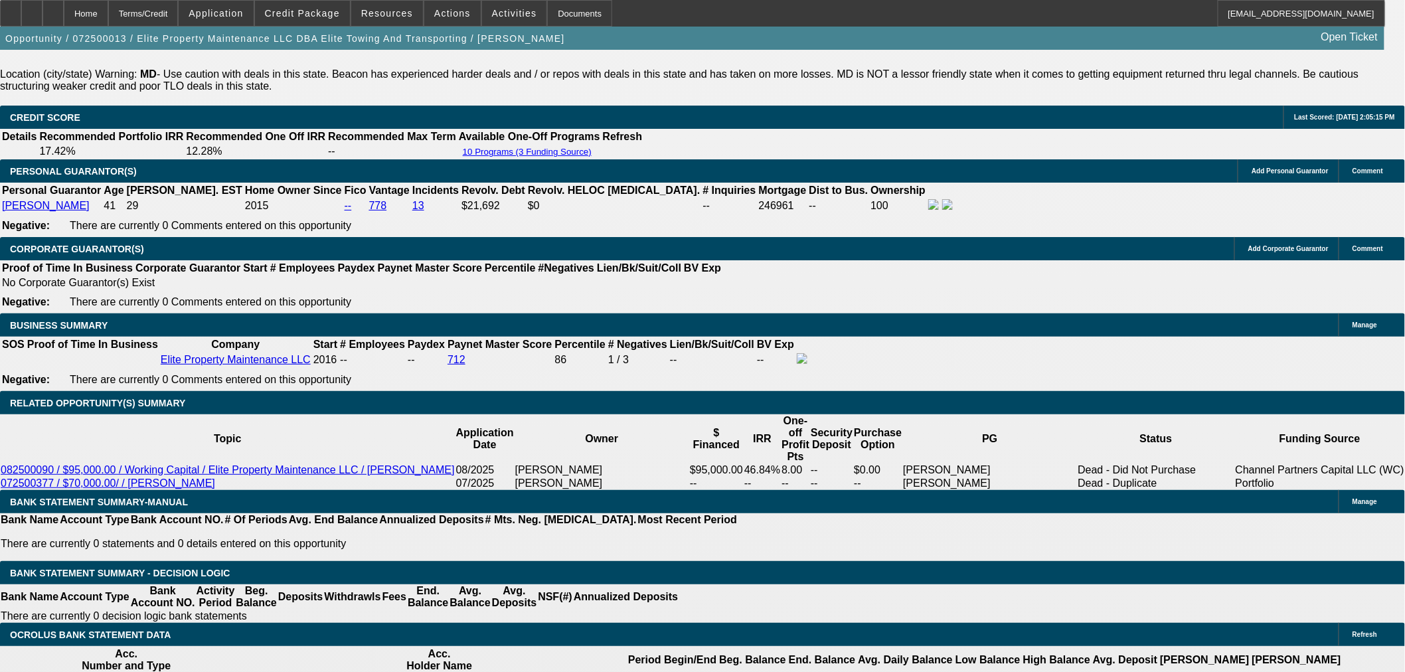
select select "0"
select select "6"
select select "0"
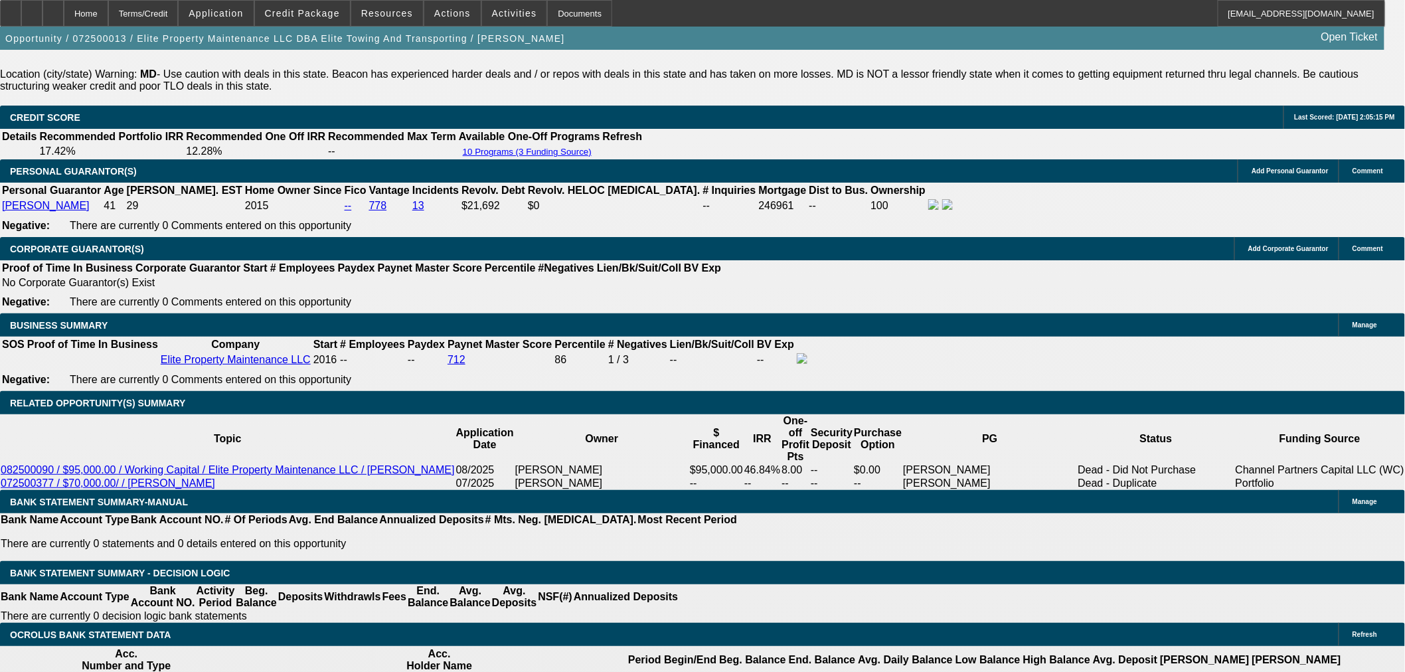
select select "0"
select select "2"
select select "0"
select select "6"
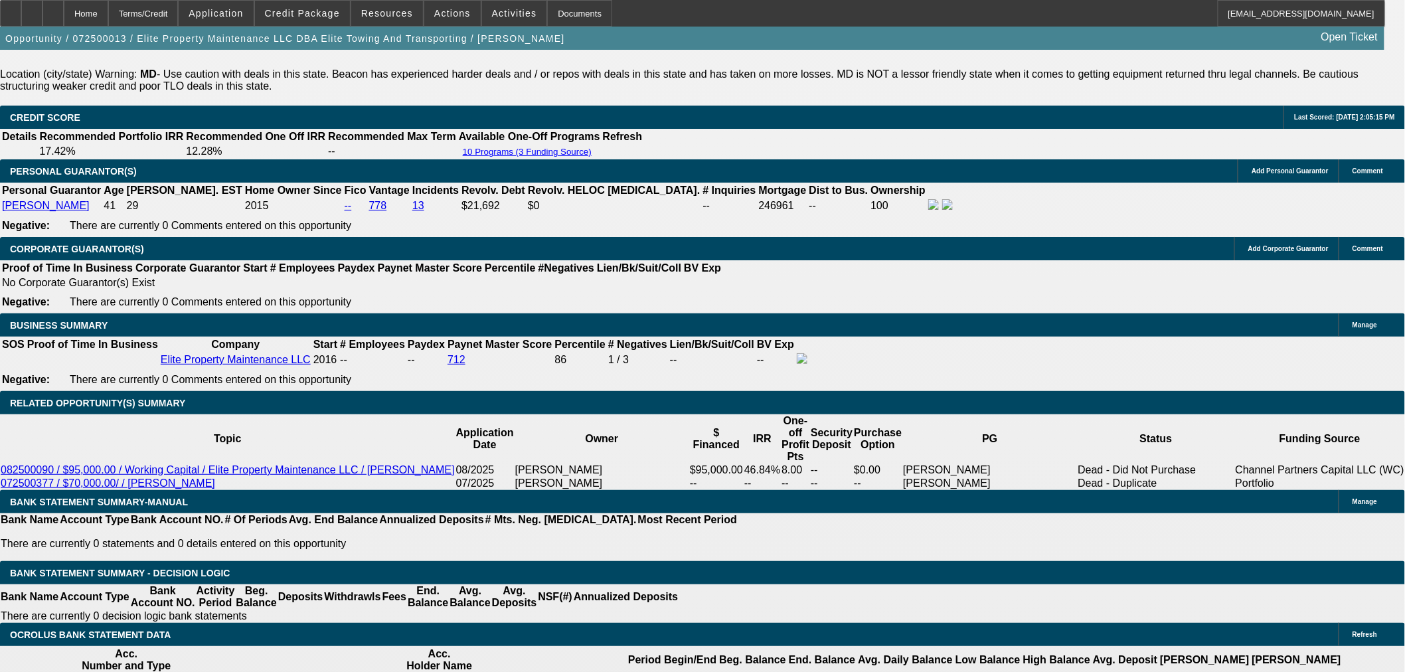
select select "0"
select select "6"
select select "0"
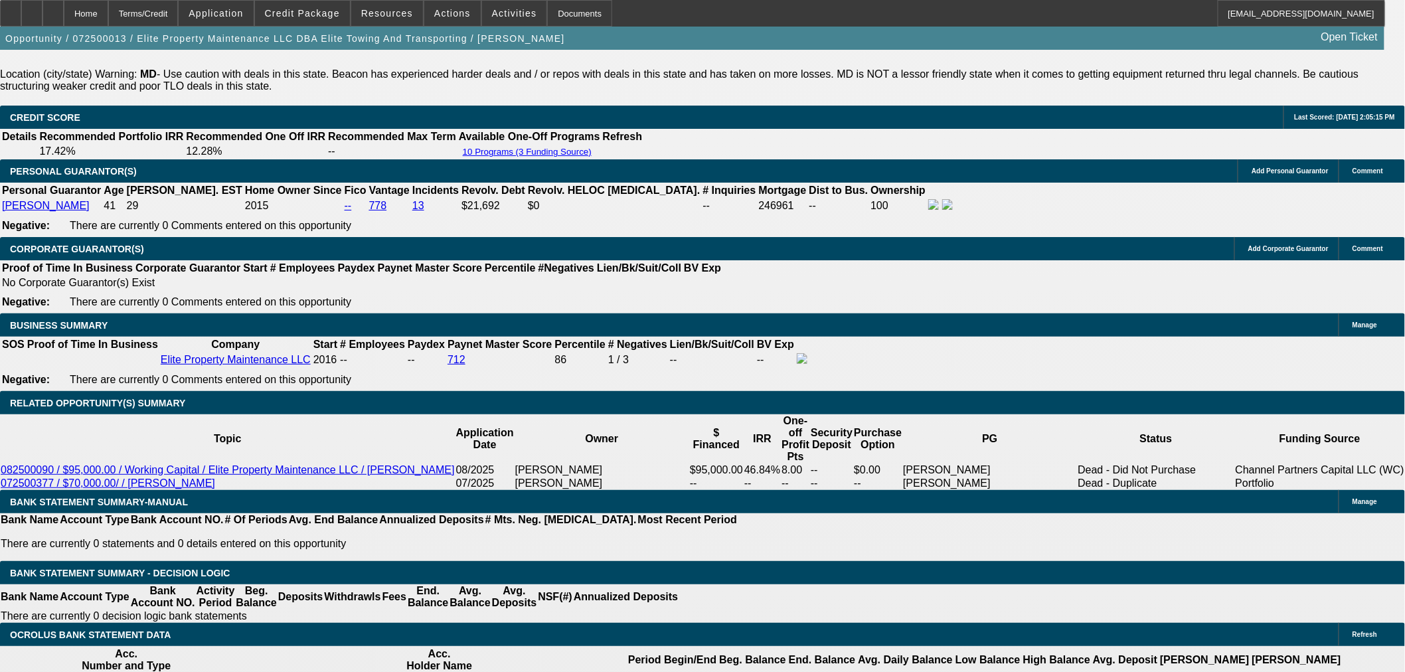
select select "0"
select select "2"
select select "0"
select select "6"
select select "0"
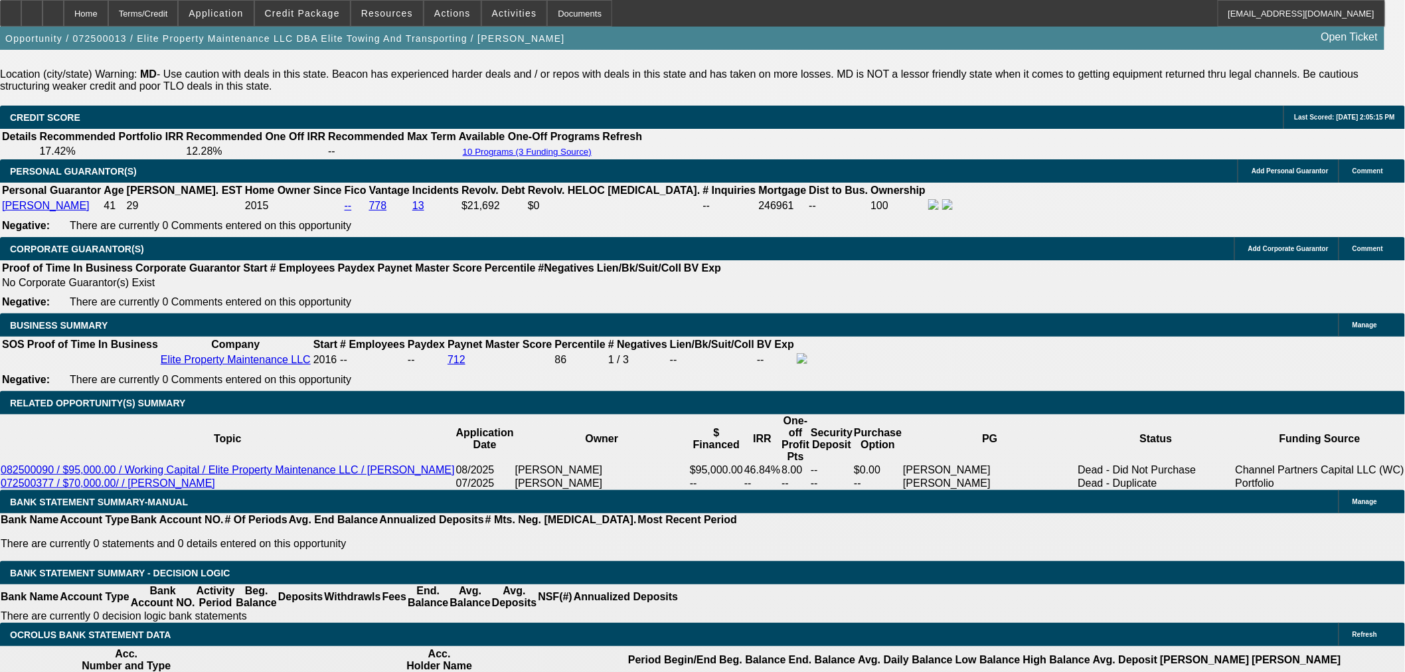
select select "0"
select select "6"
select select "0"
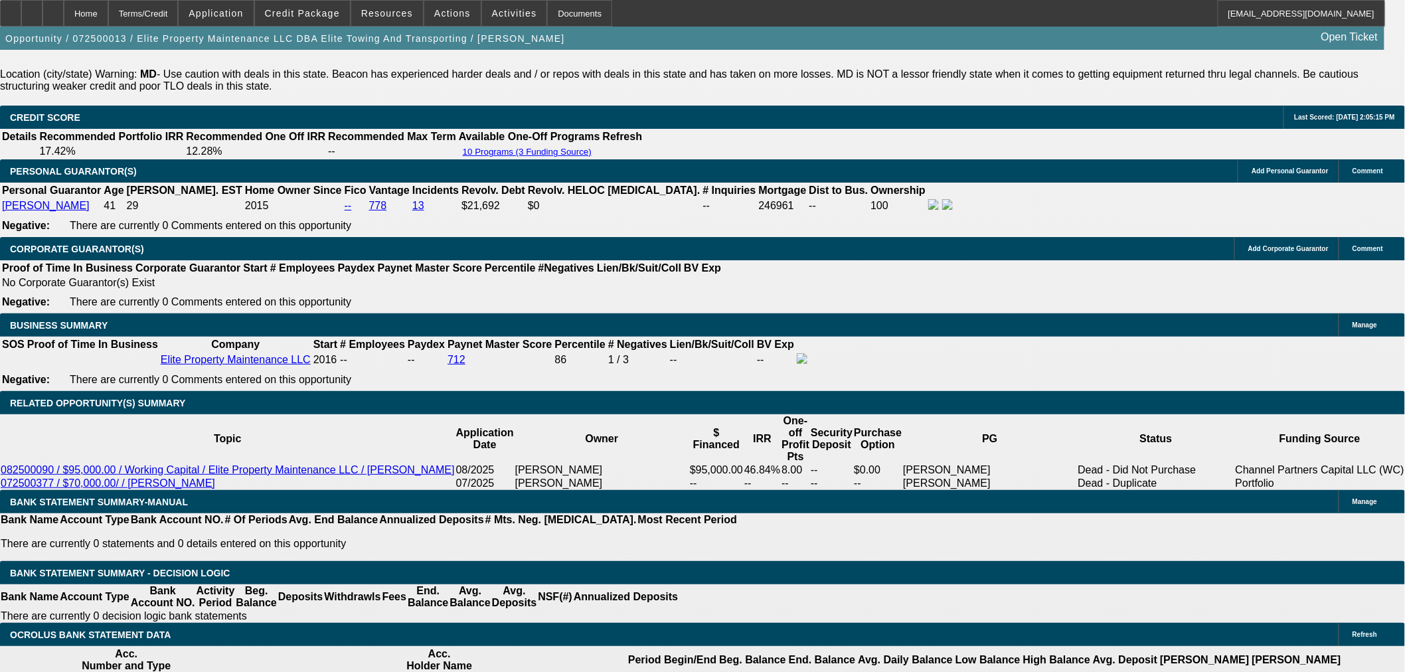
select select "0"
select select "6"
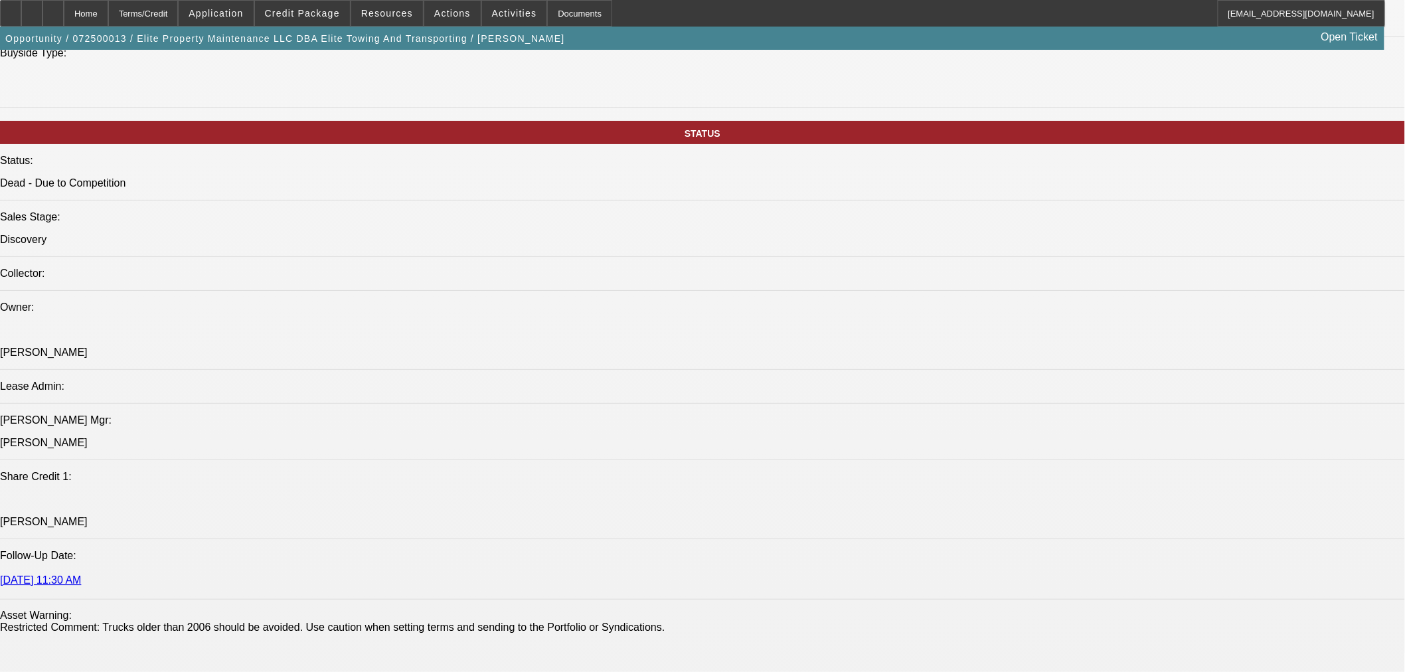
scroll to position [1227, 0]
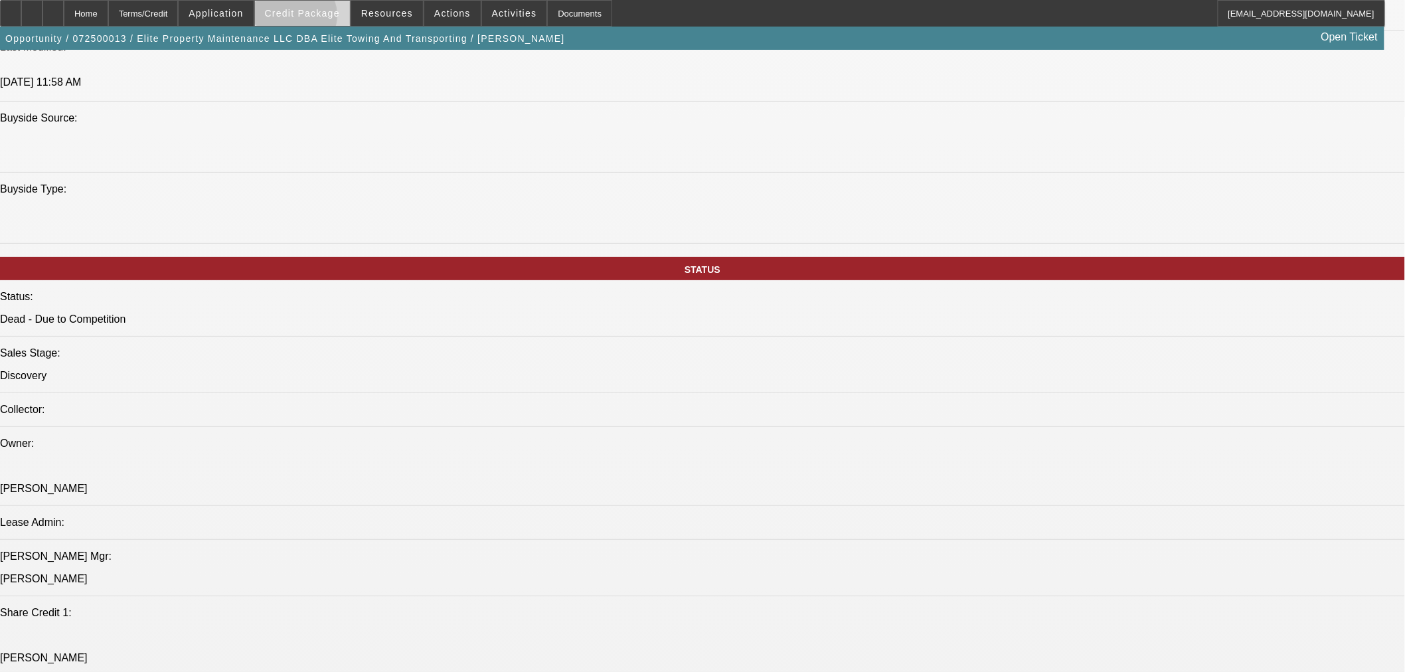
click at [317, 19] on span at bounding box center [302, 13] width 95 height 32
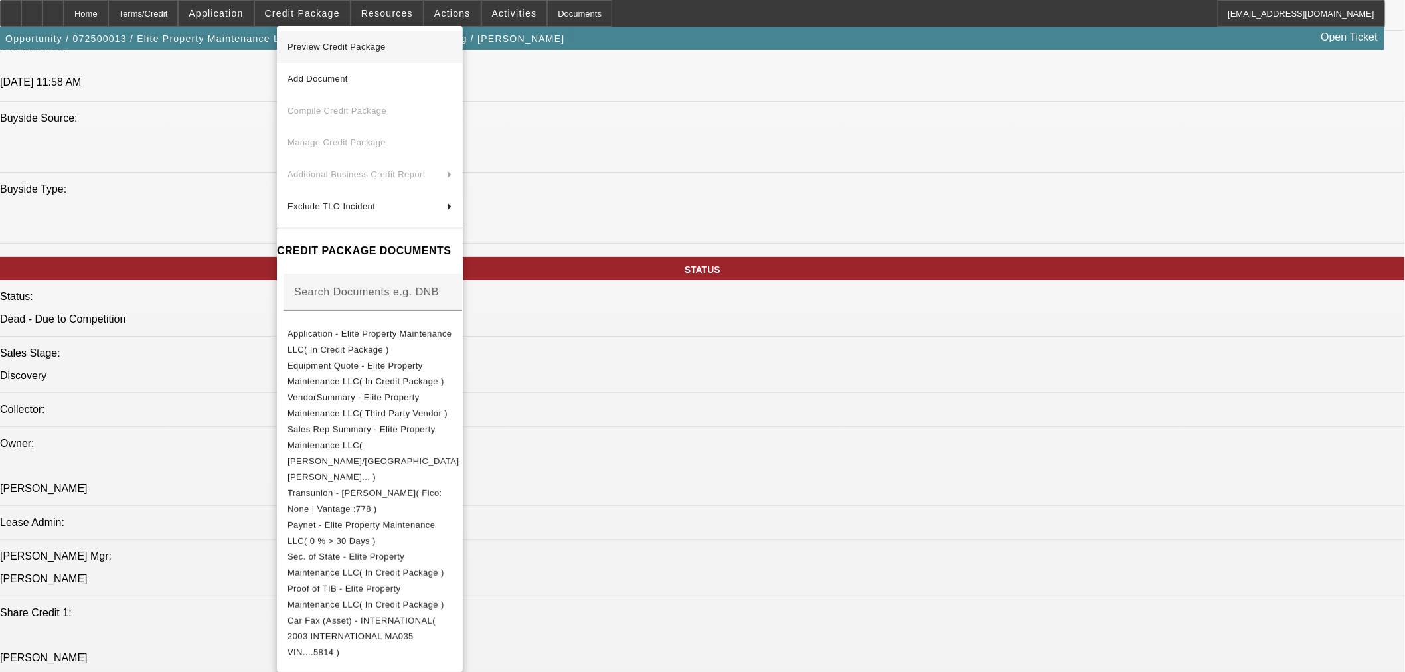
click at [375, 40] on span "Preview Credit Package" at bounding box center [369, 47] width 165 height 16
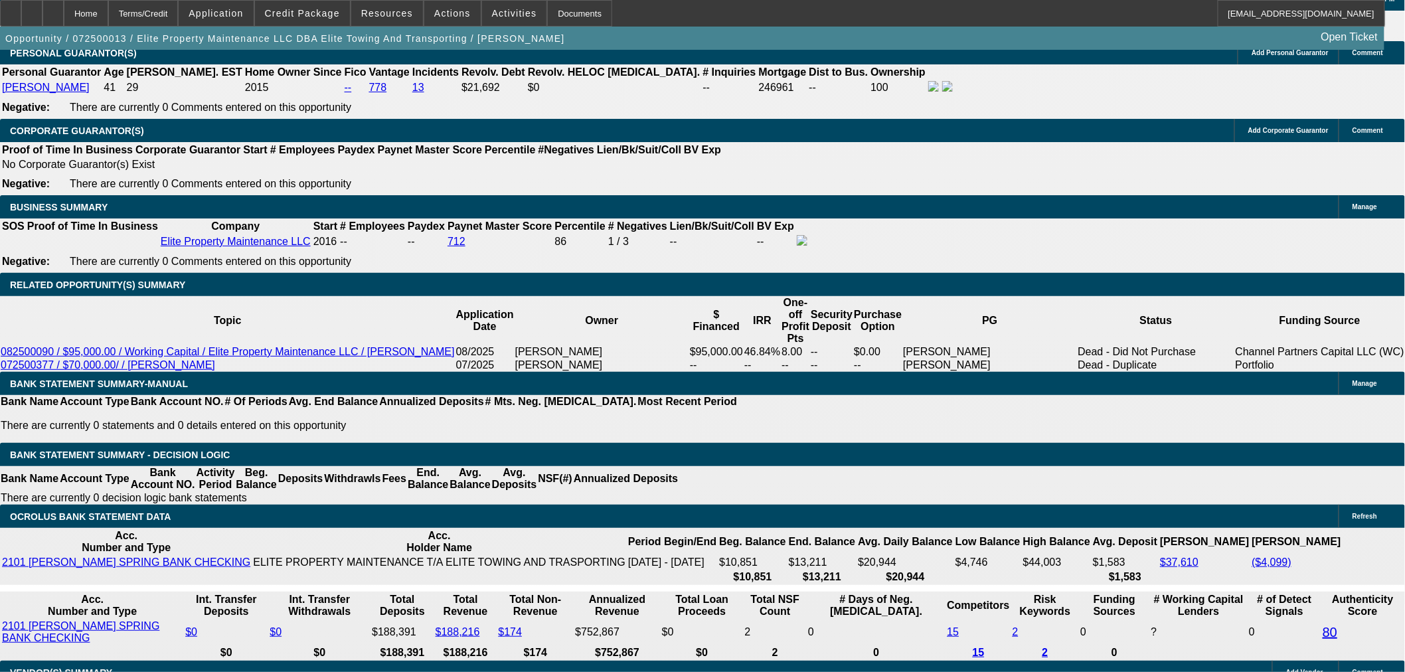
scroll to position [1961, 0]
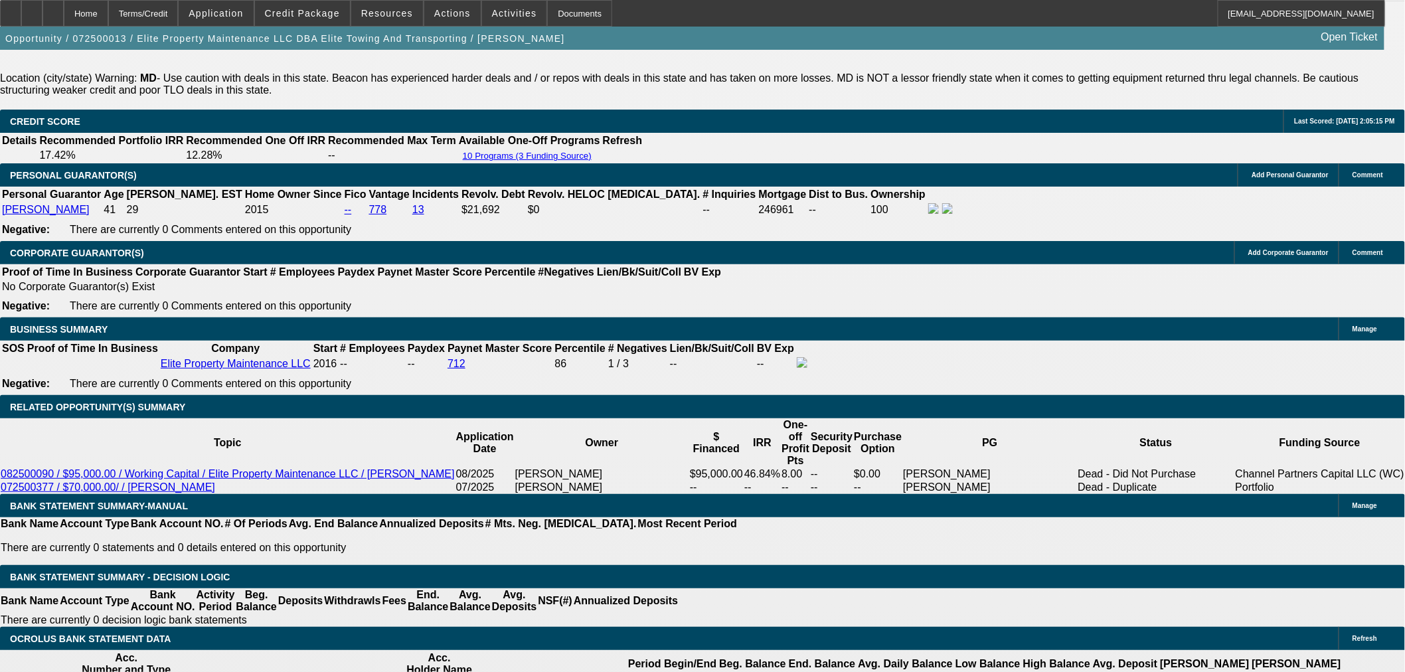
select select "0"
select select "6"
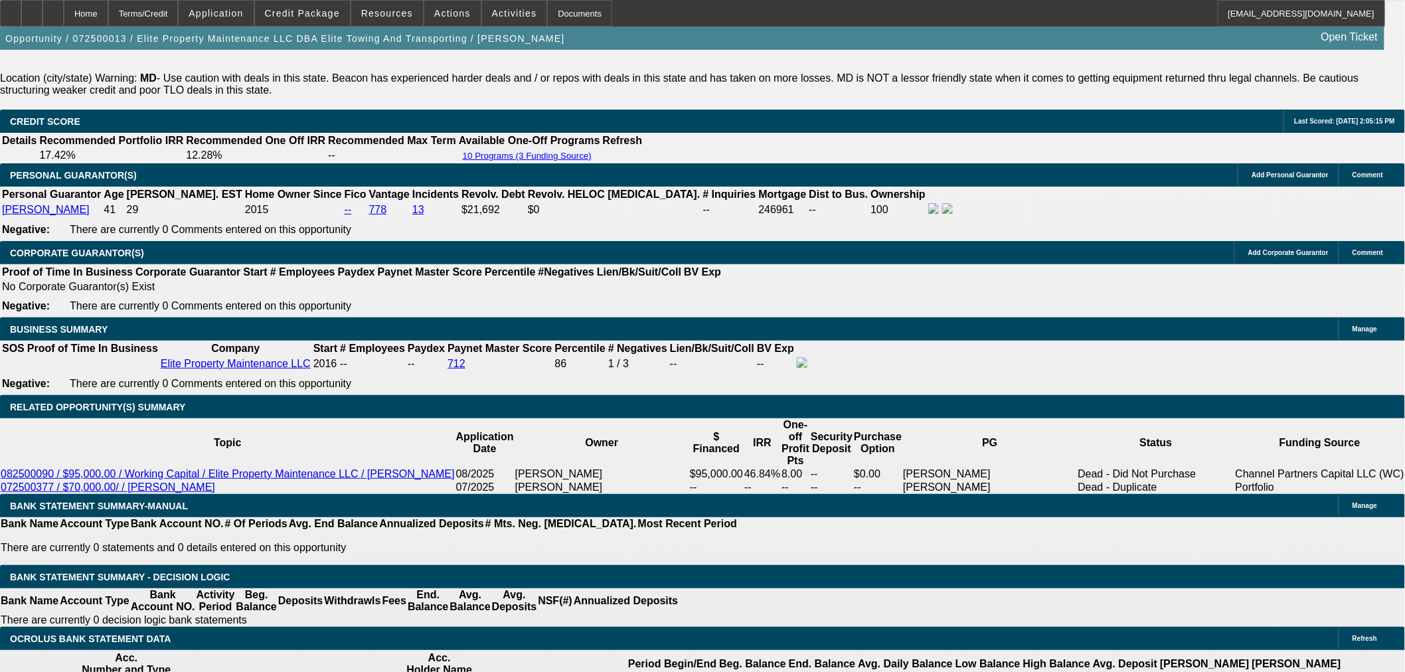
select select "0"
select select "3"
select select "0"
select select "6"
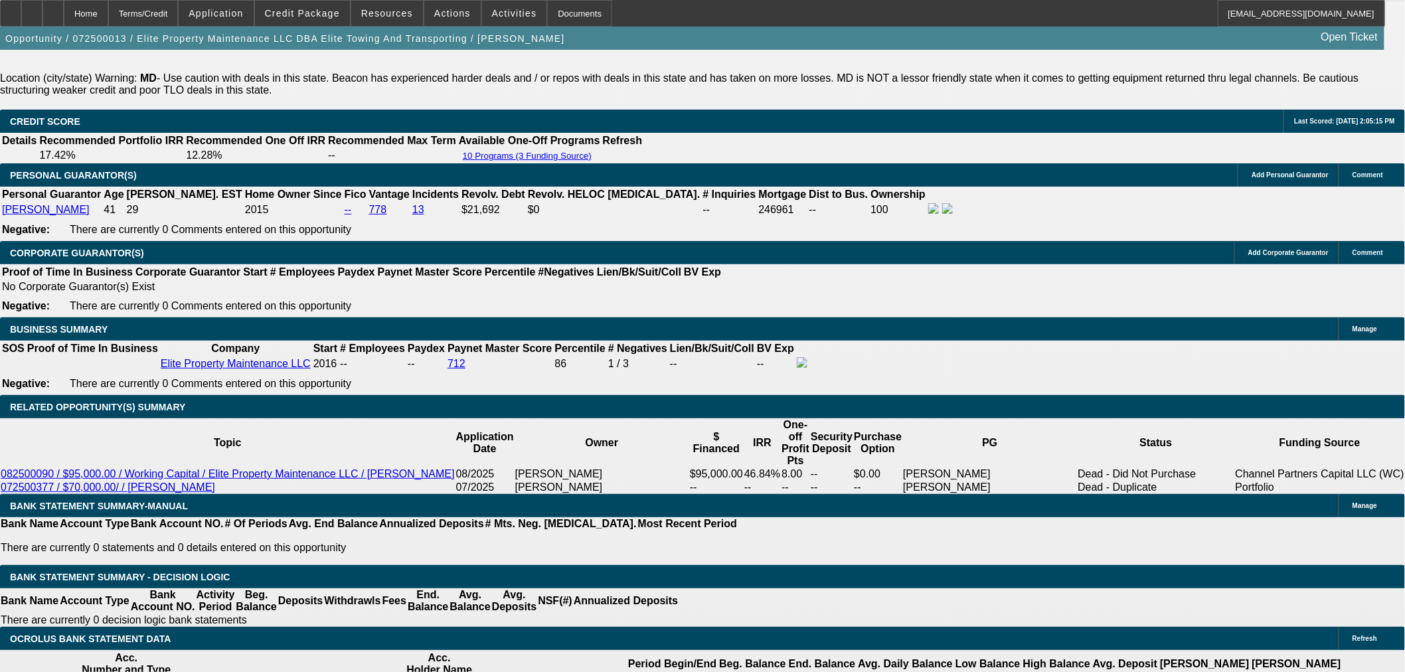
select select "0"
select select "6"
select select "0"
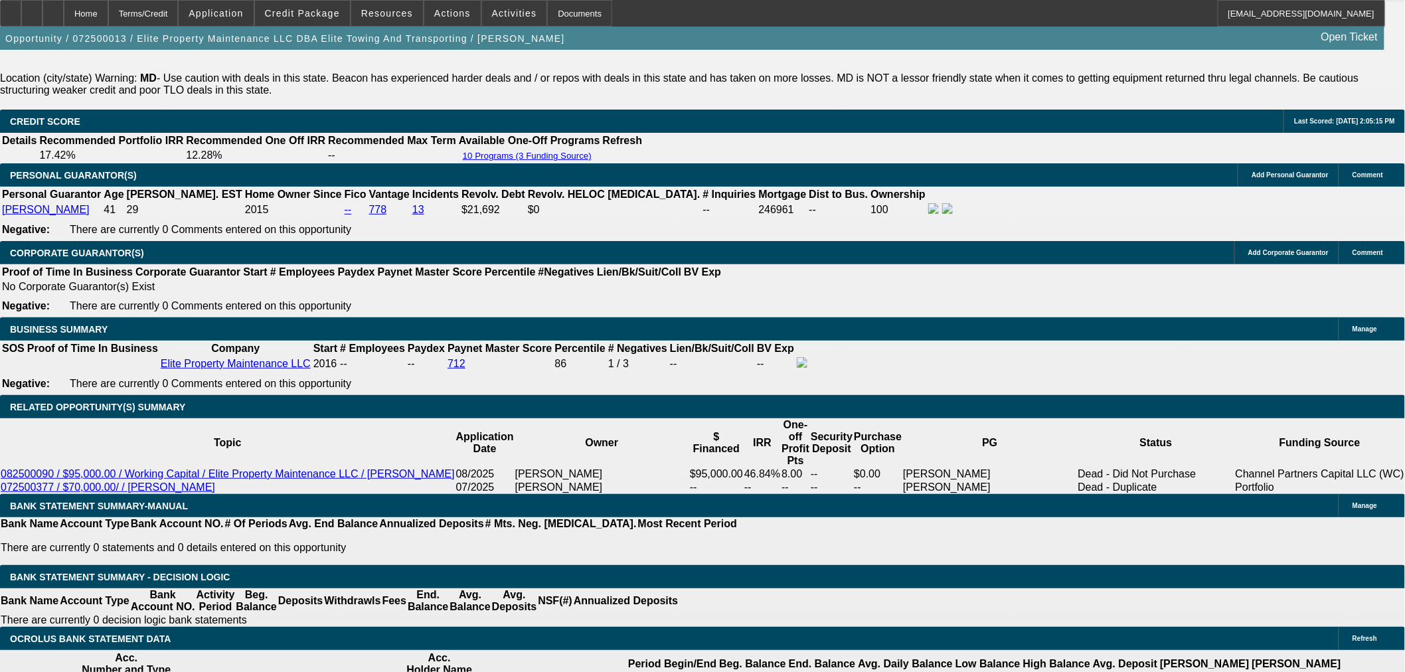
select select "0"
select select "2"
select select "0"
select select "6"
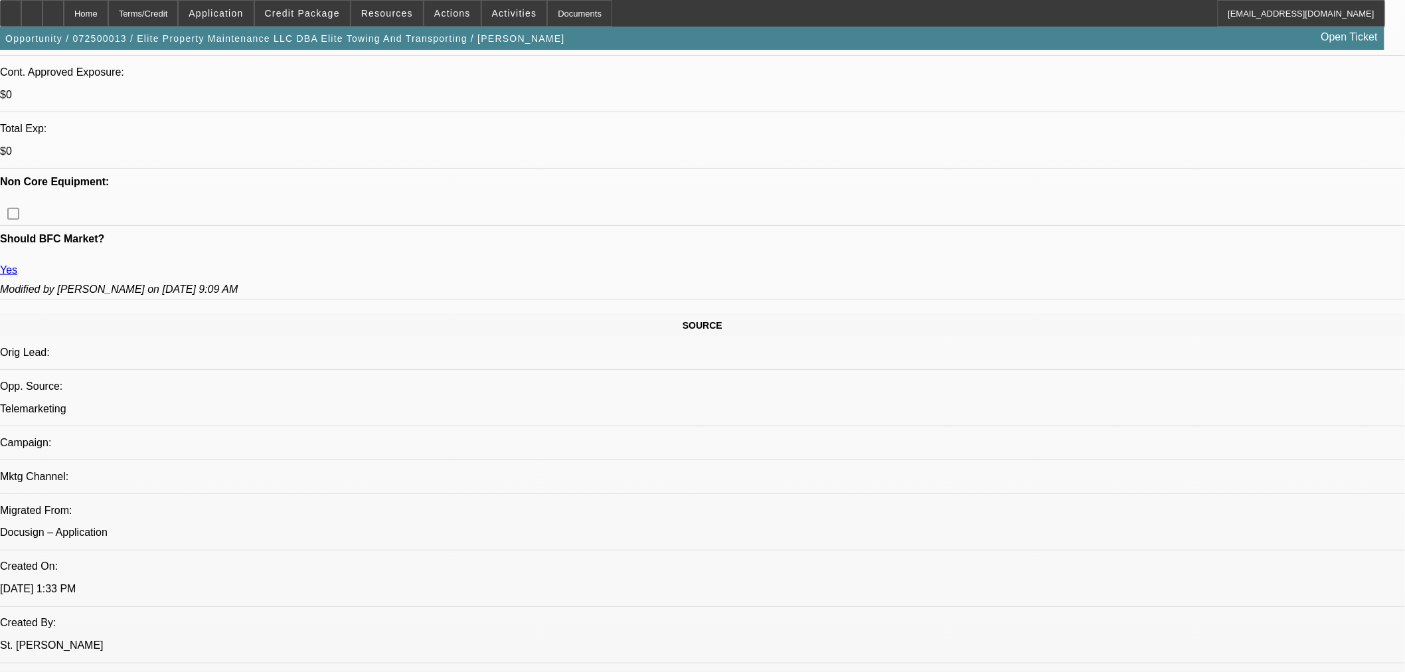
scroll to position [486, 0]
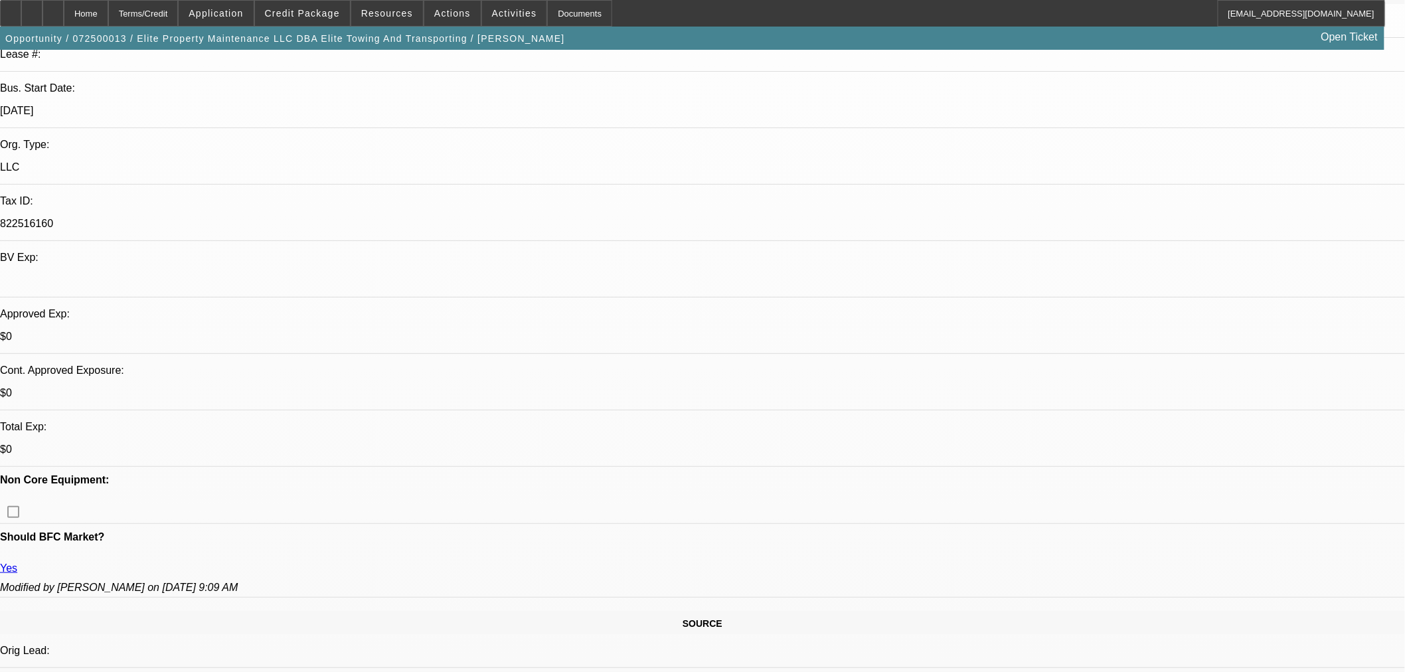
scroll to position [0, 0]
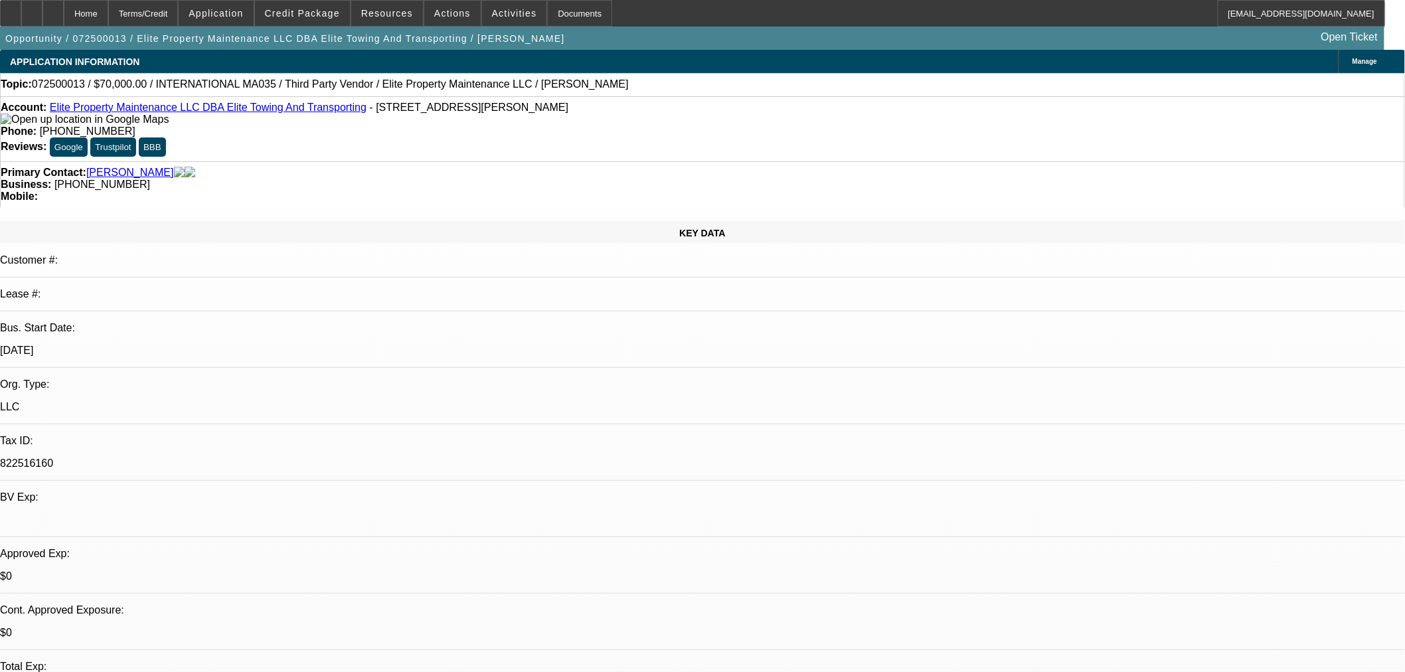
click at [169, 108] on link "Elite Property Maintenance LLC DBA Elite Towing And Transporting" at bounding box center [208, 107] width 317 height 11
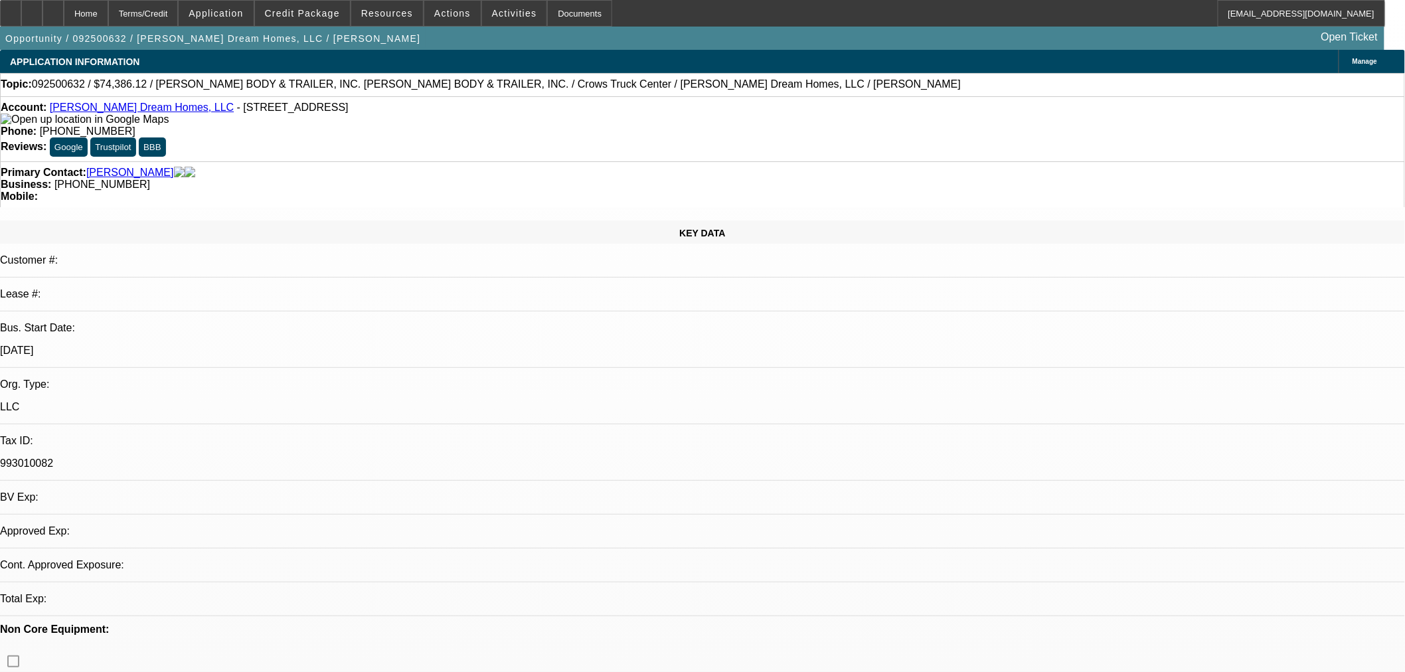
select select "0"
select select "2"
select select "0.1"
select select "4"
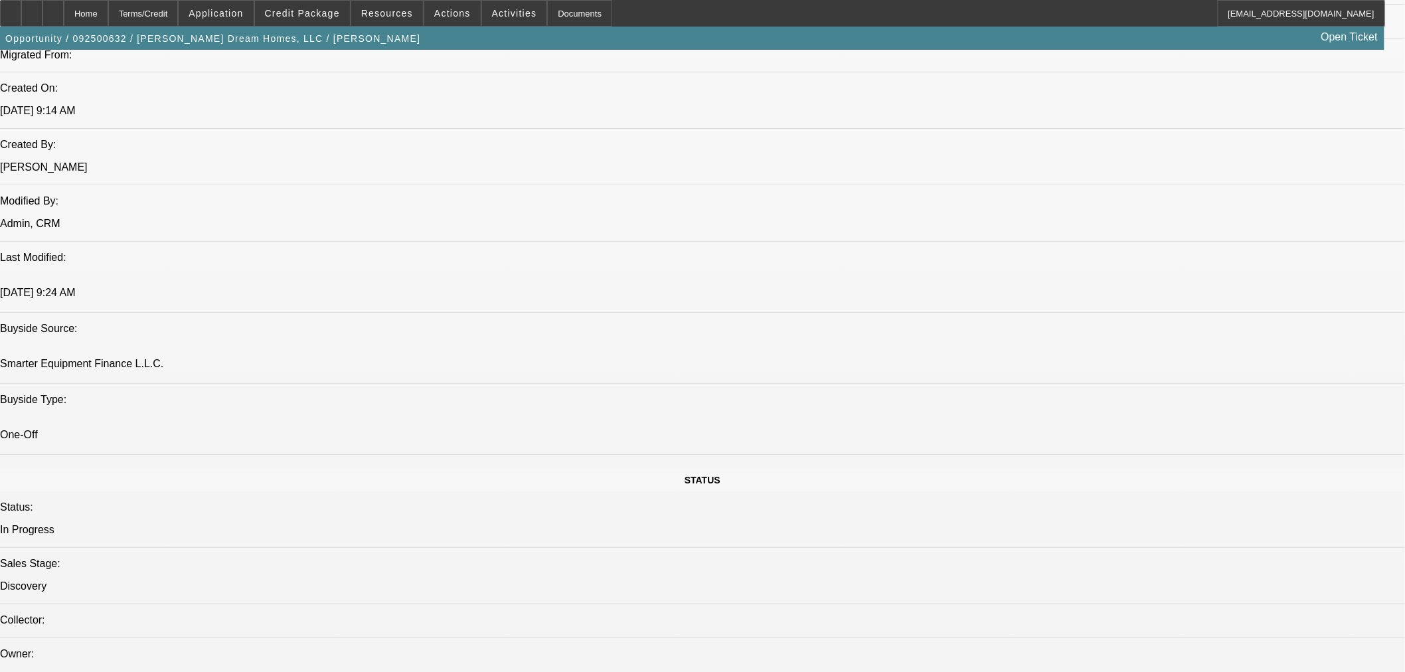
scroll to position [1230, 0]
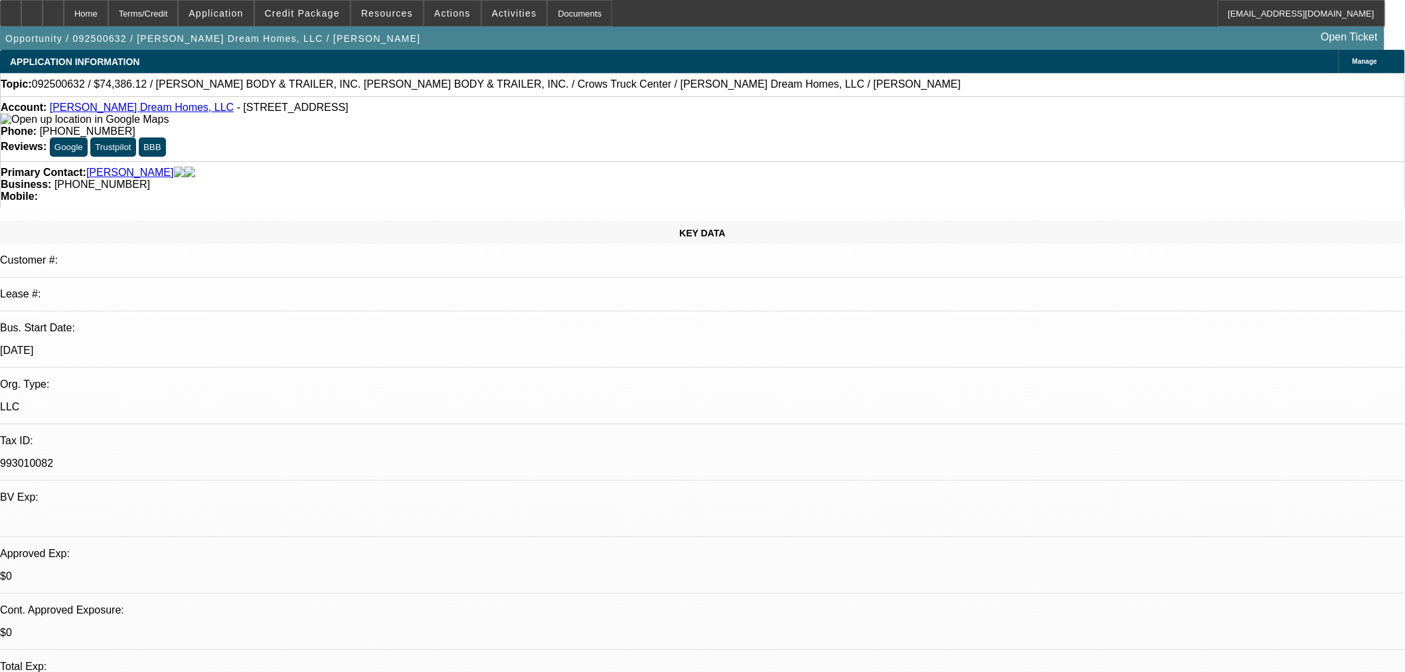
scroll to position [123, 0]
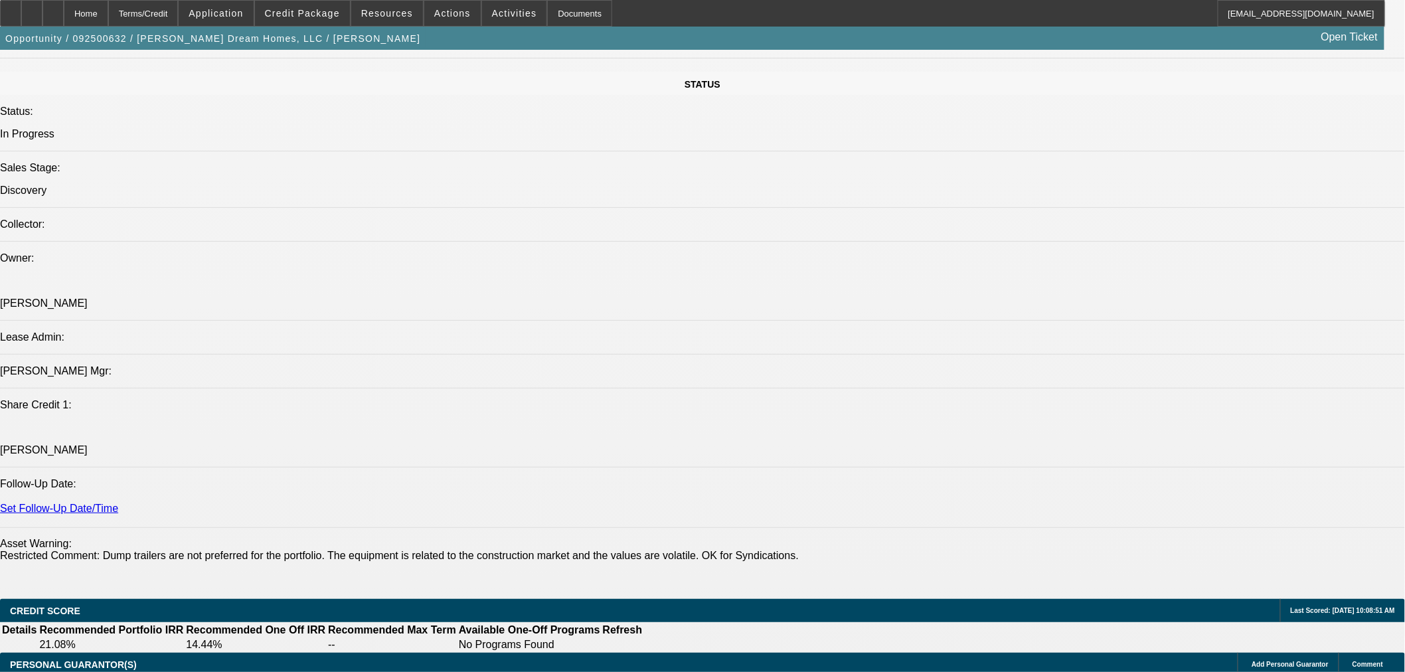
scroll to position [1598, 0]
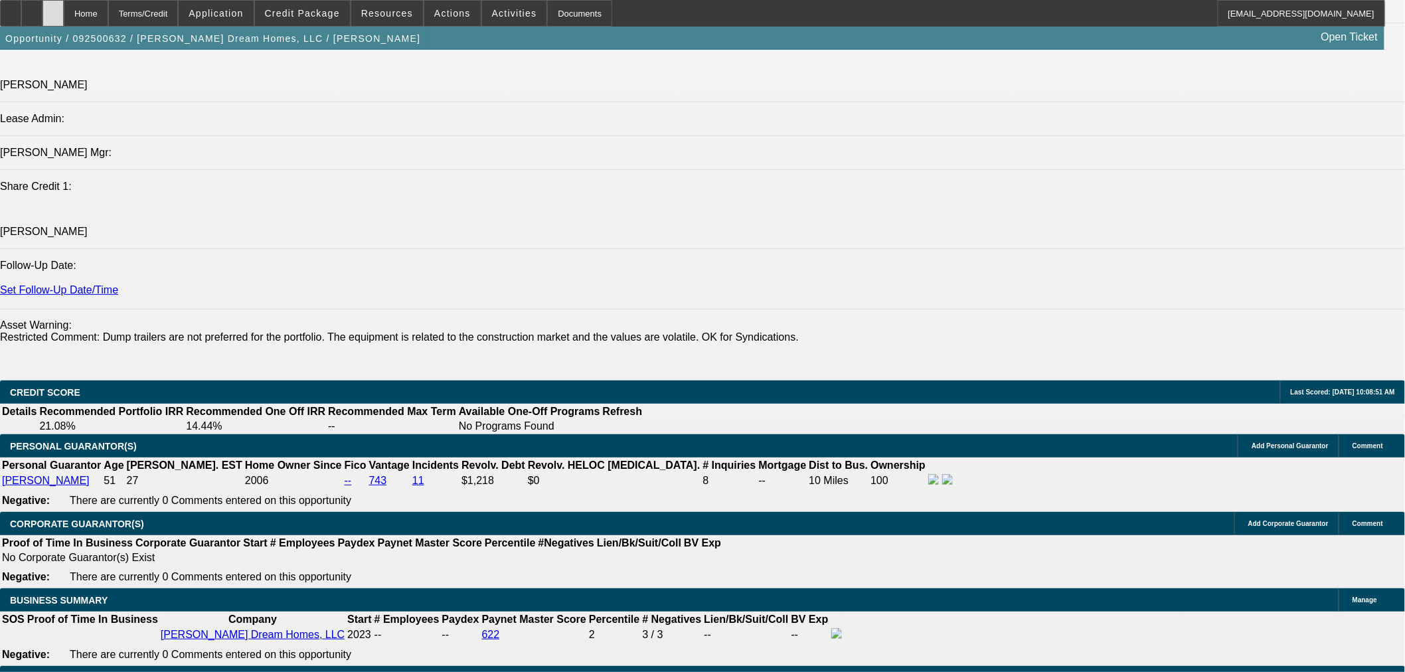
click at [53, 9] on icon at bounding box center [53, 9] width 0 height 0
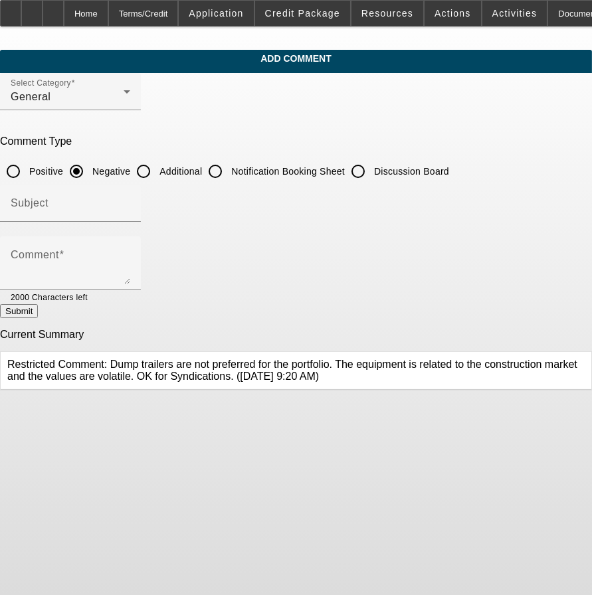
click at [157, 164] on input "Additional" at bounding box center [143, 171] width 27 height 27
radio input "true"
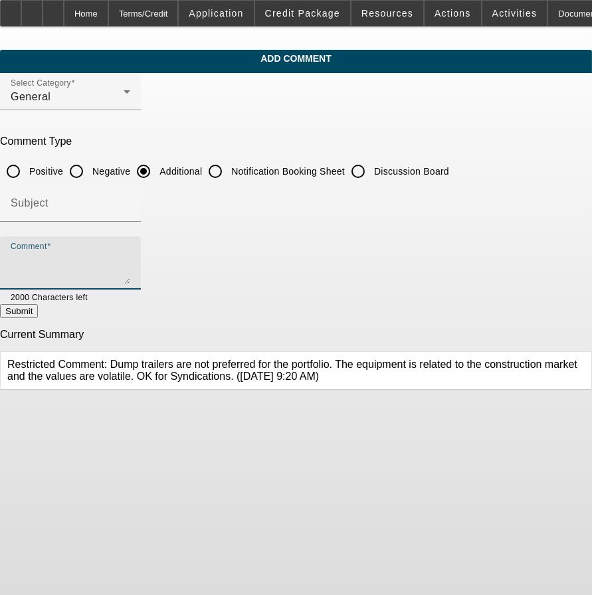
click at [130, 252] on textarea "Comment" at bounding box center [71, 268] width 120 height 32
click at [130, 257] on textarea "Per the broker, [PERSON_NAME] has 2 sons, [PERSON_NAME] (26) and [PERSON_NAME] …" at bounding box center [71, 268] width 120 height 32
click at [130, 256] on textarea "Per the broker, [PERSON_NAME] has 2 sons, [PERSON_NAME] (26) and [PERSON_NAME] …" at bounding box center [71, 268] width 120 height 32
click at [130, 248] on div "Comment Per the broker, [PERSON_NAME] has 2 sons, [PERSON_NAME] (26) and [PERSO…" at bounding box center [71, 262] width 120 height 53
click at [130, 257] on textarea "Per the broker, [PERSON_NAME] has 2 sons, [PERSON_NAME] (26) and [PERSON_NAME] …" at bounding box center [71, 268] width 120 height 32
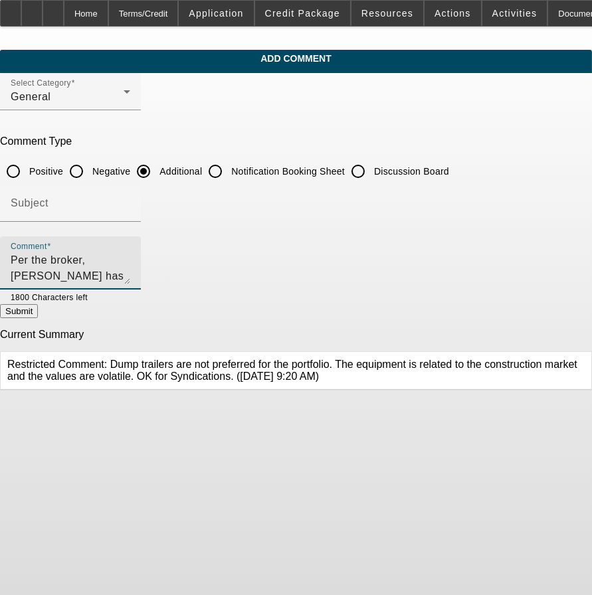
type textarea "Per the broker, [PERSON_NAME] has 2 sons, [PERSON_NAME] (26) and [PERSON_NAME] …"
click at [38, 308] on button "Submit" at bounding box center [19, 311] width 38 height 14
radio input "true"
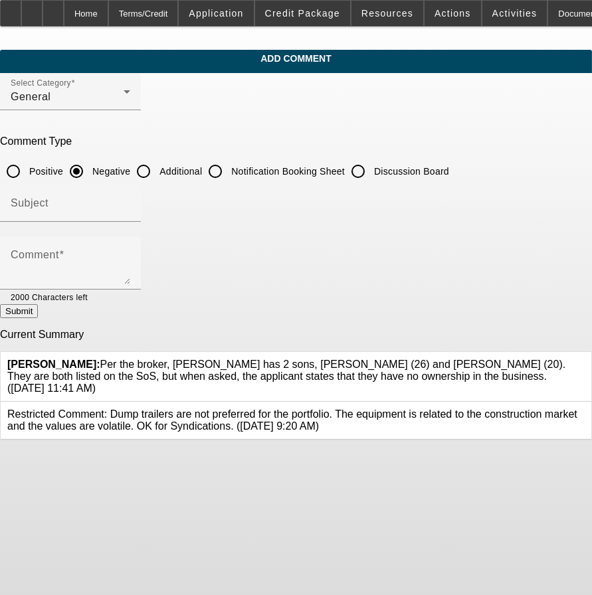
drag, startPoint x: 200, startPoint y: 166, endPoint x: 204, endPoint y: 219, distance: 53.3
click at [157, 168] on input "Additional" at bounding box center [143, 171] width 27 height 27
radio input "true"
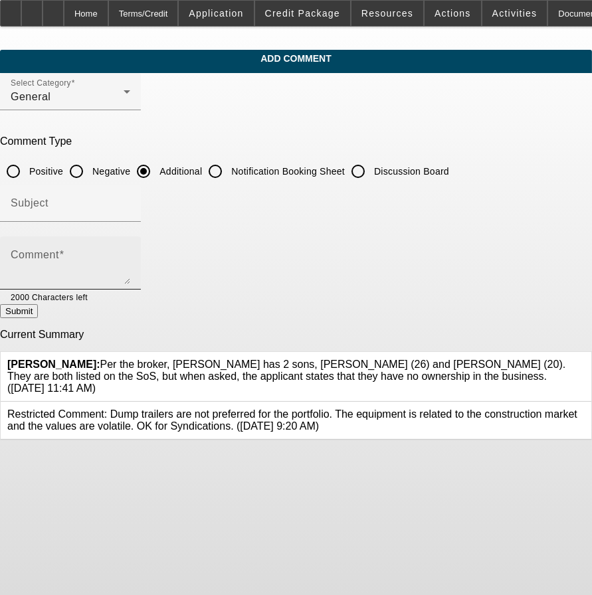
click at [130, 248] on div "Comment" at bounding box center [71, 262] width 120 height 53
paste textarea "i. 4717 Hwy 19, Meridian, MS 39301 (One of his contractors owns this address an…"
drag, startPoint x: 201, startPoint y: 257, endPoint x: 181, endPoint y: 252, distance: 21.1
click at [130, 252] on textarea "Equipment will be located at: i. 4717 Hwy 19, Meridian, MS 39301 (One of his co…" at bounding box center [71, 268] width 120 height 32
drag, startPoint x: 313, startPoint y: 256, endPoint x: 180, endPoint y: 256, distance: 133.4
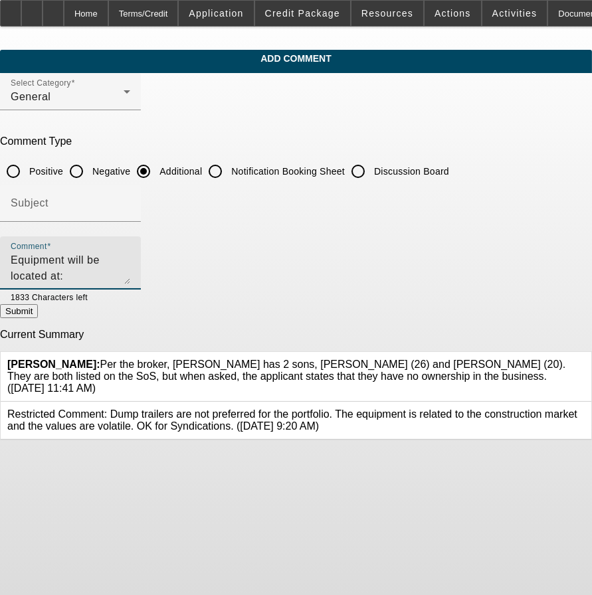
click at [130, 256] on textarea "Equipment will be located at: [STREET_ADDRESS] (One of his contractors owns thi…" at bounding box center [71, 268] width 120 height 32
type textarea "Equipment will be located at: [STREET_ADDRESS] (One of his contractors owns thi…"
click at [38, 308] on button "Submit" at bounding box center [19, 311] width 38 height 14
radio input "true"
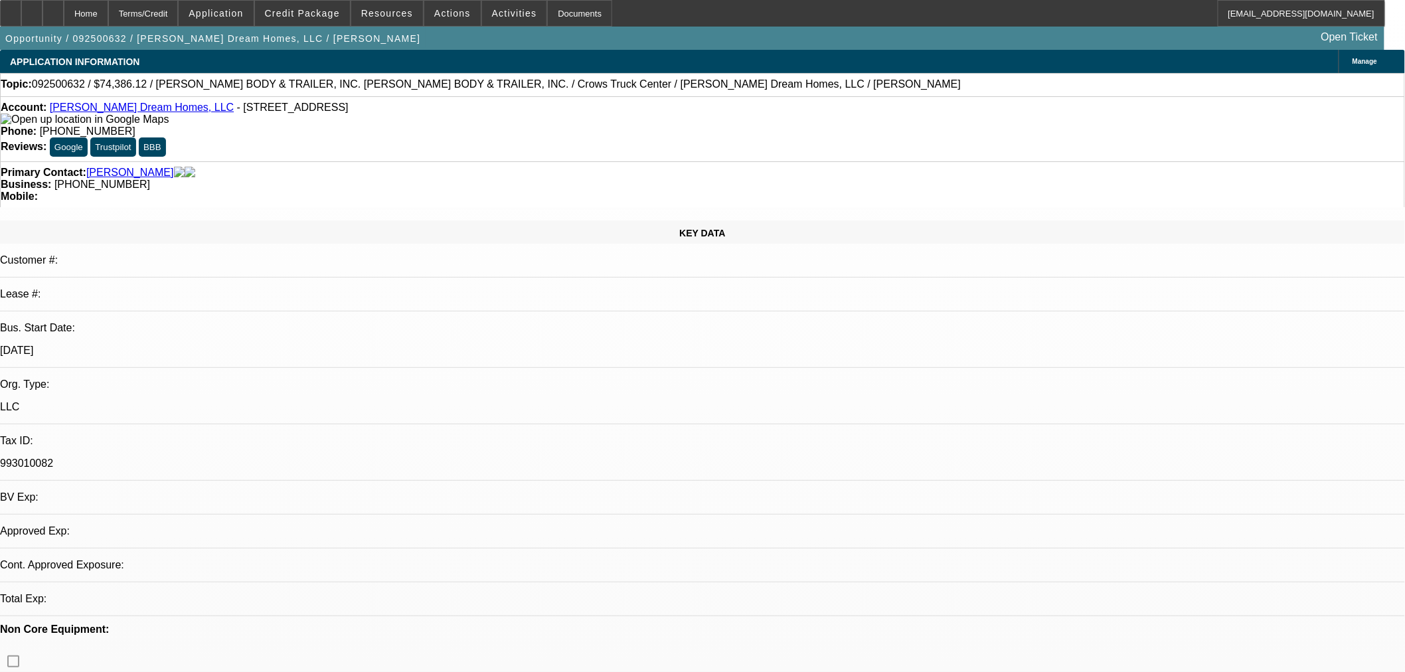
select select "0"
select select "2"
select select "0.1"
select select "4"
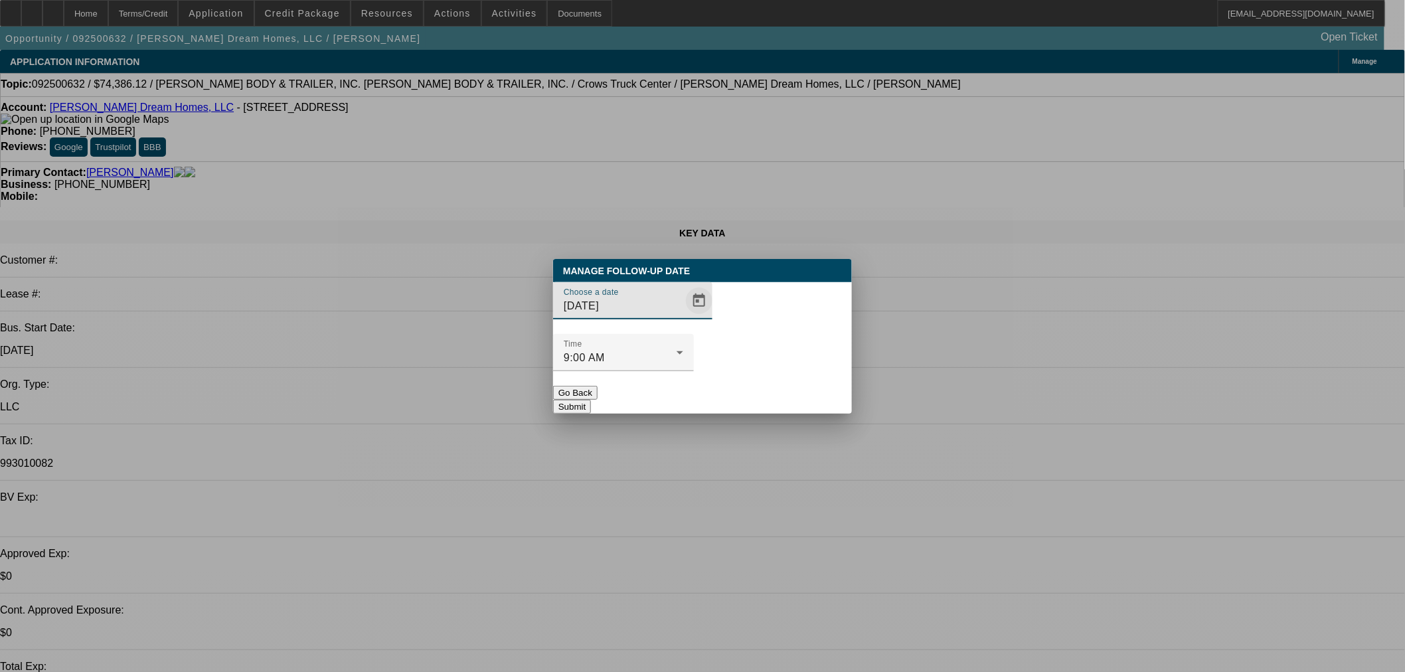
click at [683, 317] on span "Open calendar" at bounding box center [699, 301] width 32 height 32
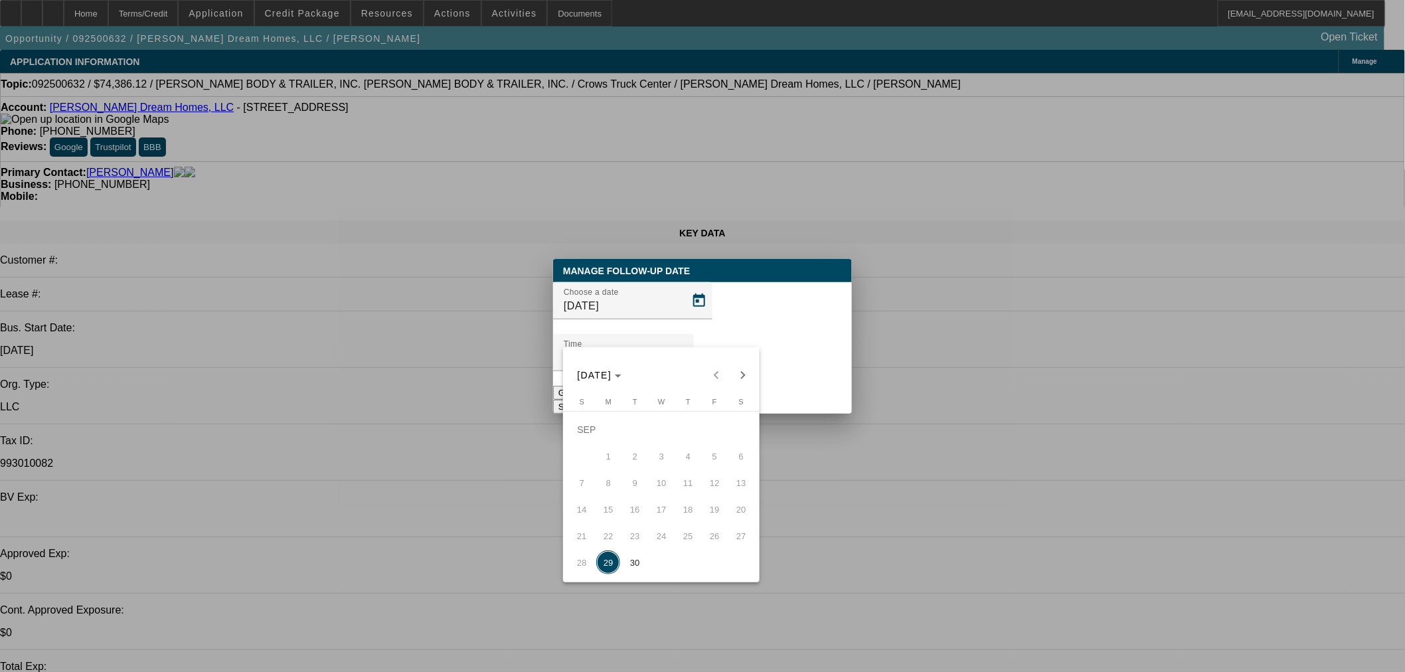
click at [603, 568] on span "29" at bounding box center [608, 562] width 24 height 24
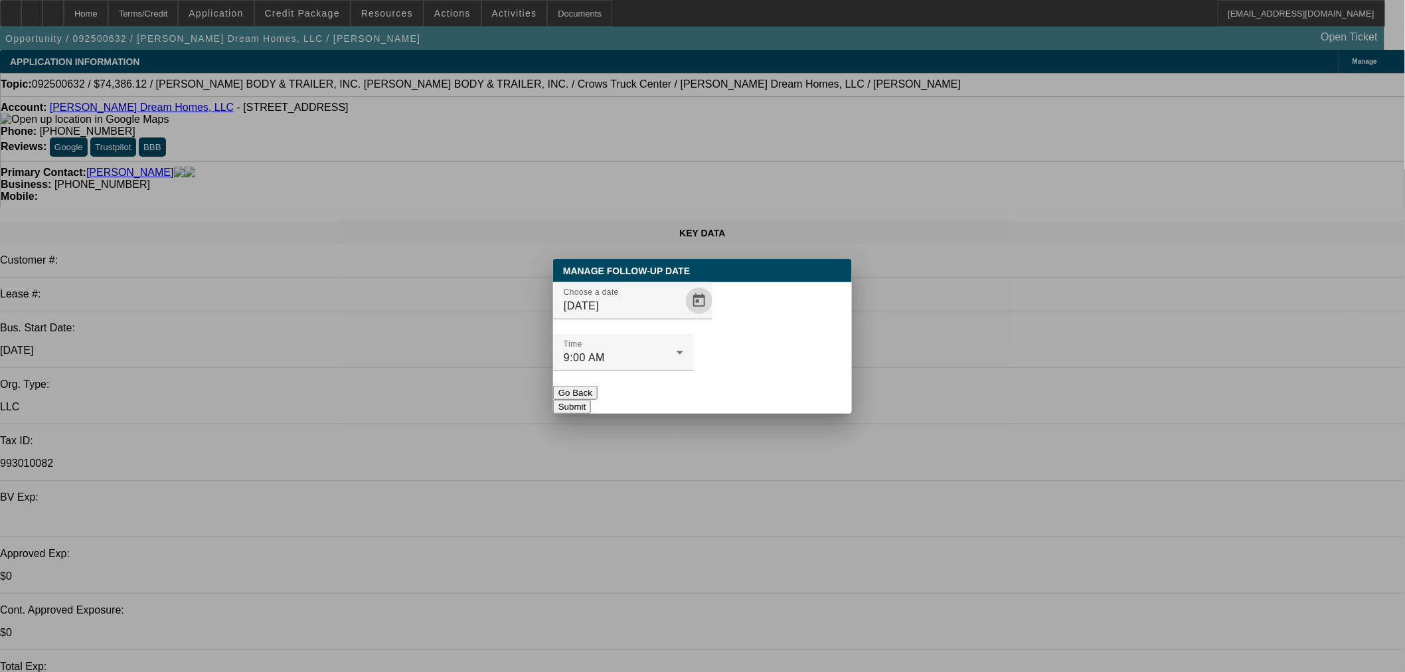
click at [591, 400] on button "Submit" at bounding box center [572, 407] width 38 height 14
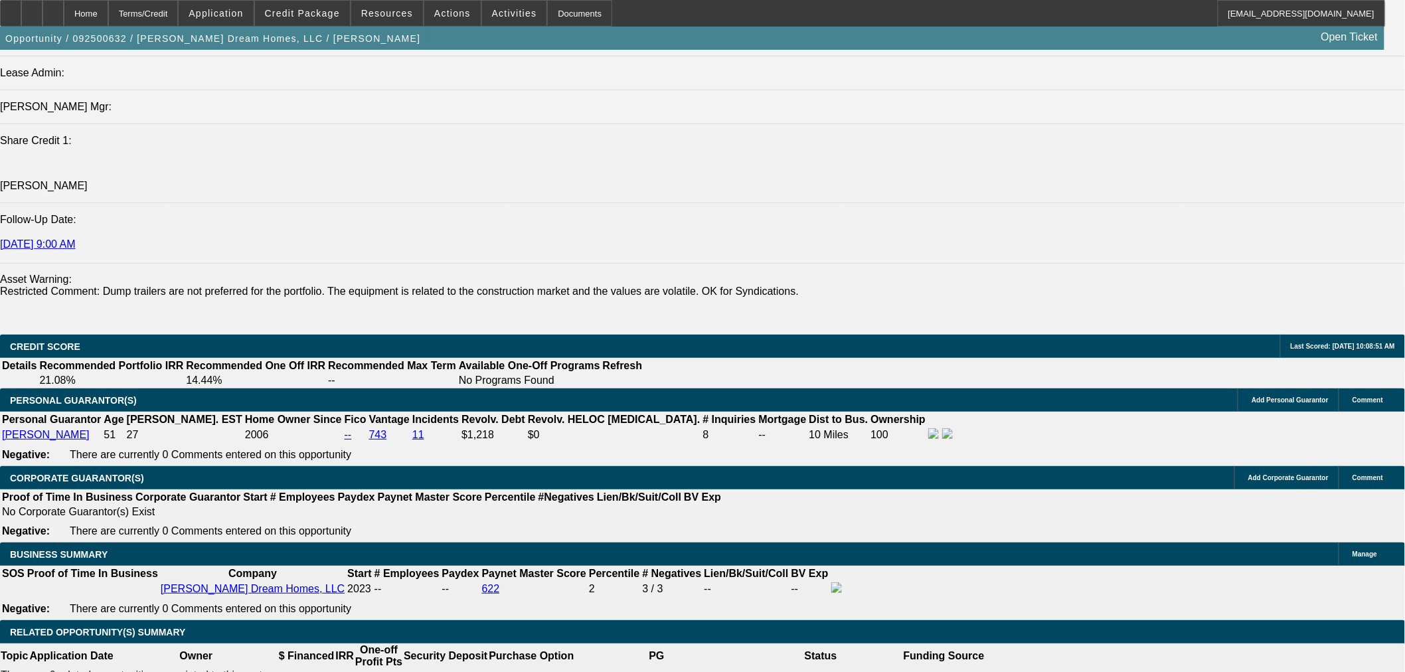
scroll to position [1967, 0]
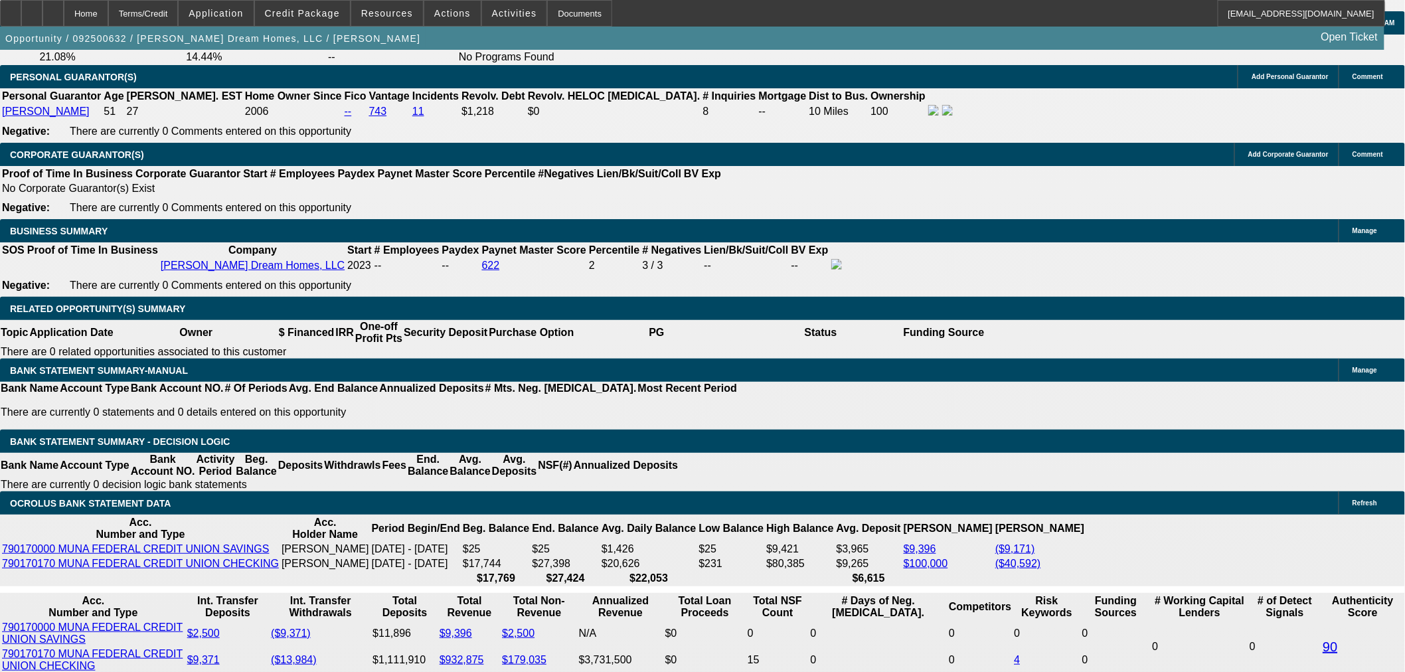
select select "0.1"
type input "$7,438.61"
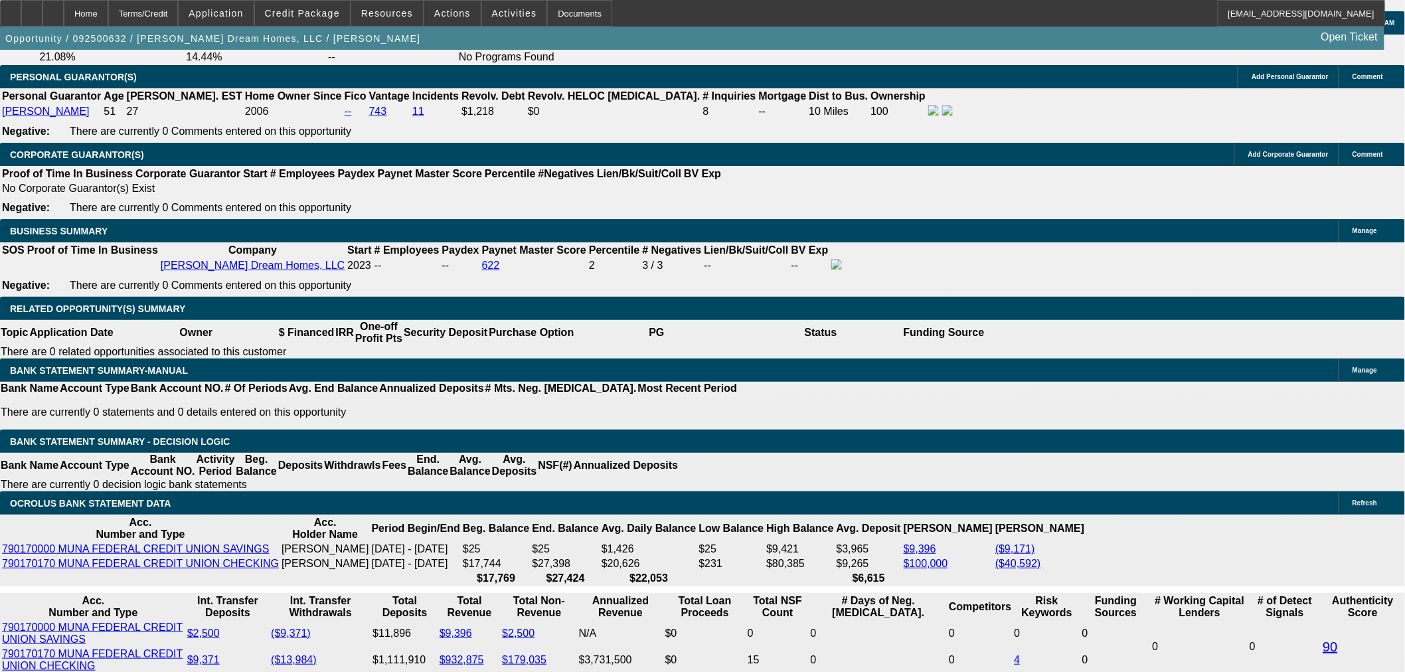
type input "60"
type input "2"
type input "$2,346.88"
type input "$1,173.44"
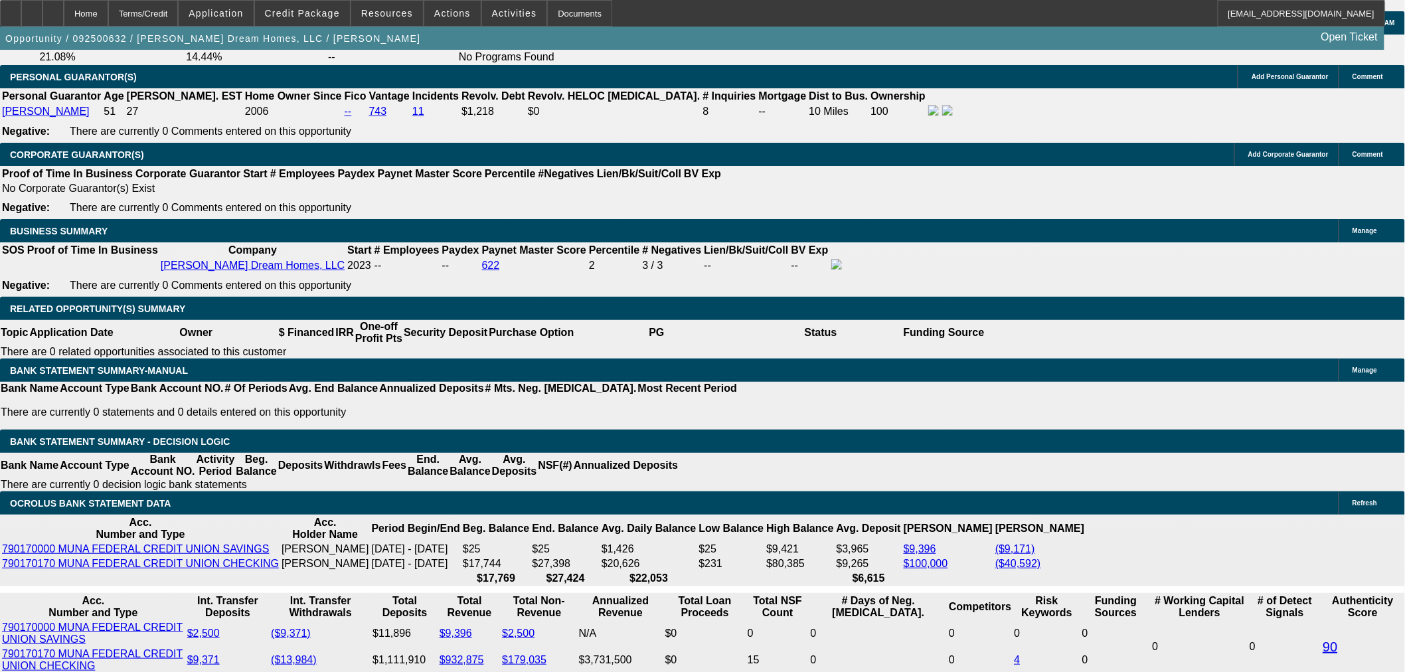
type input "20"
type input "$3,547.40"
type input "$1,773.70"
type input "20"
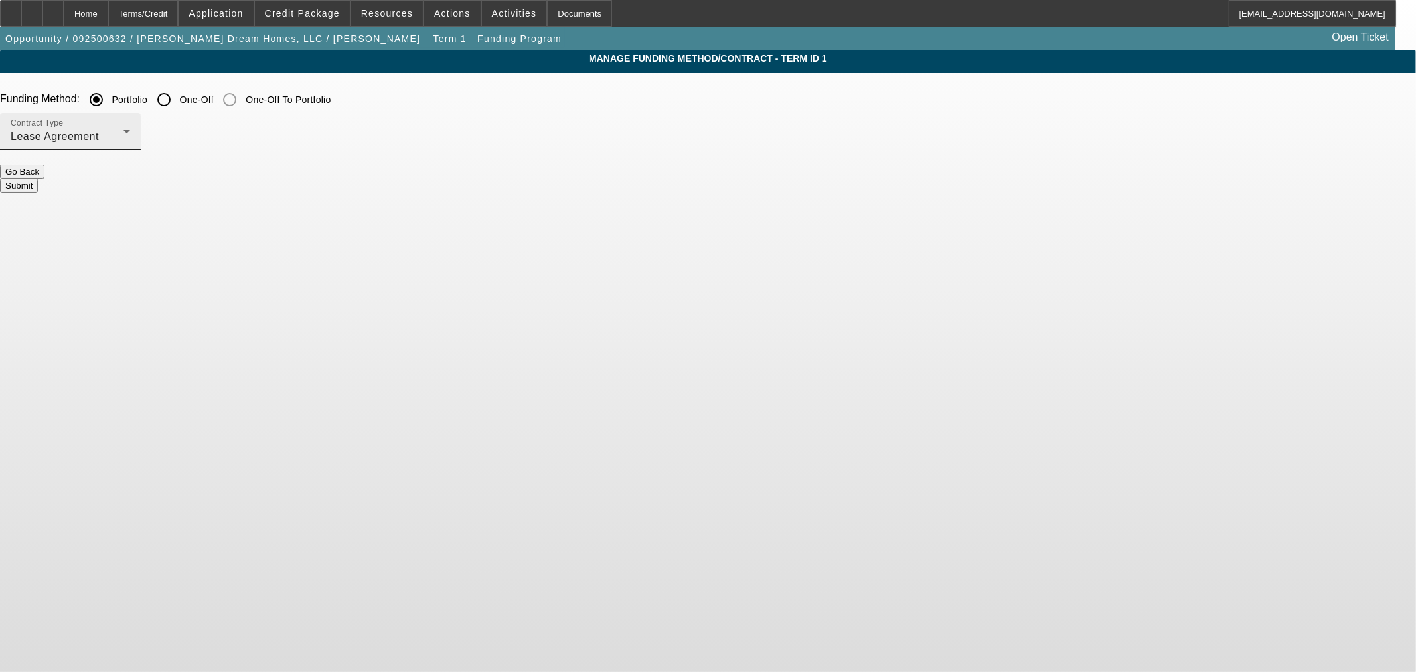
click at [130, 122] on div "Contract Type Lease Agreement" at bounding box center [71, 131] width 120 height 37
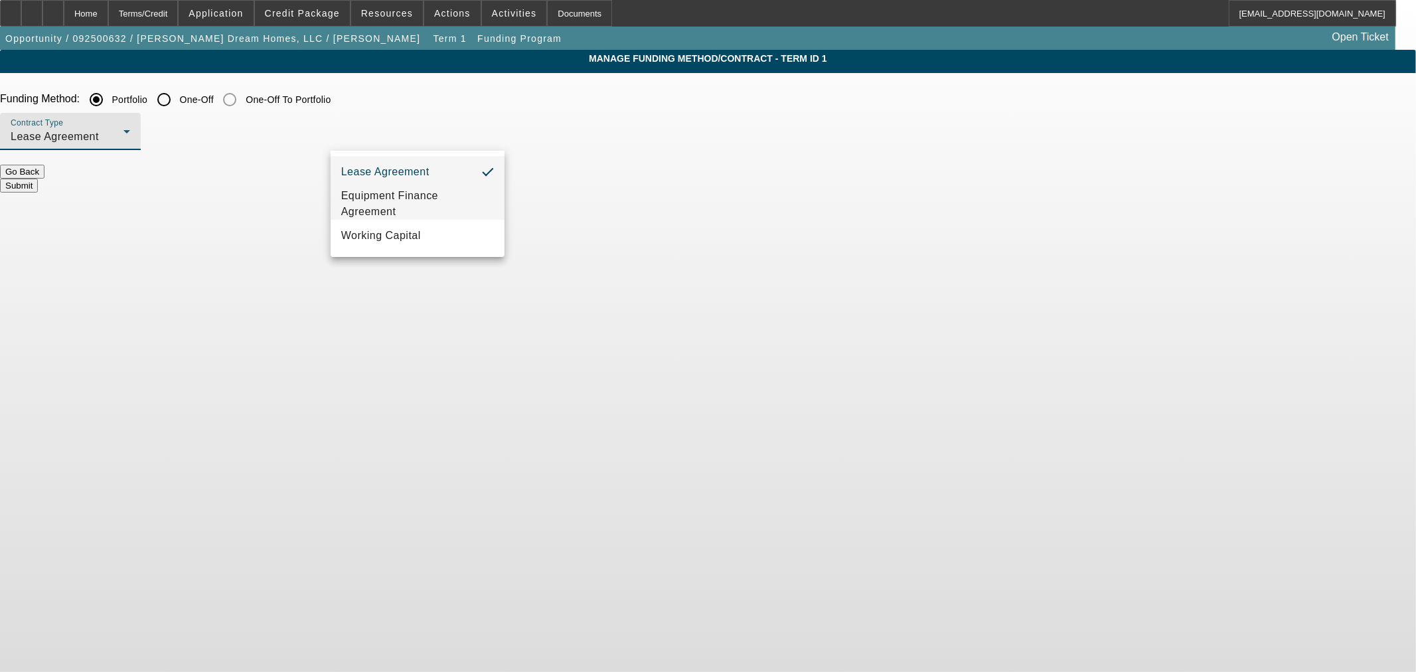
click at [434, 213] on span "Equipment Finance Agreement" at bounding box center [417, 204] width 153 height 32
click at [38, 179] on button "Submit" at bounding box center [19, 186] width 38 height 14
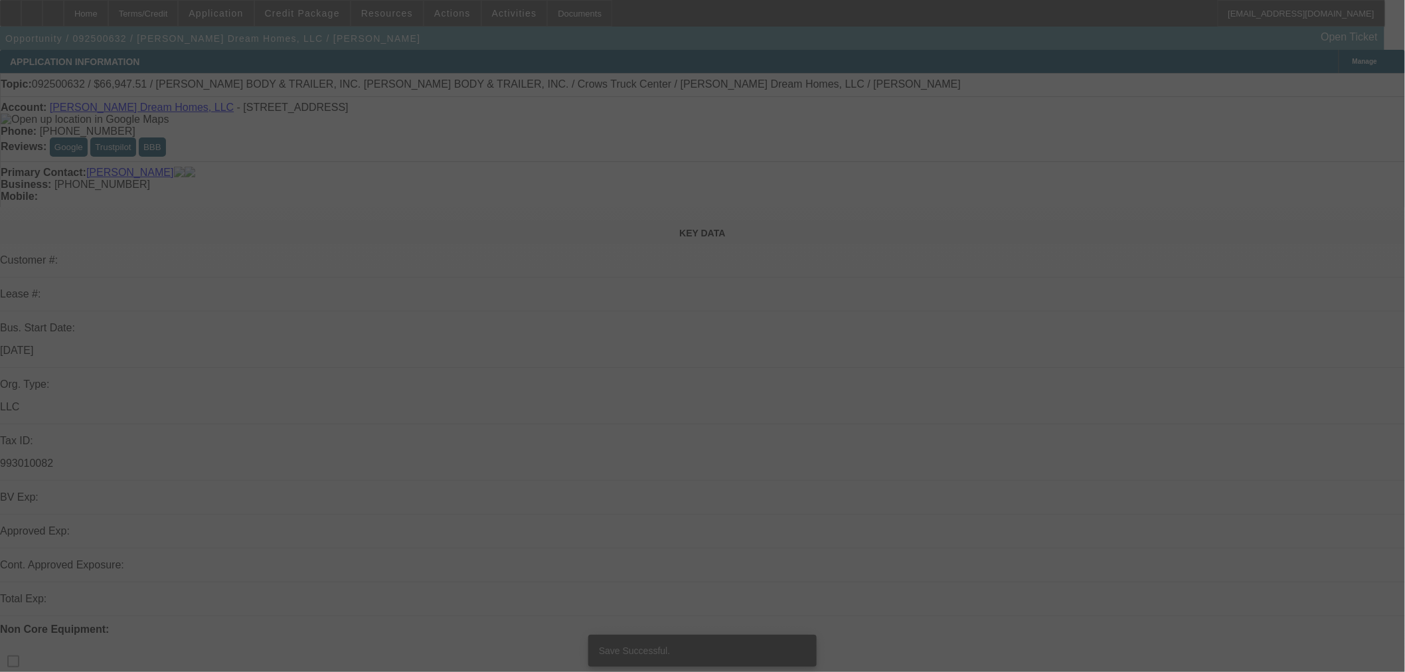
select select "0.1"
select select "2"
select select "0"
select select "6"
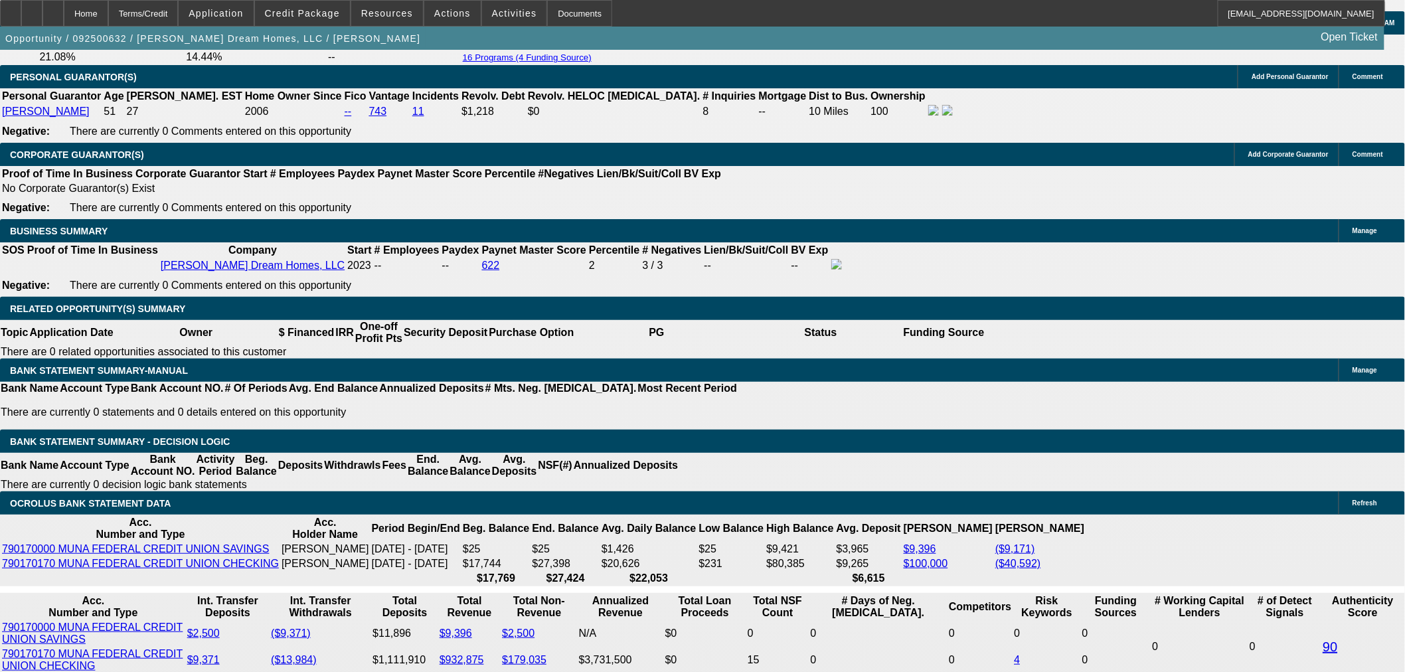
scroll to position [2006, 0]
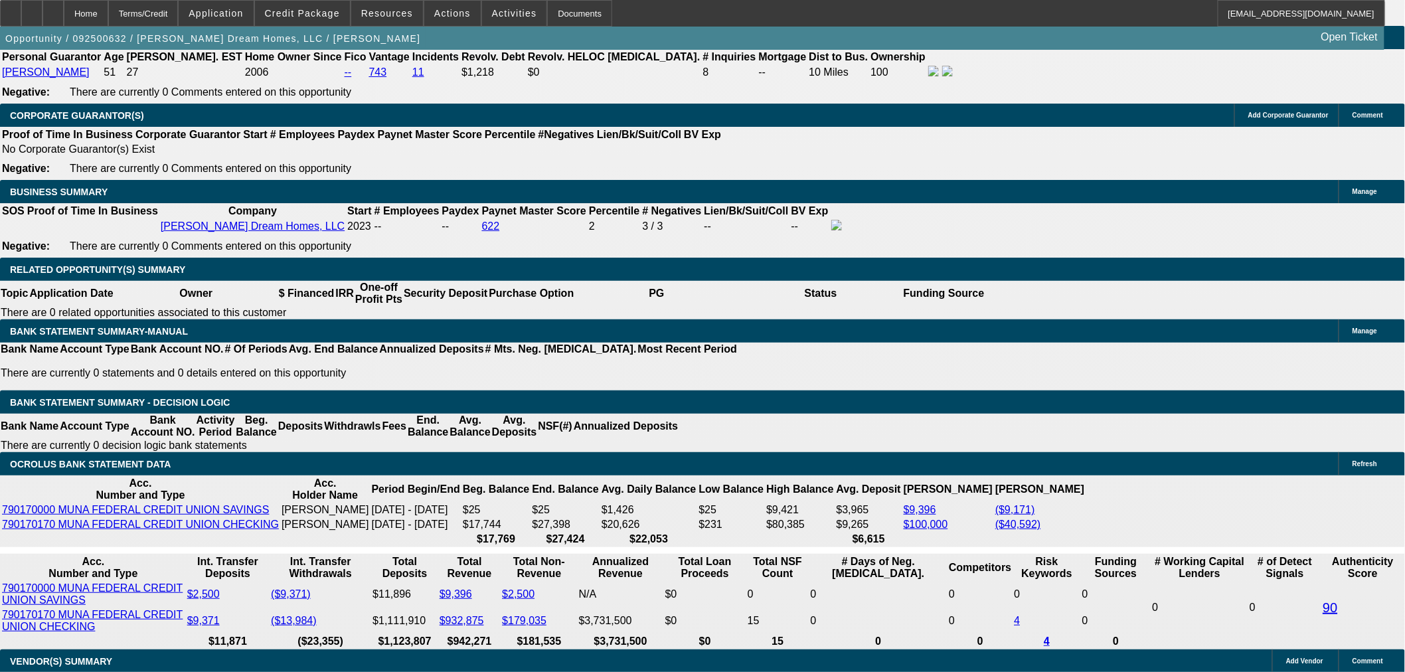
drag, startPoint x: 244, startPoint y: 397, endPoint x: 312, endPoint y: 403, distance: 68.6
type input "1775"
type input "$3,550.00"
type input "UNKNOWN"
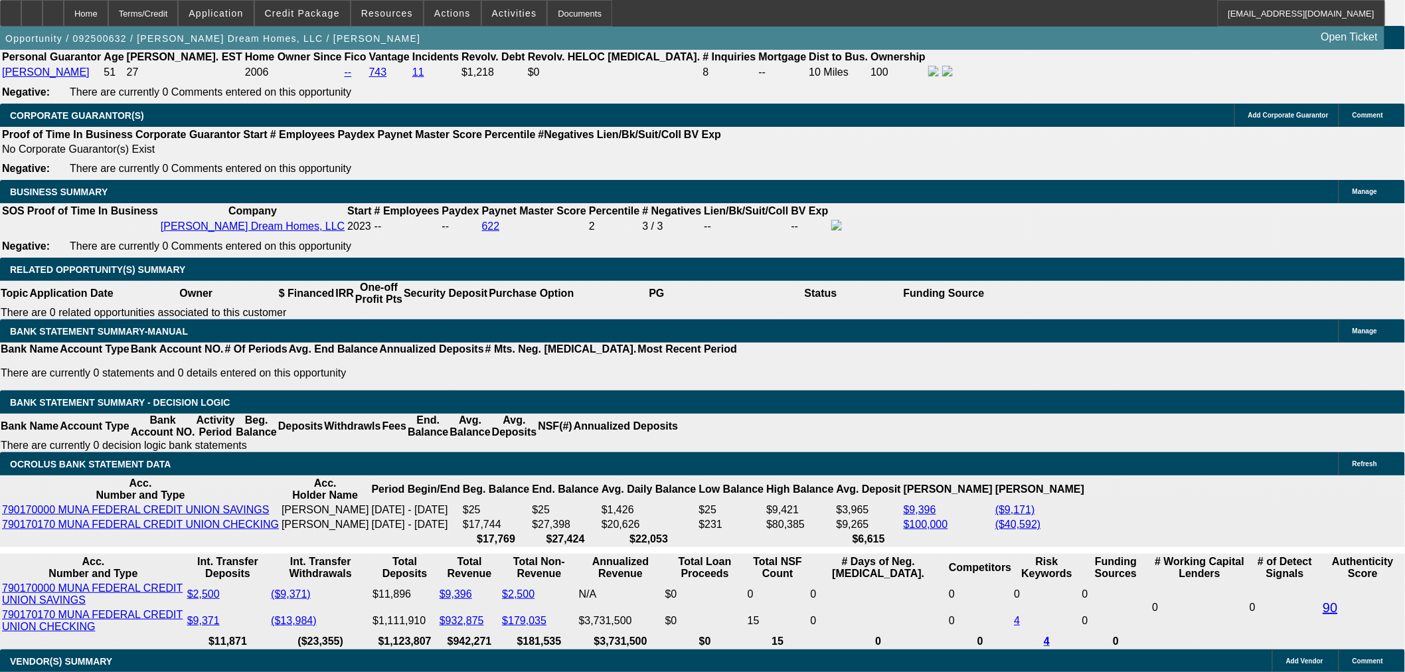
type input "$1,775.00"
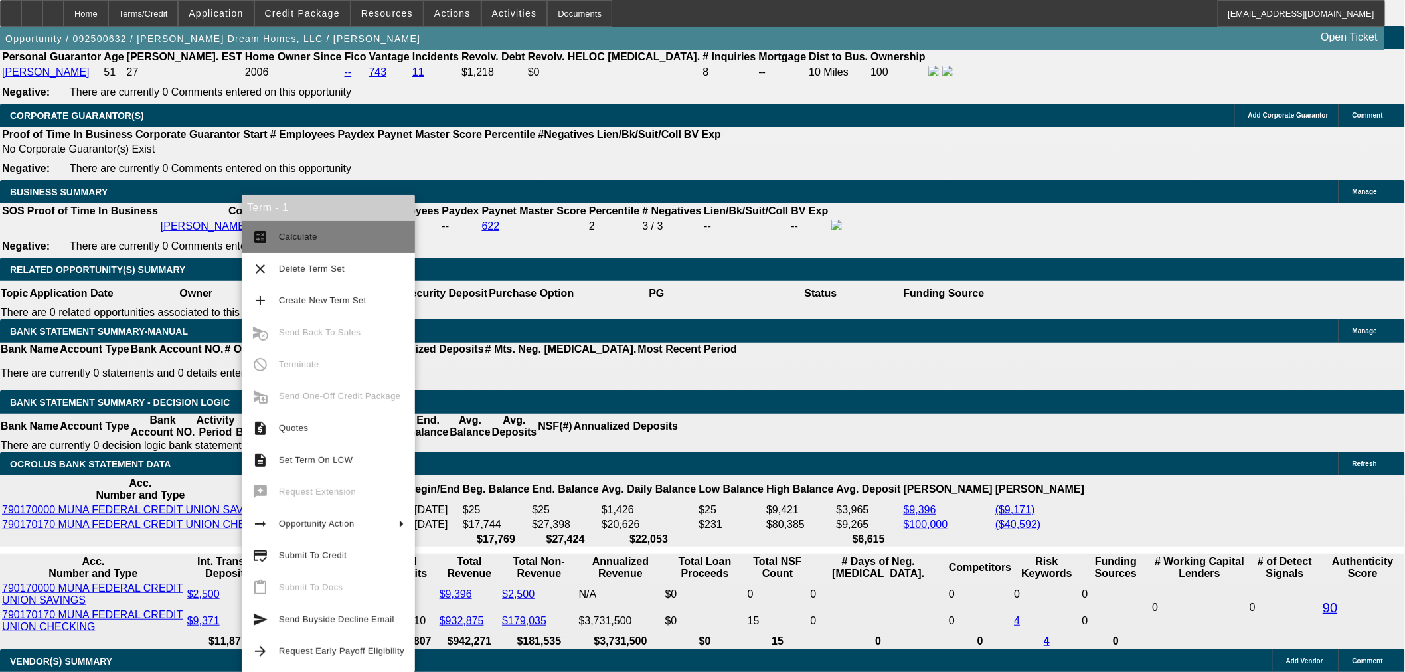
click at [299, 242] on span "Calculate" at bounding box center [341, 237] width 125 height 16
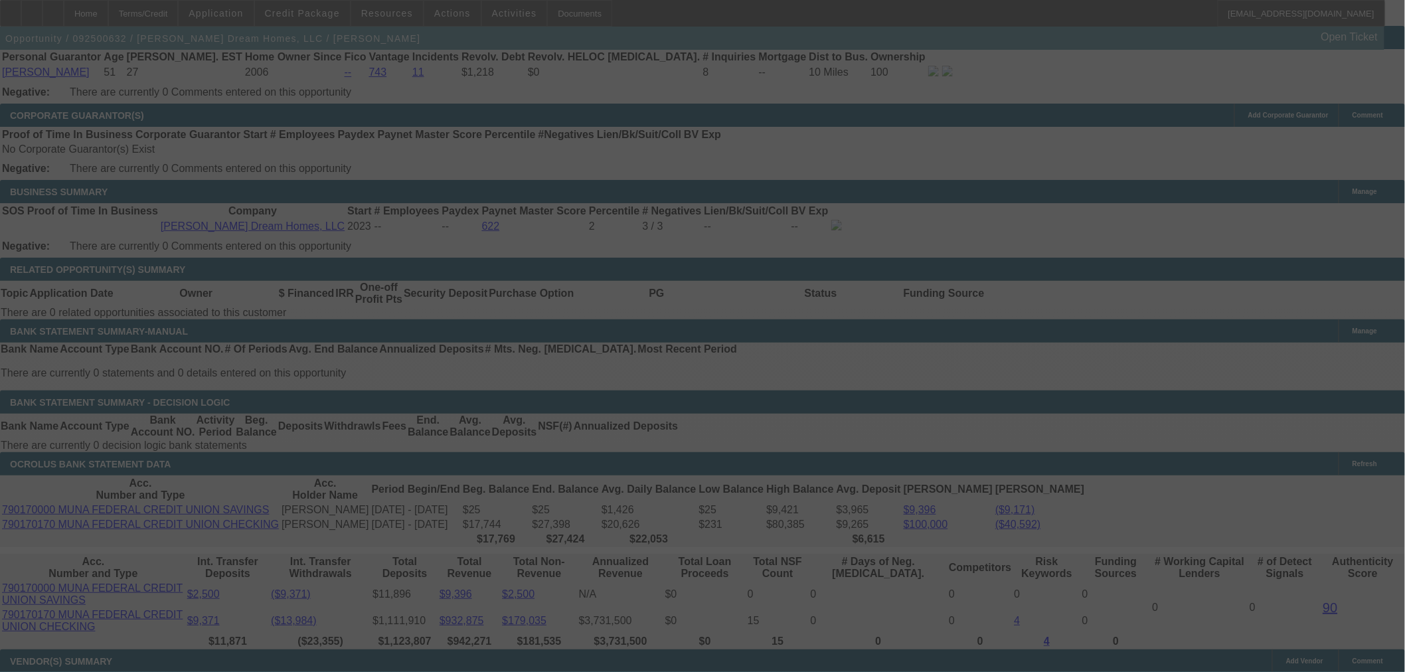
select select "0.1"
select select "2"
select select "0"
select select "6"
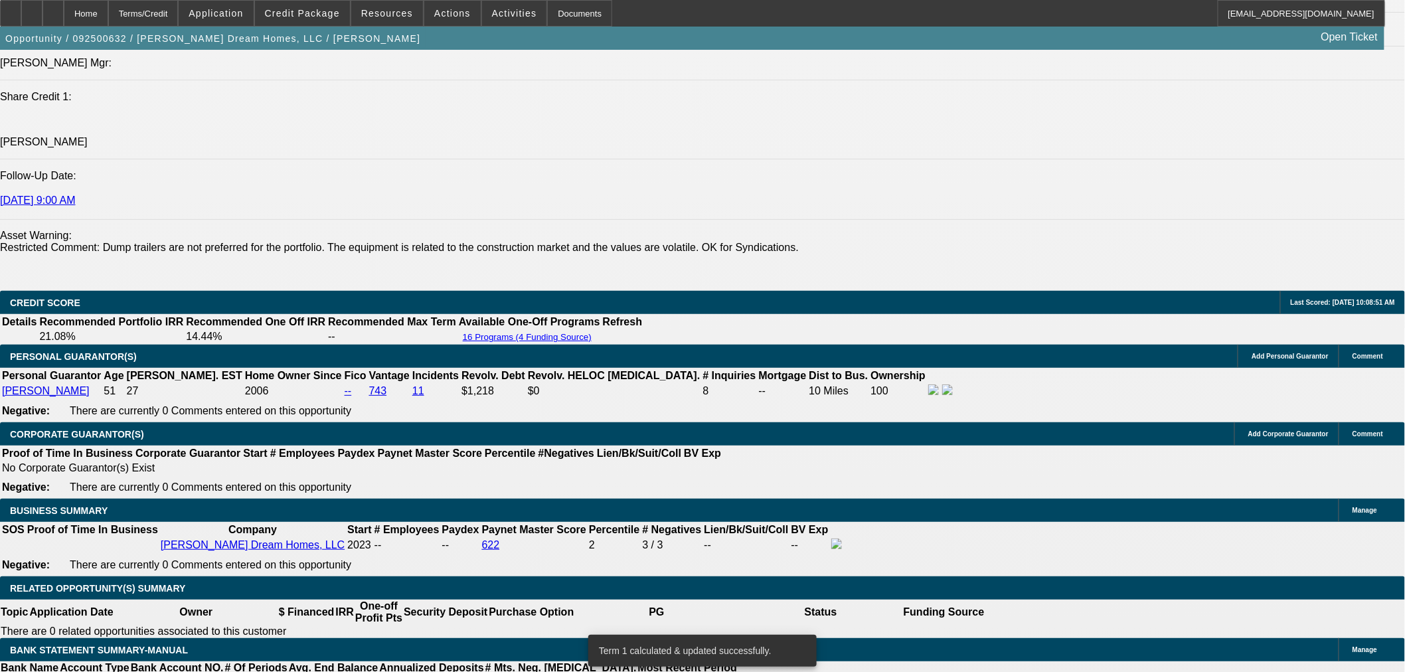
scroll to position [1637, 0]
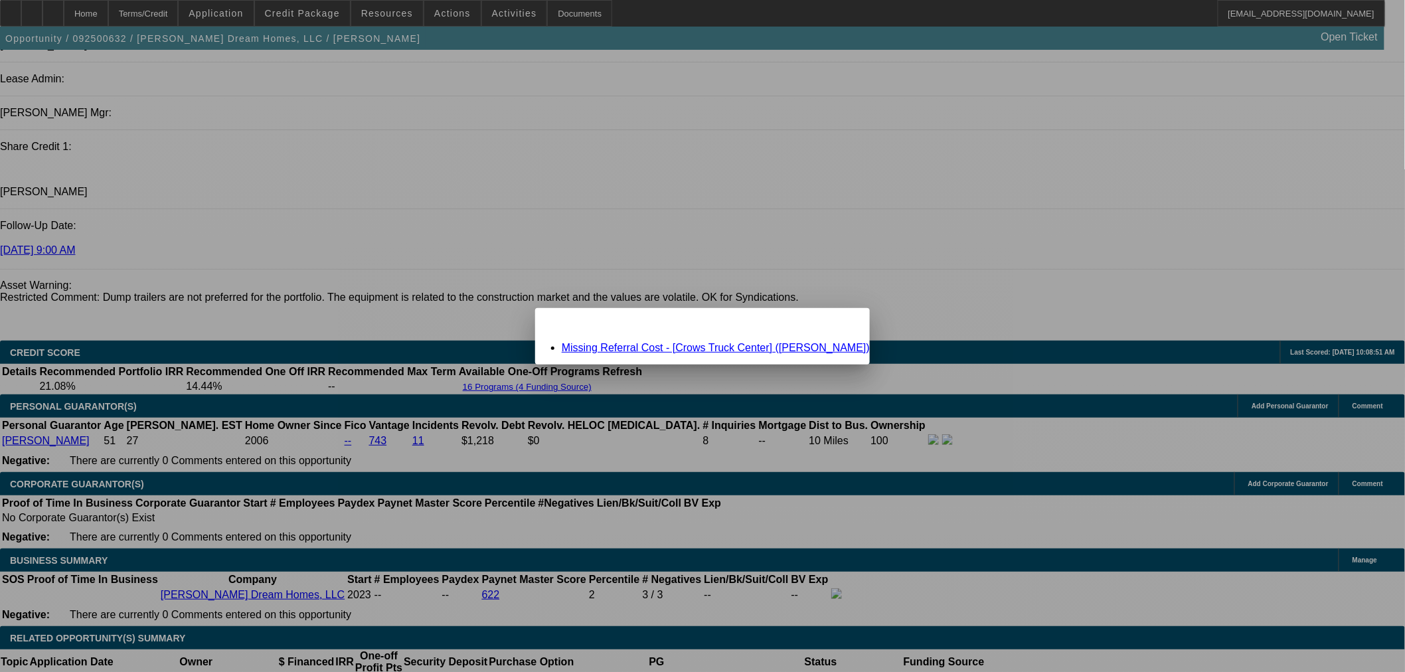
scroll to position [0, 0]
click at [611, 348] on link "Missing Referral Cost - [Crows Truck Center] (Hudson, Brett)" at bounding box center [716, 347] width 308 height 11
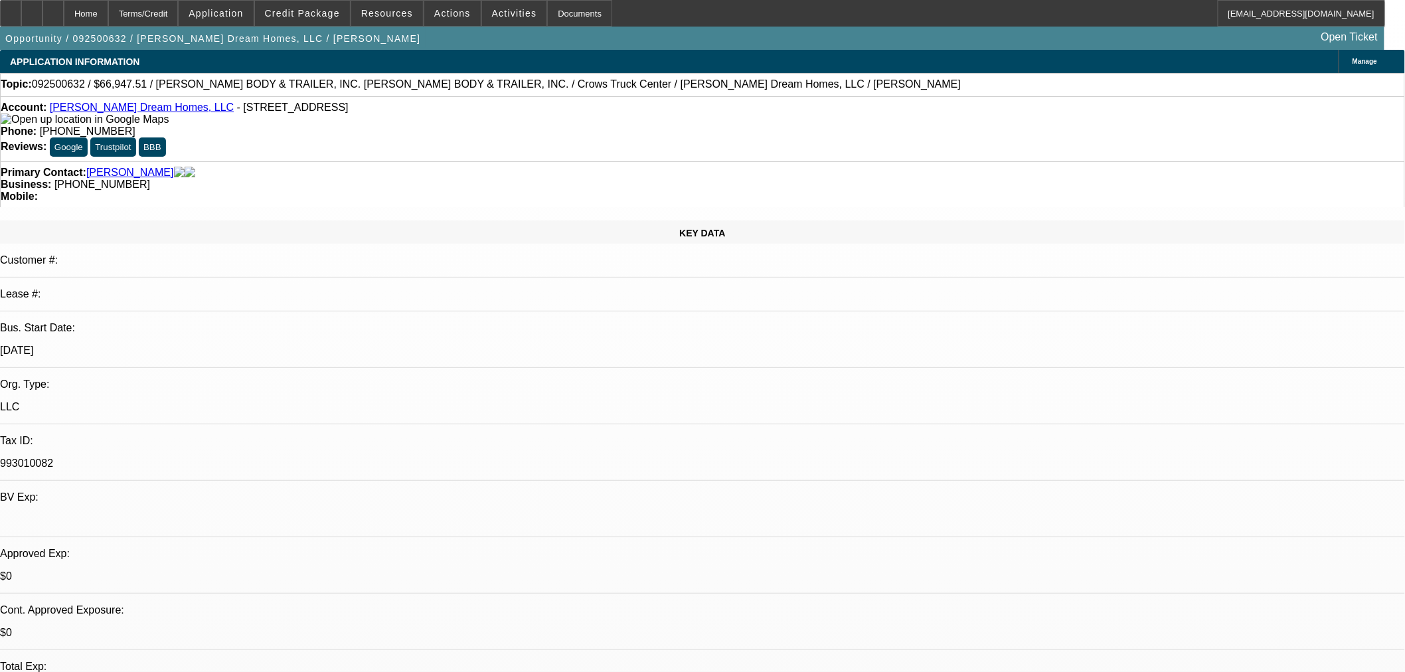
scroll to position [1637, 0]
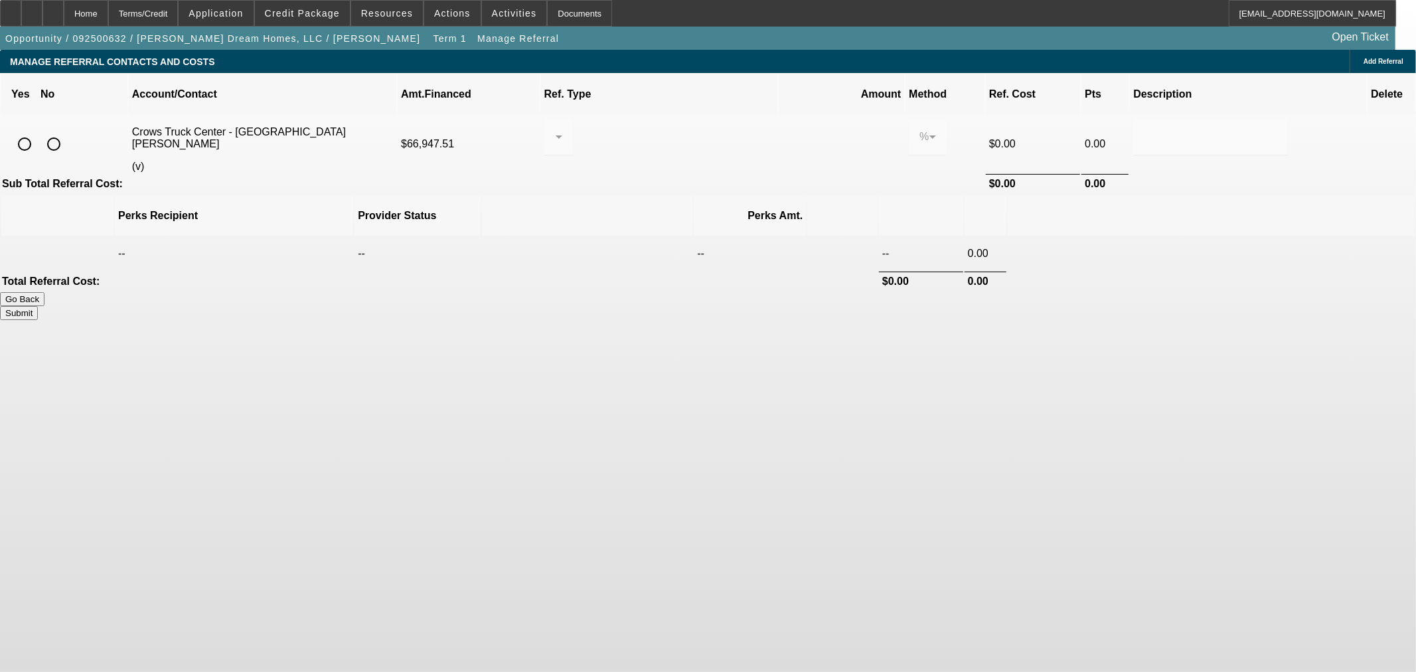
click at [67, 131] on input "radio" at bounding box center [53, 144] width 27 height 27
radio input "true"
click at [38, 306] on button "Submit" at bounding box center [19, 313] width 38 height 14
type input "0.000"
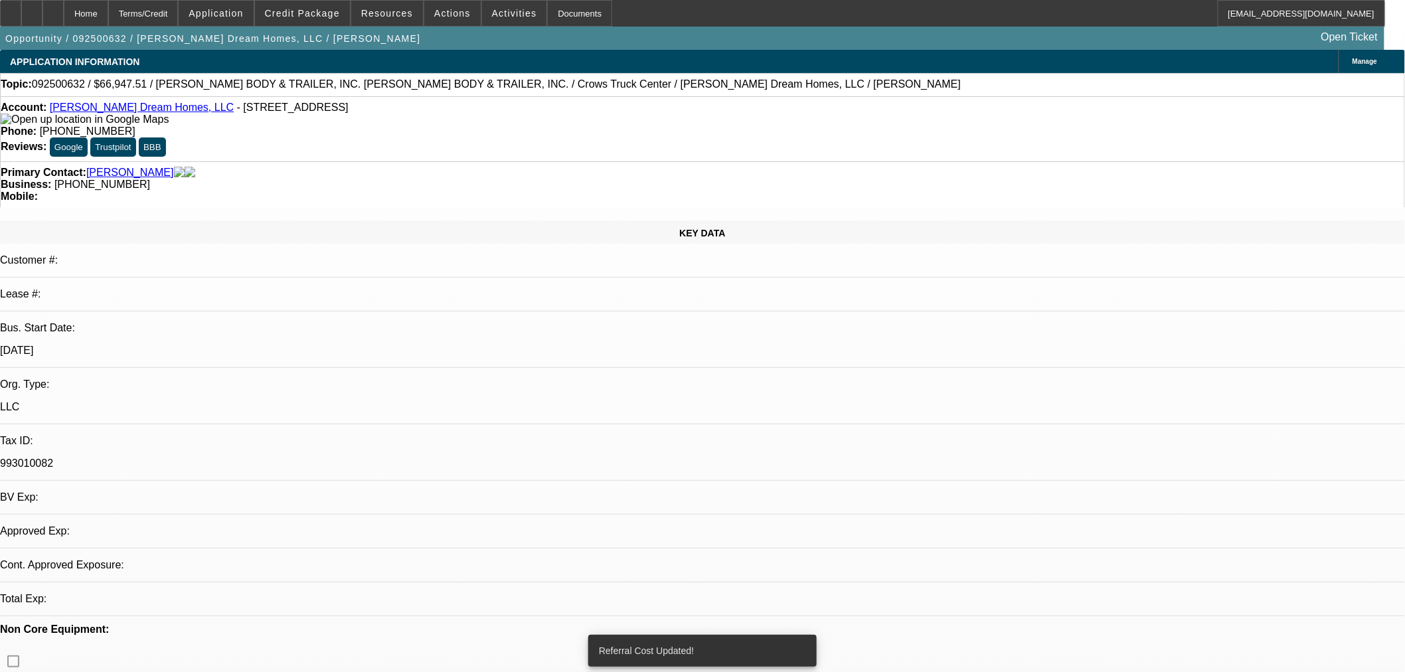
select select "0.1"
select select "2"
select select "0"
select select "6"
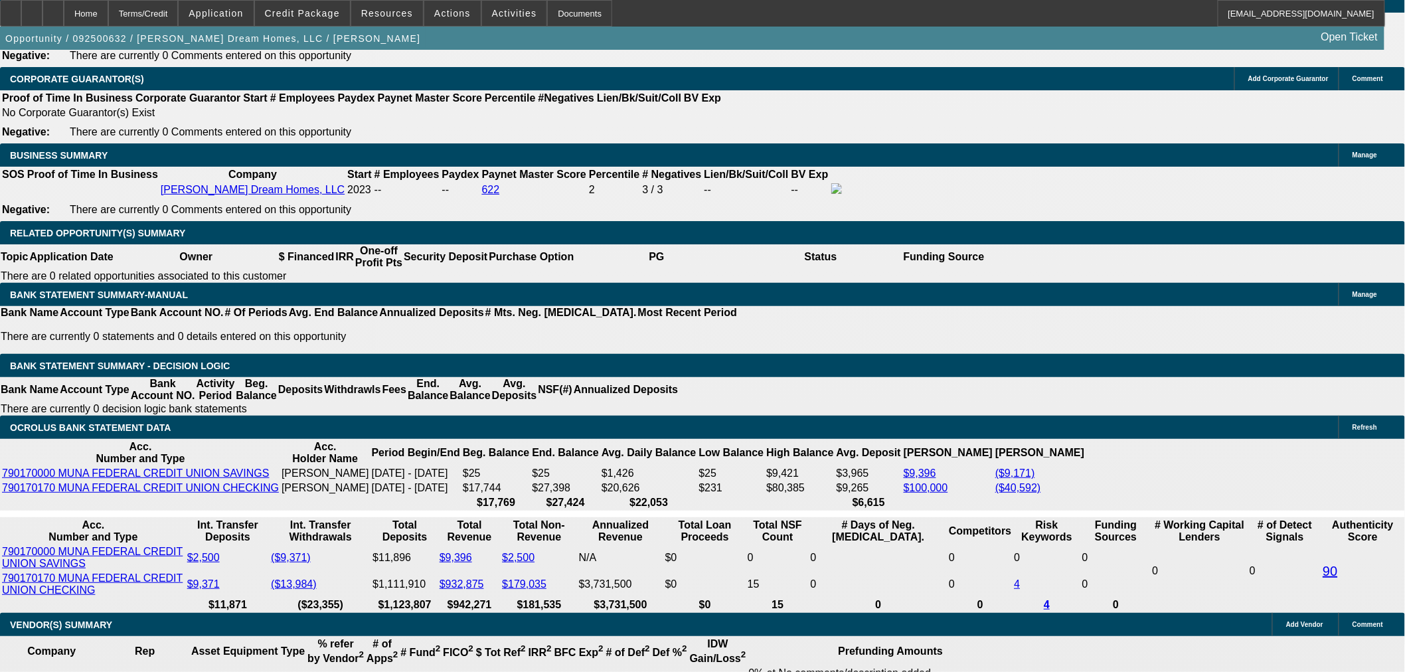
scroll to position [2089, 0]
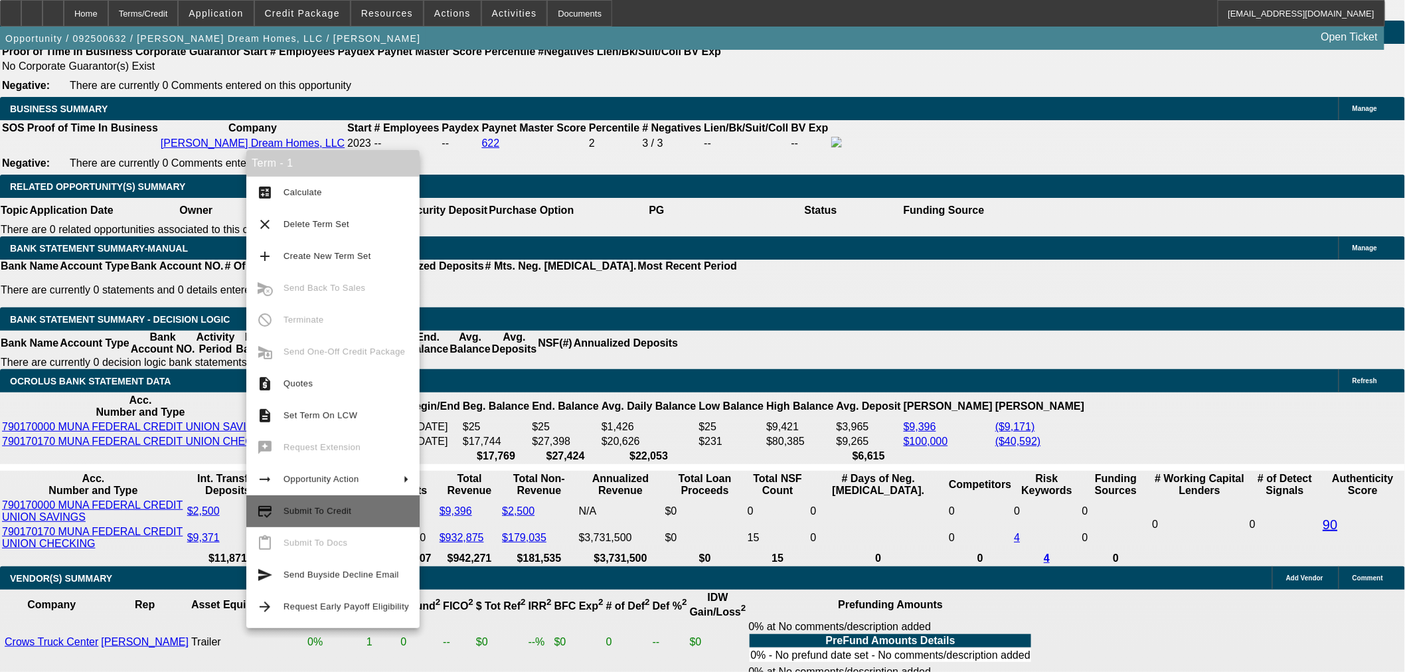
click at [343, 508] on span "Submit To Credit" at bounding box center [317, 511] width 68 height 10
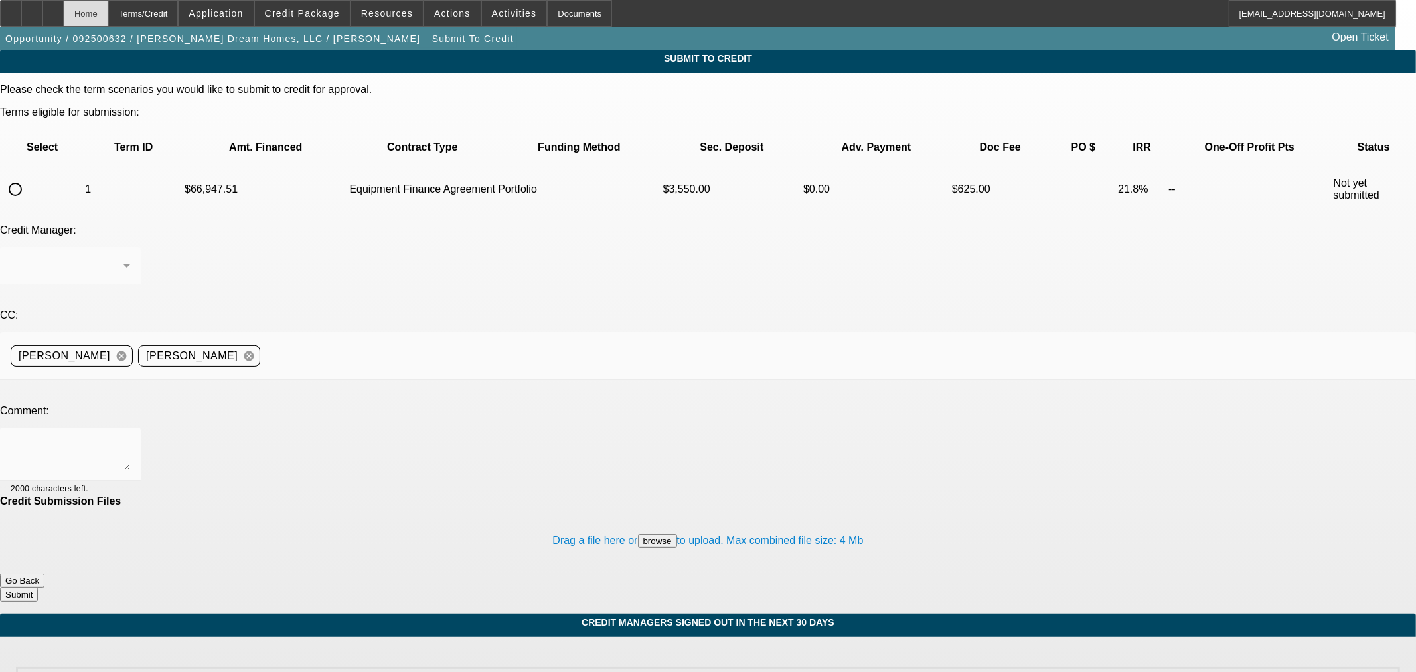
click at [108, 11] on div "Home" at bounding box center [86, 13] width 44 height 27
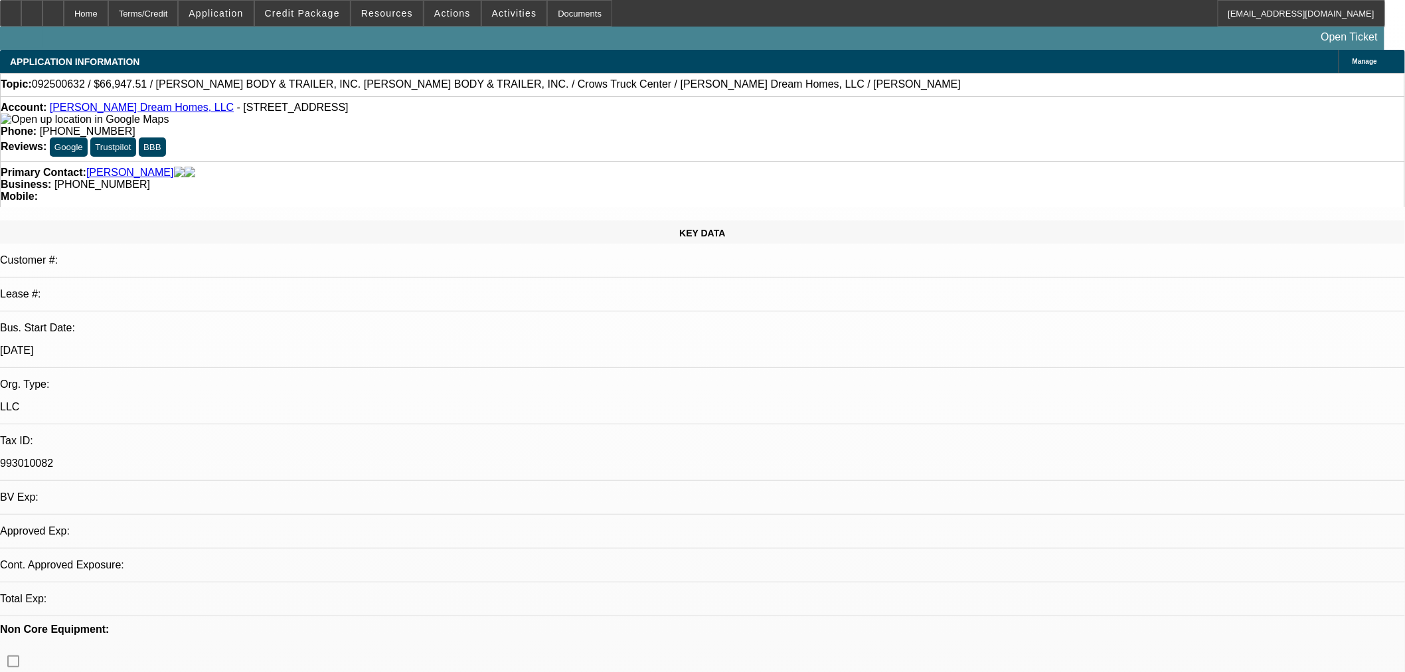
select select "0.1"
select select "2"
select select "0"
select select "6"
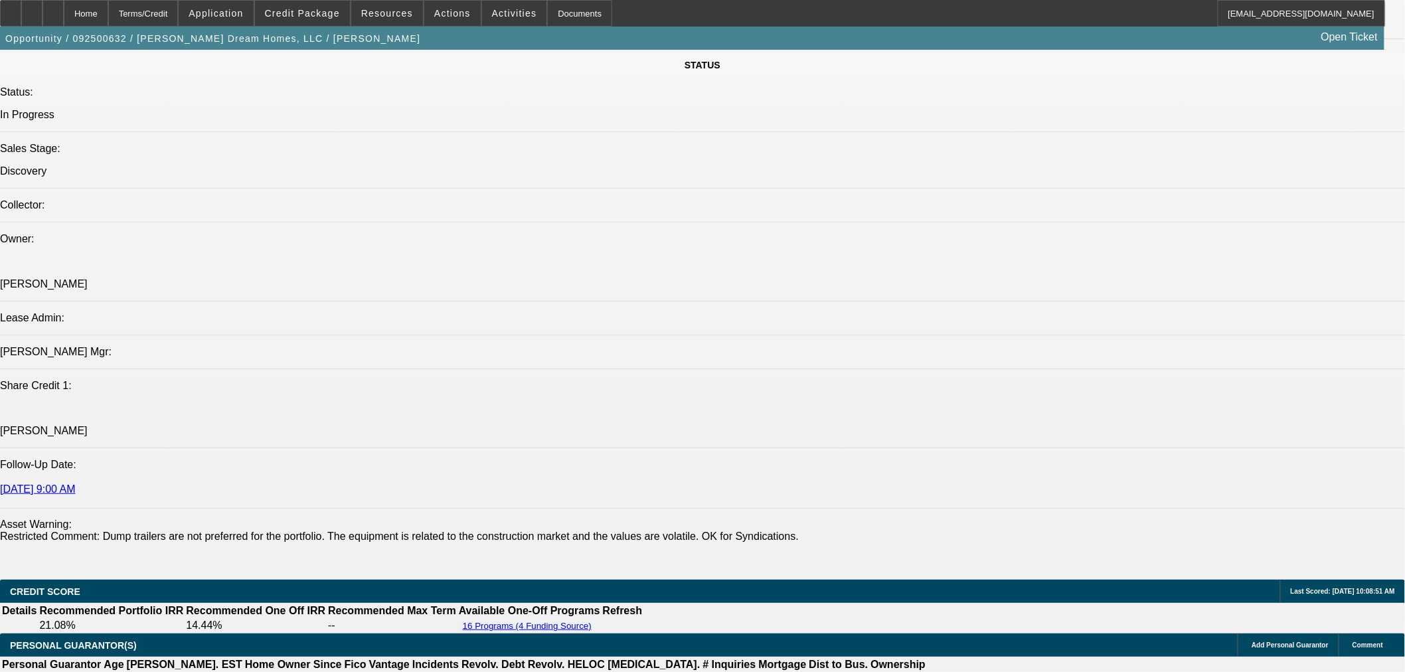
scroll to position [1352, 0]
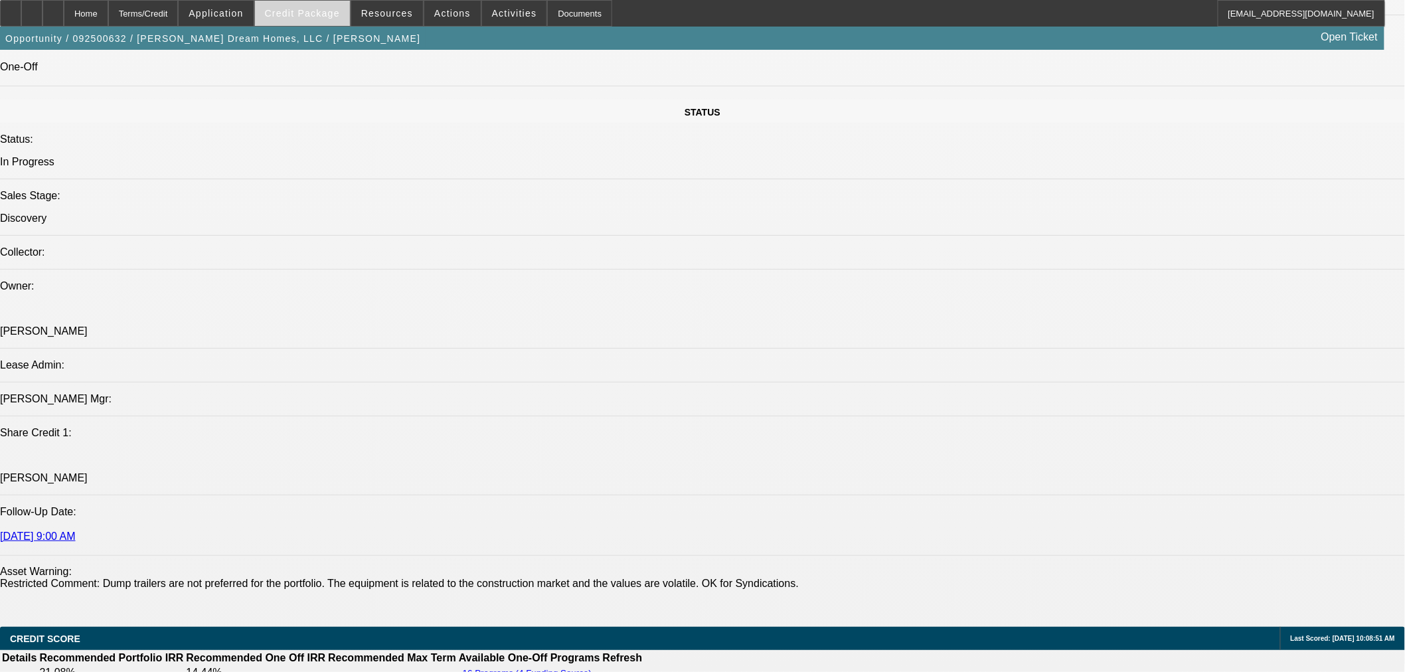
click at [296, 7] on span at bounding box center [302, 13] width 95 height 32
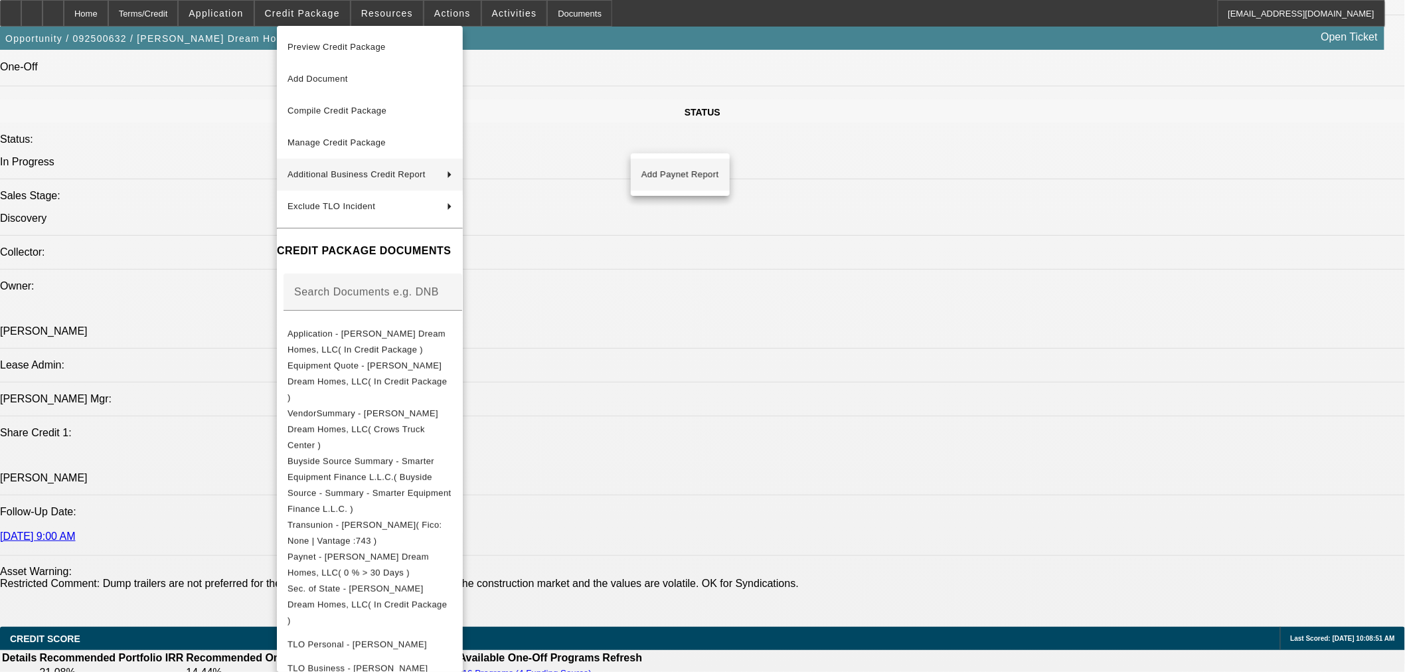
click at [661, 173] on span "Add Paynet Report" at bounding box center [680, 175] width 78 height 16
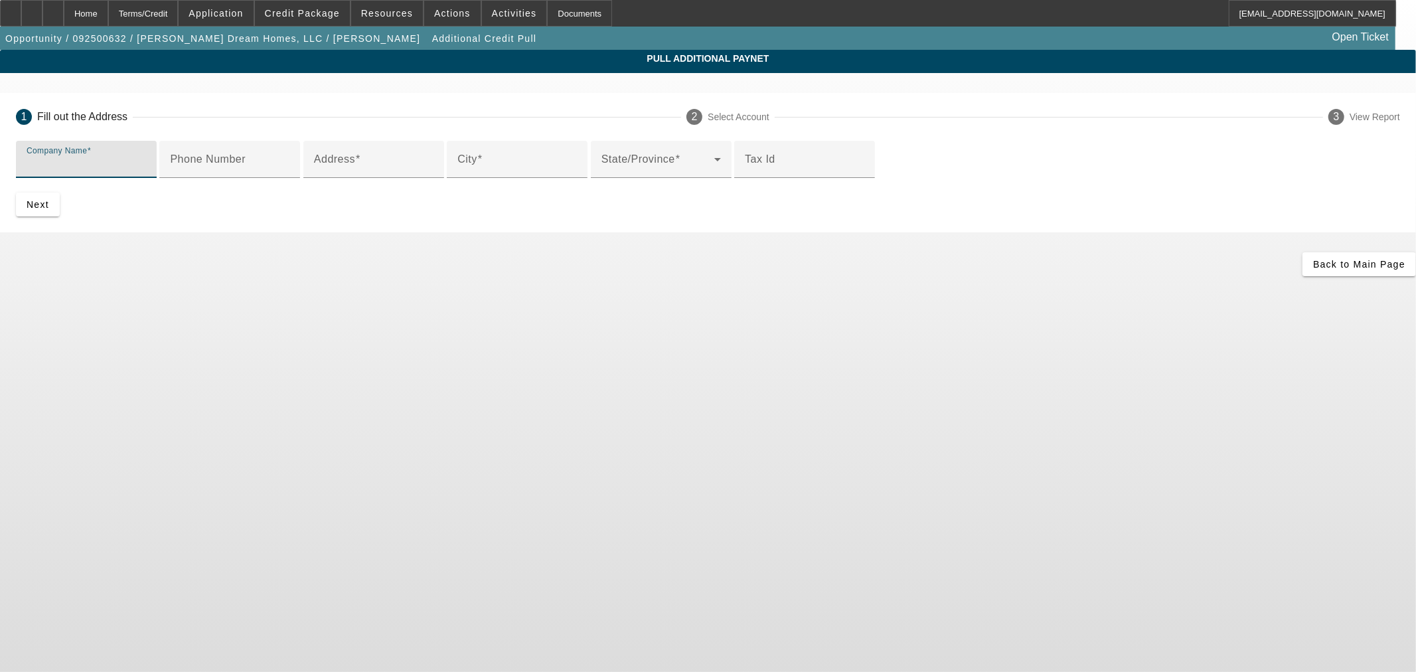
click at [146, 171] on input "Company Name" at bounding box center [87, 165] width 120 height 16
click at [146, 163] on input "Company Name" at bounding box center [87, 165] width 120 height 16
paste input "CROW'S TRUCK SERVICE, INC."
type input "CROW'S TRUCK SERVICE, INC."
click at [505, 173] on input "City" at bounding box center [517, 165] width 120 height 16
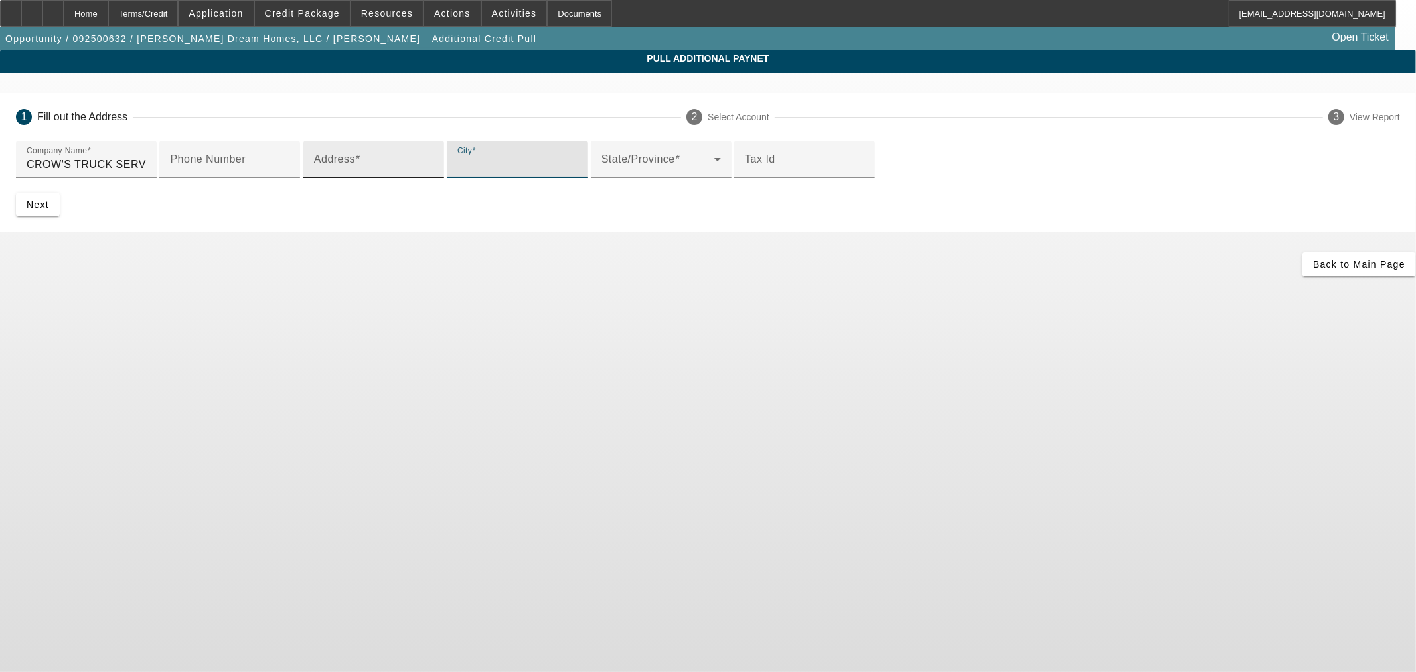
click at [434, 173] on input "Address" at bounding box center [374, 165] width 120 height 16
paste input "5500 DAVIDSON RD"
type input "5500 DAVIDSON RD"
click at [457, 173] on input "City" at bounding box center [517, 165] width 120 height 16
paste input "MEMPHIS"
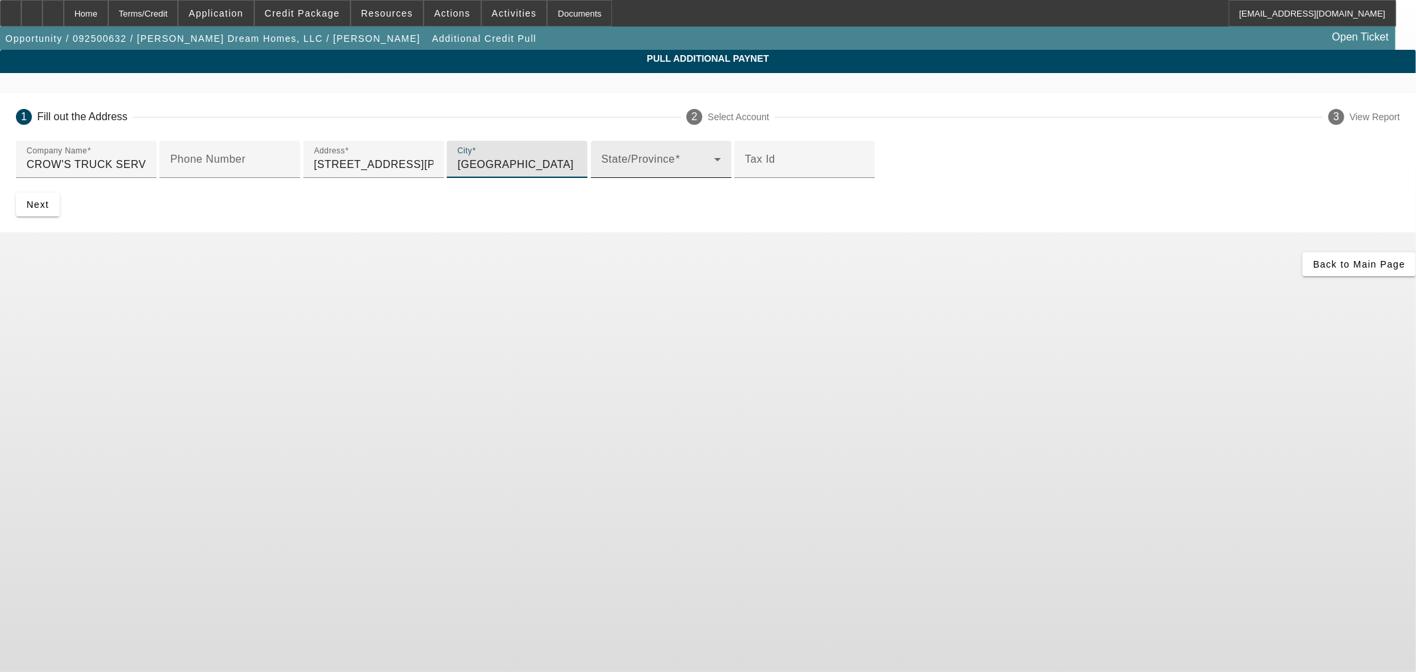
type input "MEMPHIS"
click at [602, 173] on span at bounding box center [658, 165] width 113 height 16
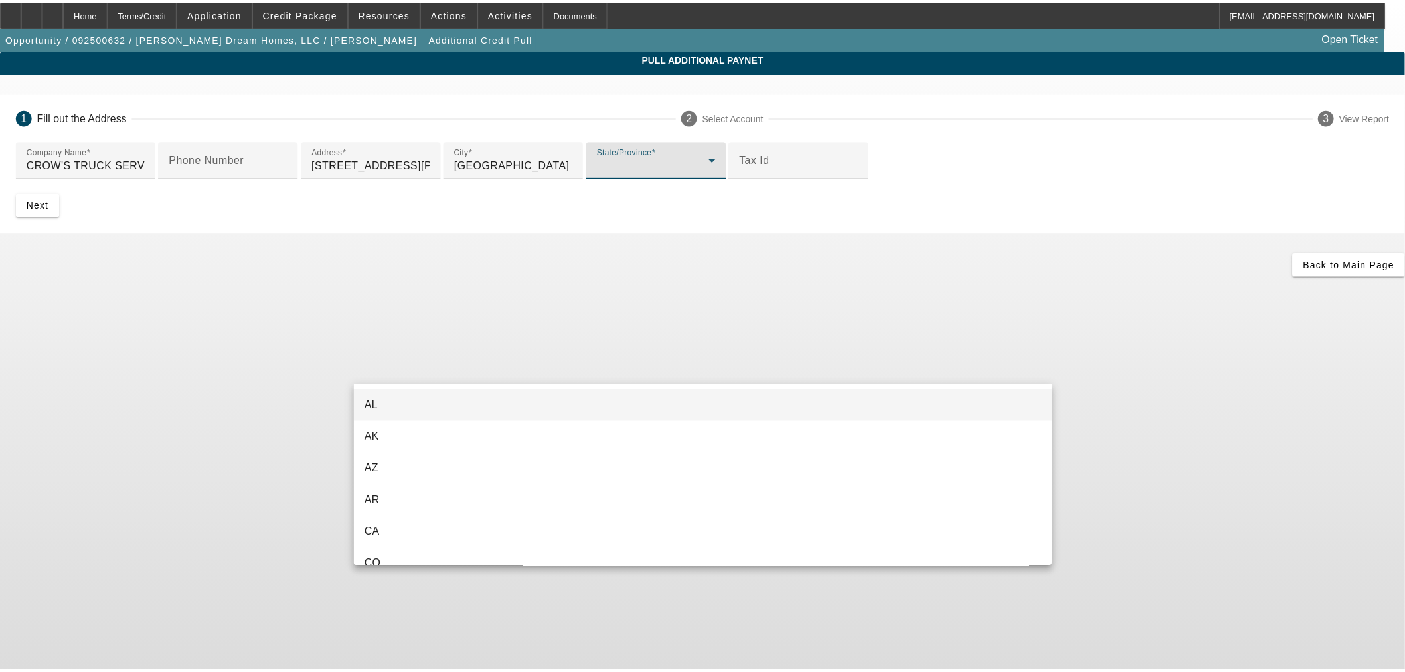
scroll to position [1192, 0]
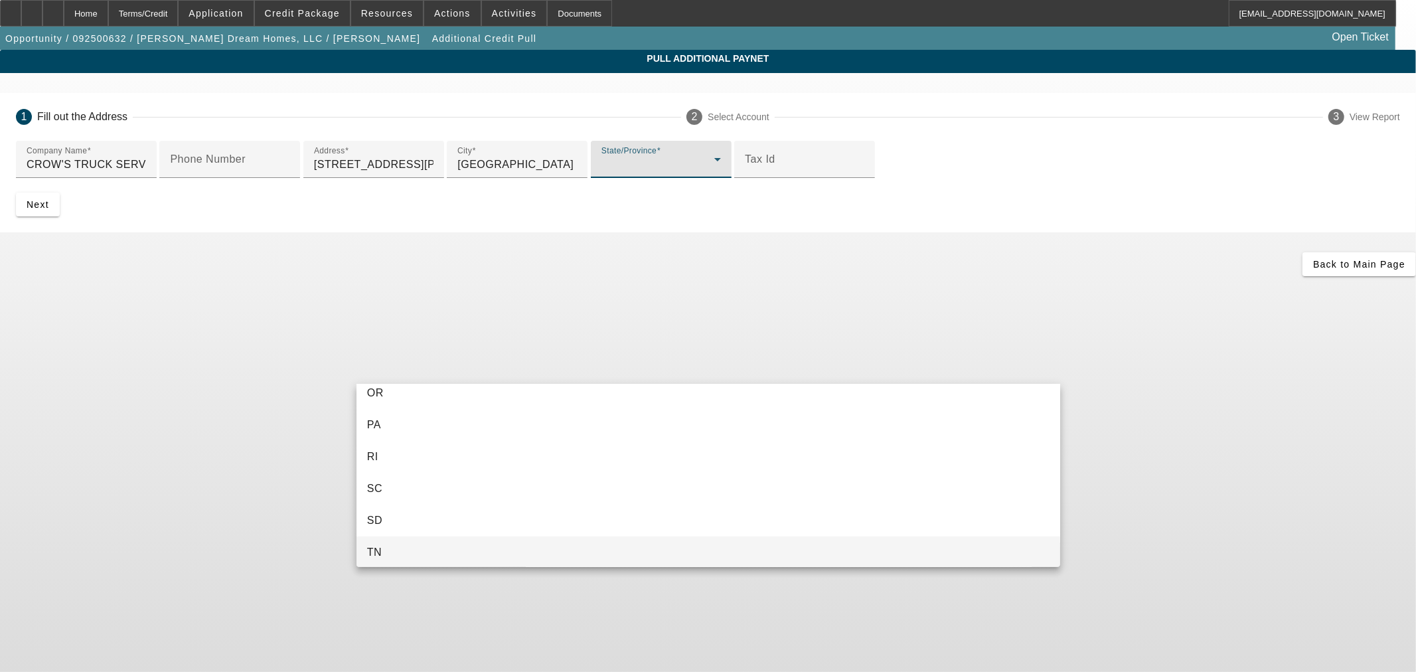
click at [441, 552] on mat-option "TN" at bounding box center [709, 552] width 704 height 32
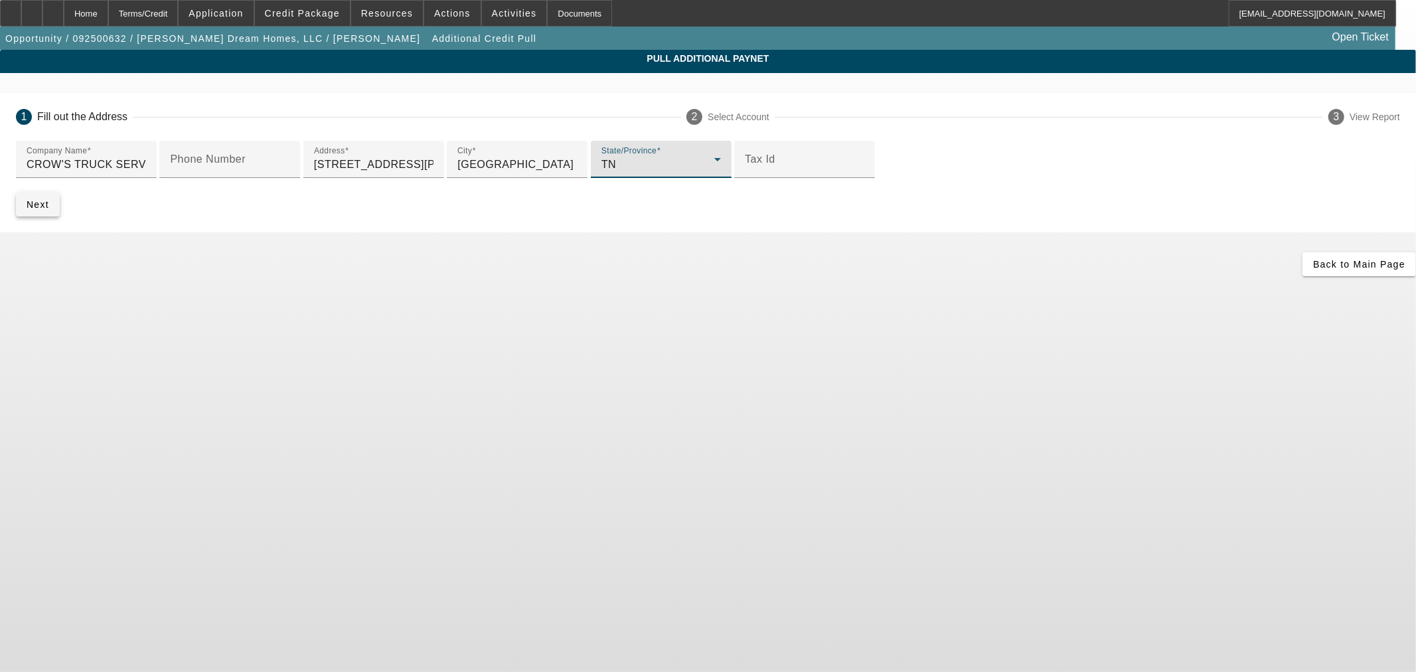
click at [49, 210] on span "Next" at bounding box center [38, 204] width 23 height 11
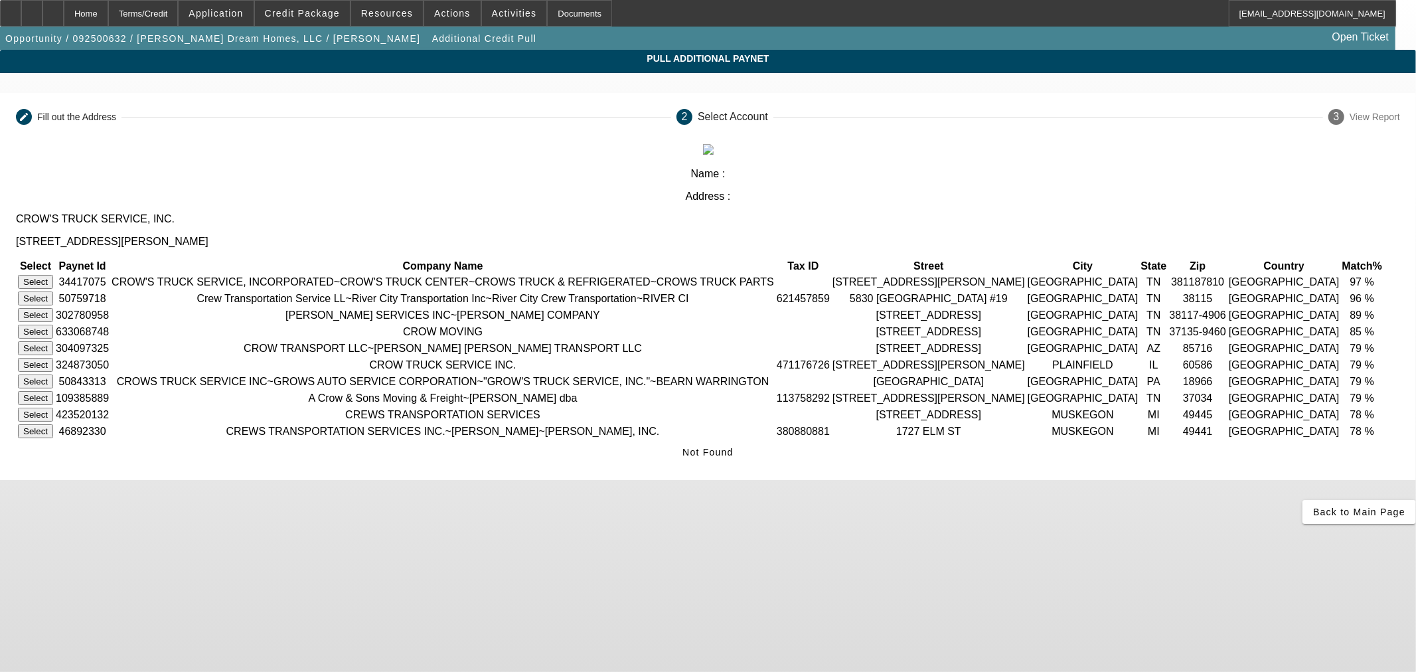
drag, startPoint x: 366, startPoint y: 202, endPoint x: 978, endPoint y: 256, distance: 613.8
click at [53, 275] on button "Select" at bounding box center [35, 282] width 35 height 14
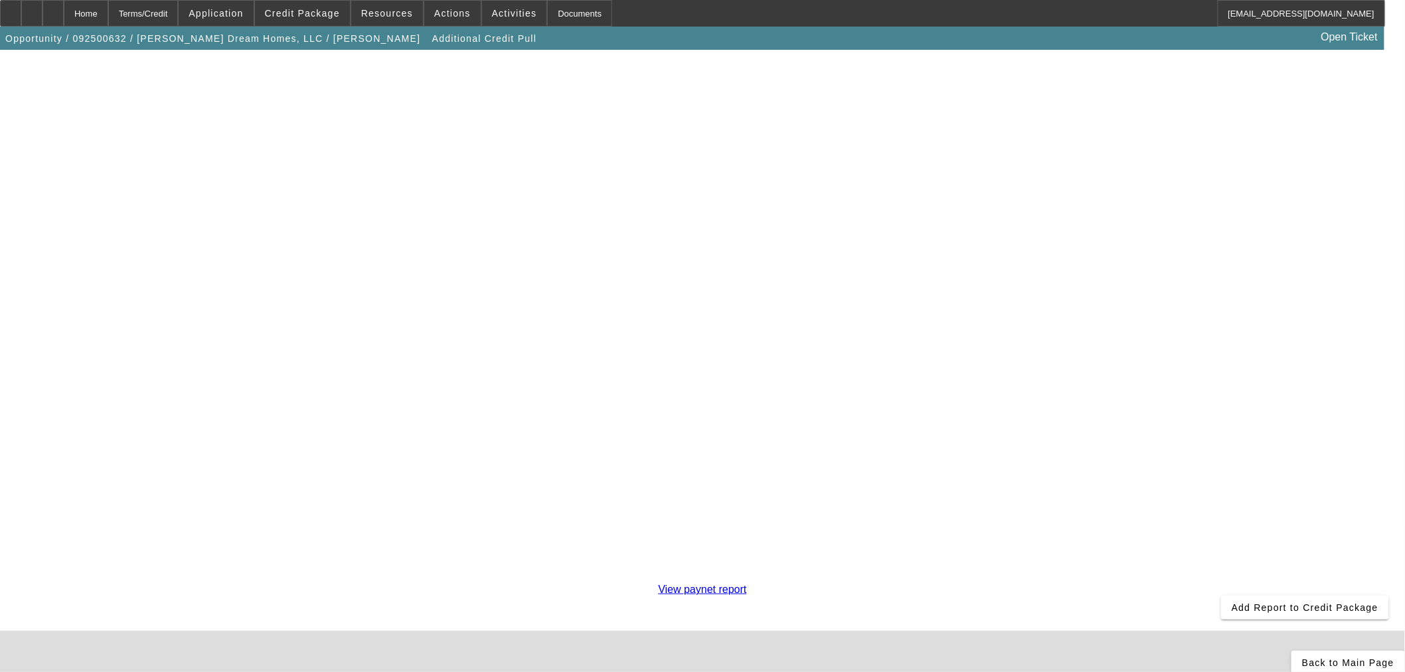
scroll to position [229, 0]
click at [1232, 596] on span "Add Report to Credit Package" at bounding box center [1305, 601] width 147 height 11
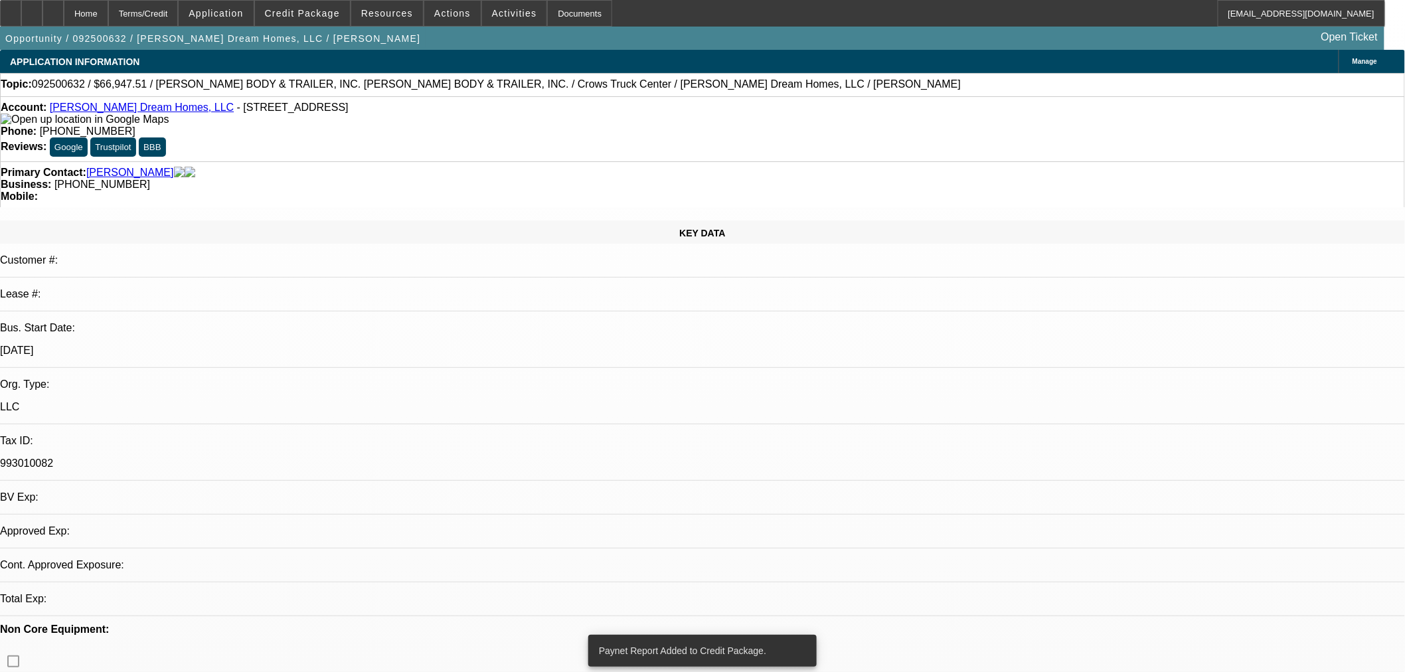
select select "0.1"
select select "2"
select select "0"
select select "6"
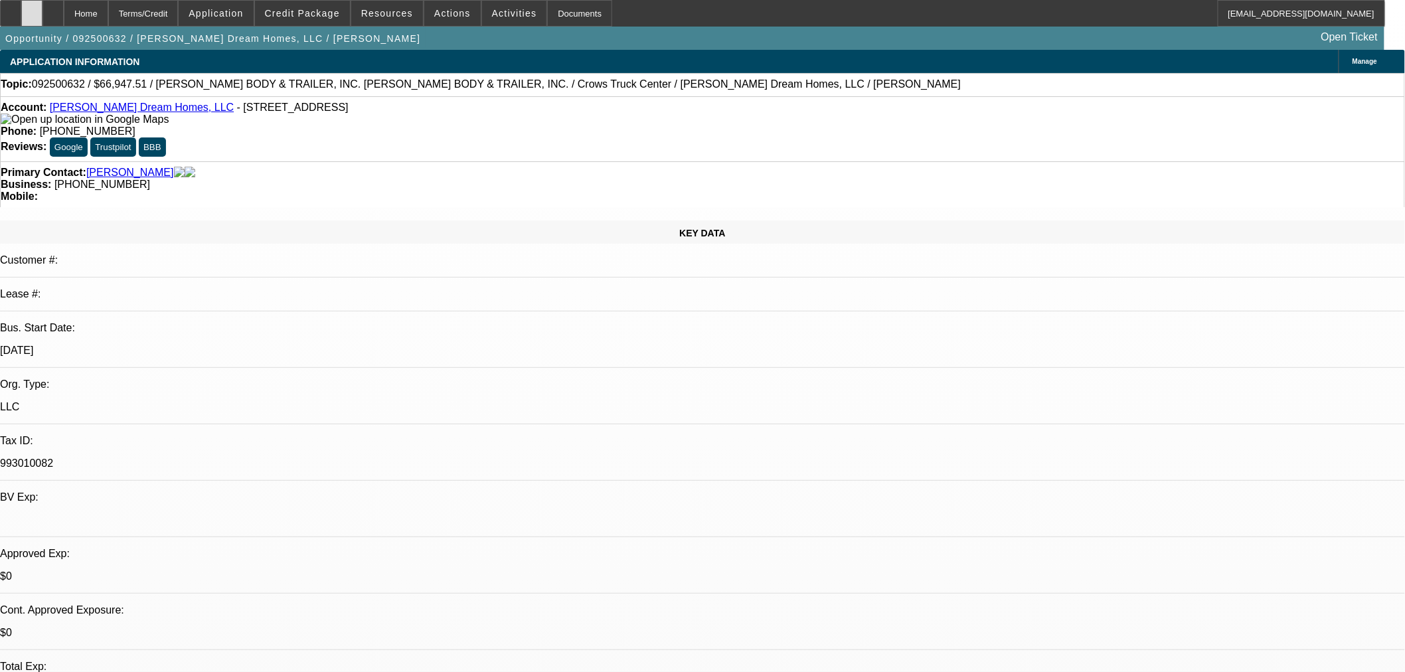
click at [32, 9] on icon at bounding box center [32, 9] width 0 height 0
select select "0.1"
select select "2"
select select "0"
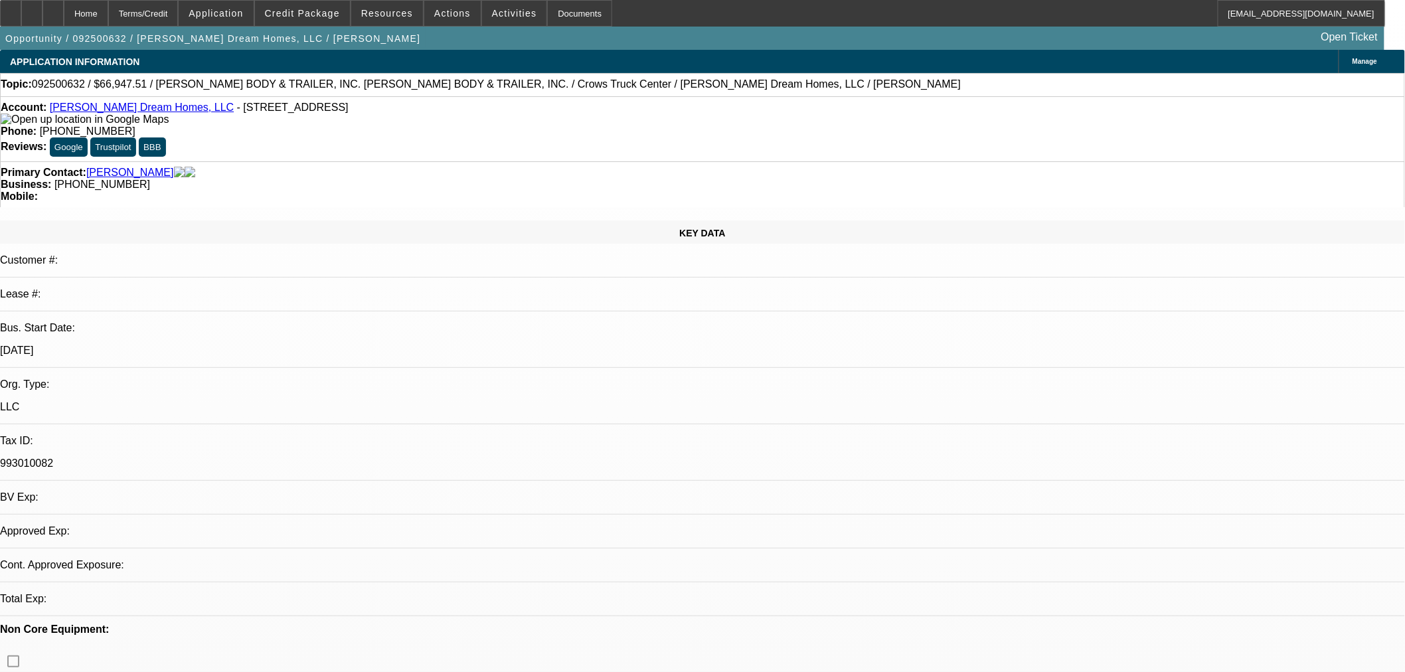
select select "6"
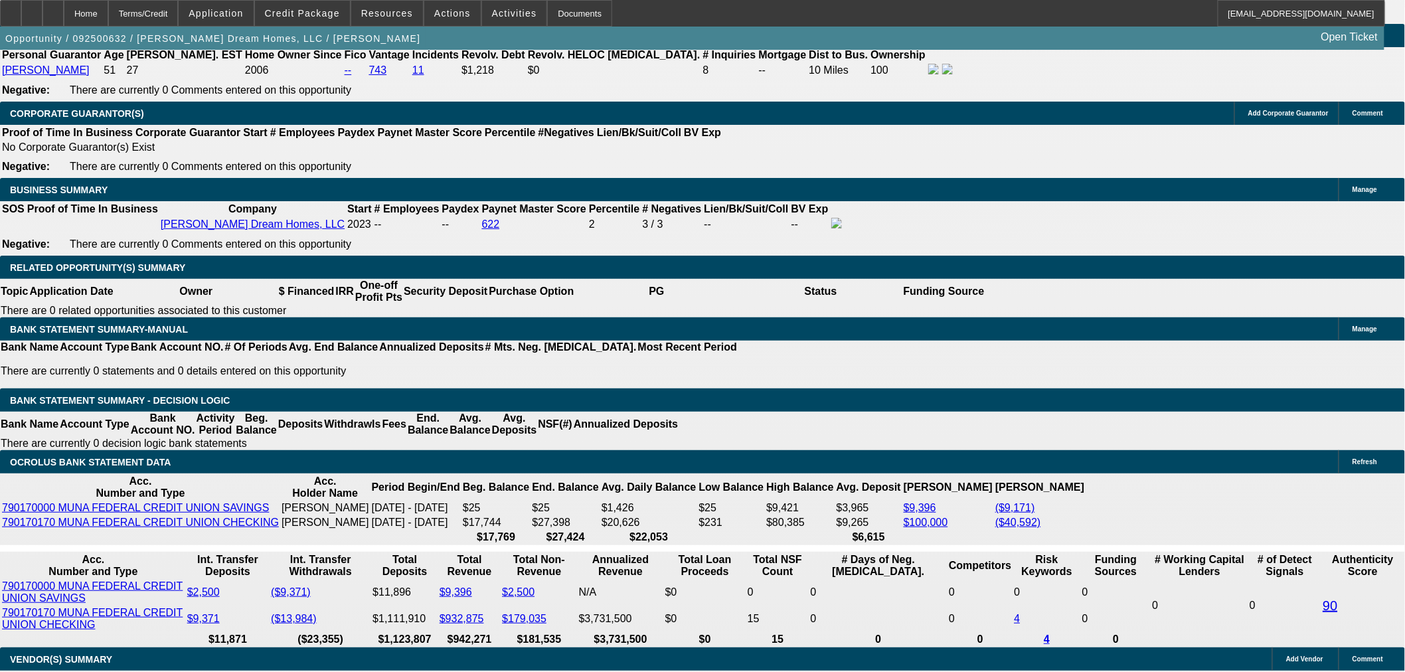
scroll to position [2044, 0]
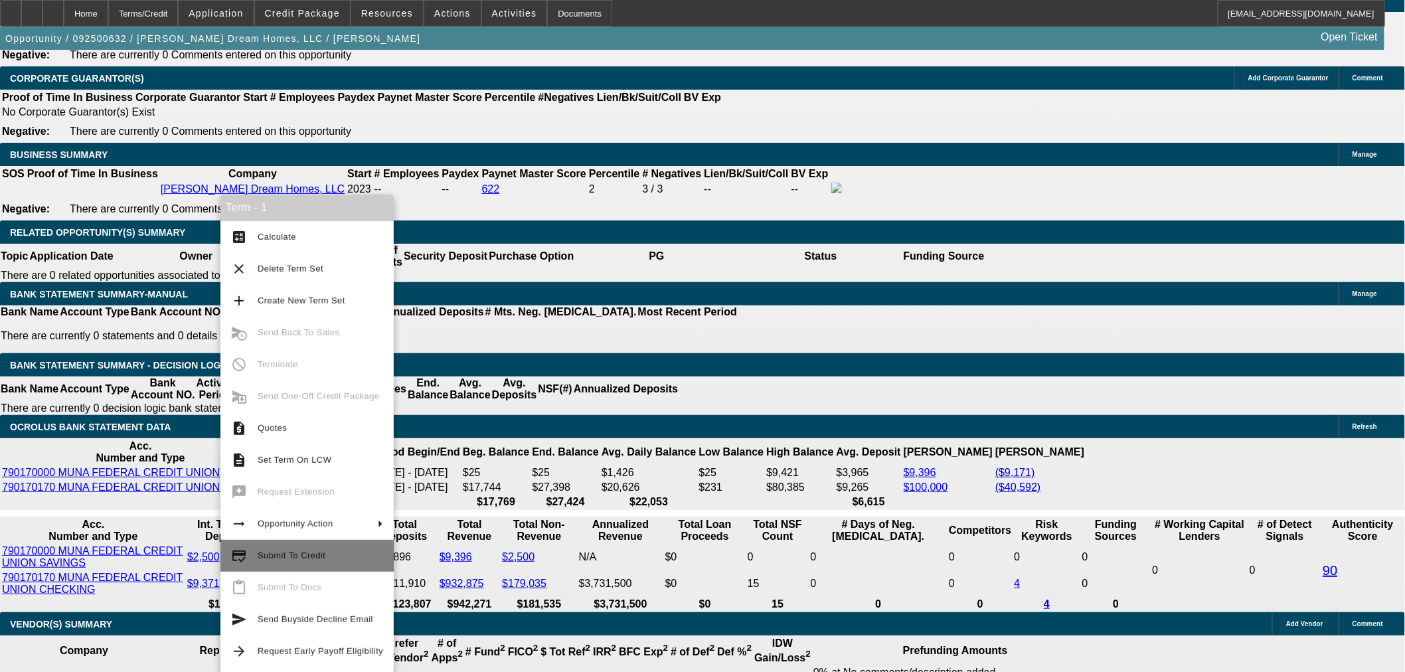
click at [316, 563] on span "Submit To Credit" at bounding box center [320, 556] width 125 height 16
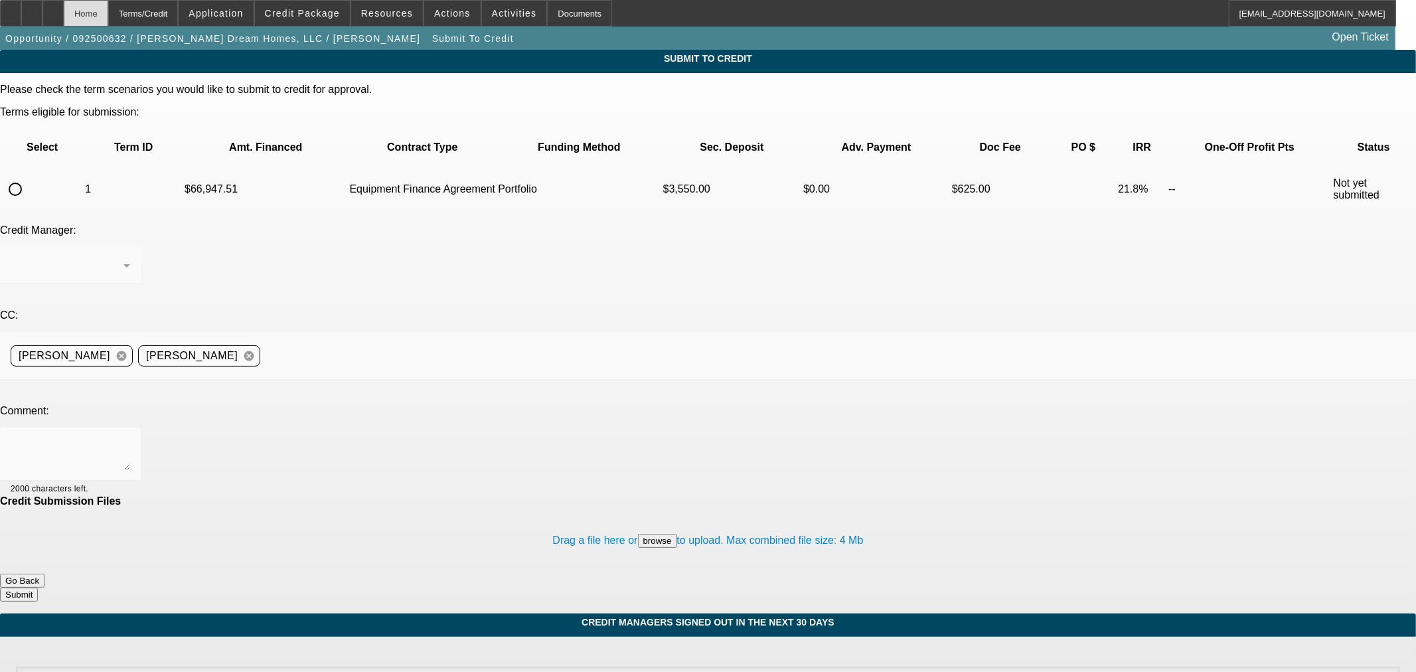
click at [108, 15] on div "Home" at bounding box center [86, 13] width 44 height 27
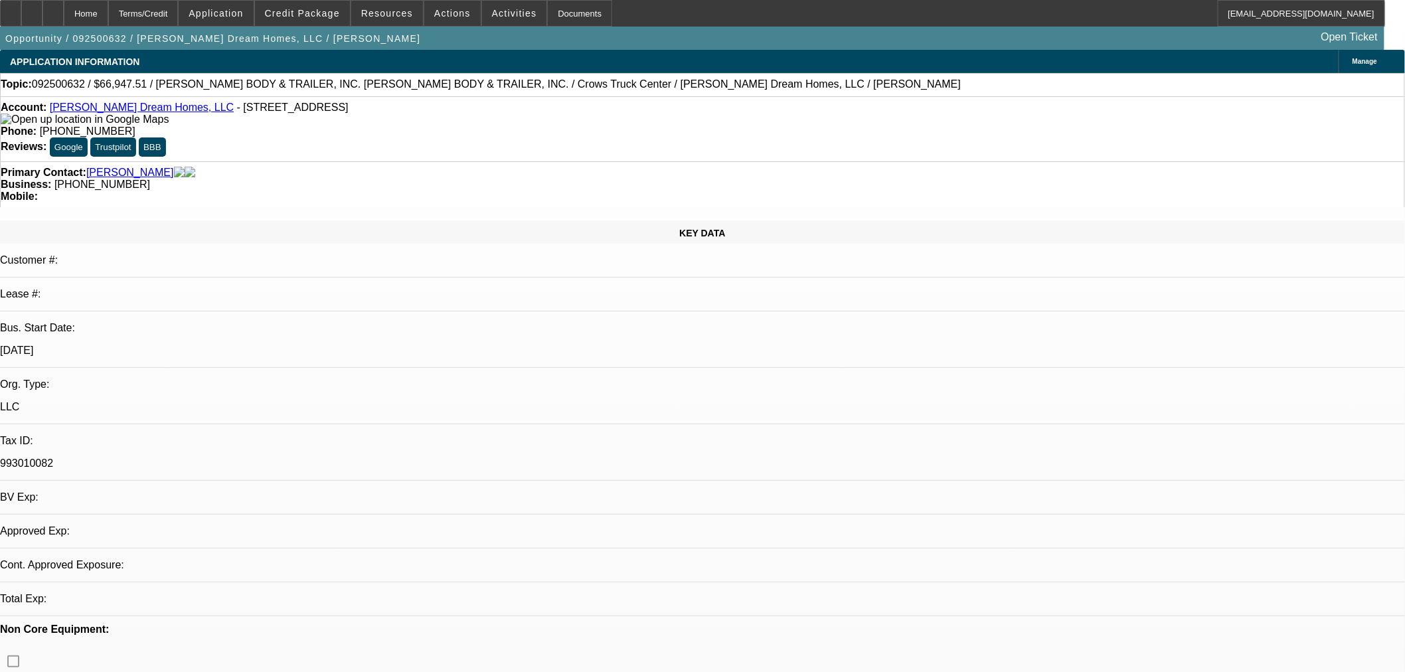
select select "0.1"
select select "2"
select select "0"
select select "6"
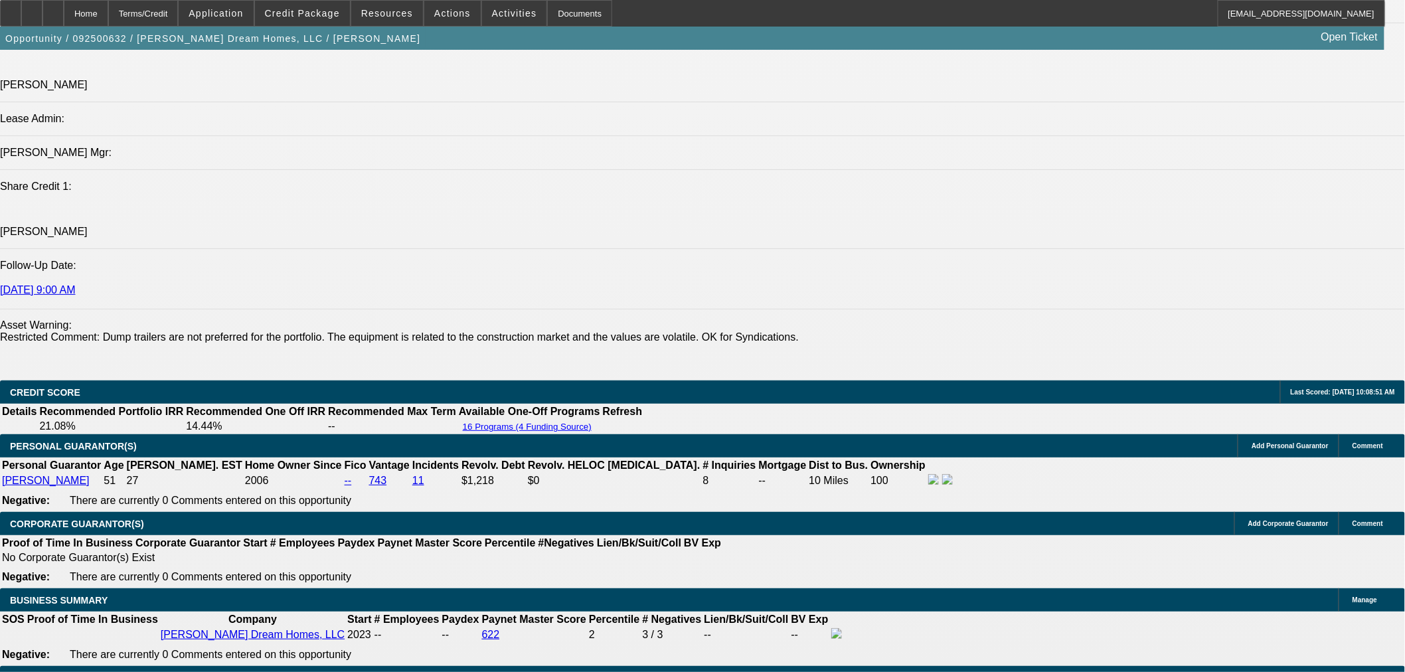
scroll to position [1674, 0]
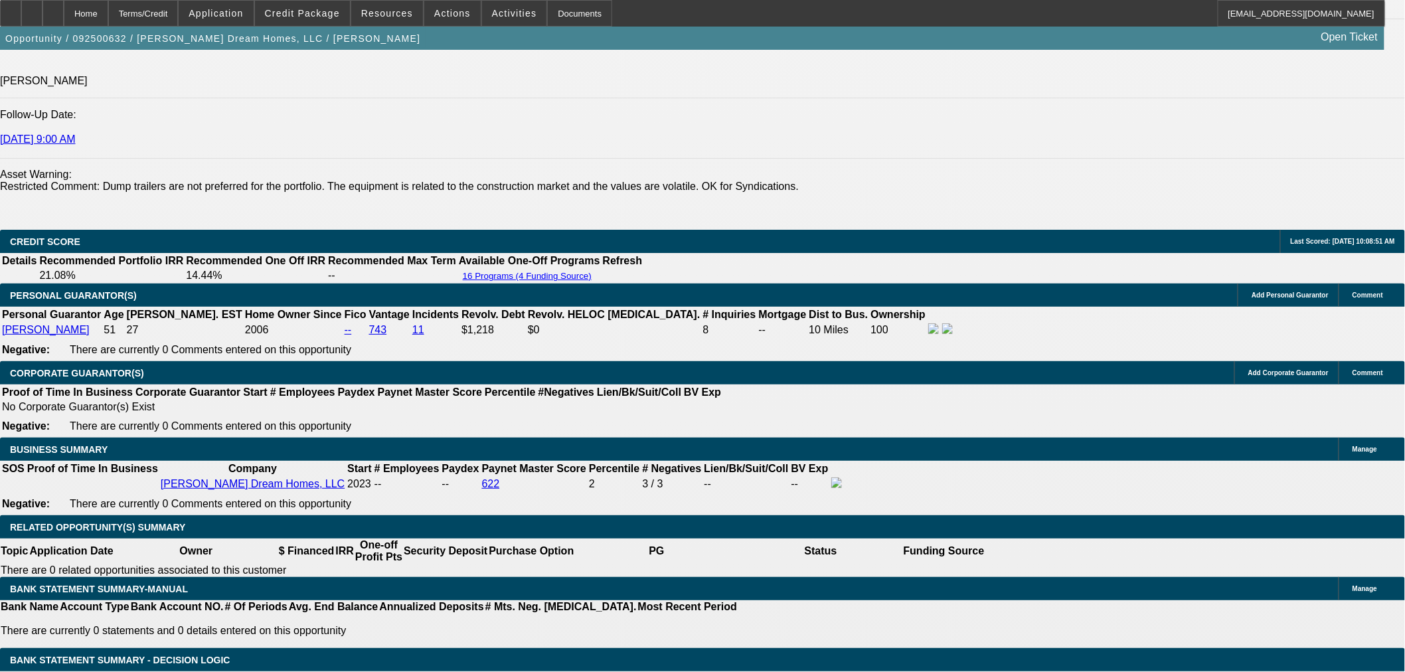
scroll to position [1920, 0]
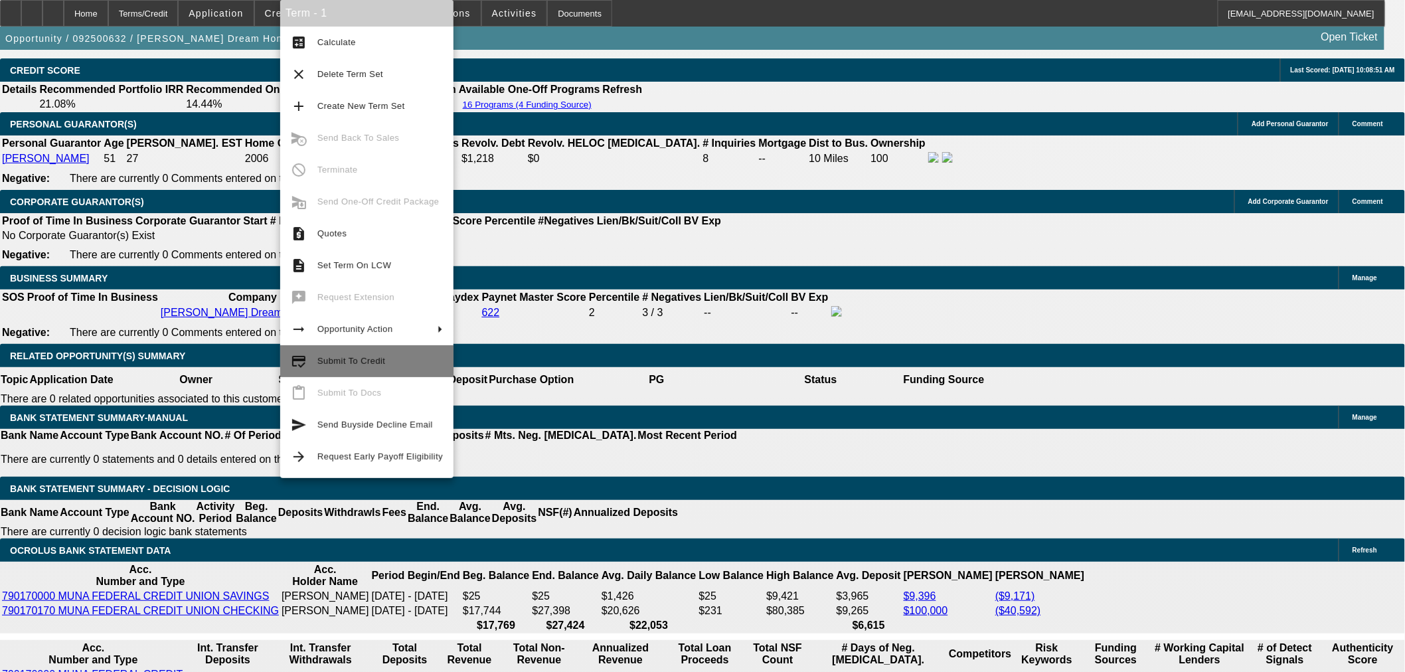
drag, startPoint x: 378, startPoint y: 357, endPoint x: 773, endPoint y: 376, distance: 394.8
click at [381, 357] on span "Submit To Credit" at bounding box center [379, 361] width 125 height 16
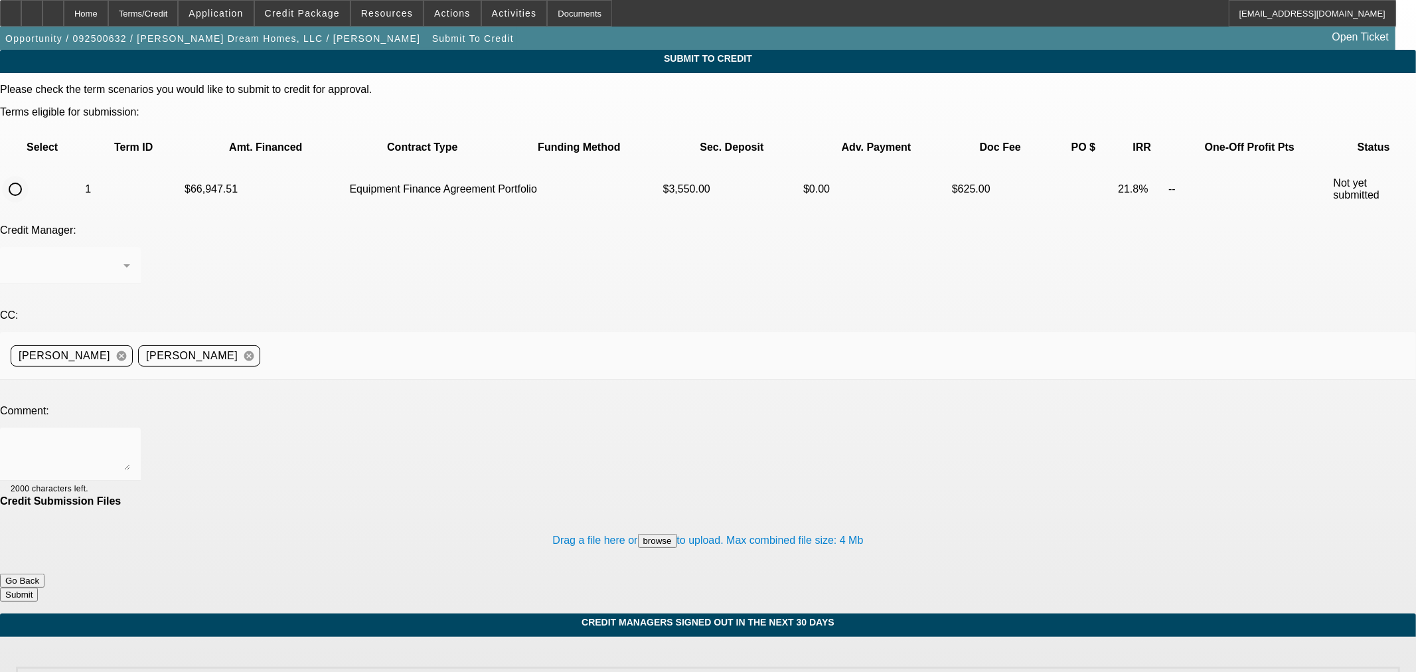
click at [29, 176] on input "radio" at bounding box center [15, 189] width 27 height 27
radio input "true"
click at [123, 258] on div "[PERSON_NAME]" at bounding box center [67, 266] width 113 height 16
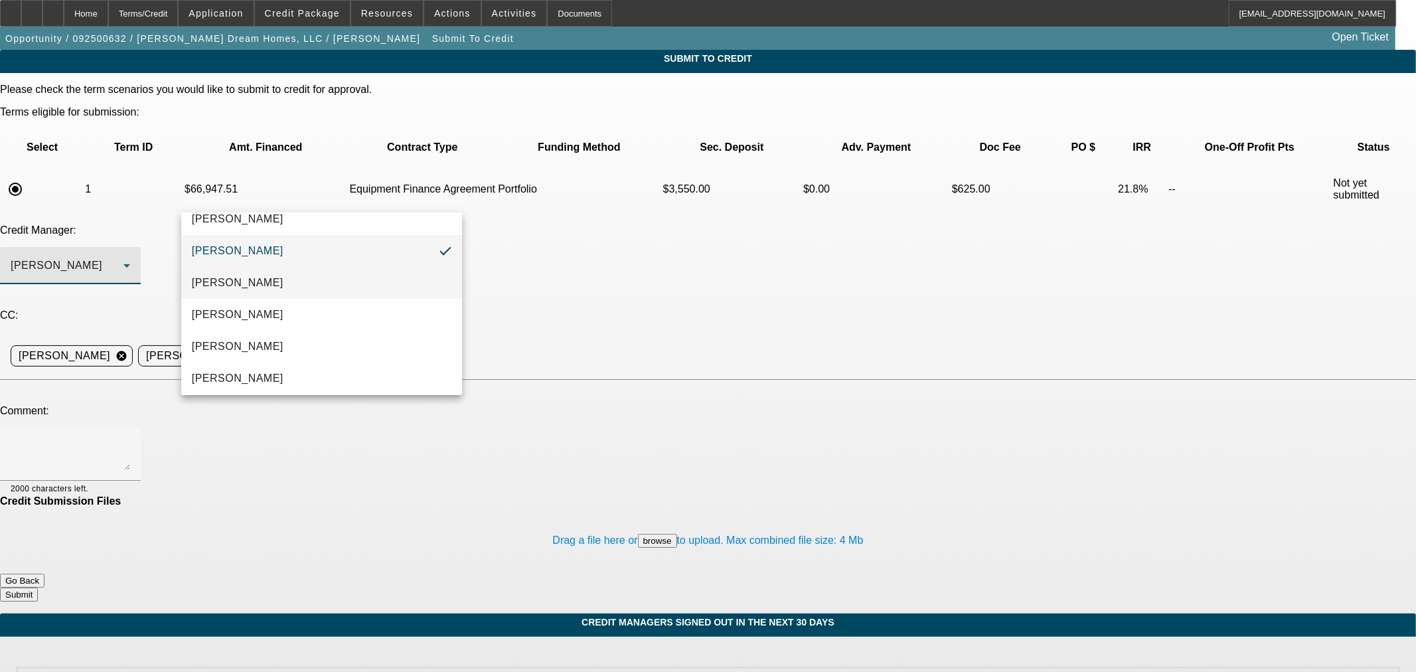
scroll to position [19, 0]
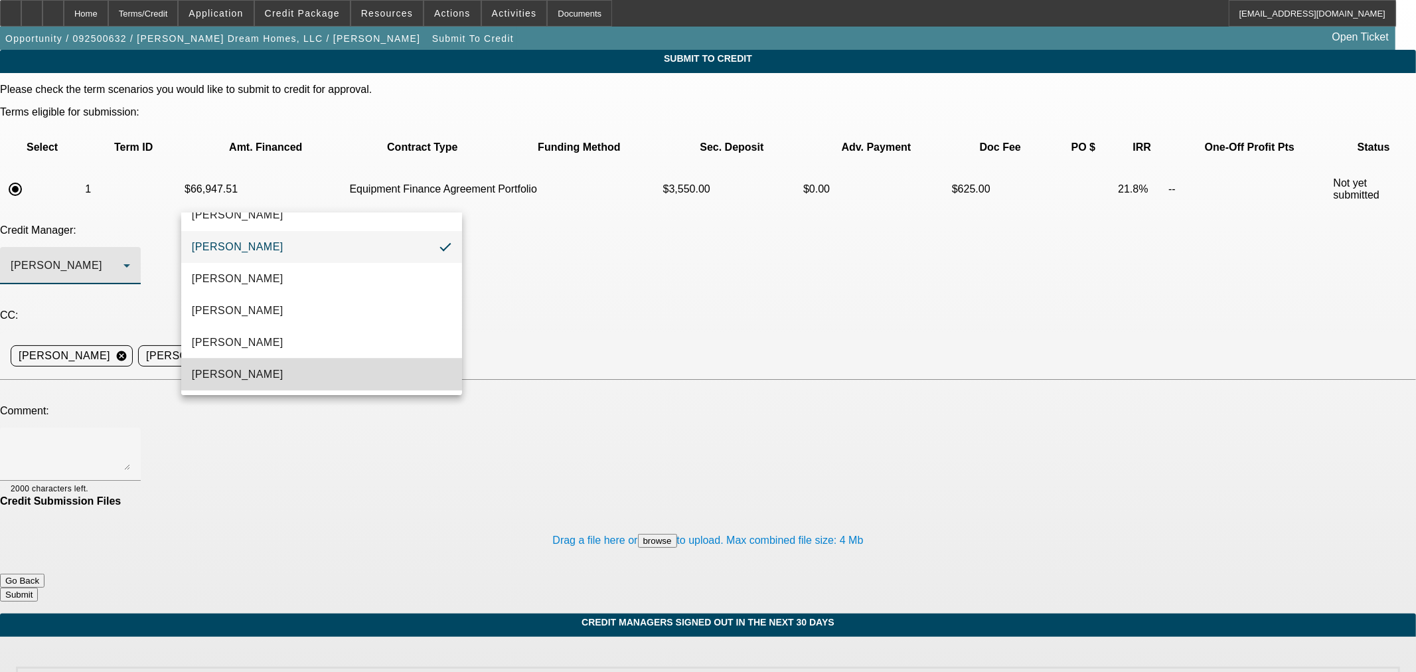
click at [353, 382] on mat-option "[PERSON_NAME]" at bounding box center [321, 375] width 281 height 32
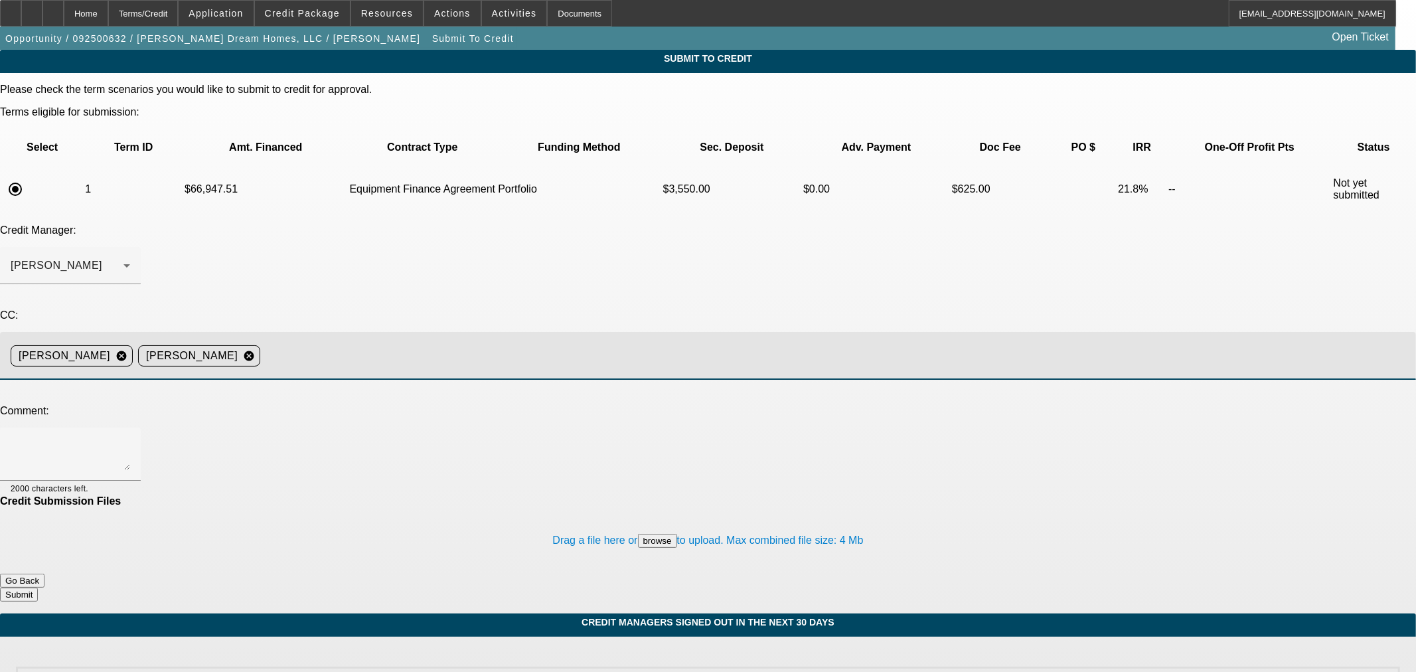
click at [486, 343] on input at bounding box center [833, 356] width 1135 height 27
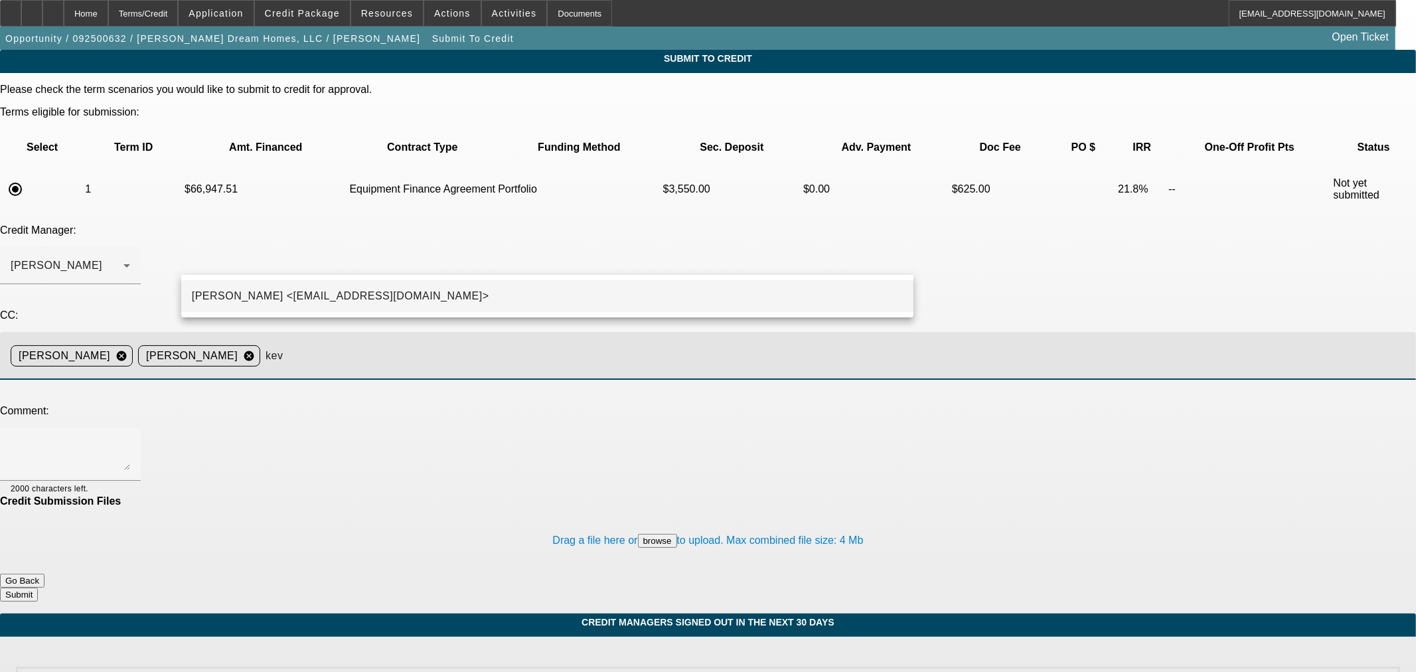
type input "kev"
click at [476, 307] on mat-option "[PERSON_NAME] <[EMAIL_ADDRESS][DOMAIN_NAME]>" at bounding box center [547, 296] width 732 height 32
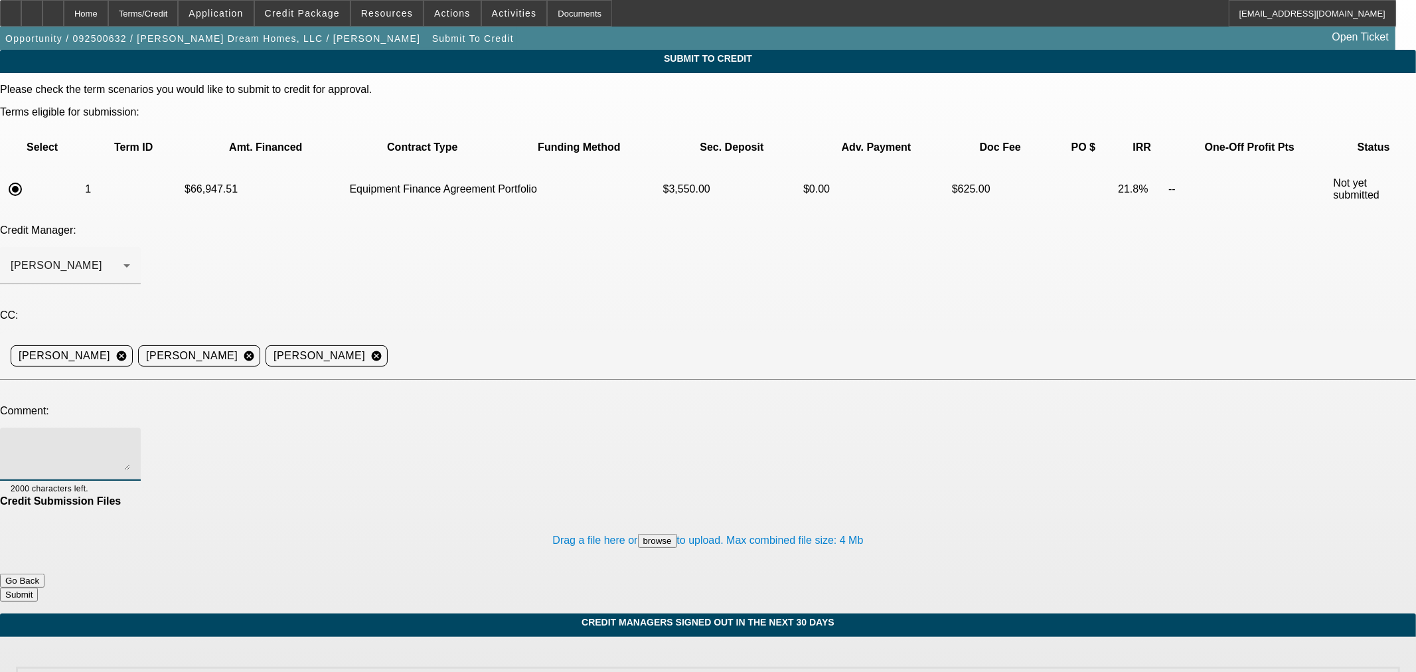
click at [130, 438] on textarea at bounding box center [71, 454] width 120 height 32
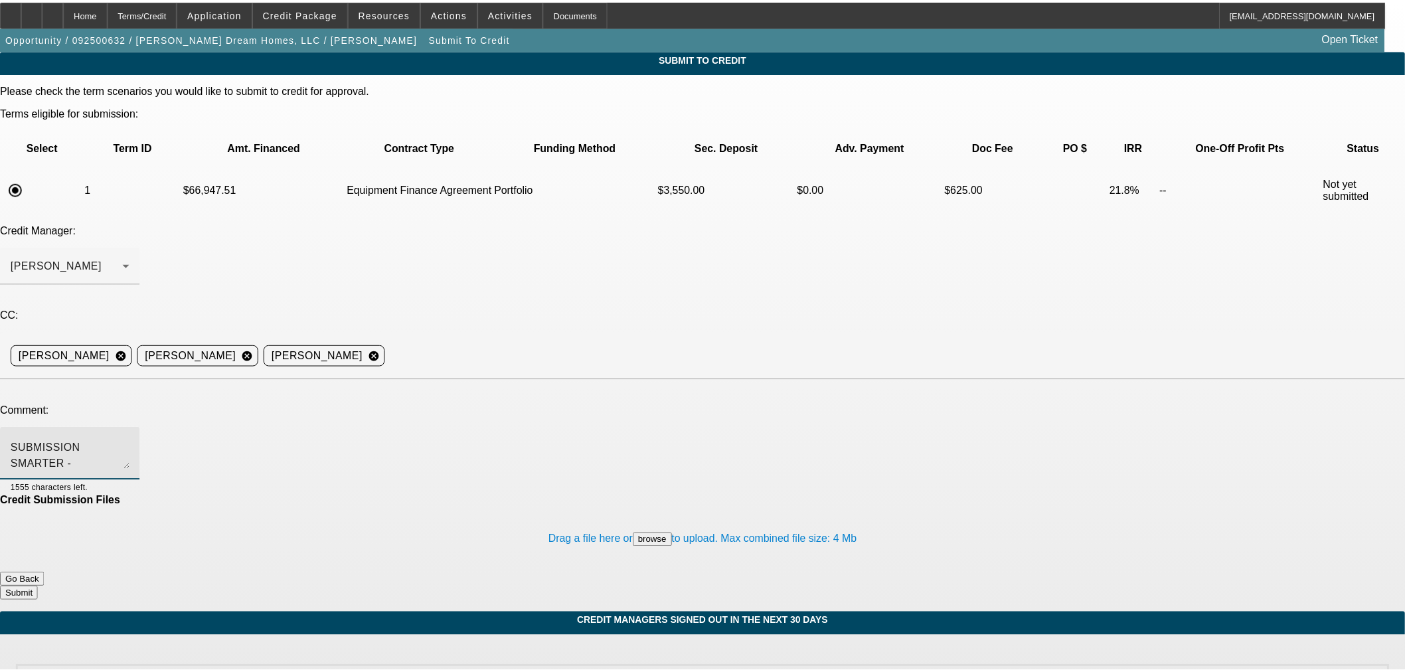
scroll to position [0, 0]
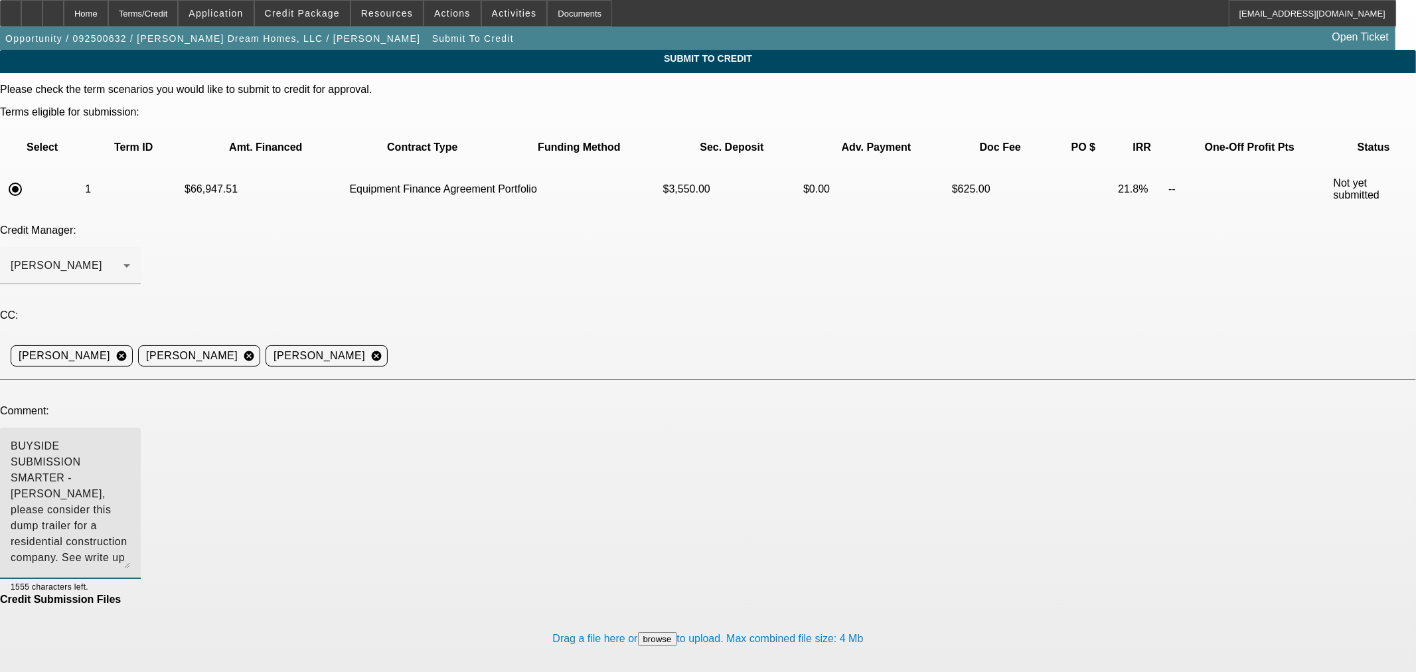
drag, startPoint x: 899, startPoint y: 330, endPoint x: 885, endPoint y: 429, distance: 99.9
click at [130, 438] on textarea "BUYSIDE SUBMISSION SMARTER - [PERSON_NAME], please consider this dump trailer f…" at bounding box center [71, 503] width 120 height 130
drag, startPoint x: 842, startPoint y: 325, endPoint x: 855, endPoint y: 315, distance: 16.6
click at [130, 438] on textarea "BUYSIDE SUBMISSION SMARTER - [PERSON_NAME], please consider this dump trailer f…" at bounding box center [71, 503] width 120 height 130
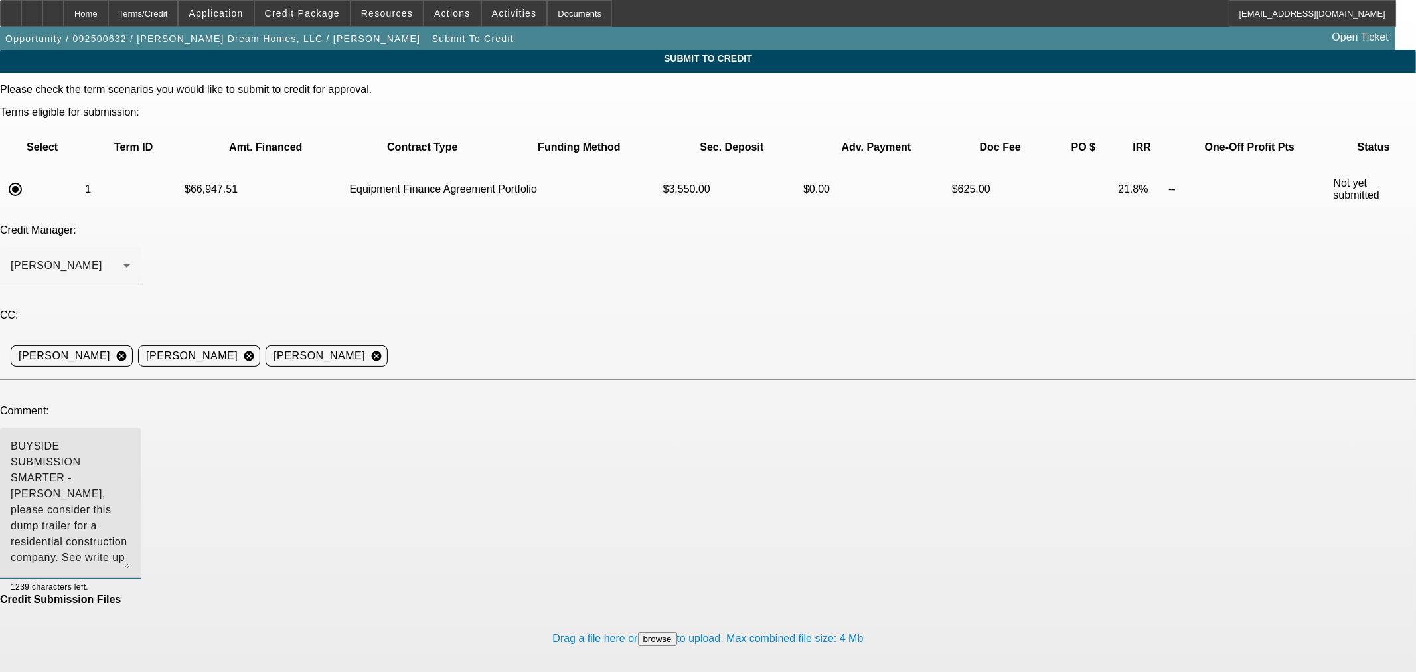
type textarea "BUYSIDE SUBMISSION SMARTER - [PERSON_NAME], please consider this dump trailer f…"
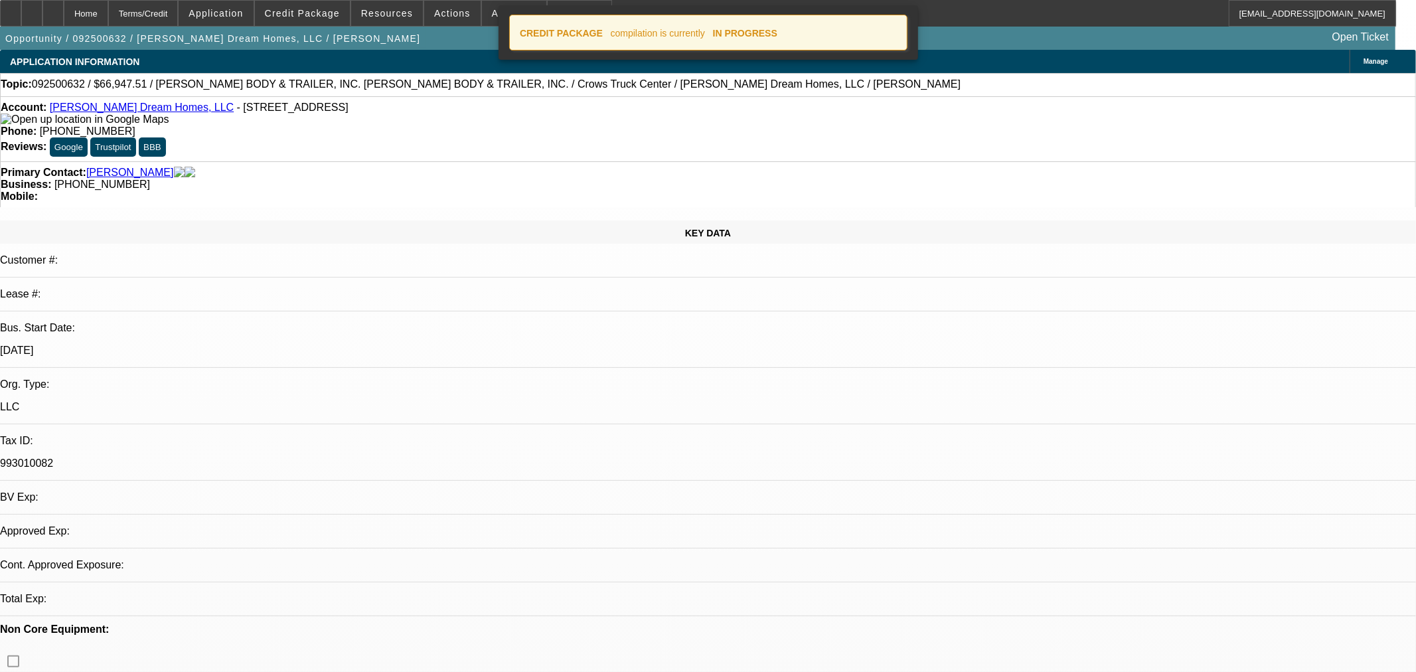
select select "0.1"
select select "2"
select select "0"
select select "6"
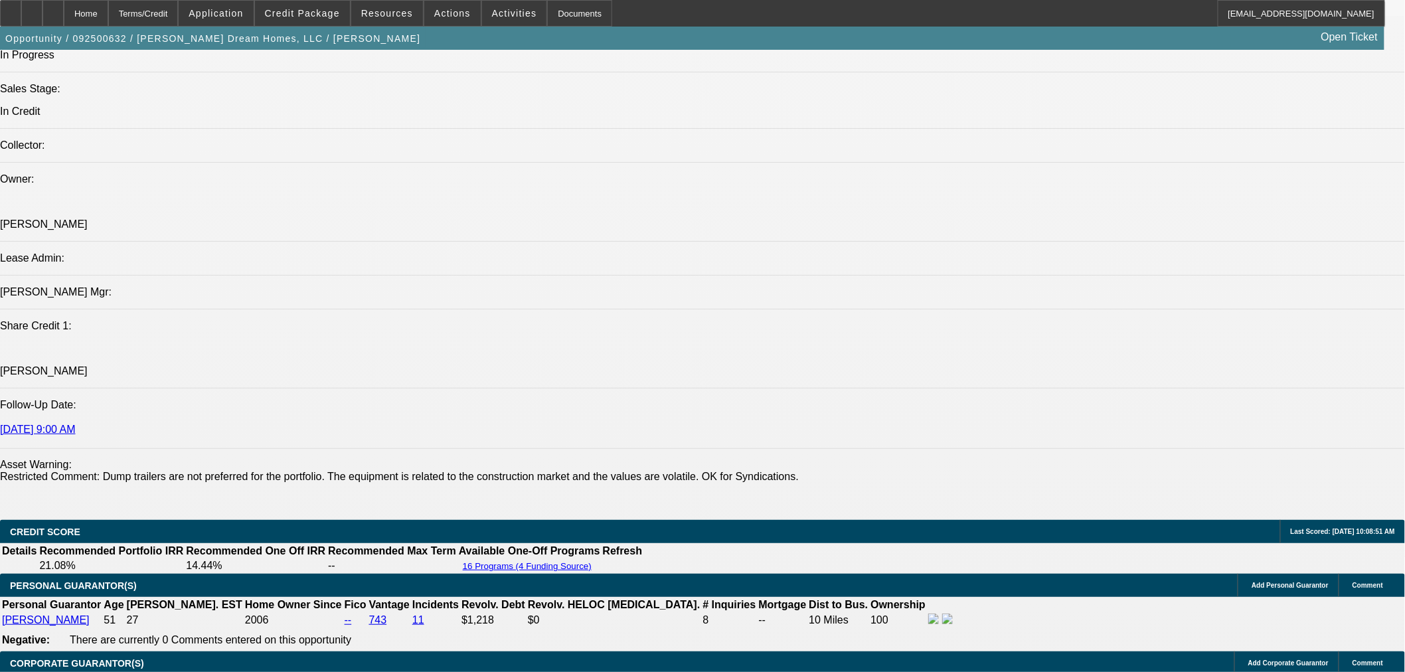
scroll to position [1230, 0]
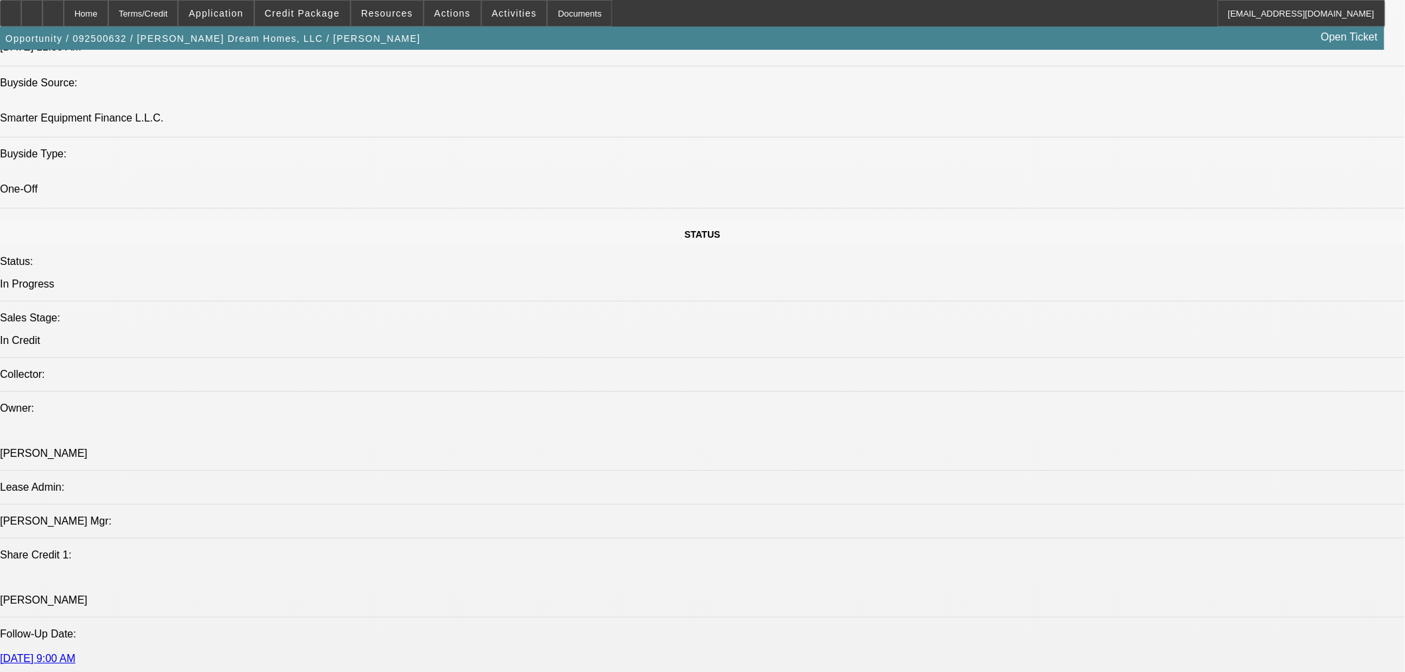
drag, startPoint x: 77, startPoint y: 5, endPoint x: 312, endPoint y: 58, distance: 240.8
click at [64, 5] on div at bounding box center [52, 13] width 21 height 27
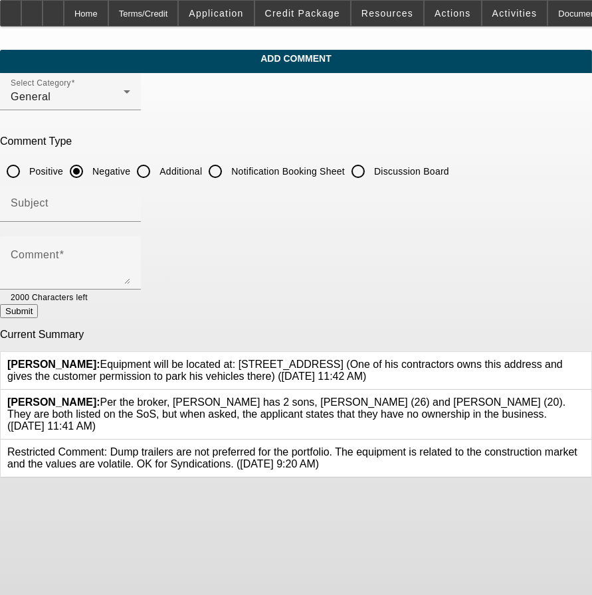
click at [157, 167] on input "Additional" at bounding box center [143, 171] width 27 height 27
radio input "true"
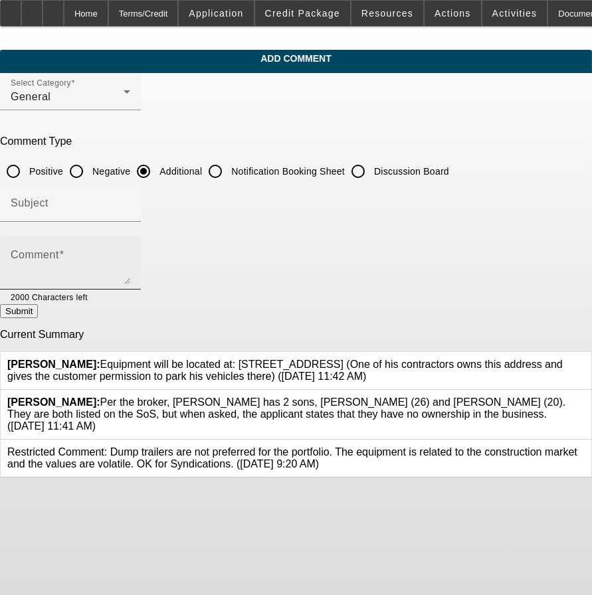
click at [130, 257] on textarea "Comment" at bounding box center [71, 268] width 120 height 32
click at [130, 258] on textarea "This is a residential Construction company. This" at bounding box center [71, 268] width 120 height 32
click at [130, 254] on textarea "This is a residential construction company. This" at bounding box center [71, 268] width 120 height 32
type textarea "This is a residential construction company. Per the submission, this trailer wo…"
click at [38, 309] on button "Submit" at bounding box center [19, 311] width 38 height 14
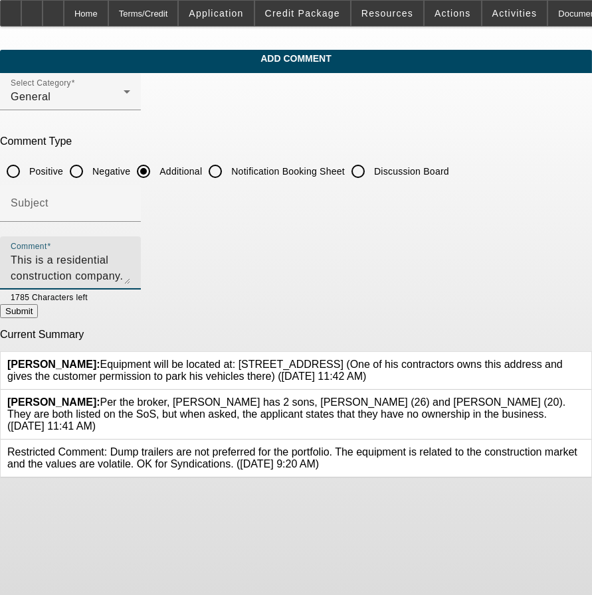
radio input "true"
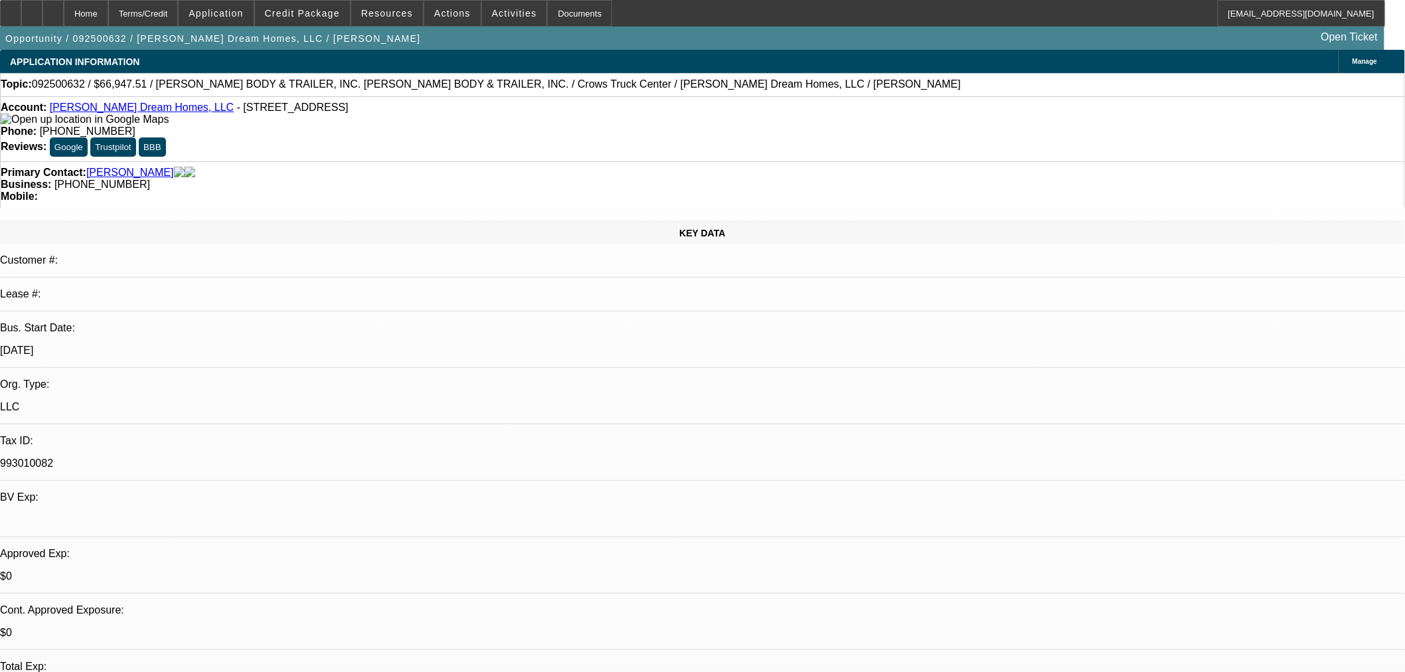
select select "0.1"
select select "2"
select select "0"
select select "6"
